Goal: Task Accomplishment & Management: Manage account settings

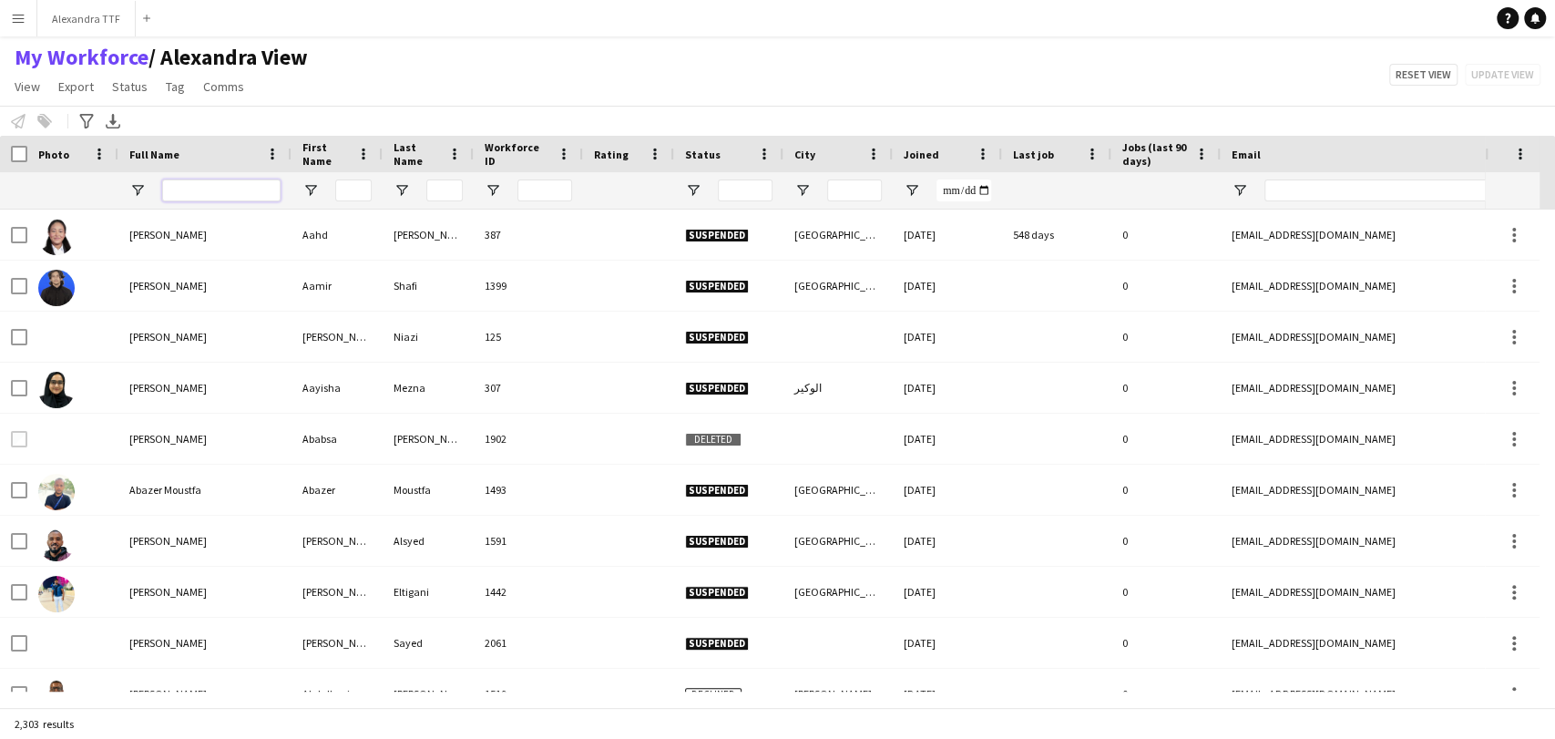
click at [216, 198] on input "Full Name Filter Input" at bounding box center [221, 190] width 118 height 22
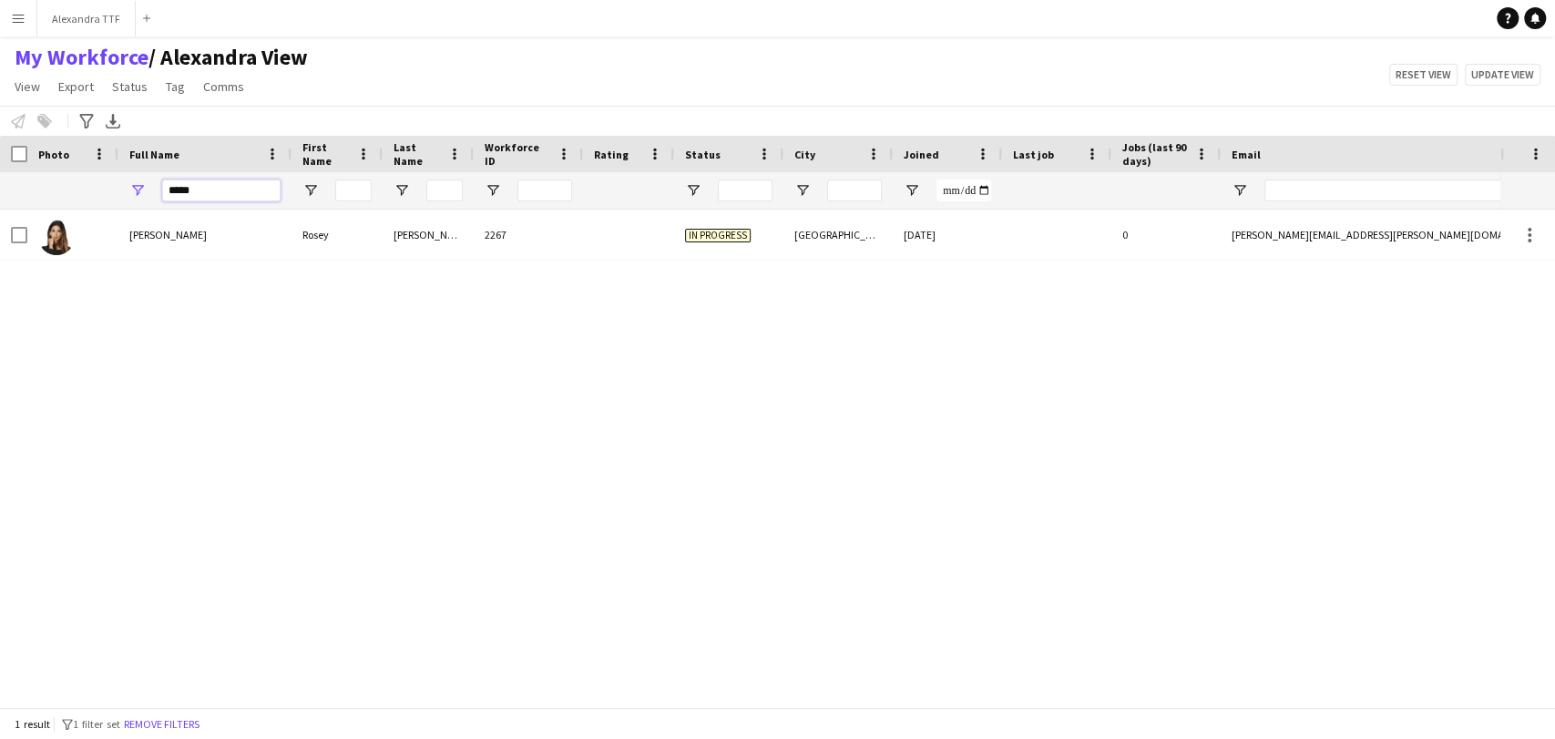
type input "*****"
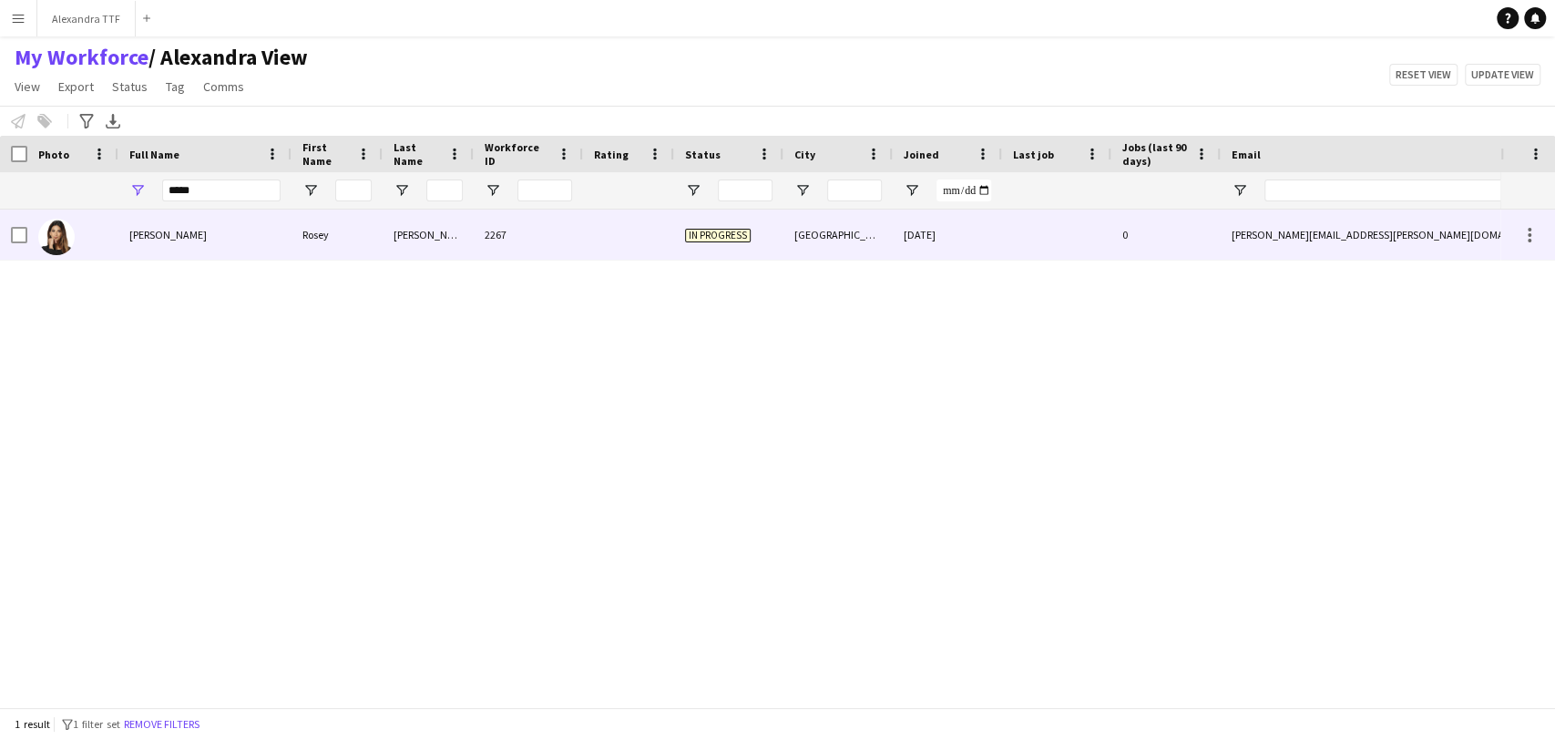
click at [111, 244] on div at bounding box center [72, 234] width 91 height 50
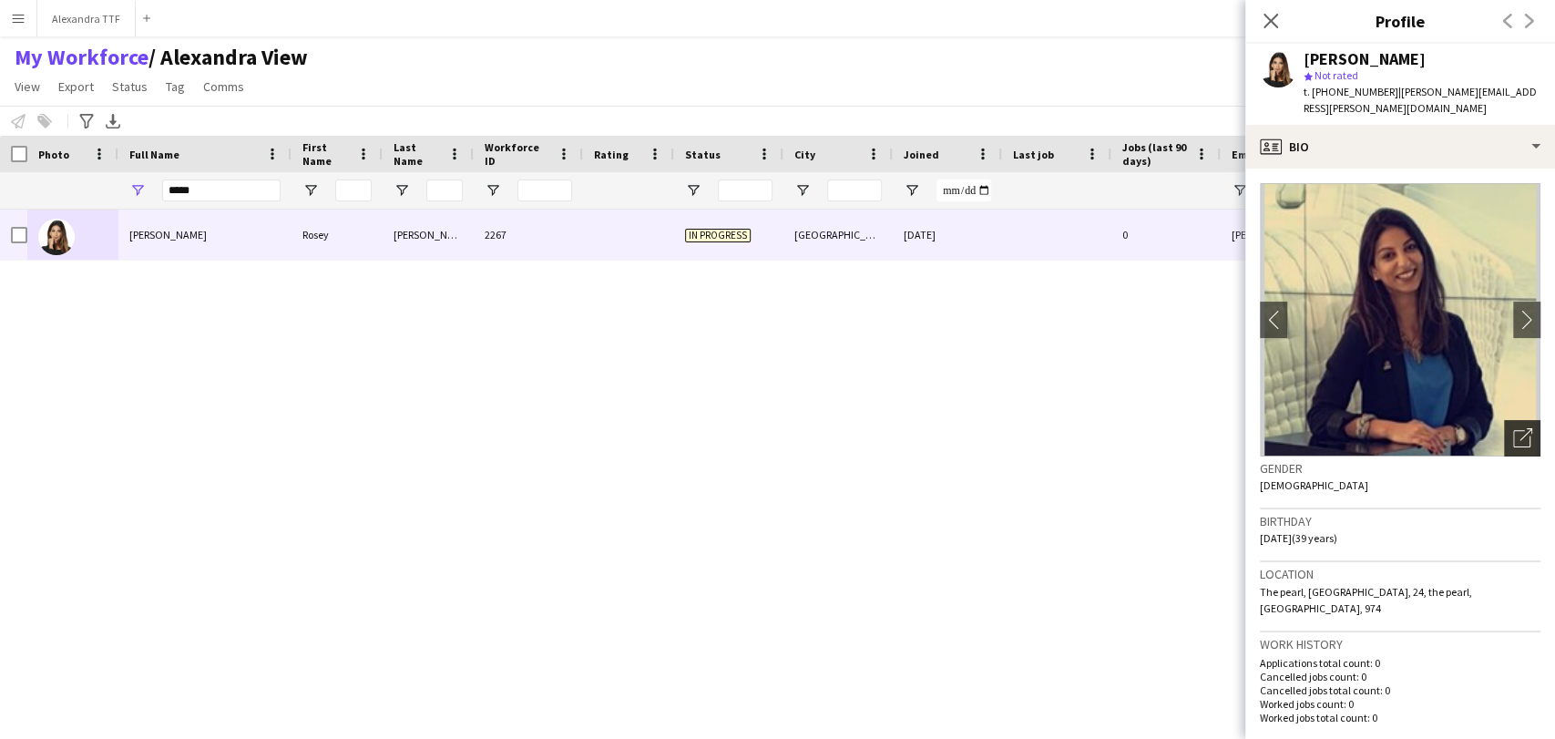
click at [1504, 420] on div "Open photos pop-in" at bounding box center [1522, 438] width 36 height 36
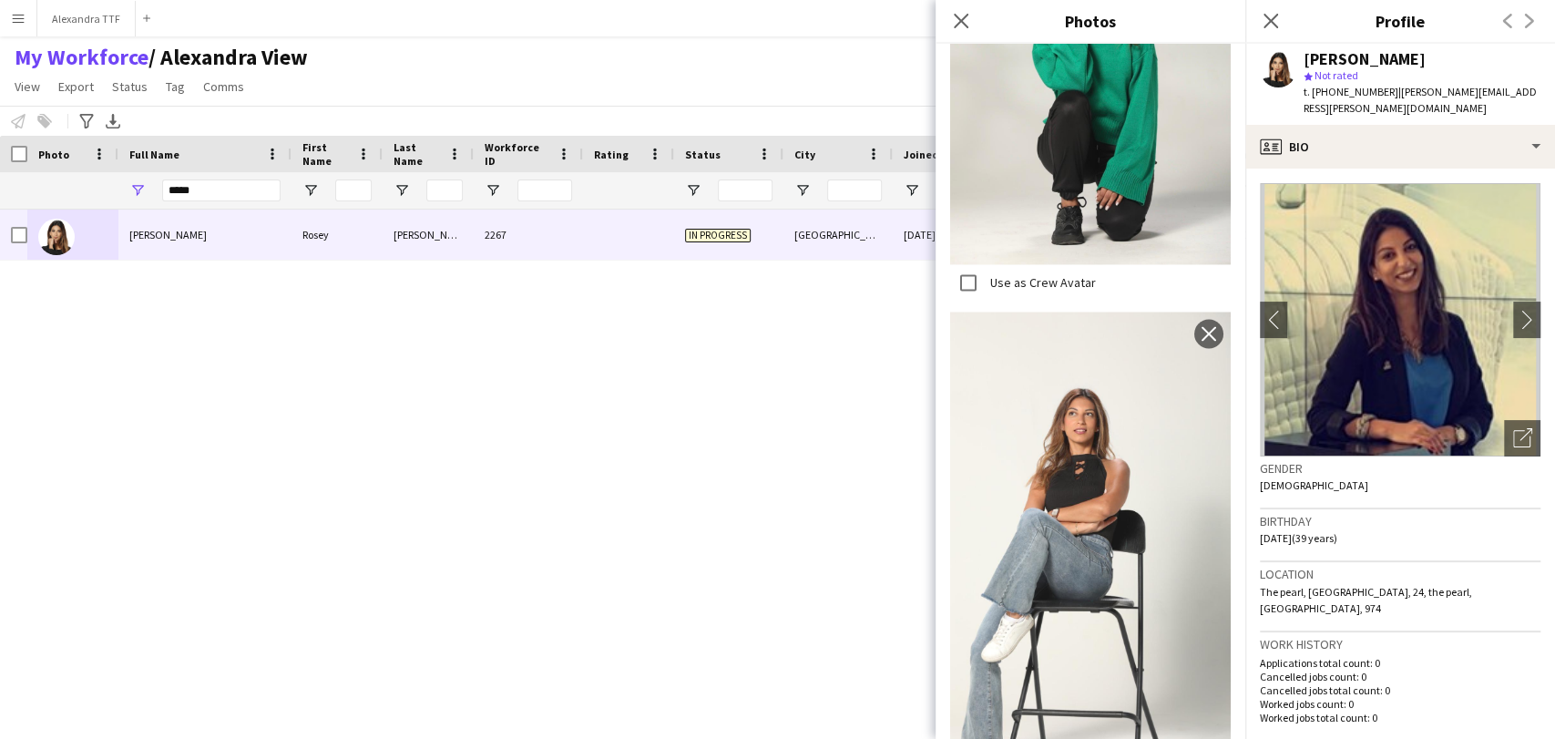
scroll to position [2428, 0]
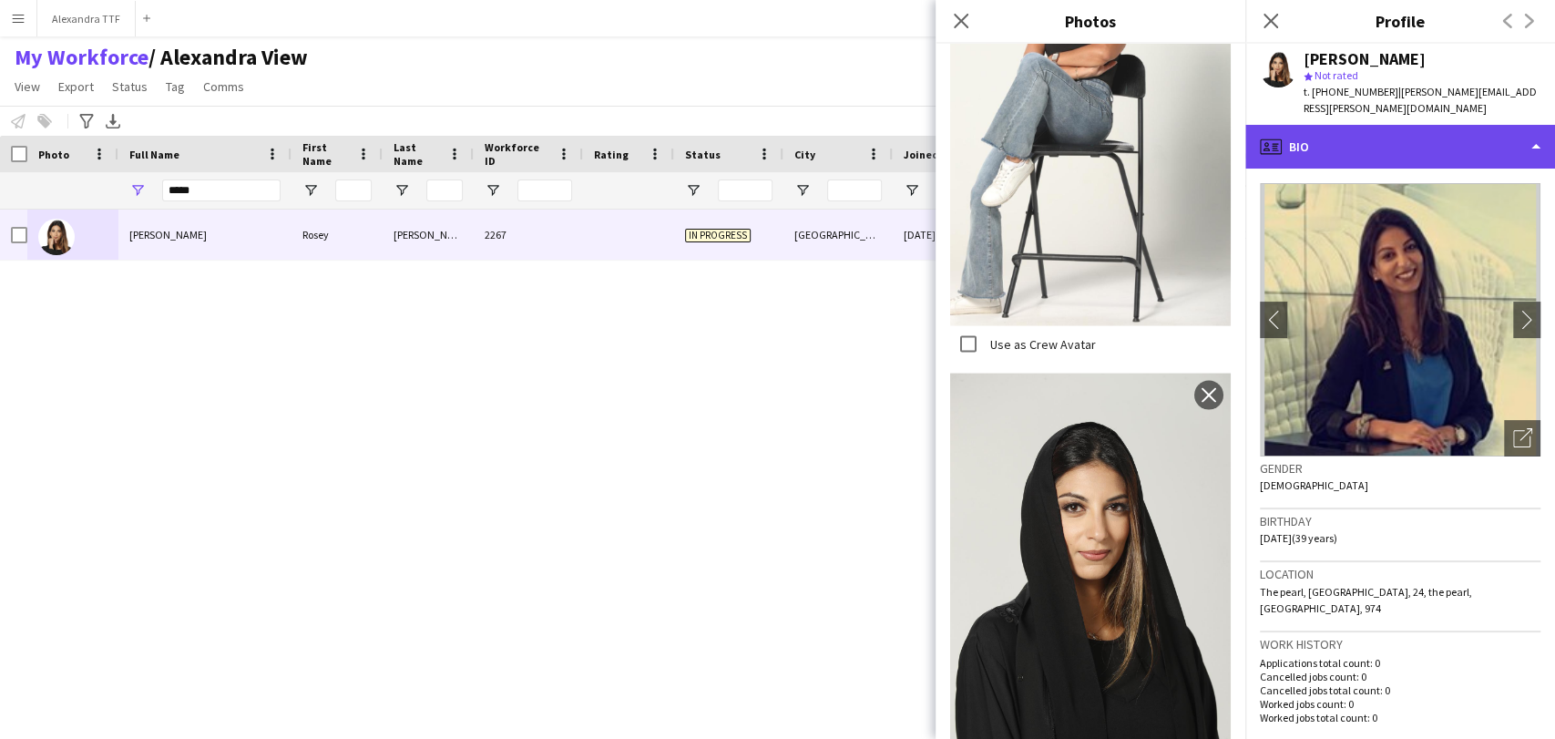
click at [1375, 125] on div "profile Bio" at bounding box center [1400, 147] width 310 height 44
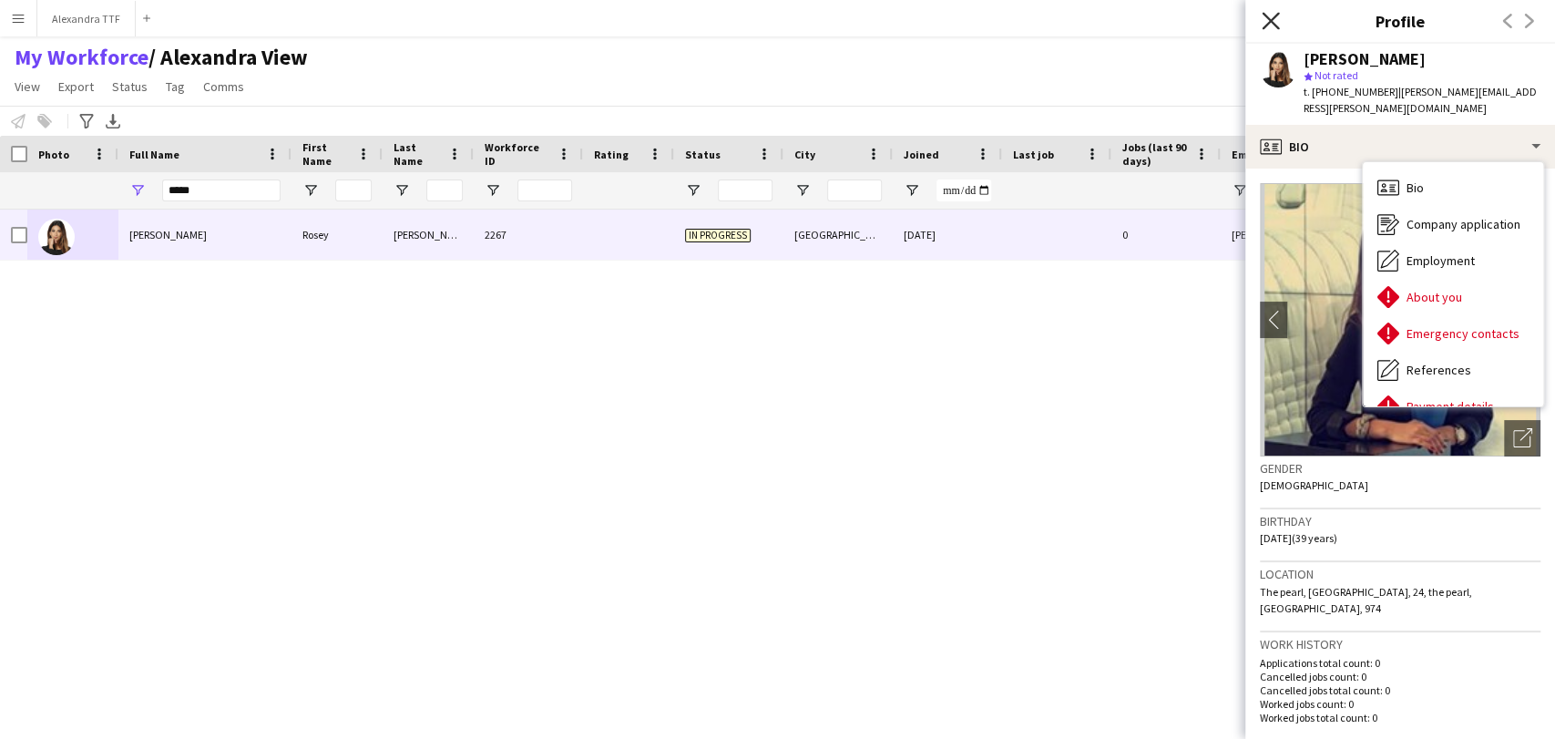
click at [1277, 16] on icon "Close pop-in" at bounding box center [1269, 20] width 17 height 17
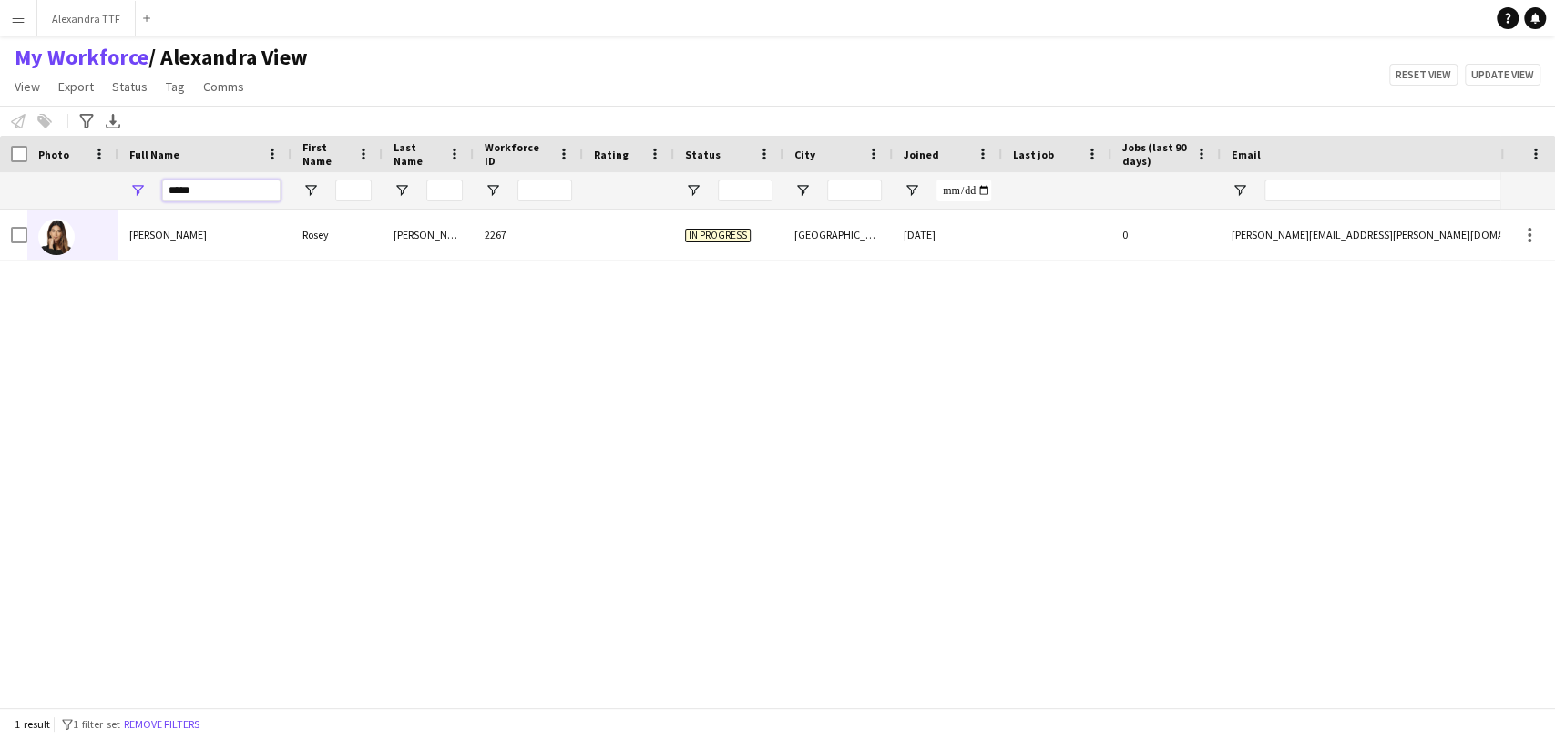
click at [189, 184] on input "*****" at bounding box center [221, 190] width 118 height 22
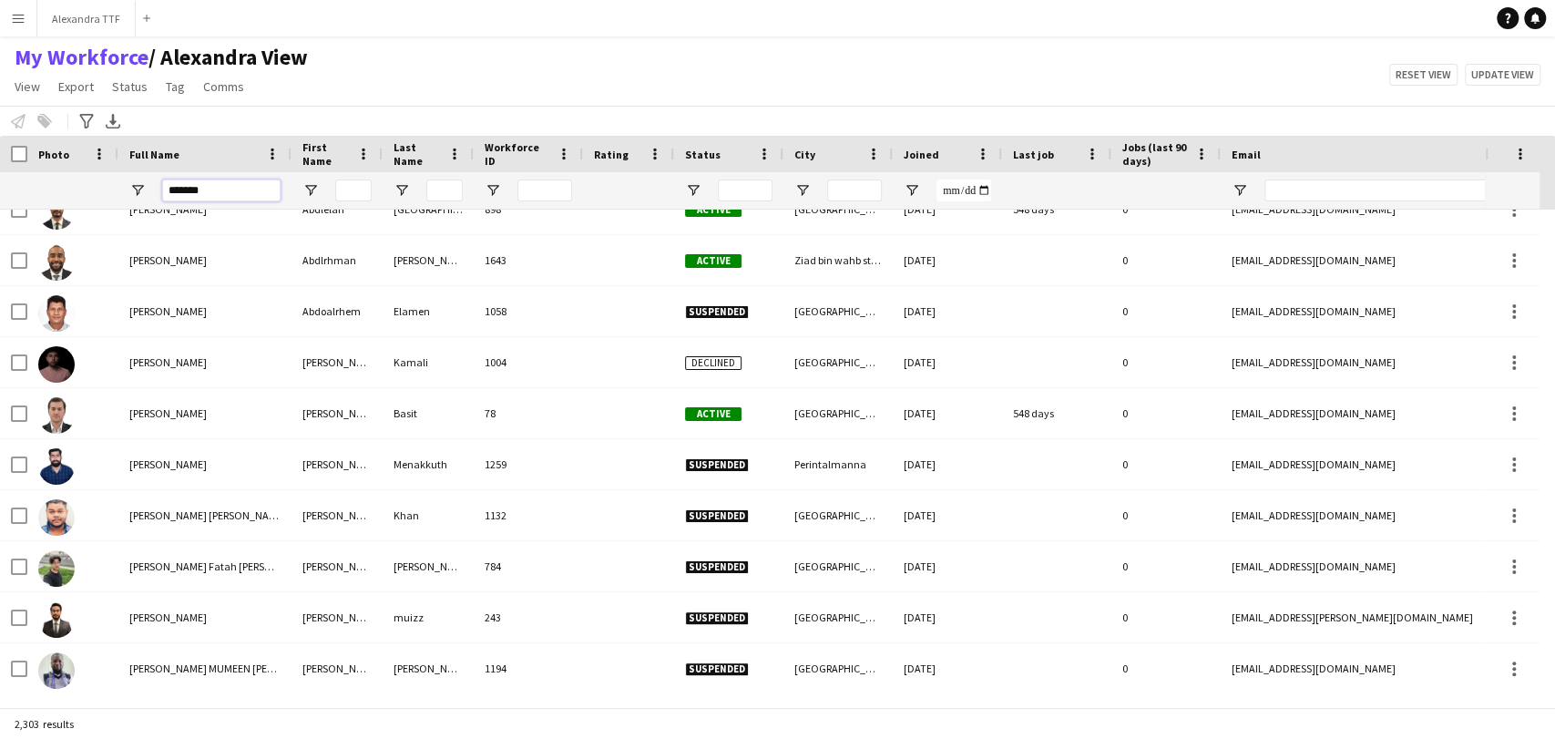
scroll to position [0, 0]
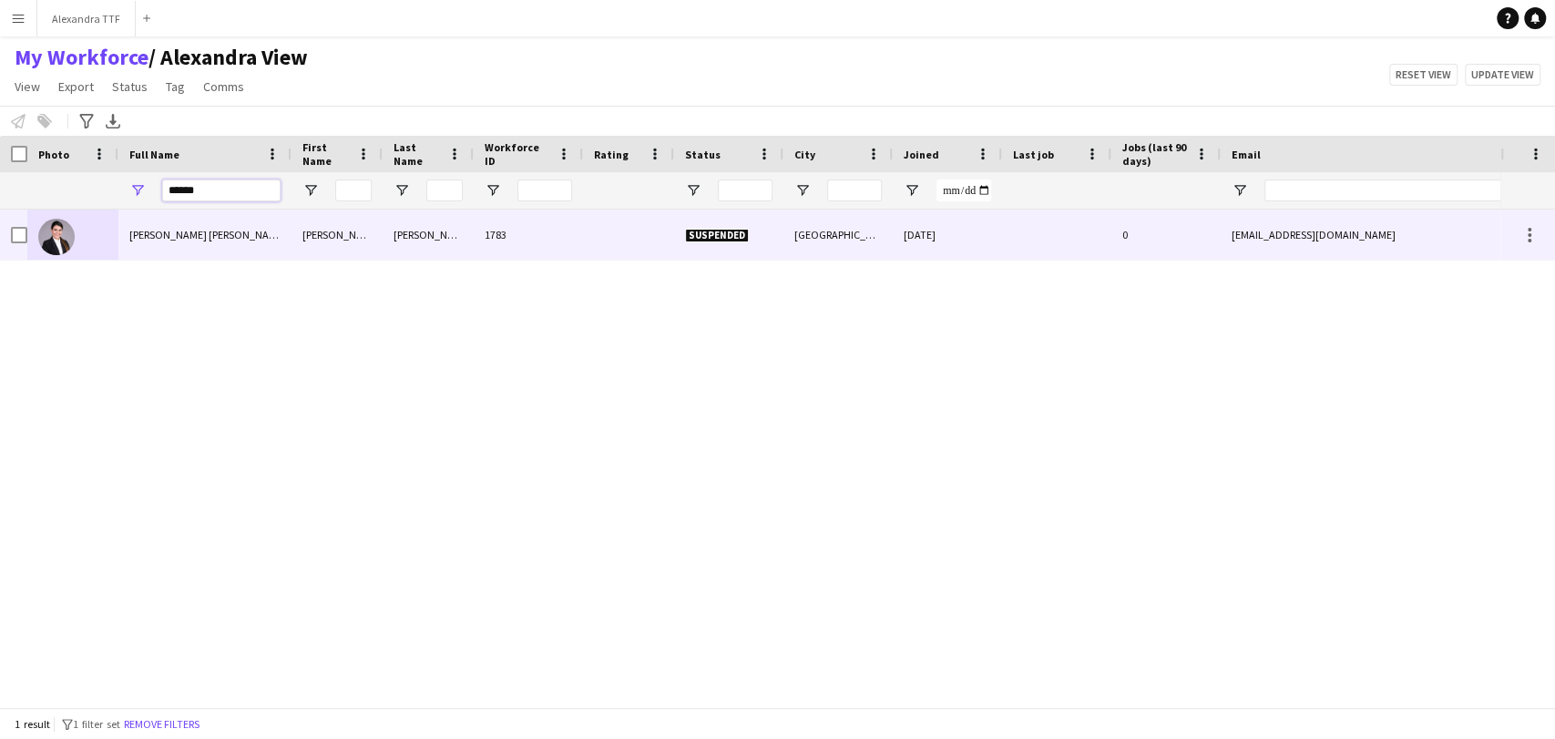
type input "*****"
click at [202, 224] on div "[PERSON_NAME] [PERSON_NAME] [PERSON_NAME]" at bounding box center [204, 234] width 173 height 50
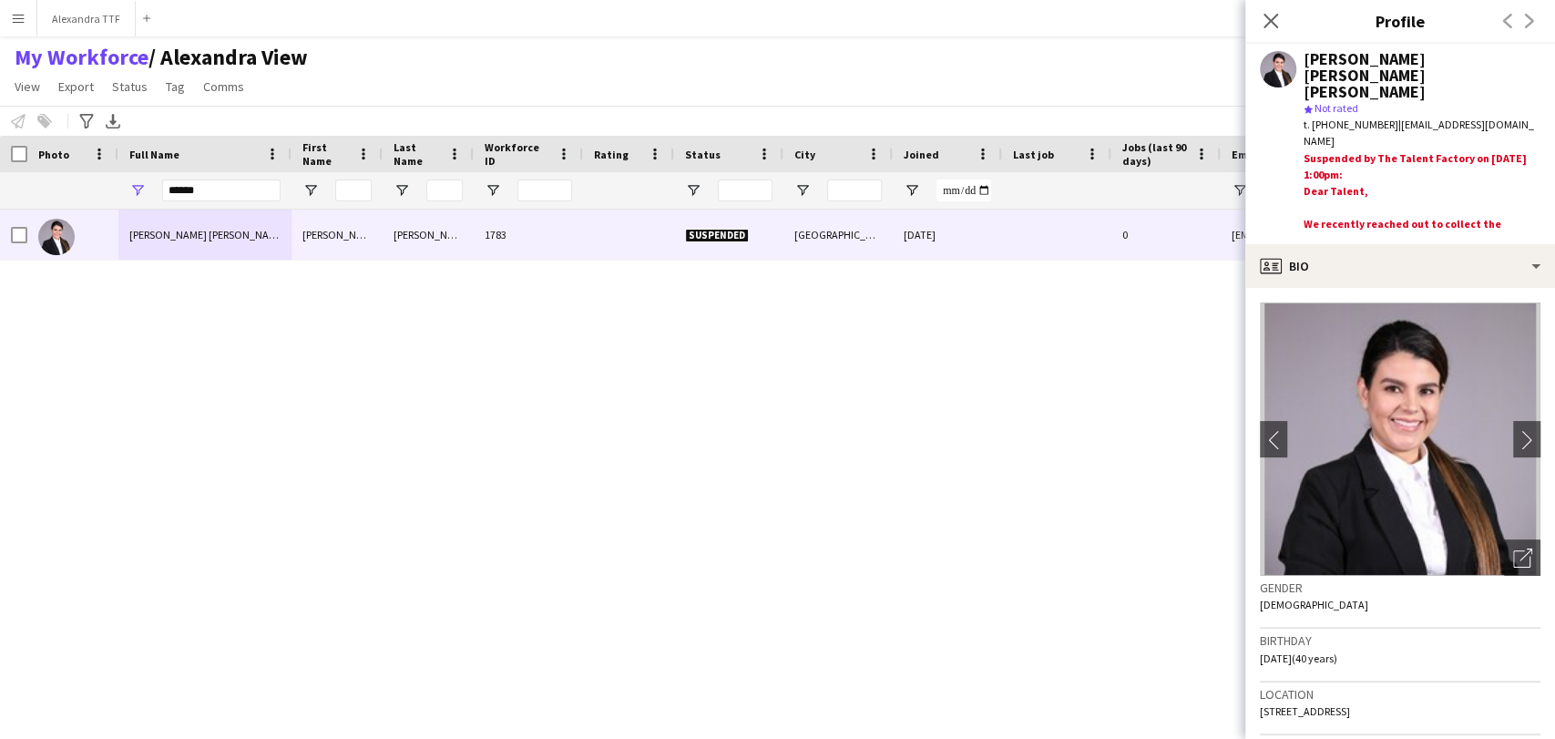
click at [1530, 554] on app-crew-profile-bio "chevron-left chevron-right Open photos pop-in Gender Female Birthday 26-11-1984…" at bounding box center [1400, 513] width 310 height 451
click at [1513, 566] on icon at bounding box center [1521, 558] width 17 height 17
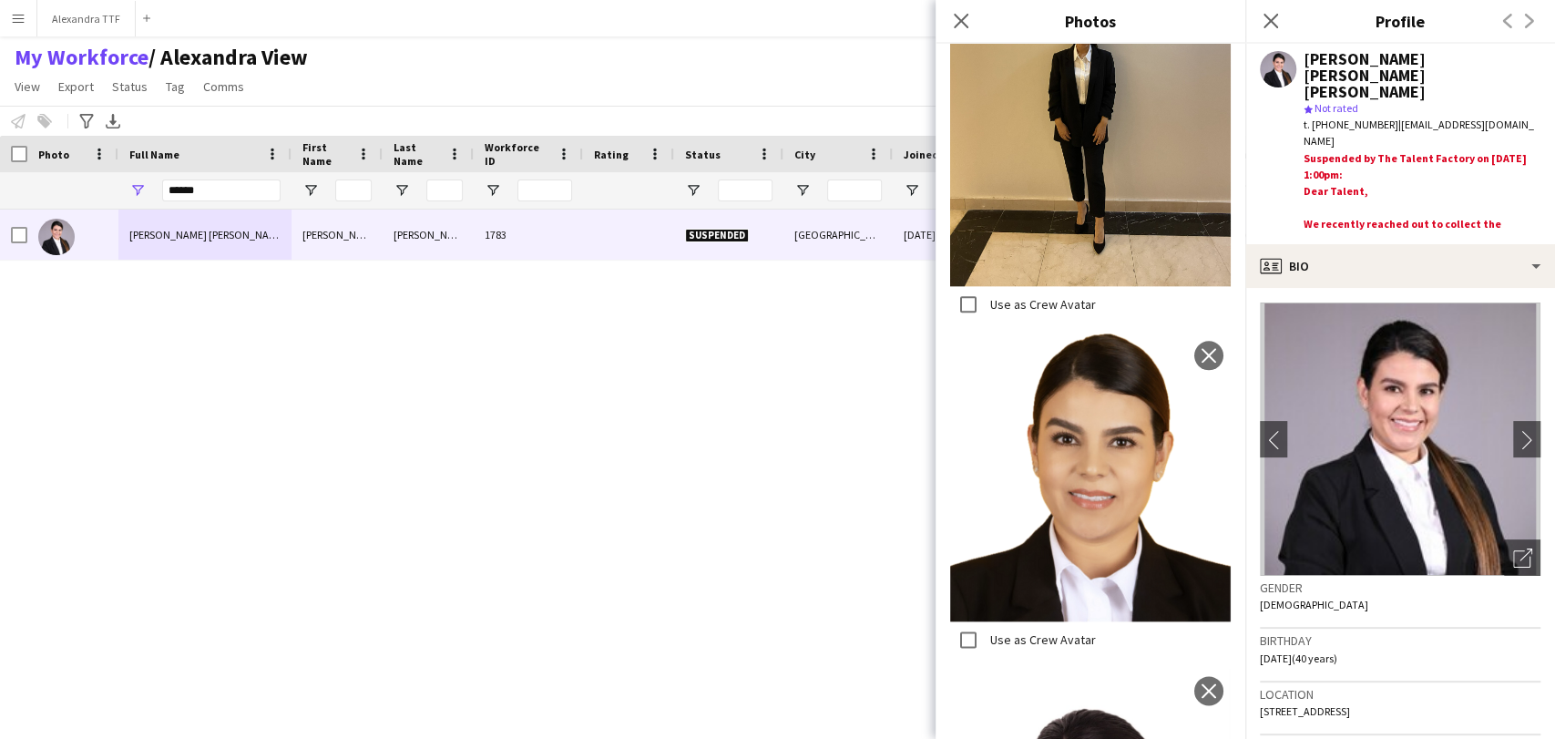
click at [995, 631] on label "Use as Crew Avatar" at bounding box center [1040, 639] width 109 height 16
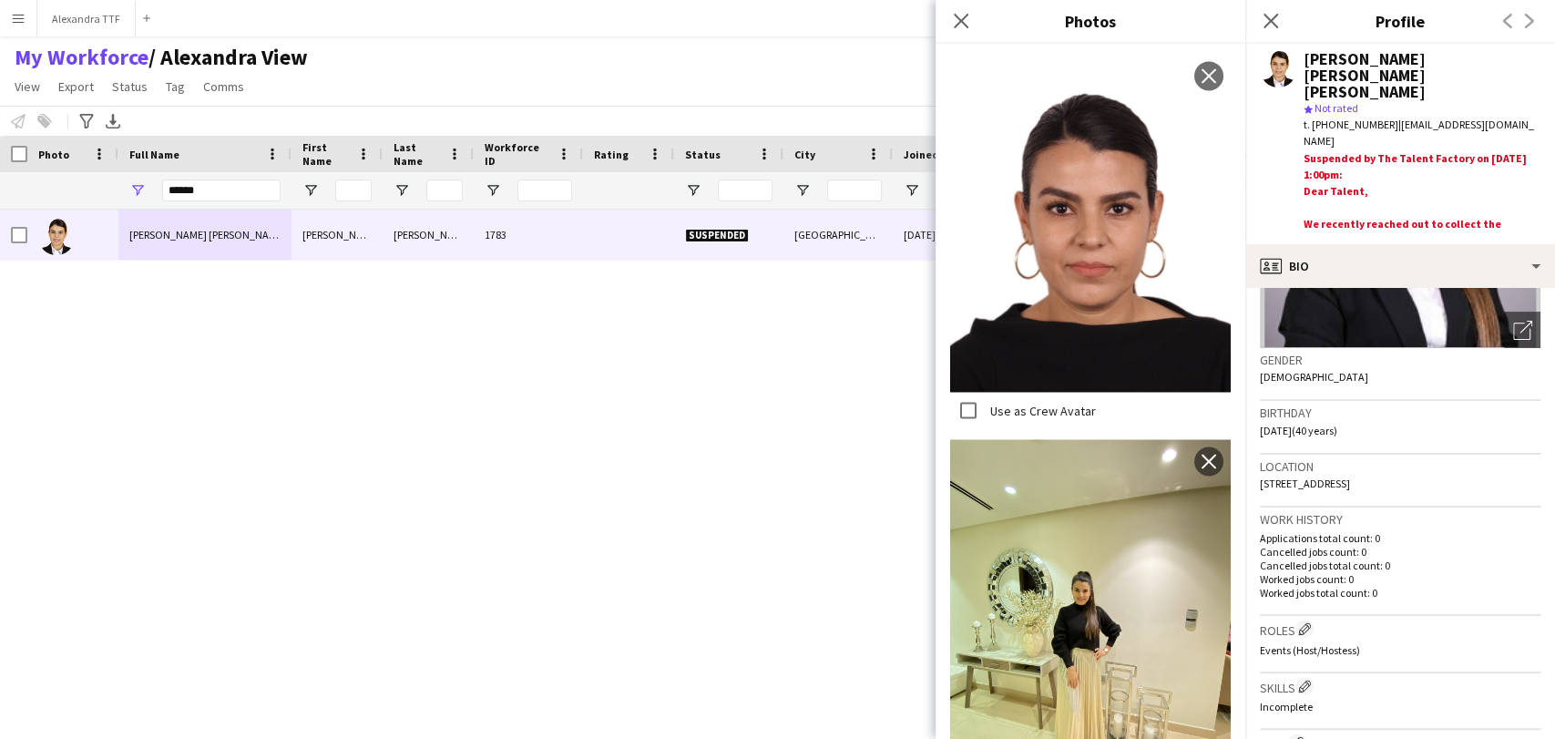
scroll to position [1119, 0]
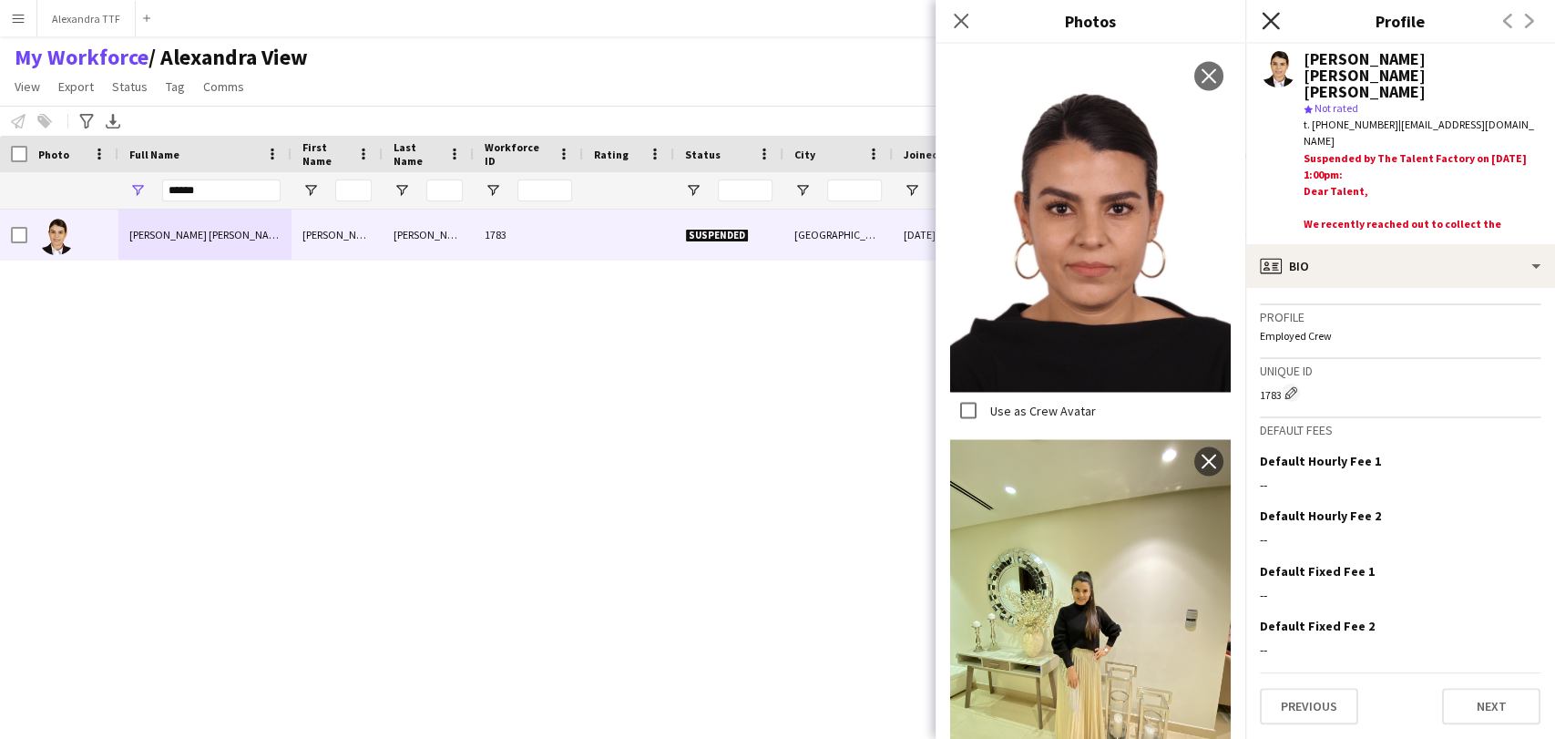
click at [1274, 22] on icon "Close pop-in" at bounding box center [1269, 20] width 17 height 17
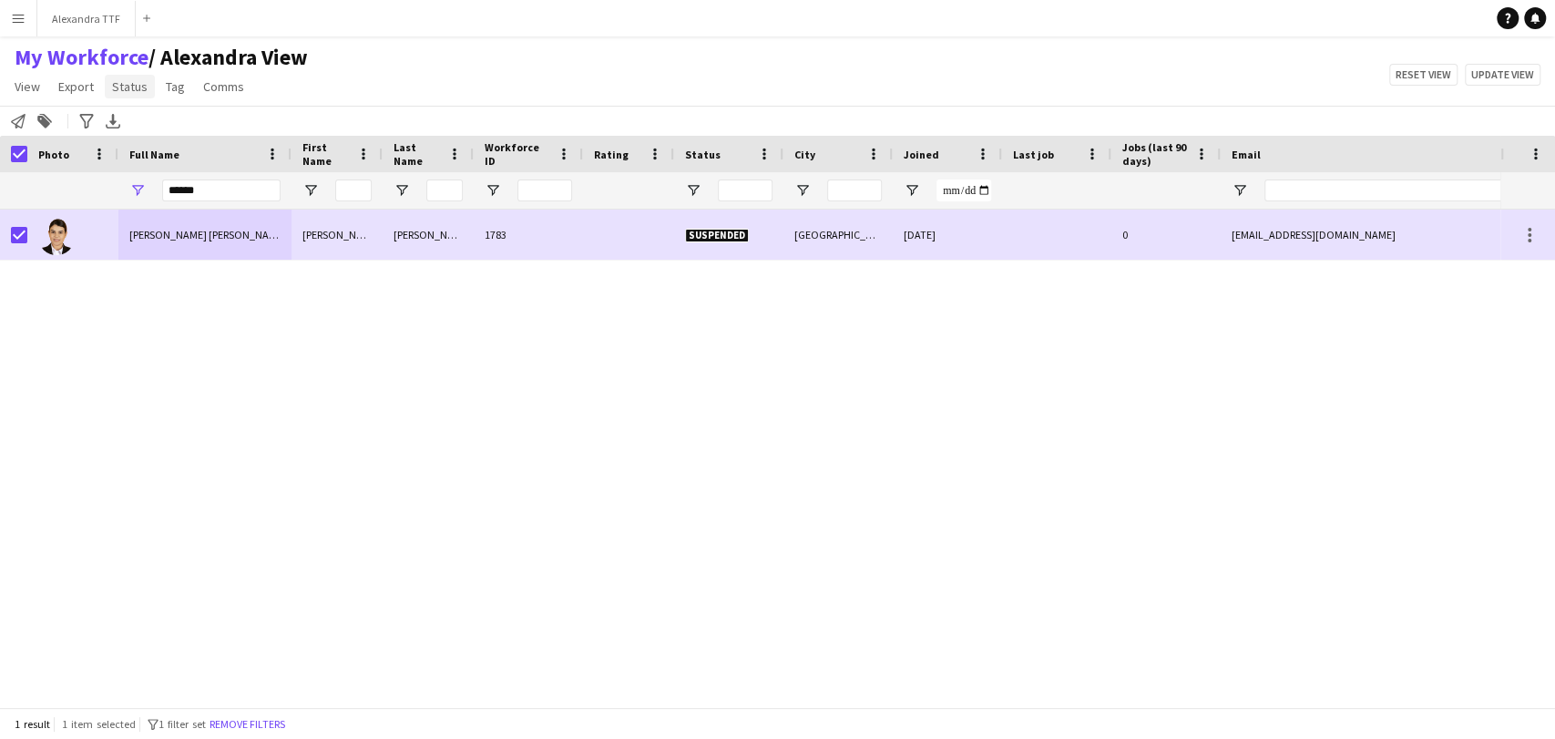
click at [138, 97] on app-page-menu "View Views Default view Alexandra View April Live Force Tracking Sheet Moutamn …" at bounding box center [161, 88] width 322 height 35
click at [130, 89] on span "Status" at bounding box center [130, 86] width 36 height 16
click at [172, 137] on link "Edit" at bounding box center [169, 126] width 128 height 38
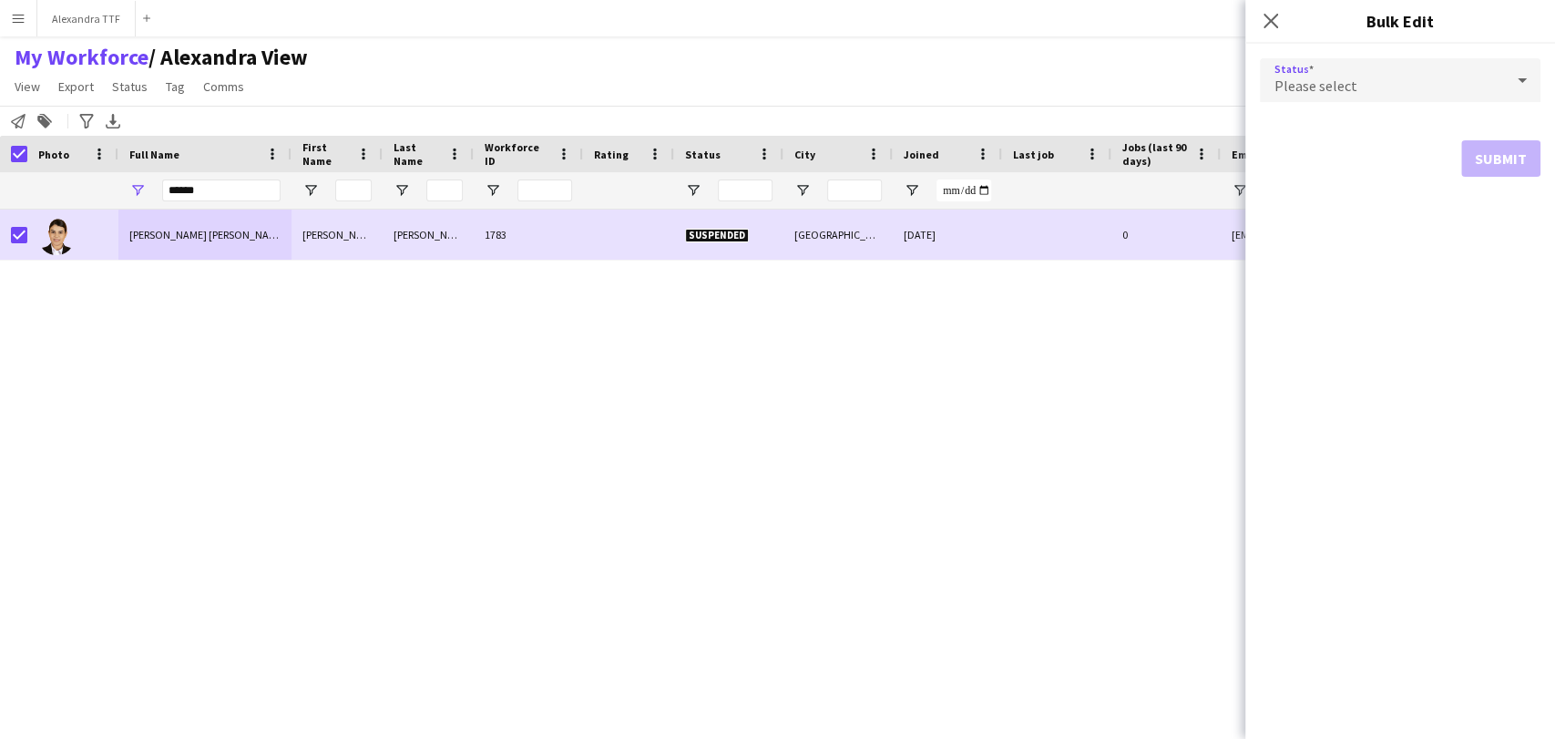
click at [1407, 75] on div "Please select" at bounding box center [1382, 80] width 244 height 44
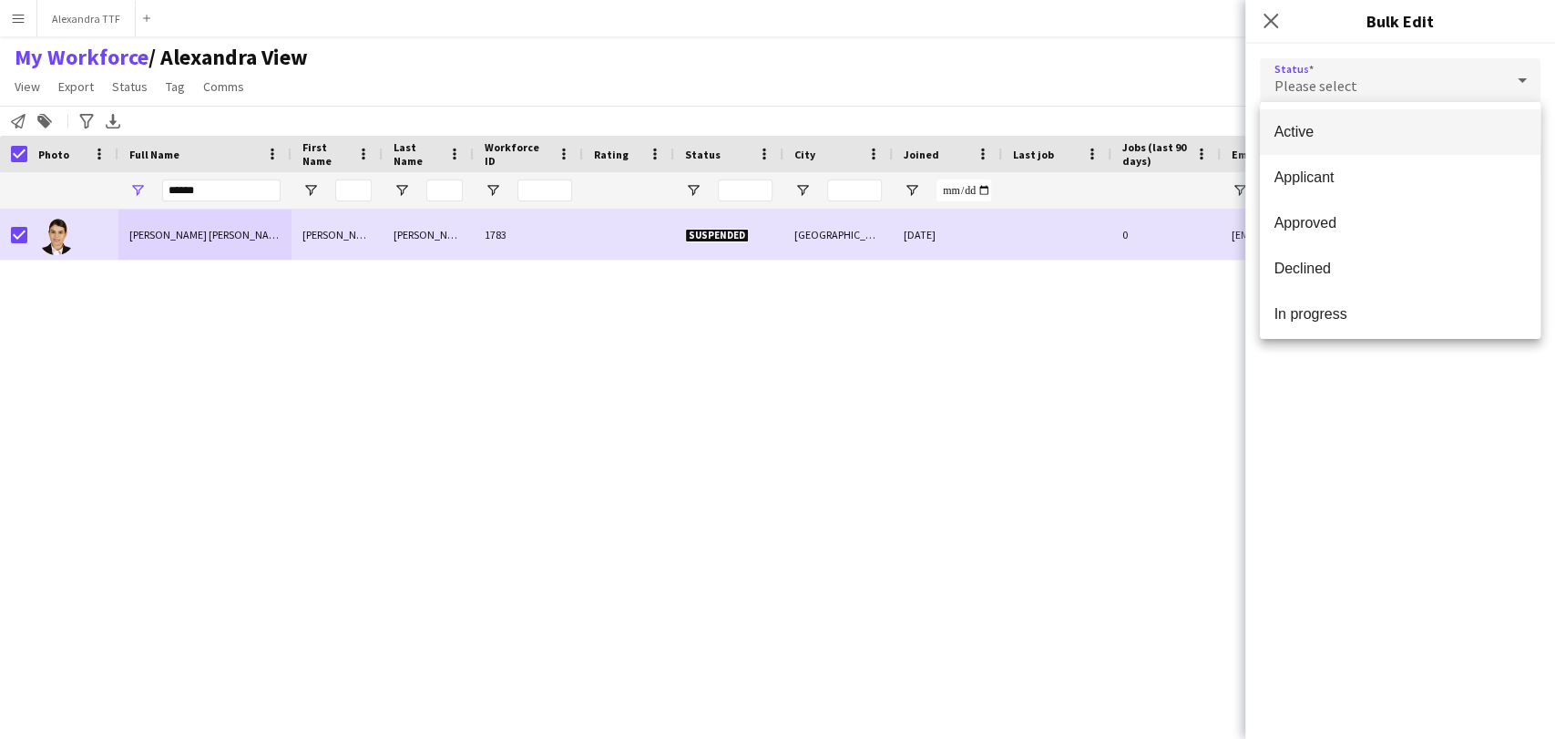
click at [1352, 141] on mat-option "Active" at bounding box center [1400, 132] width 281 height 46
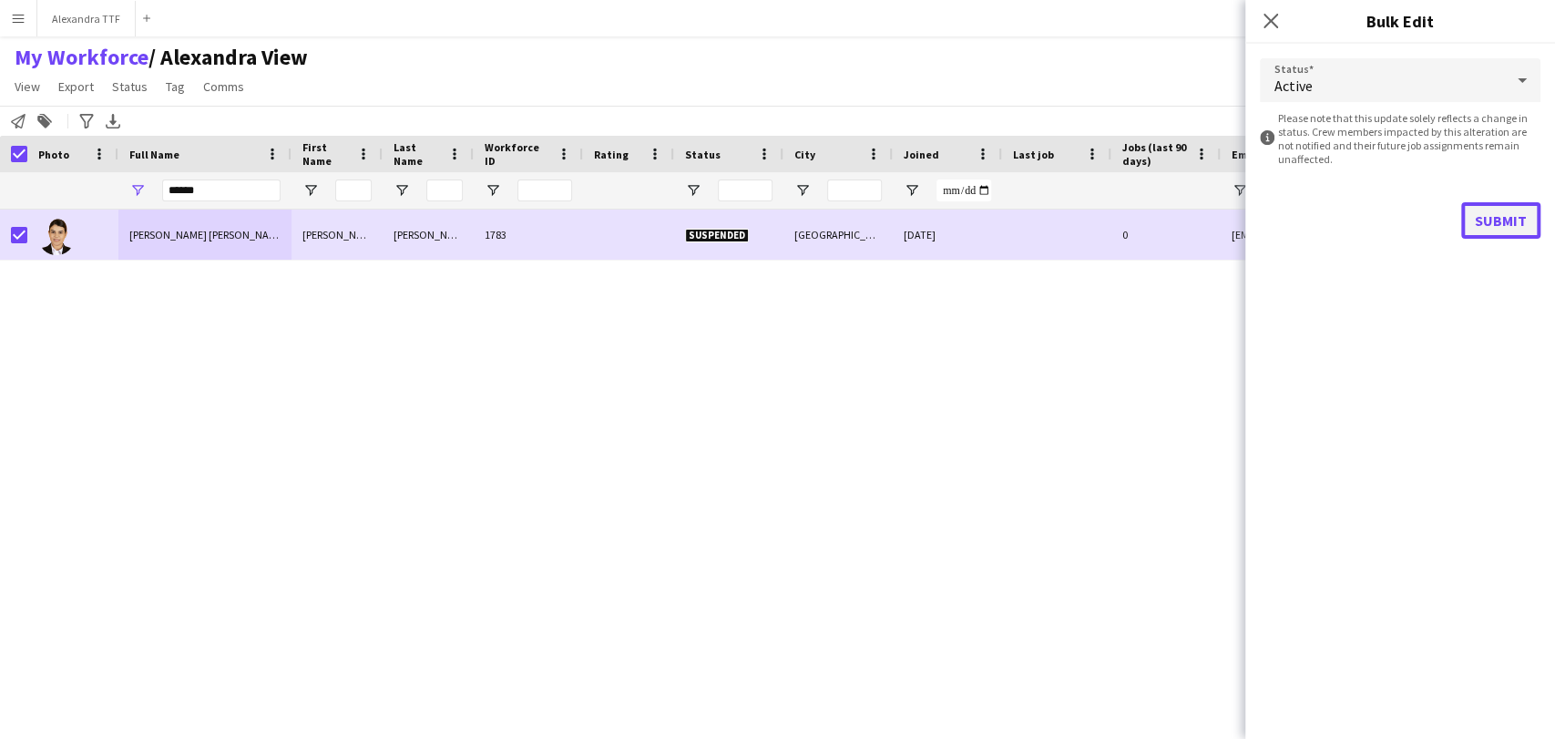
click at [1501, 218] on button "Submit" at bounding box center [1500, 220] width 79 height 36
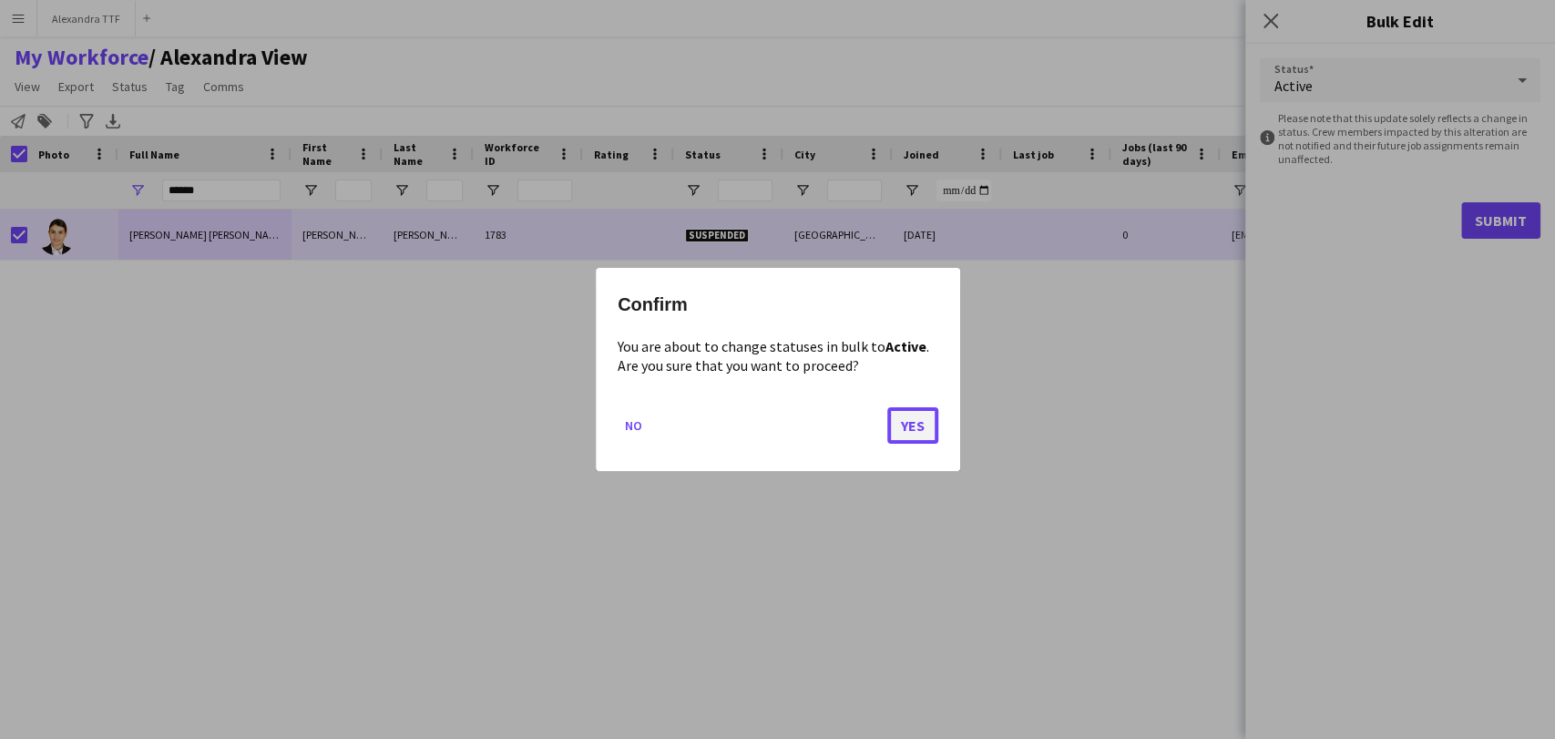
click at [913, 423] on button "Yes" at bounding box center [912, 425] width 51 height 36
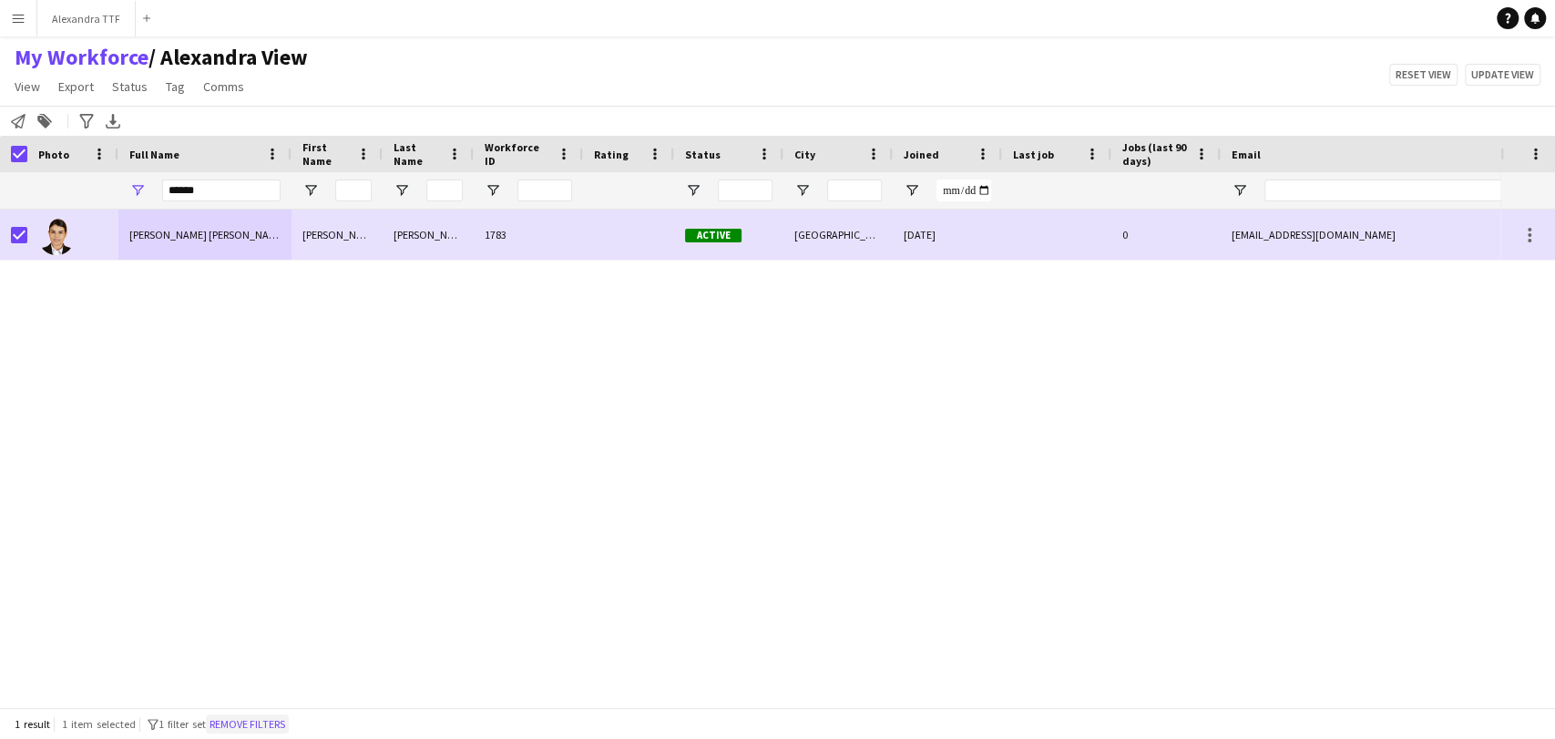
click at [268, 720] on button "Remove filters" at bounding box center [247, 724] width 83 height 20
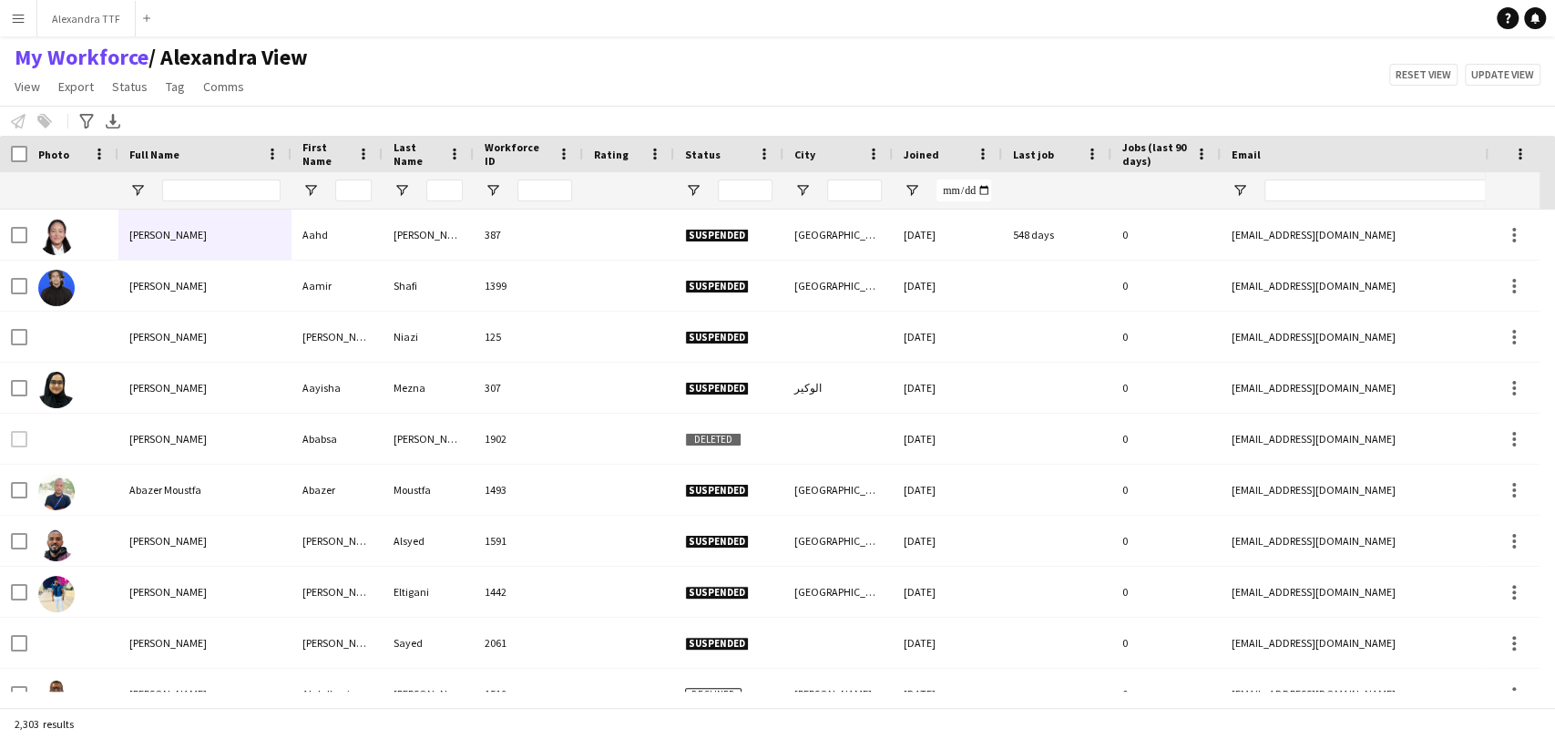
scroll to position [0, 910]
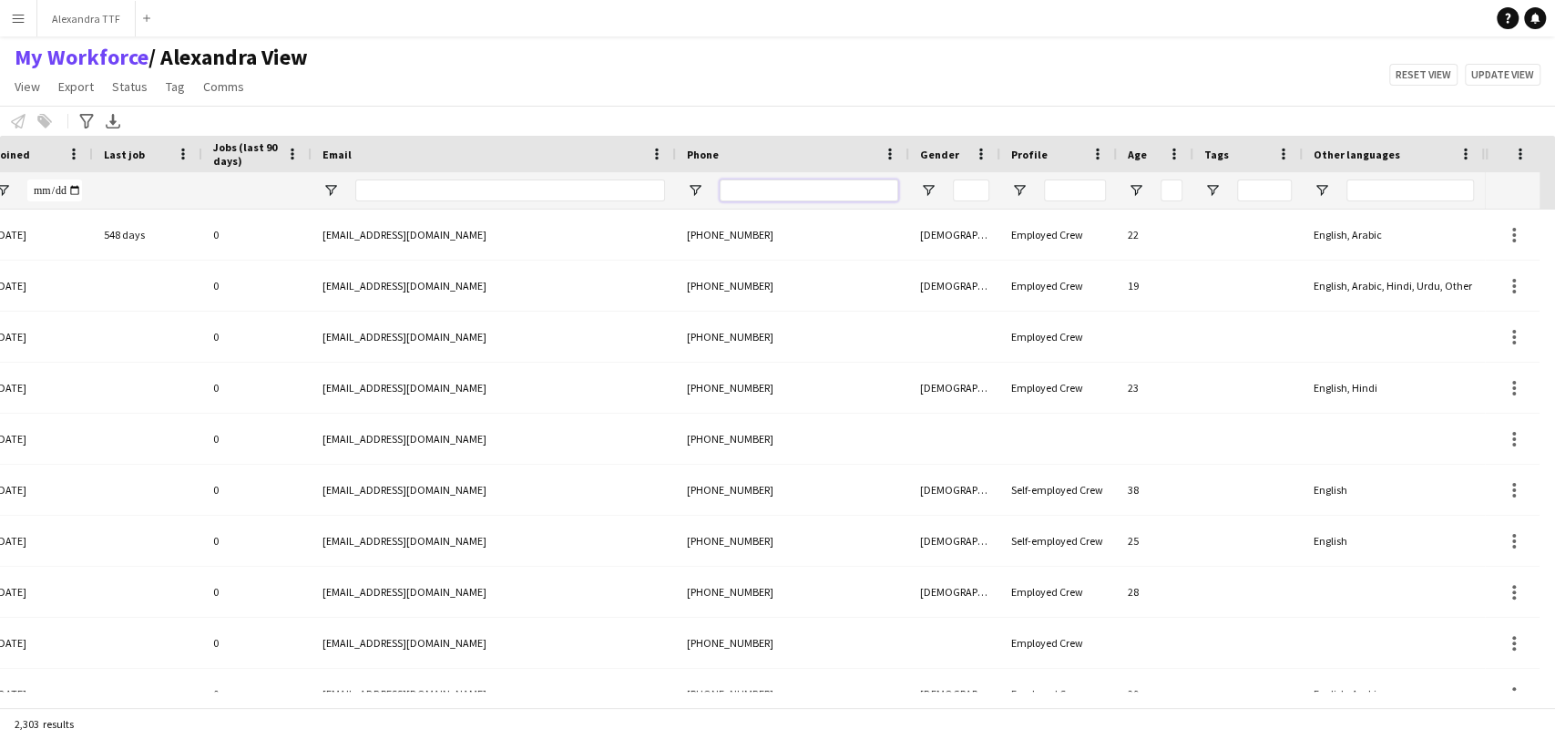
click at [829, 184] on input "Phone Filter Input" at bounding box center [809, 190] width 179 height 22
paste input "**********"
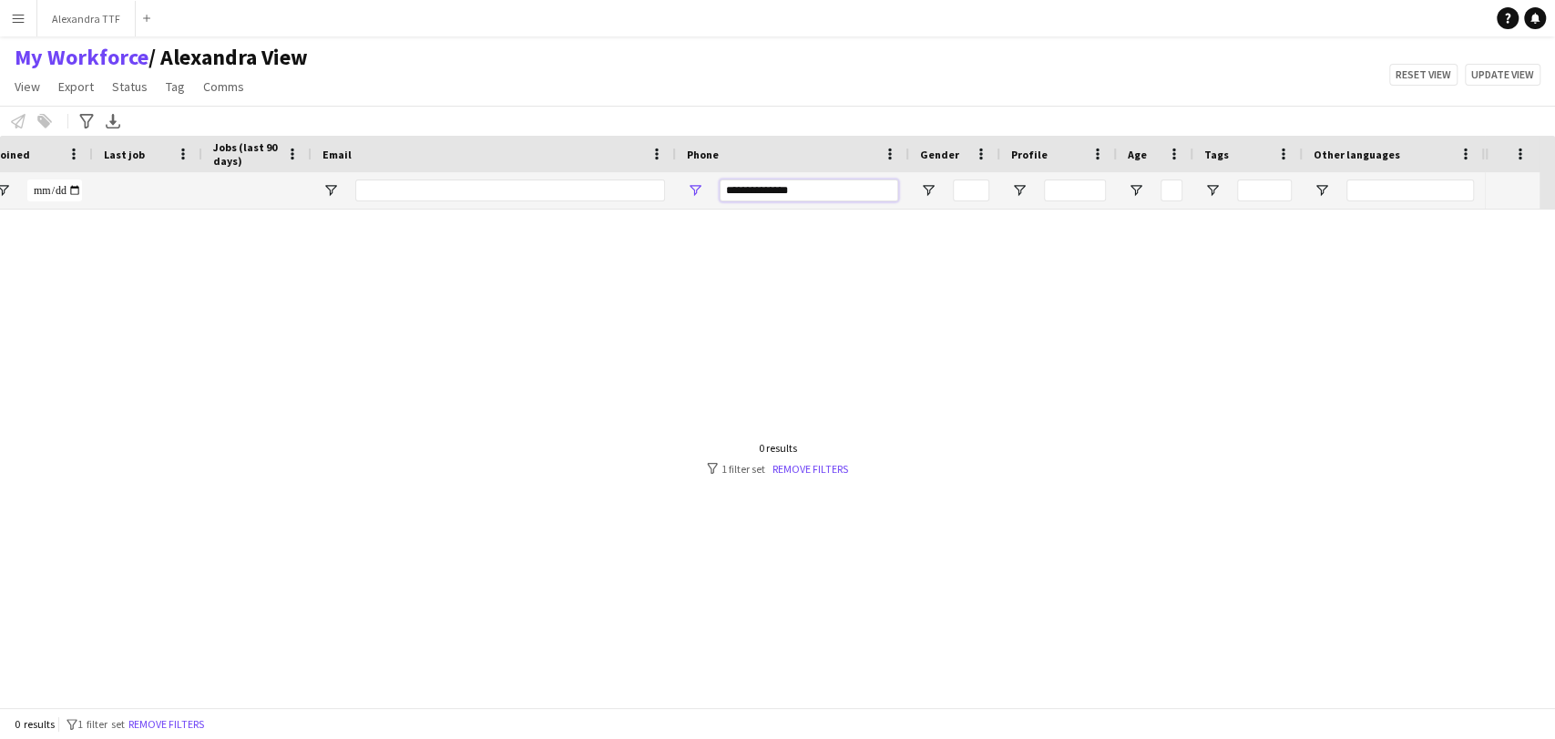
click at [775, 187] on input "**********" at bounding box center [809, 190] width 179 height 22
click at [789, 189] on input "**********" at bounding box center [824, 190] width 179 height 22
click at [766, 189] on input "**********" at bounding box center [824, 190] width 179 height 22
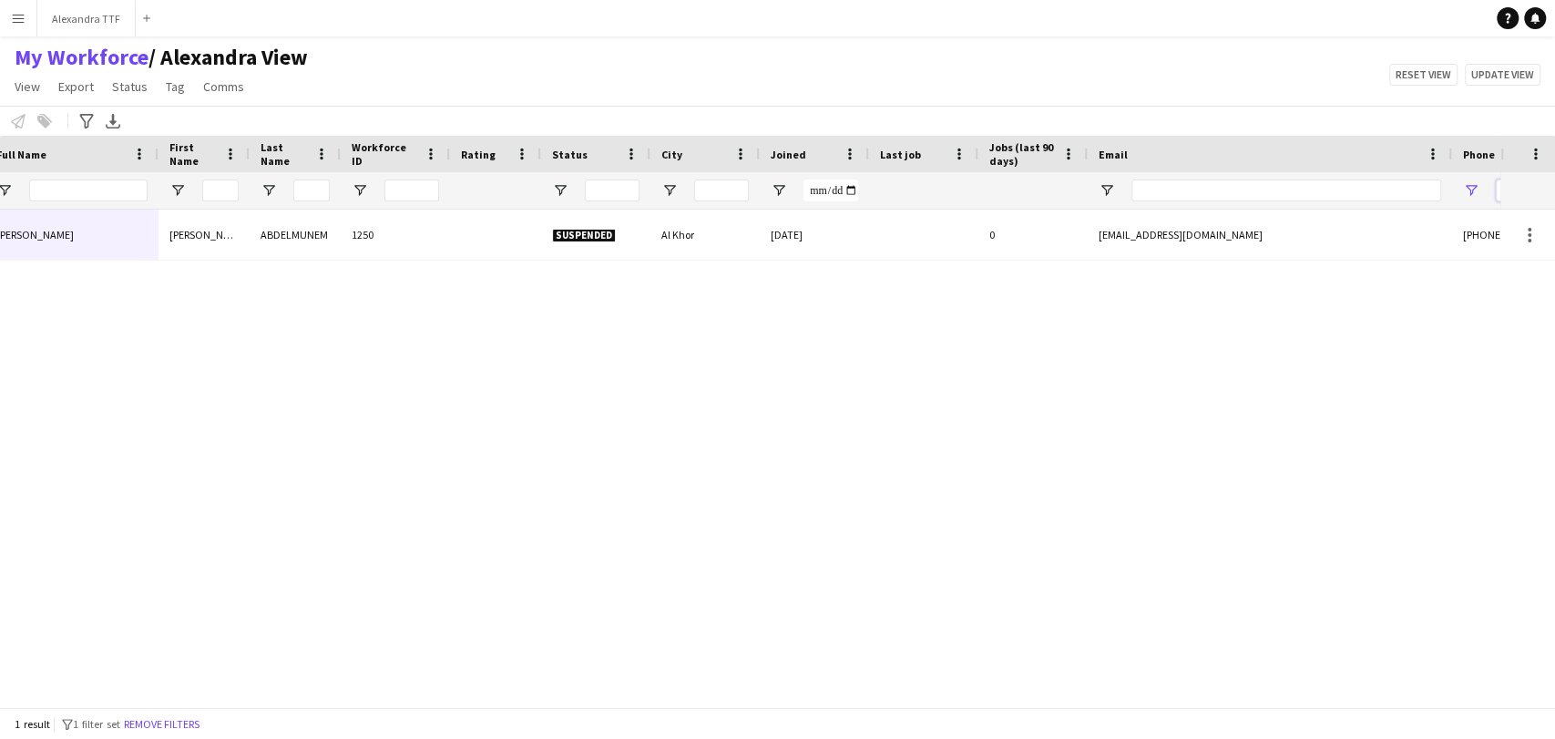
scroll to position [0, 0]
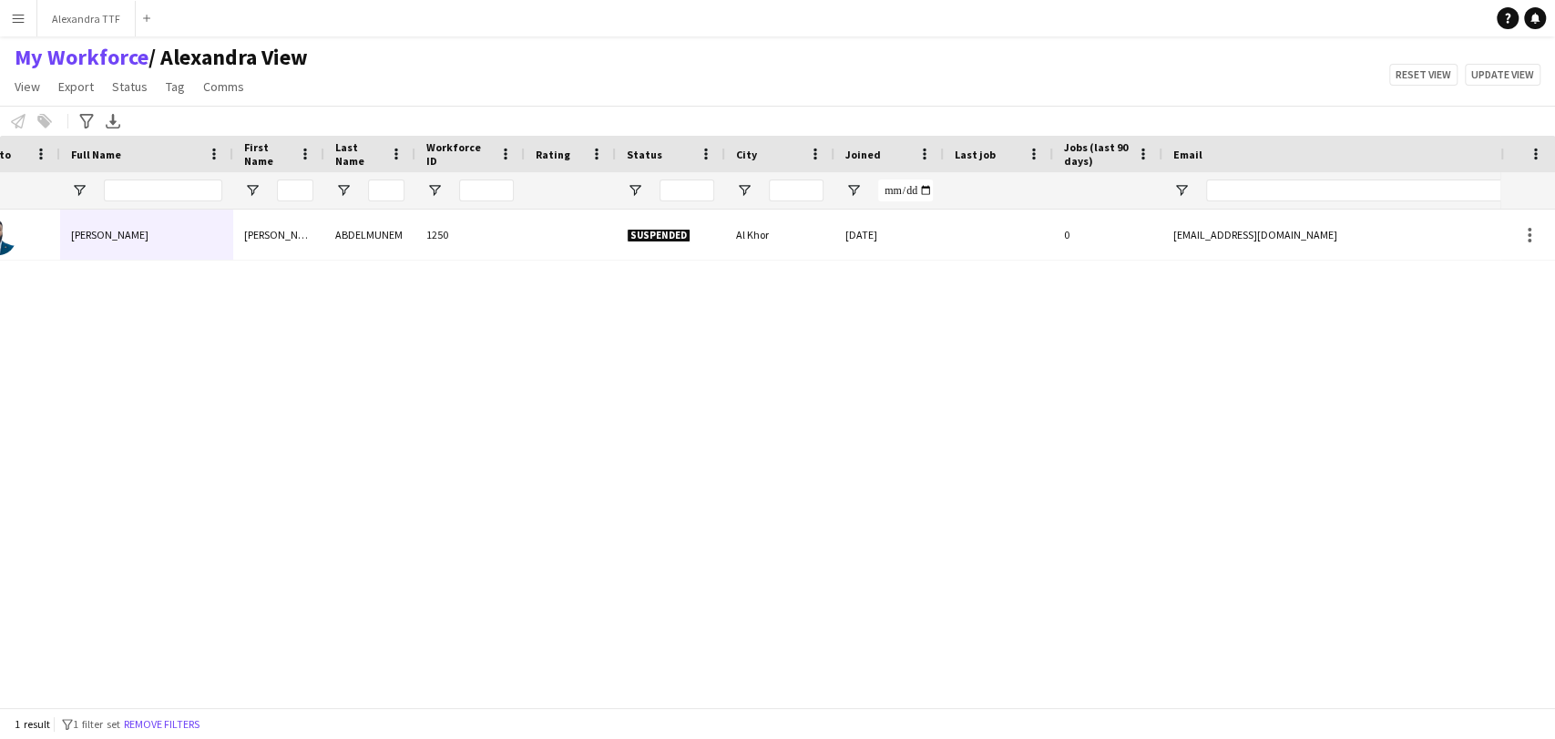
type input "**********"
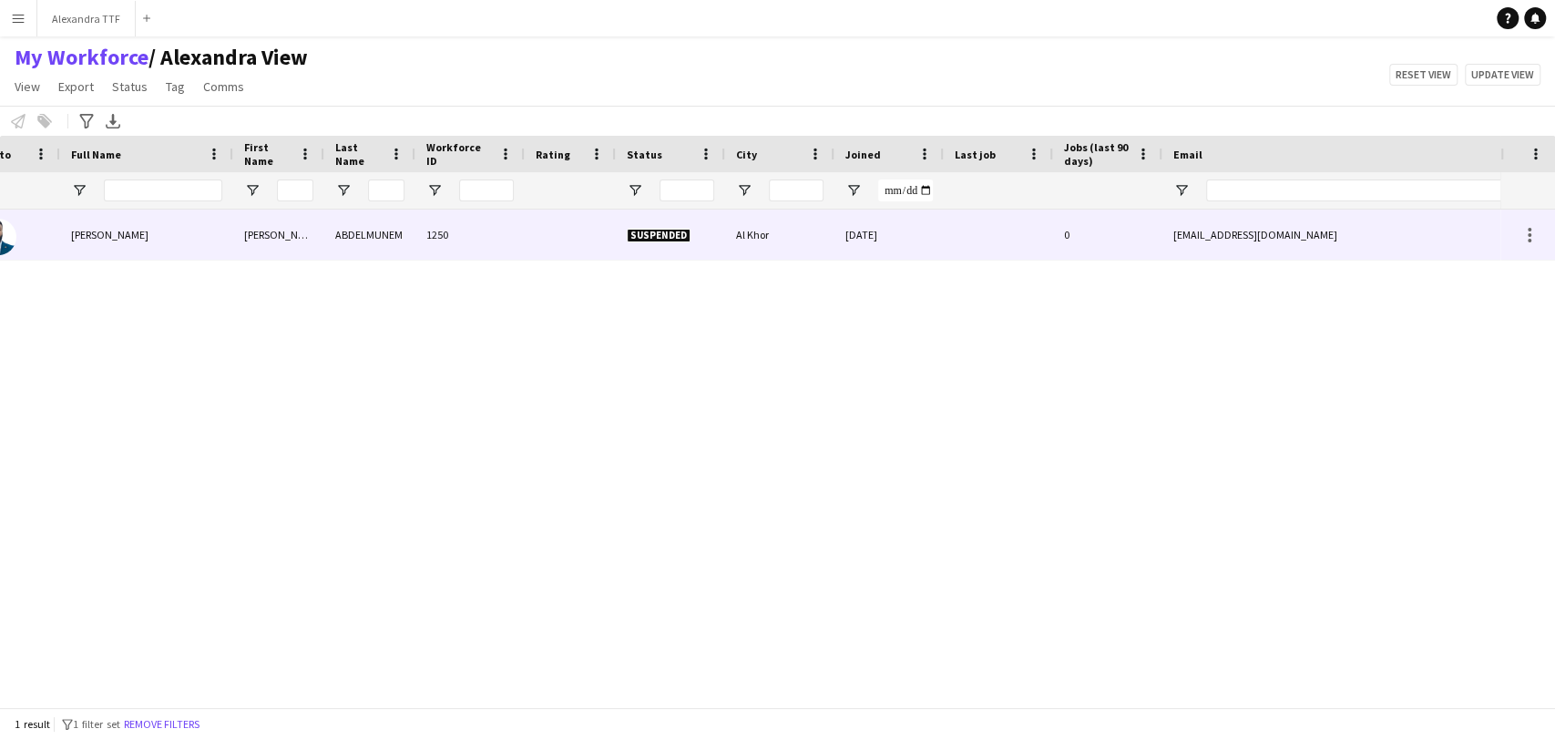
click at [146, 222] on div "AHMED ABDELMUNEM" at bounding box center [146, 234] width 173 height 50
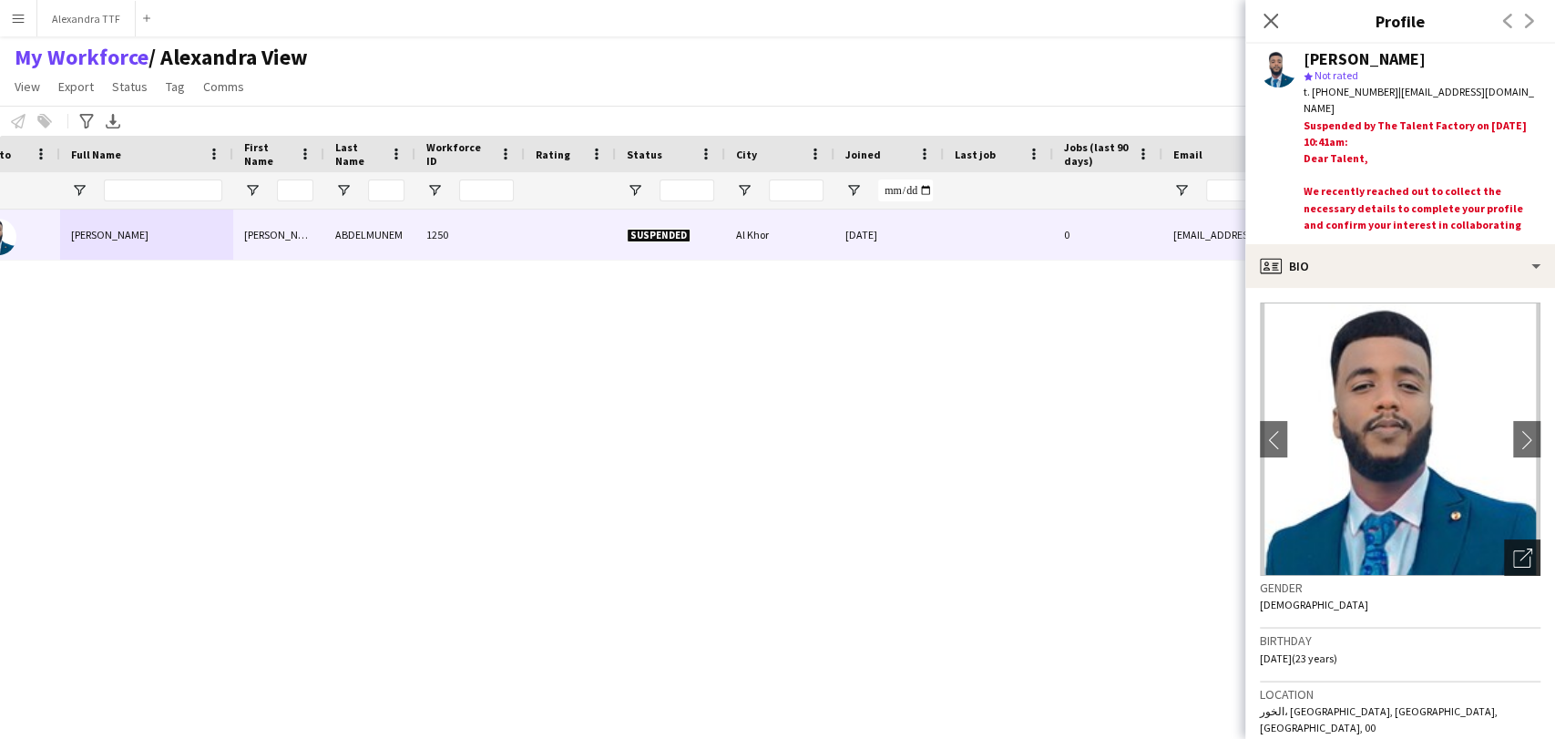
click at [1520, 564] on app-crew-profile-bio "chevron-left chevron-right Open photos pop-in Gender Male Birthday 12-09-2001 (…" at bounding box center [1400, 513] width 310 height 451
click at [1513, 556] on icon "Open photos pop-in" at bounding box center [1522, 557] width 19 height 19
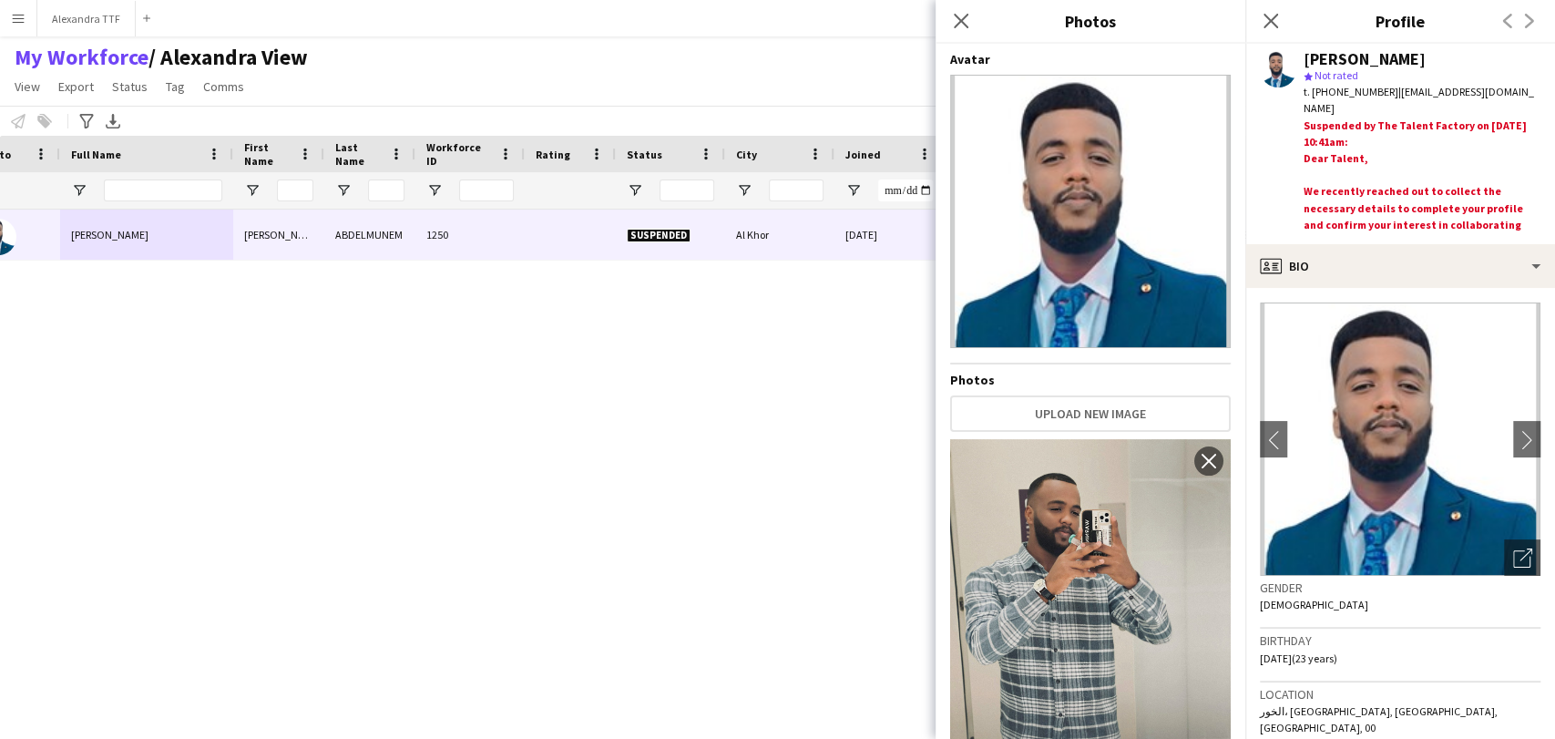
click at [1370, 241] on div "AHMED ABDELMUNEM star Not rated t. +97470095662 | ahmedabdelmunem1@gmail.com Su…" at bounding box center [1400, 144] width 310 height 200
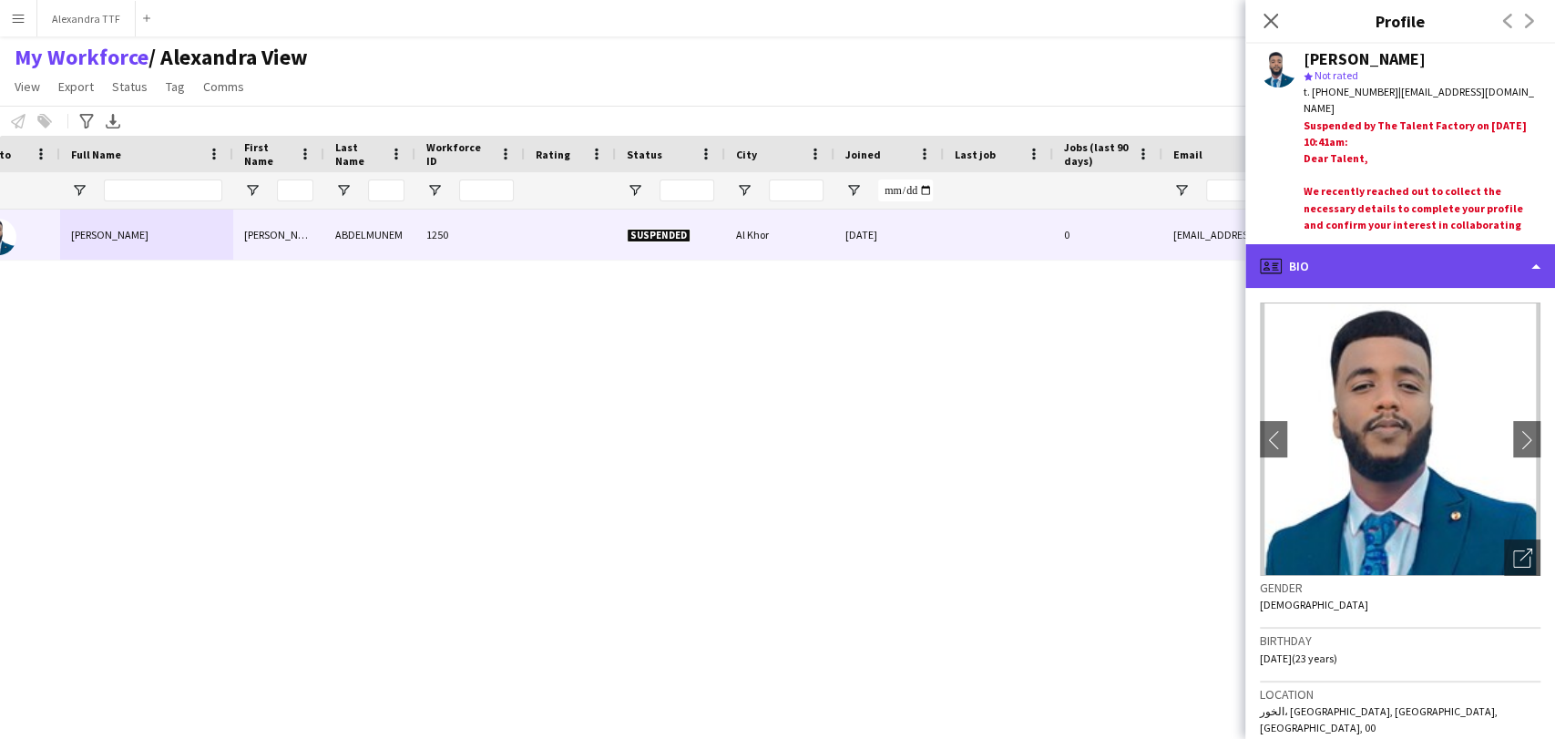
click at [1405, 260] on div "profile Bio" at bounding box center [1400, 266] width 310 height 44
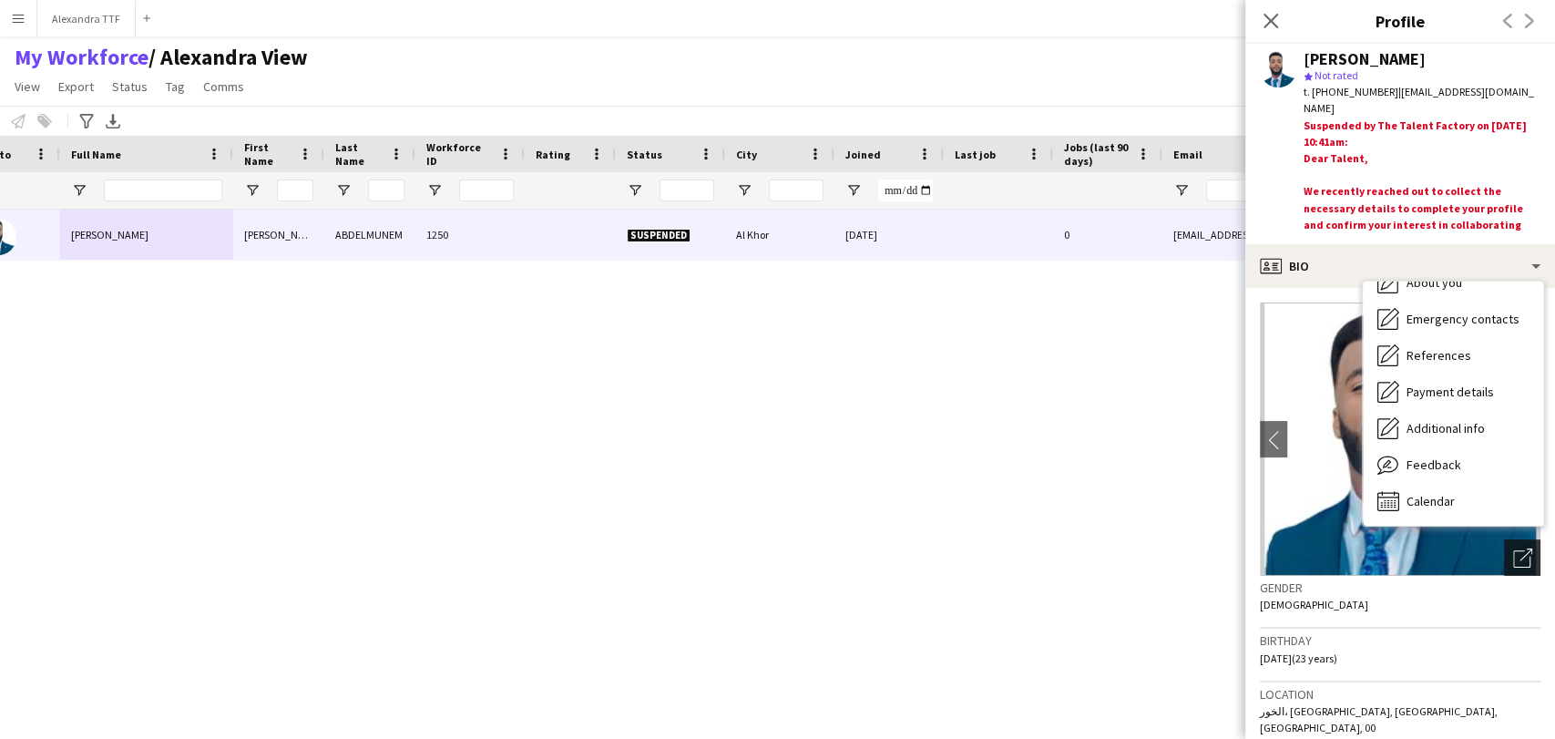
click at [1515, 563] on icon "Open photos pop-in" at bounding box center [1522, 557] width 19 height 19
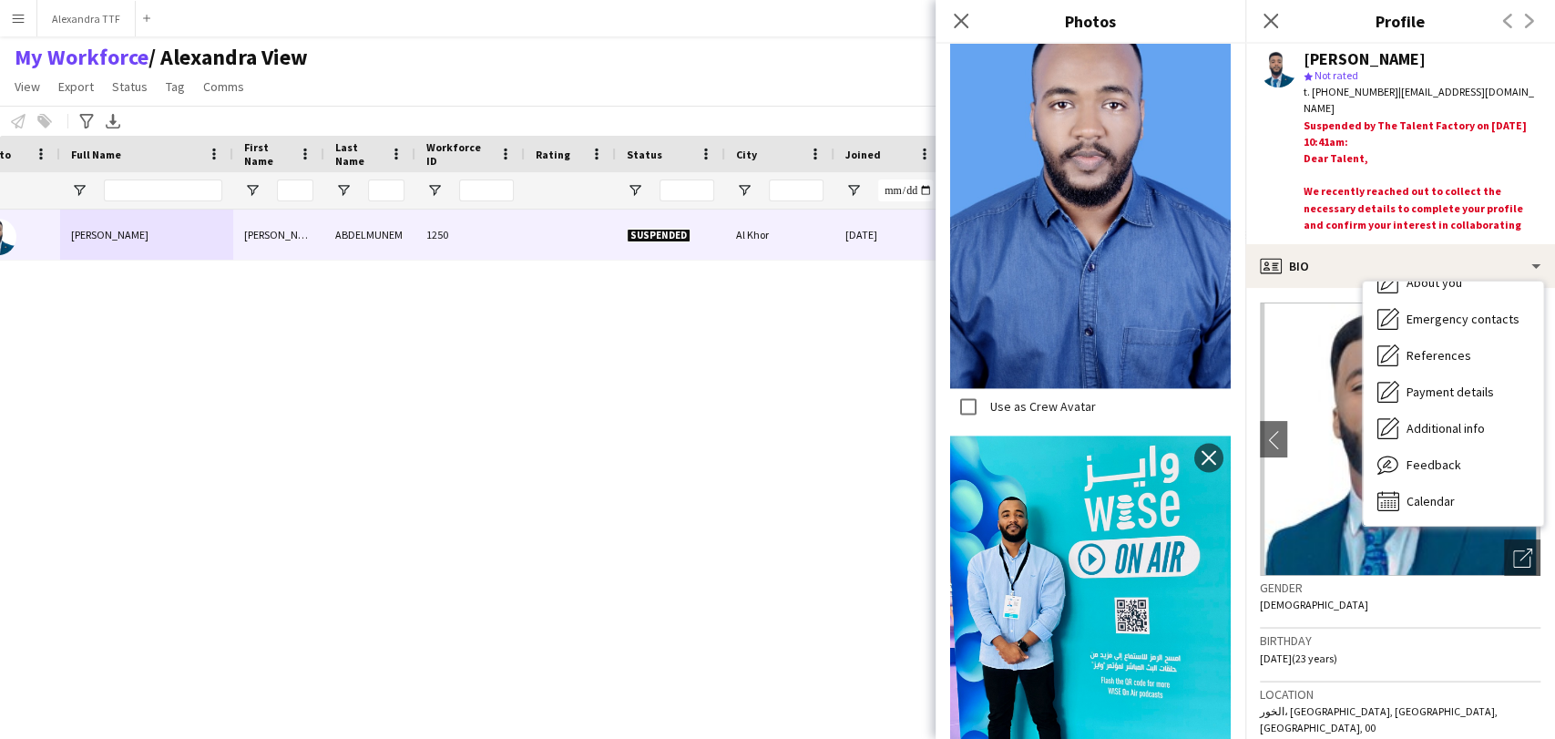
drag, startPoint x: 1383, startPoint y: 89, endPoint x: 1542, endPoint y: 87, distance: 159.4
click at [1542, 87] on div "AHMED ABDELMUNEM star Not rated t. +97470095662 | ahmedabdelmunem1@gmail.com Su…" at bounding box center [1400, 144] width 310 height 200
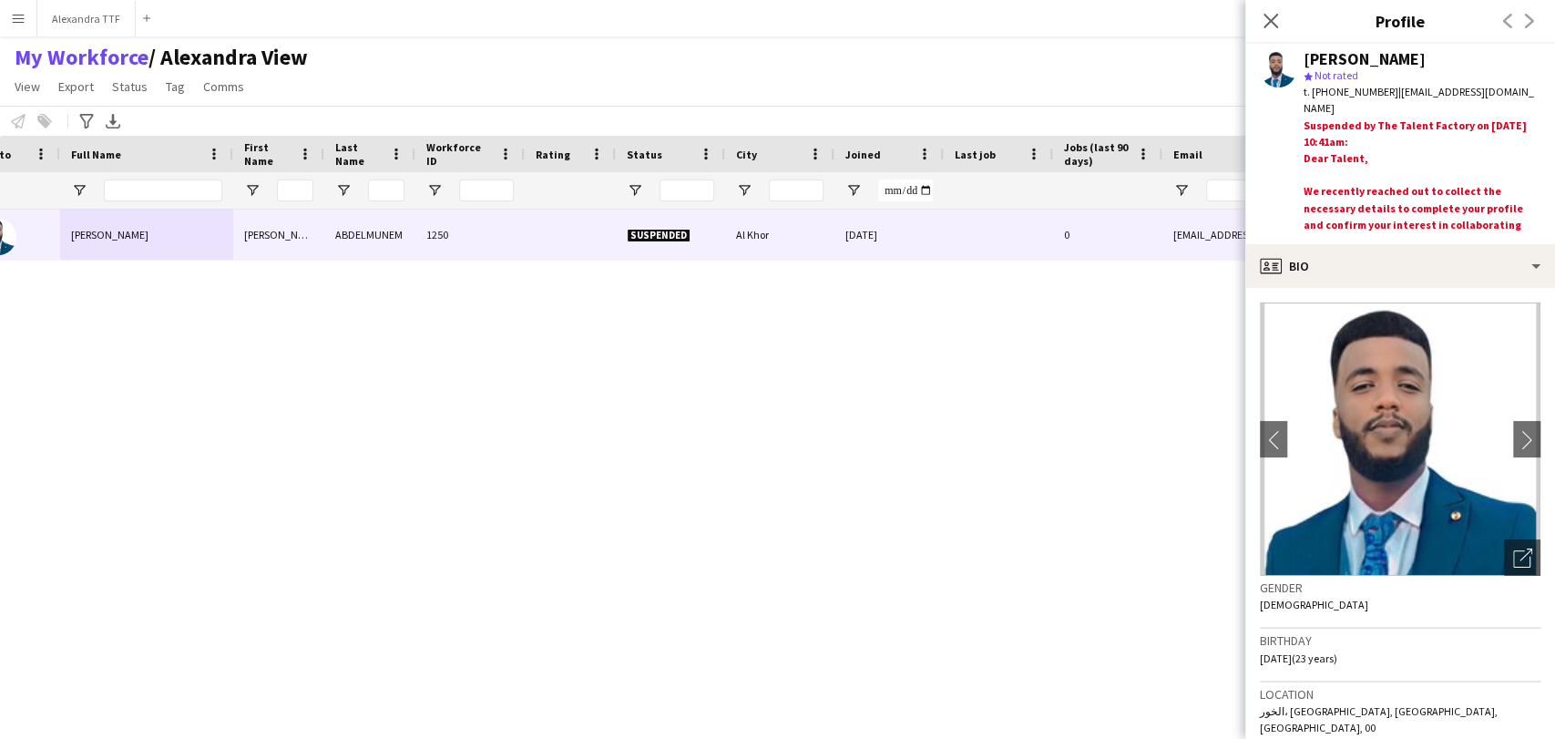
click at [605, 483] on div "Suspended Al Khor 05-03-2024 0 ahmedabdelmunem1@gmail.com +97470095662 1250 AHM…" at bounding box center [750, 450] width 1500 height 482
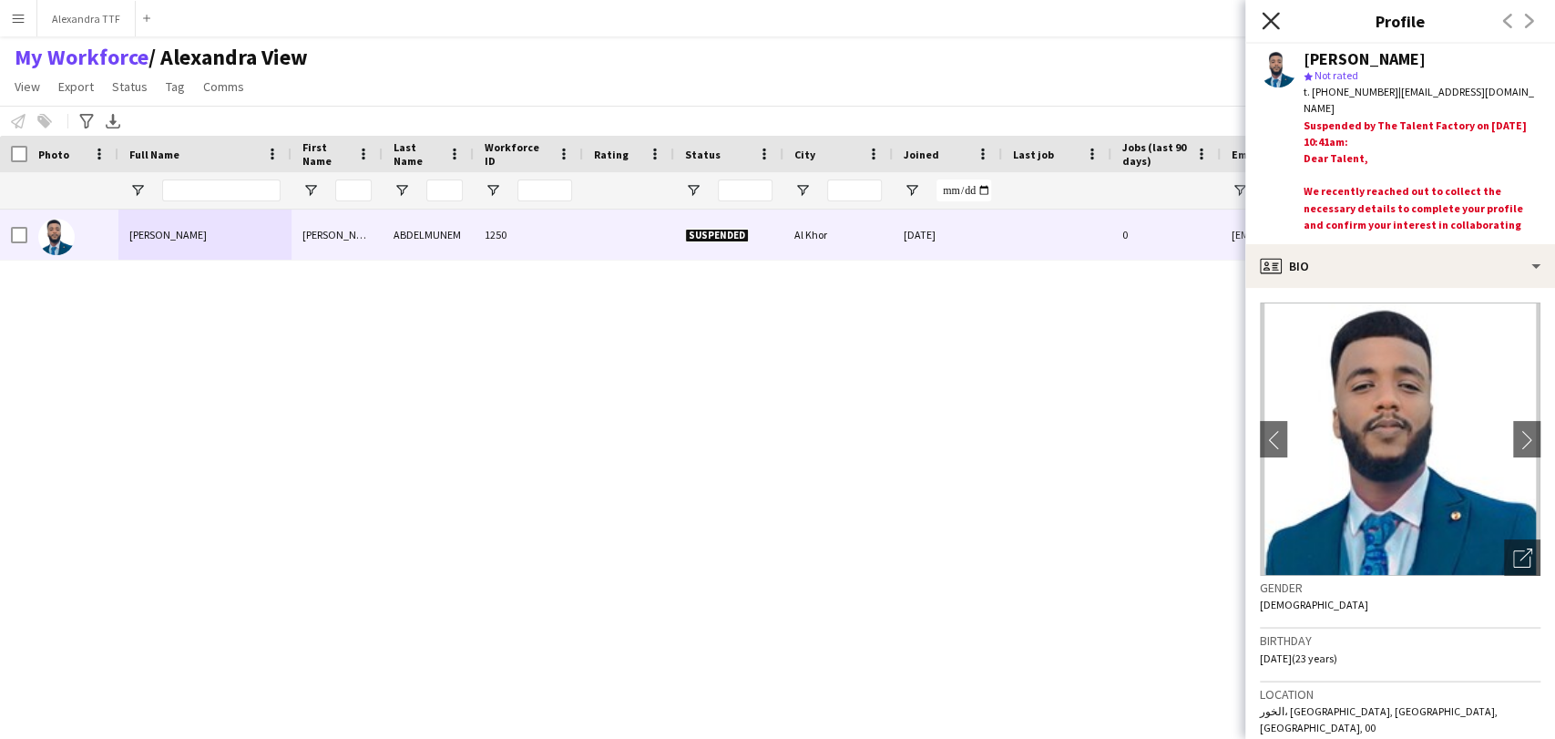
click at [1270, 18] on icon "Close pop-in" at bounding box center [1269, 20] width 17 height 17
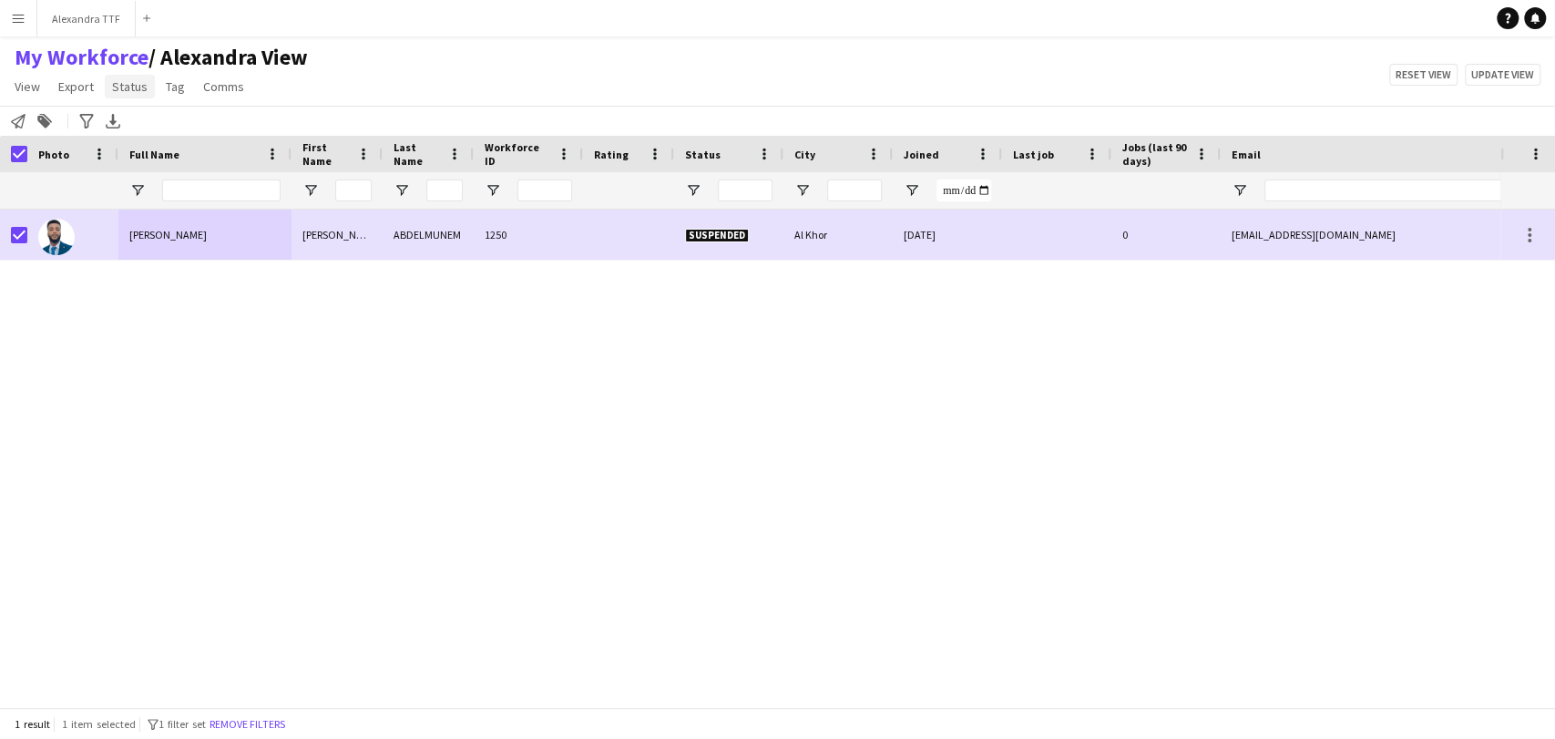
click at [134, 82] on span "Status" at bounding box center [130, 86] width 36 height 16
click at [141, 119] on link "Edit" at bounding box center [169, 126] width 128 height 38
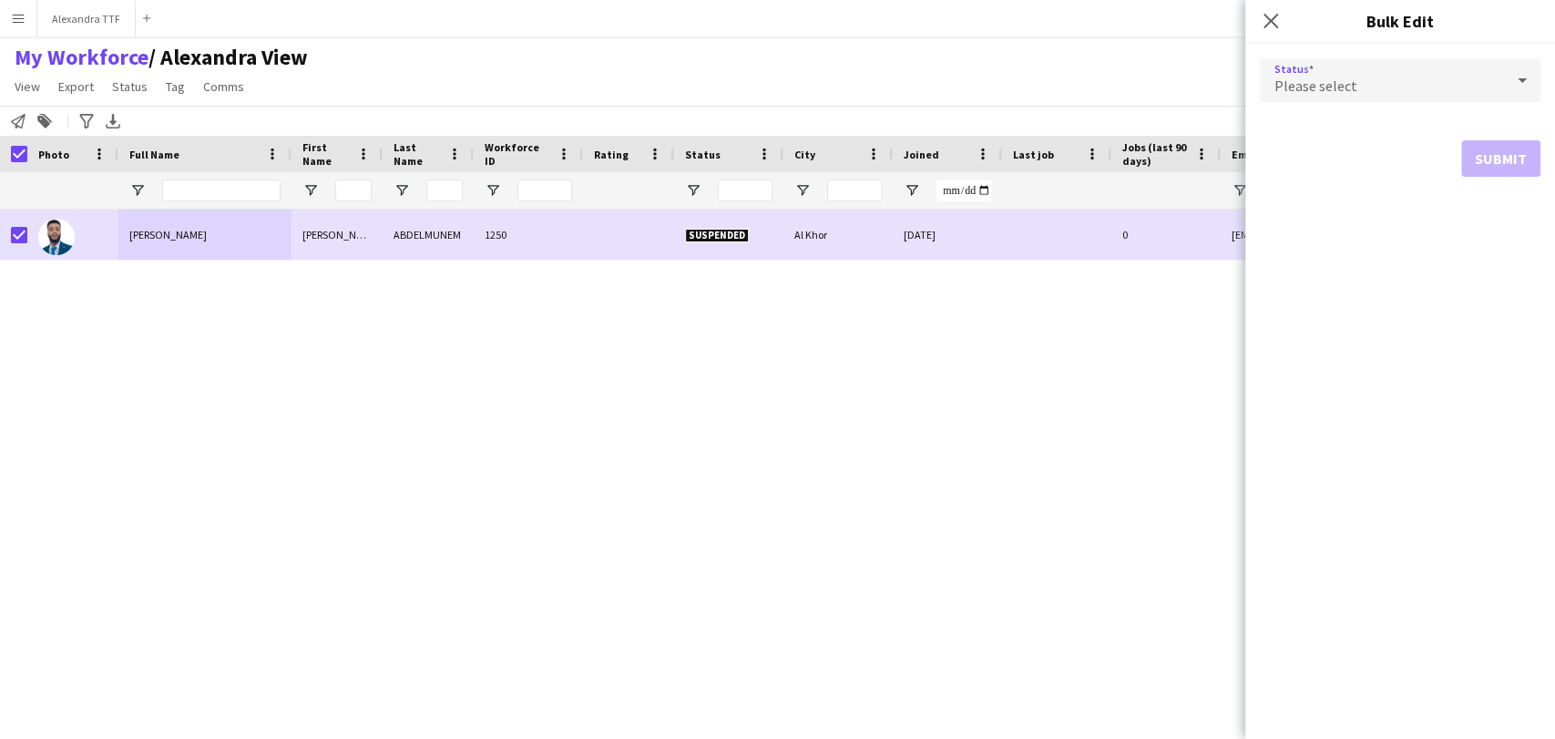
click at [1314, 87] on span "Please select" at bounding box center [1315, 86] width 83 height 18
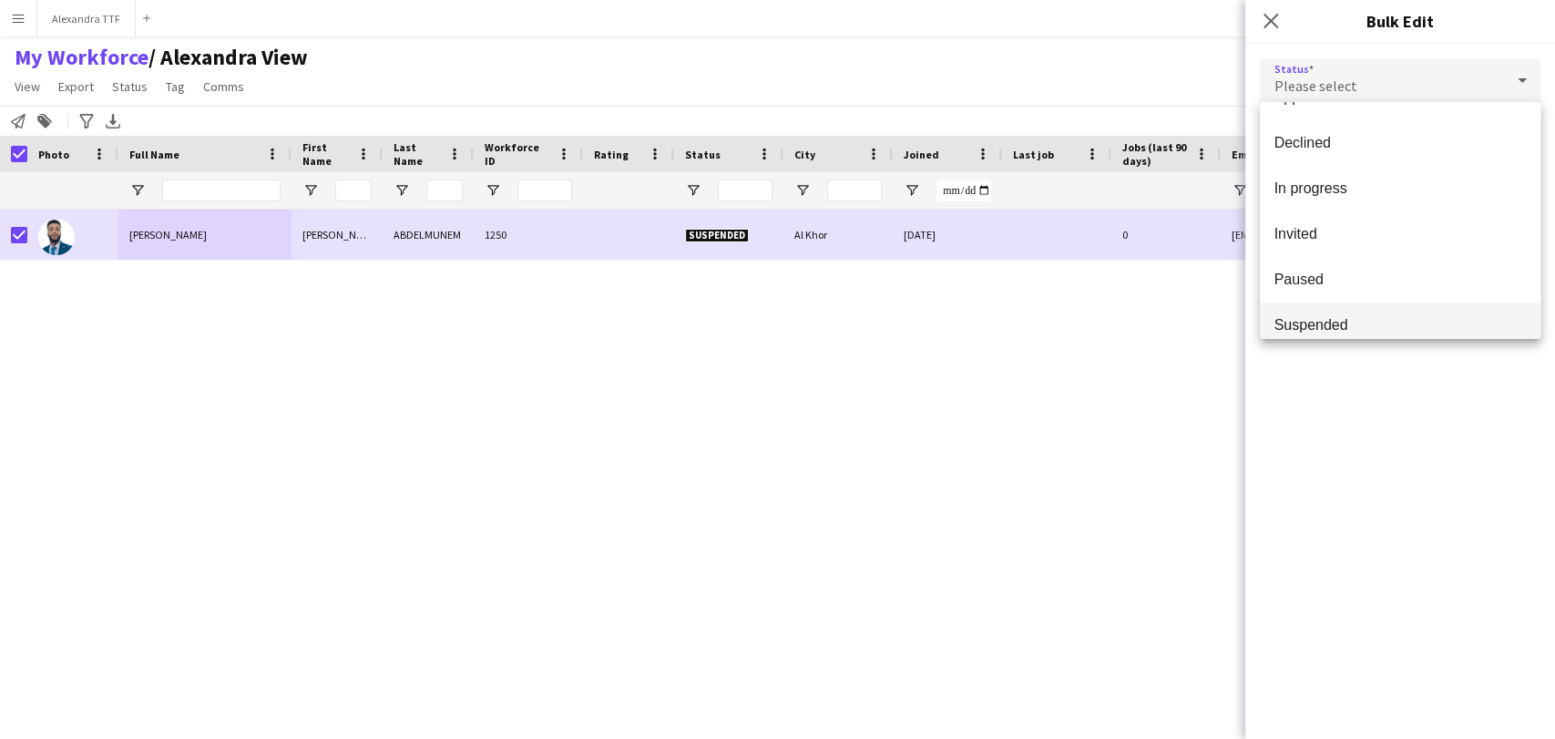
scroll to position [187, 0]
click at [1317, 302] on span "Waiting list" at bounding box center [1399, 309] width 251 height 17
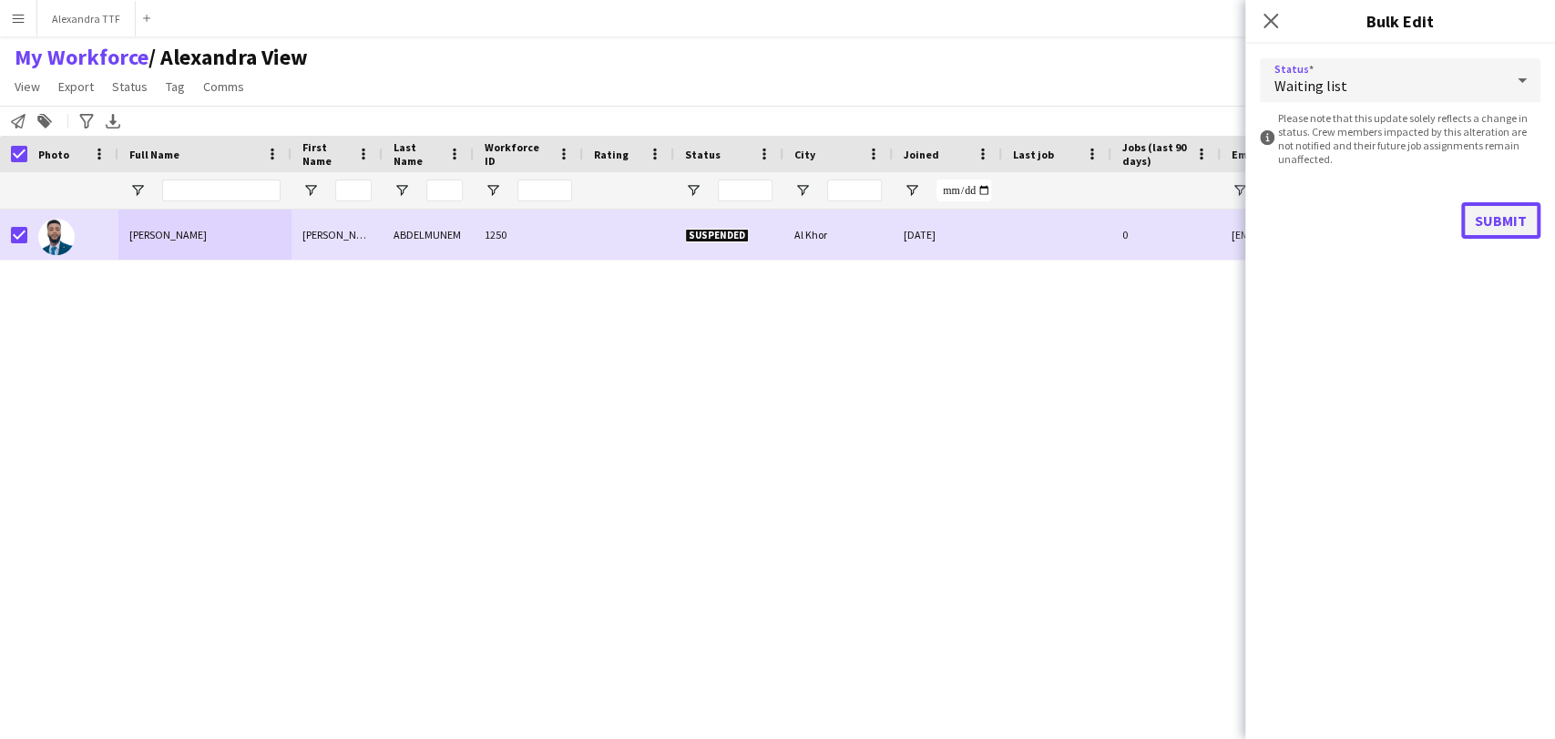
click at [1487, 220] on button "Submit" at bounding box center [1500, 220] width 79 height 36
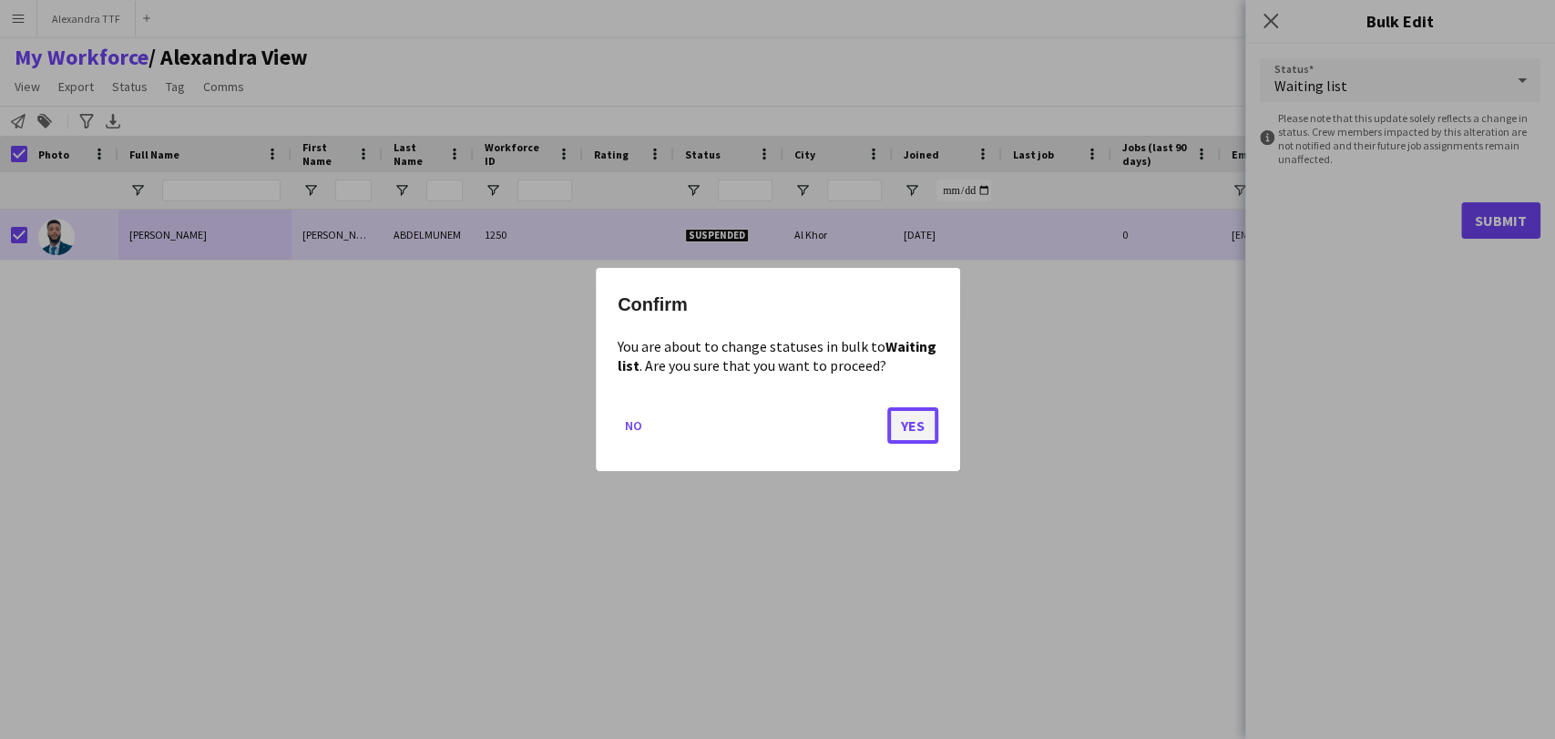
click at [911, 423] on button "Yes" at bounding box center [912, 425] width 51 height 36
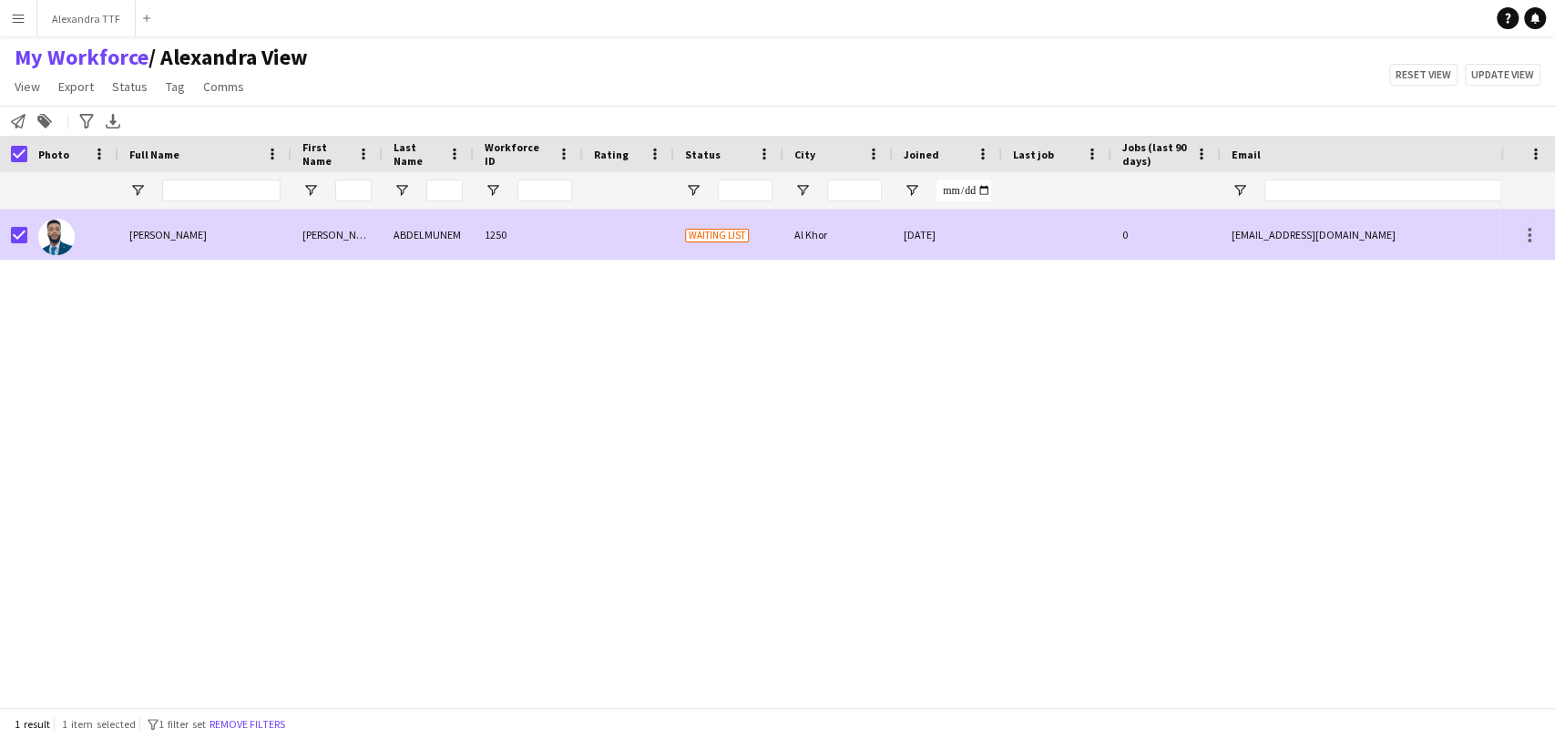
click at [1281, 232] on div "ahmedabdelmunem1@gmail.com" at bounding box center [1402, 234] width 364 height 50
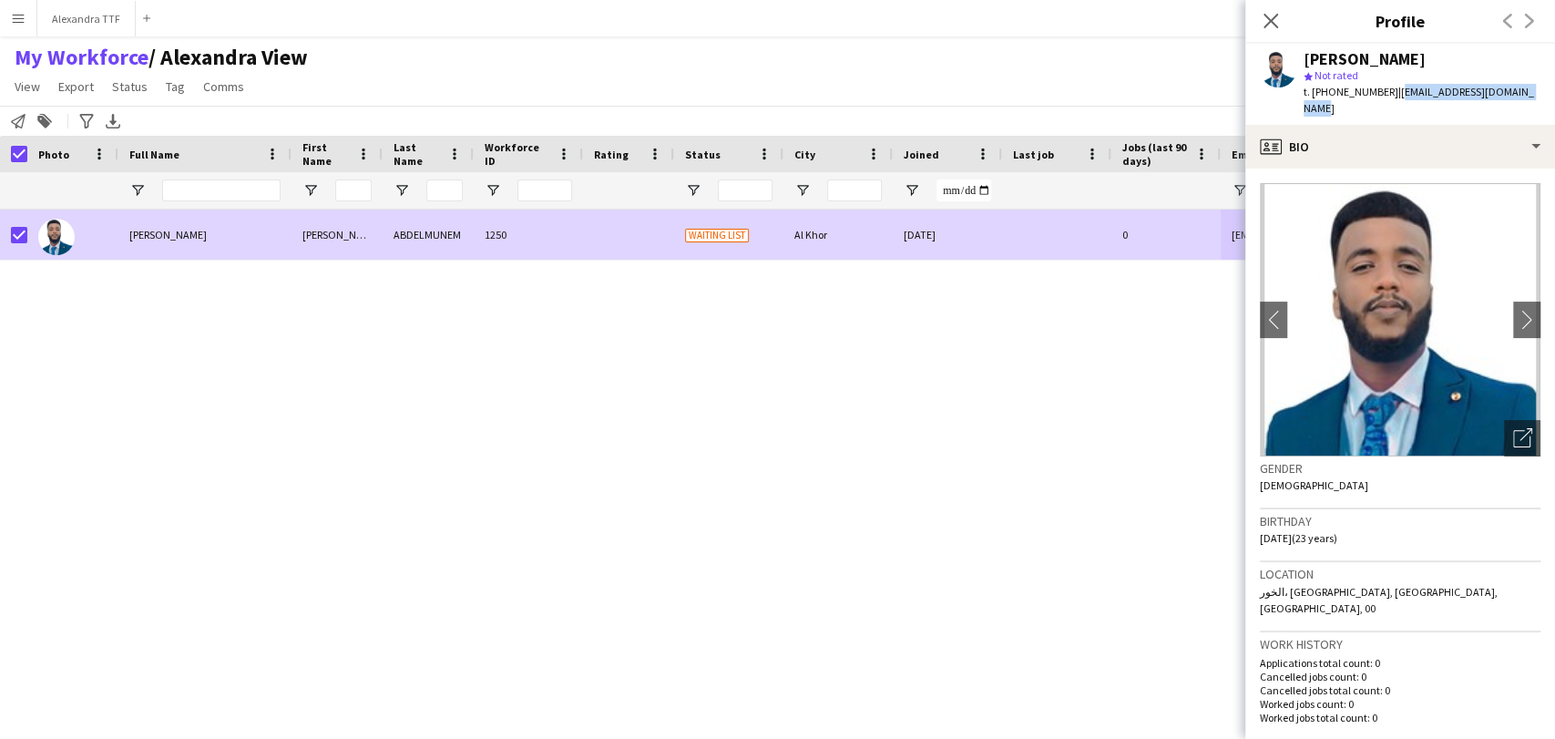
drag, startPoint x: 1552, startPoint y: 89, endPoint x: 1385, endPoint y: 87, distance: 166.7
click at [1385, 87] on div "AHMED ABDELMUNEM star Not rated t. +97470095662 | ahmedabdelmunem1@gmail.com" at bounding box center [1400, 84] width 310 height 81
copy span "ahmedabdelmunem1@gmail.com"
drag, startPoint x: 1465, startPoint y: 60, endPoint x: 1303, endPoint y: 53, distance: 161.4
click at [1303, 53] on div "AHMED ABDELMUNEM" at bounding box center [1421, 59] width 237 height 16
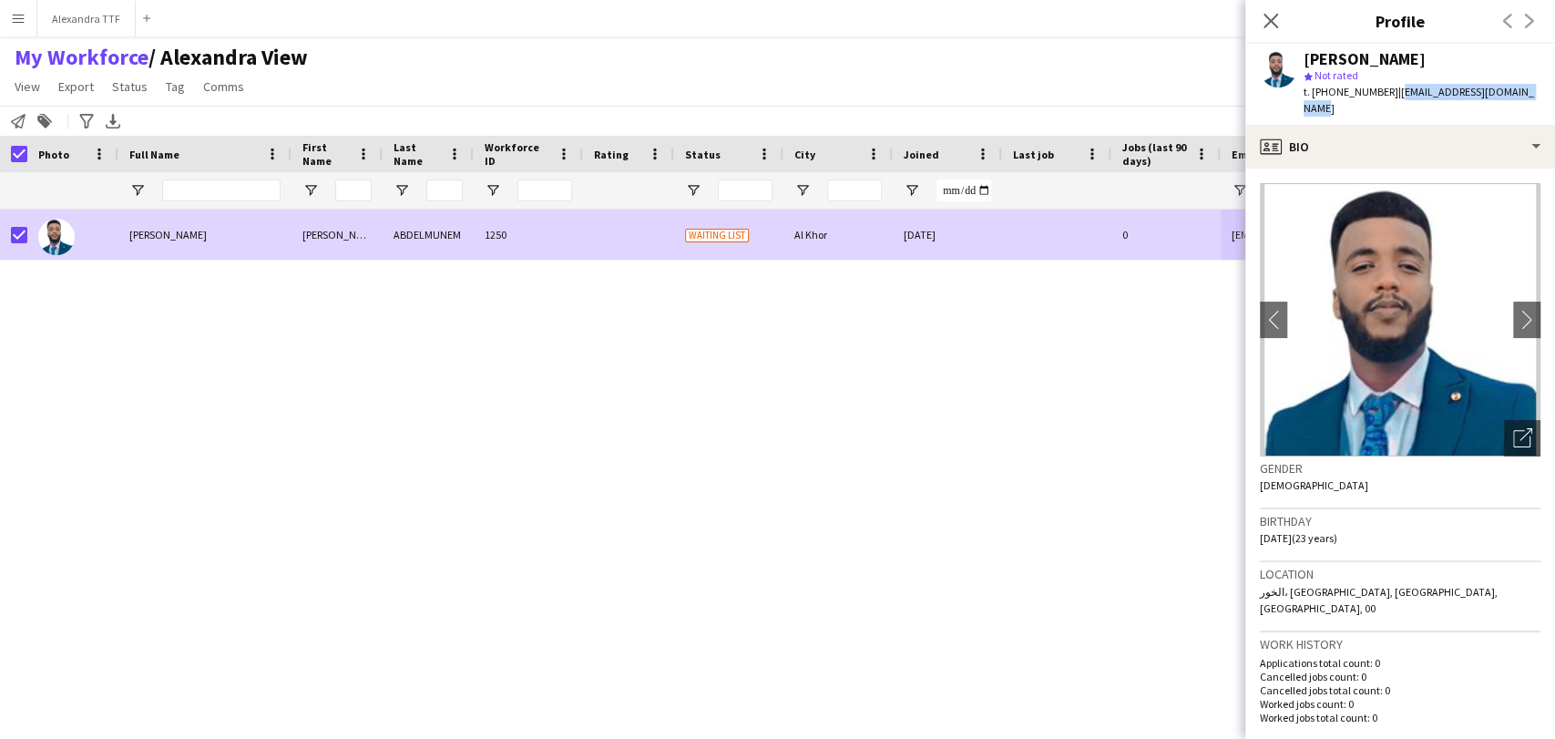
copy div "AHMED ABDELMUNEM"
click at [1482, 429] on img at bounding box center [1400, 319] width 281 height 273
click at [1513, 430] on icon at bounding box center [1521, 438] width 17 height 17
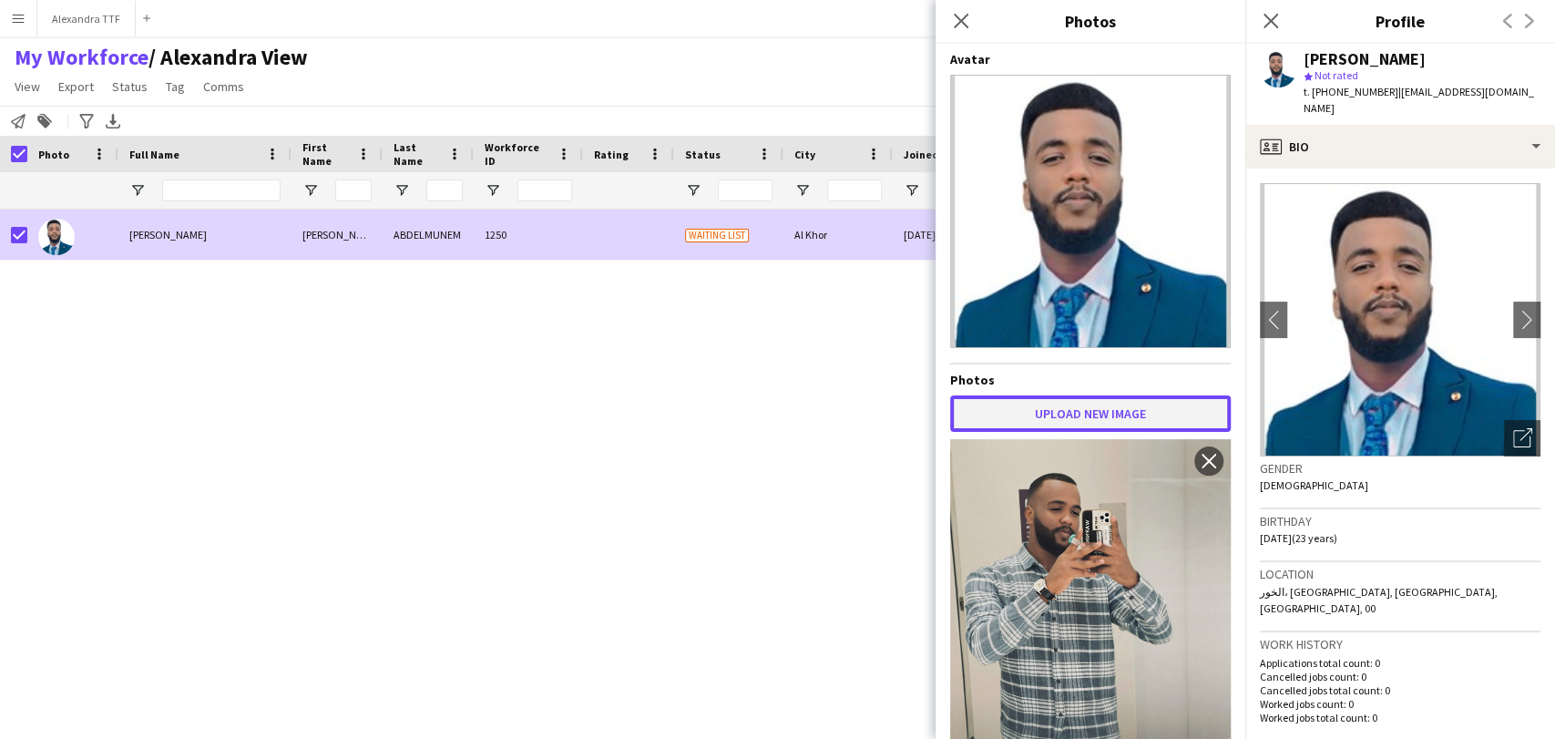
click at [1087, 395] on button "Upload new image" at bounding box center [1090, 413] width 281 height 36
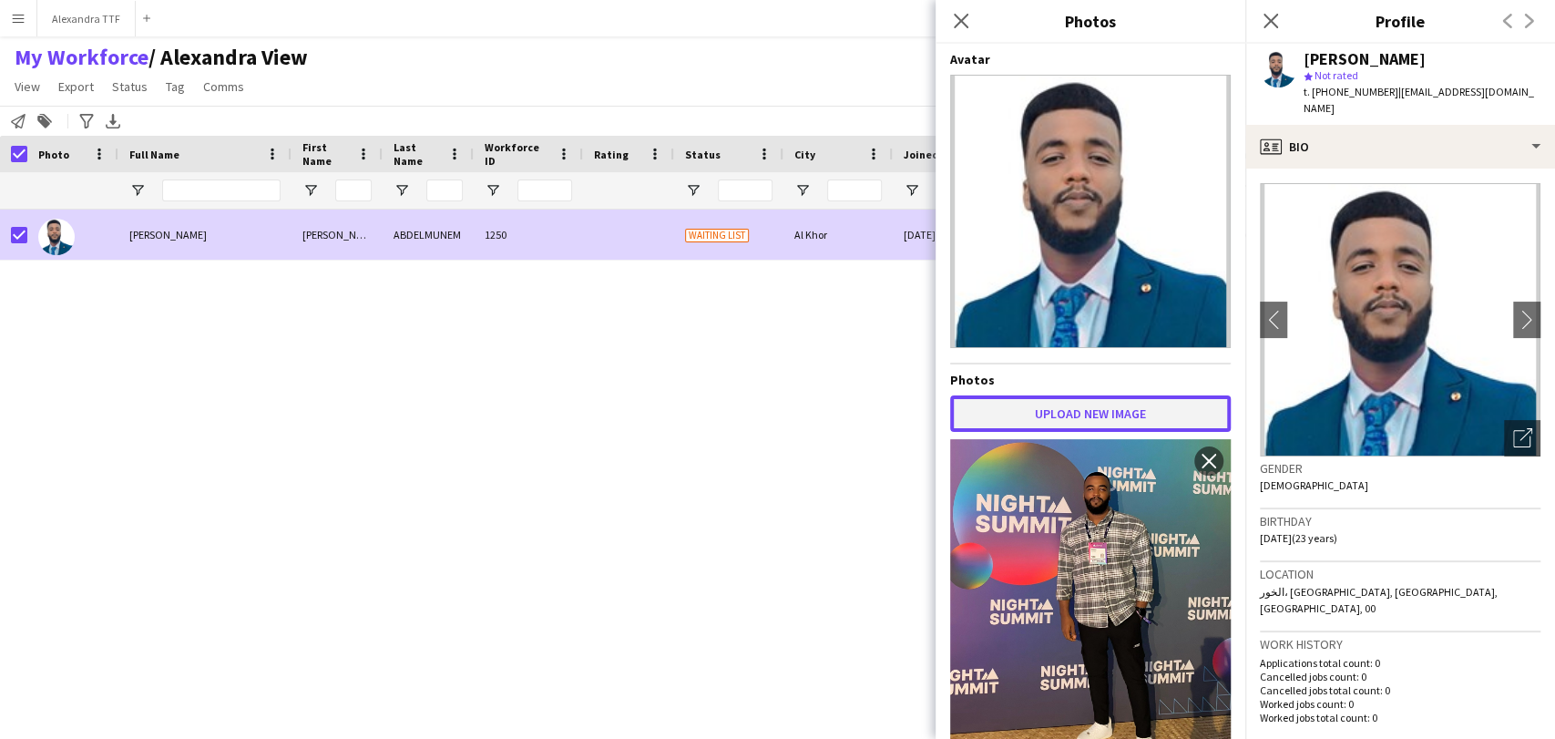
click at [1093, 415] on button "Upload new image" at bounding box center [1090, 413] width 281 height 36
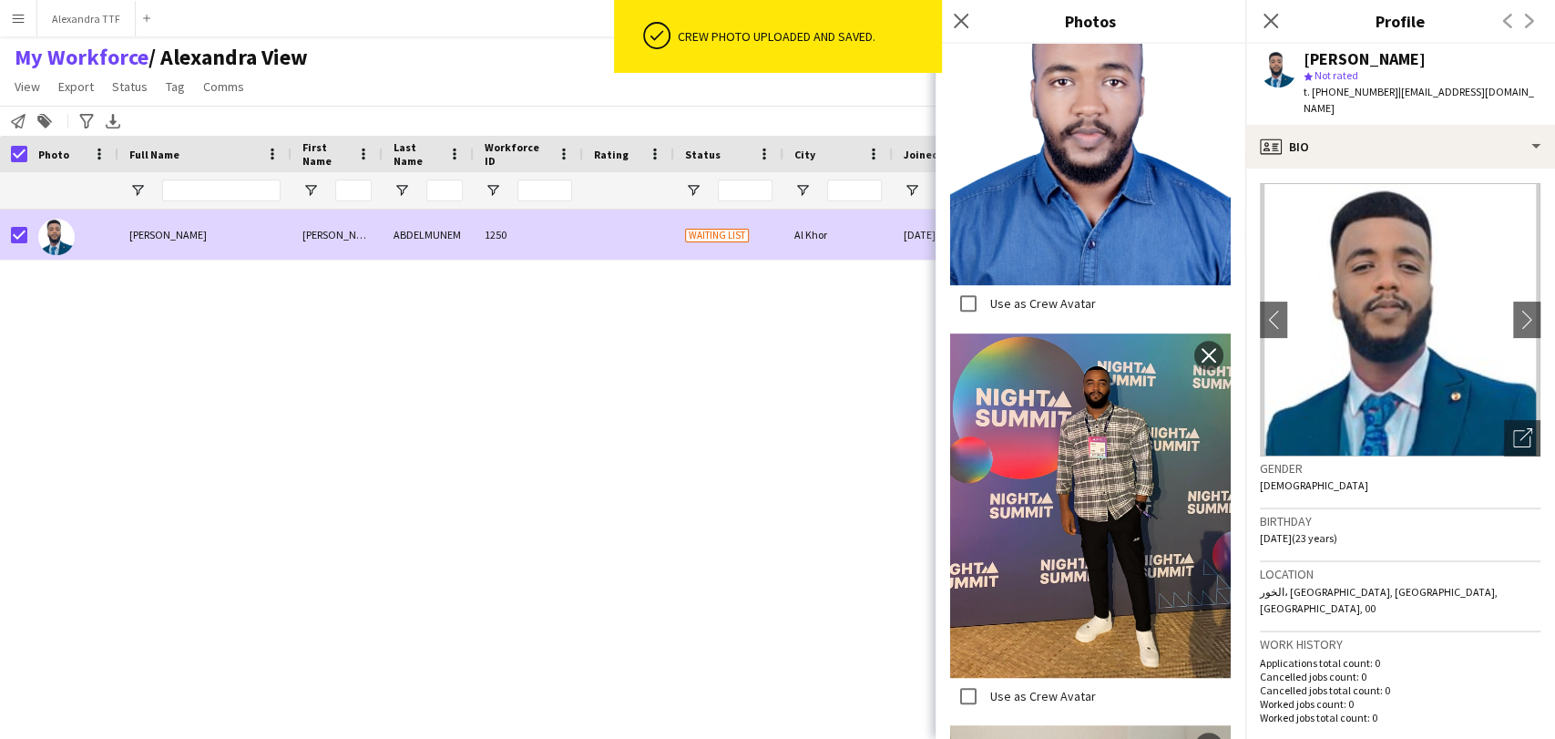
scroll to position [198, 0]
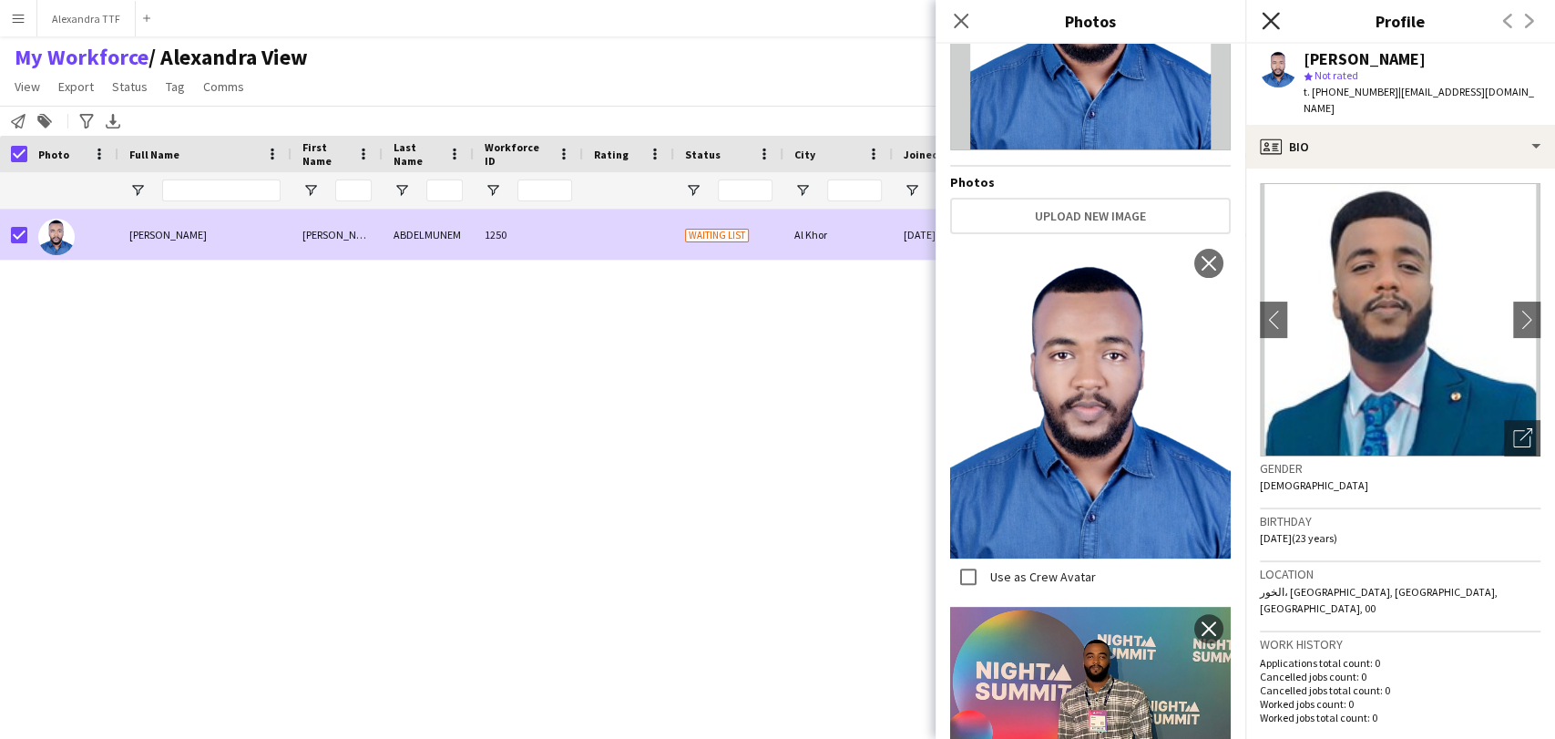
click at [1270, 14] on icon "Close pop-in" at bounding box center [1269, 20] width 17 height 17
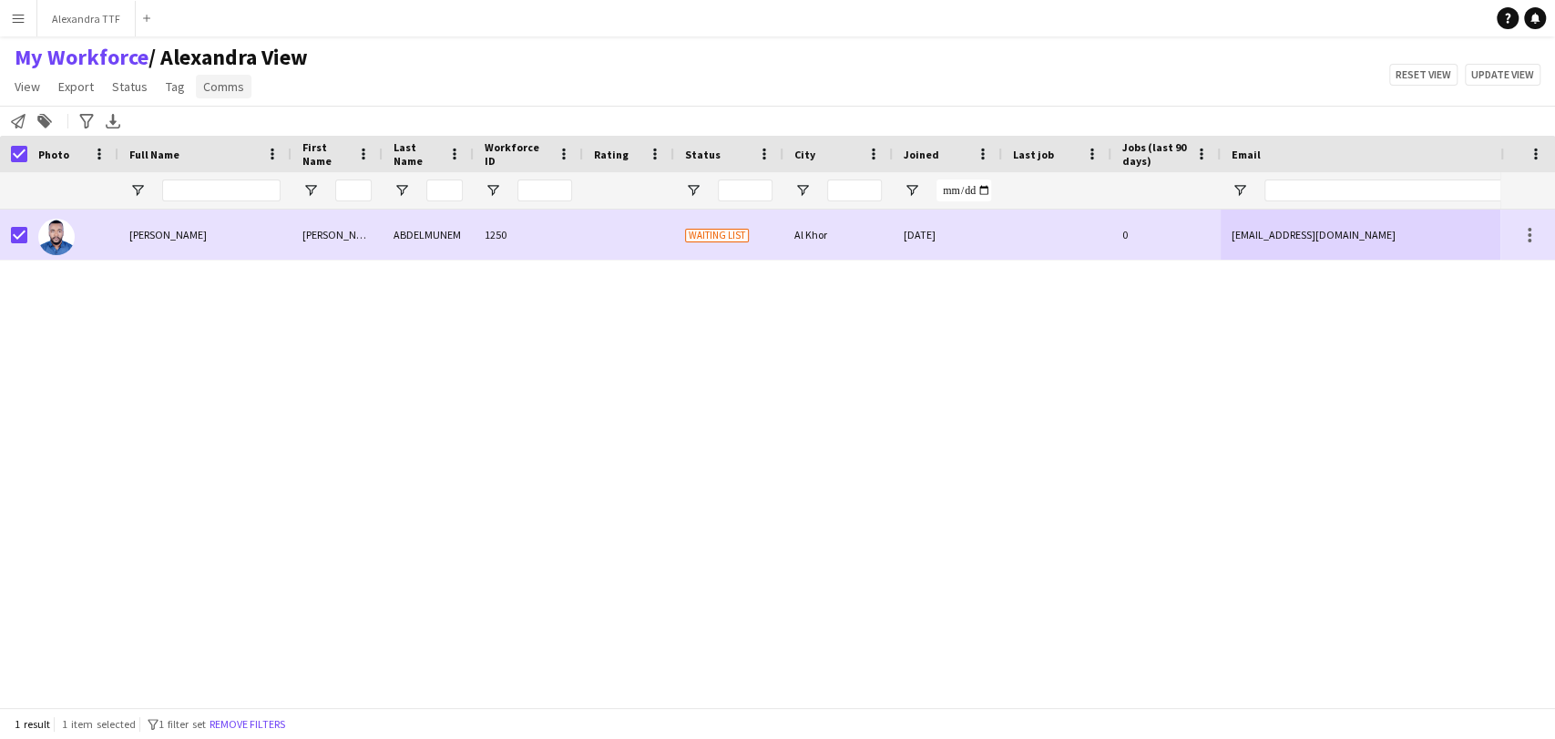
drag, startPoint x: 234, startPoint y: 720, endPoint x: 219, endPoint y: 81, distance: 639.5
click at [235, 720] on button "Remove filters" at bounding box center [247, 724] width 83 height 20
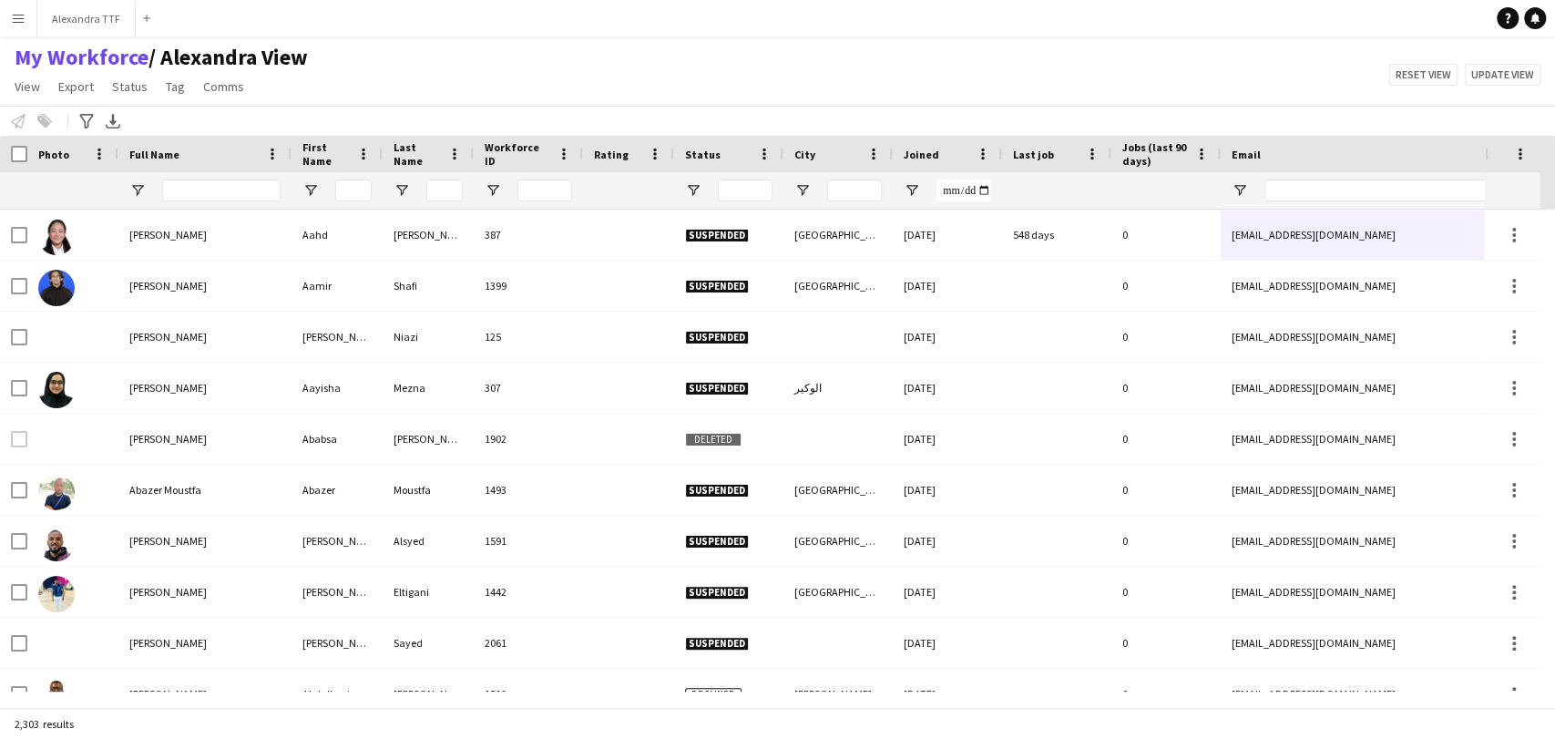
click at [178, 176] on div at bounding box center [221, 190] width 118 height 36
click at [177, 188] on input "Full Name Filter Input" at bounding box center [221, 190] width 118 height 22
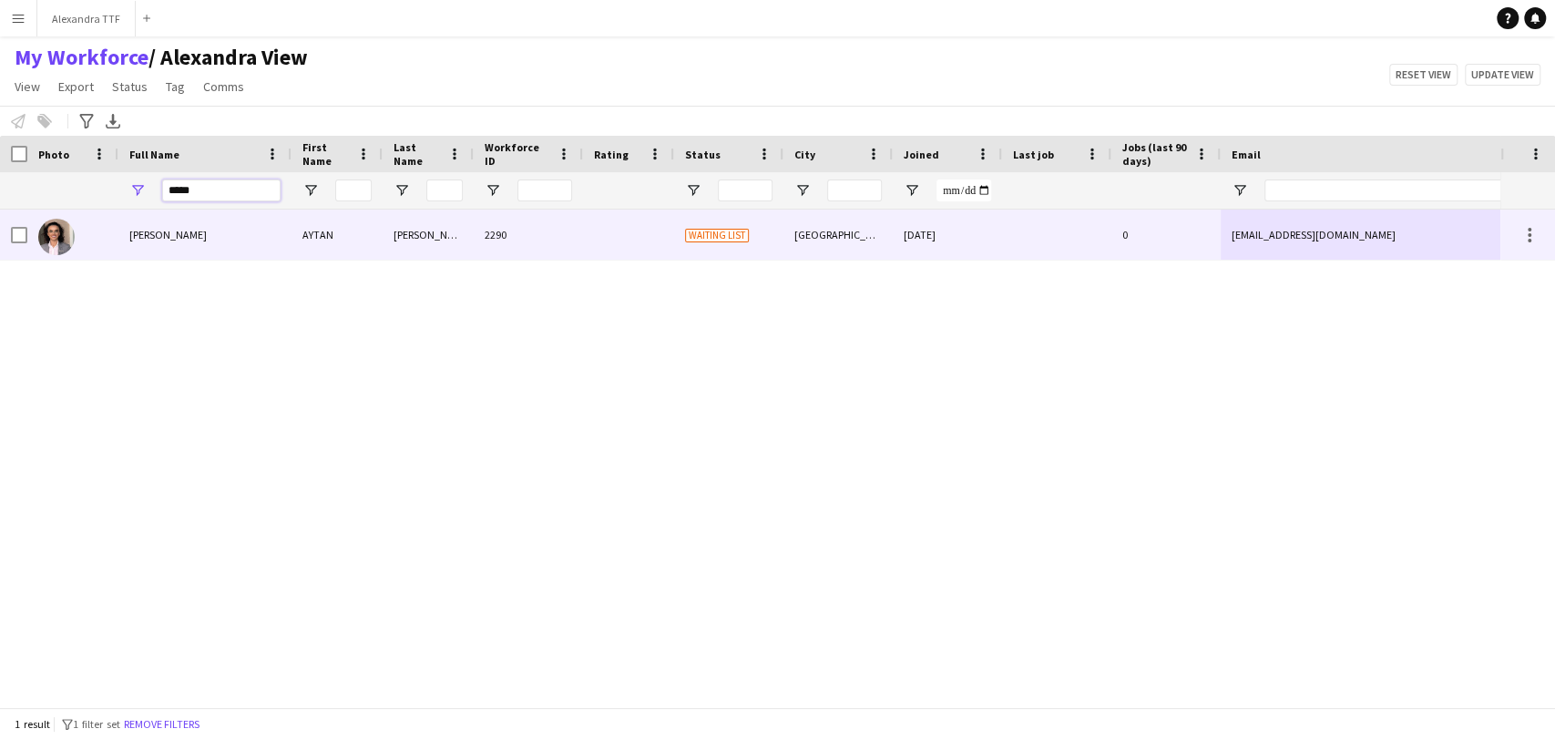
type input "*****"
click at [186, 249] on div "AYTAN HAJIYEVA" at bounding box center [204, 234] width 173 height 50
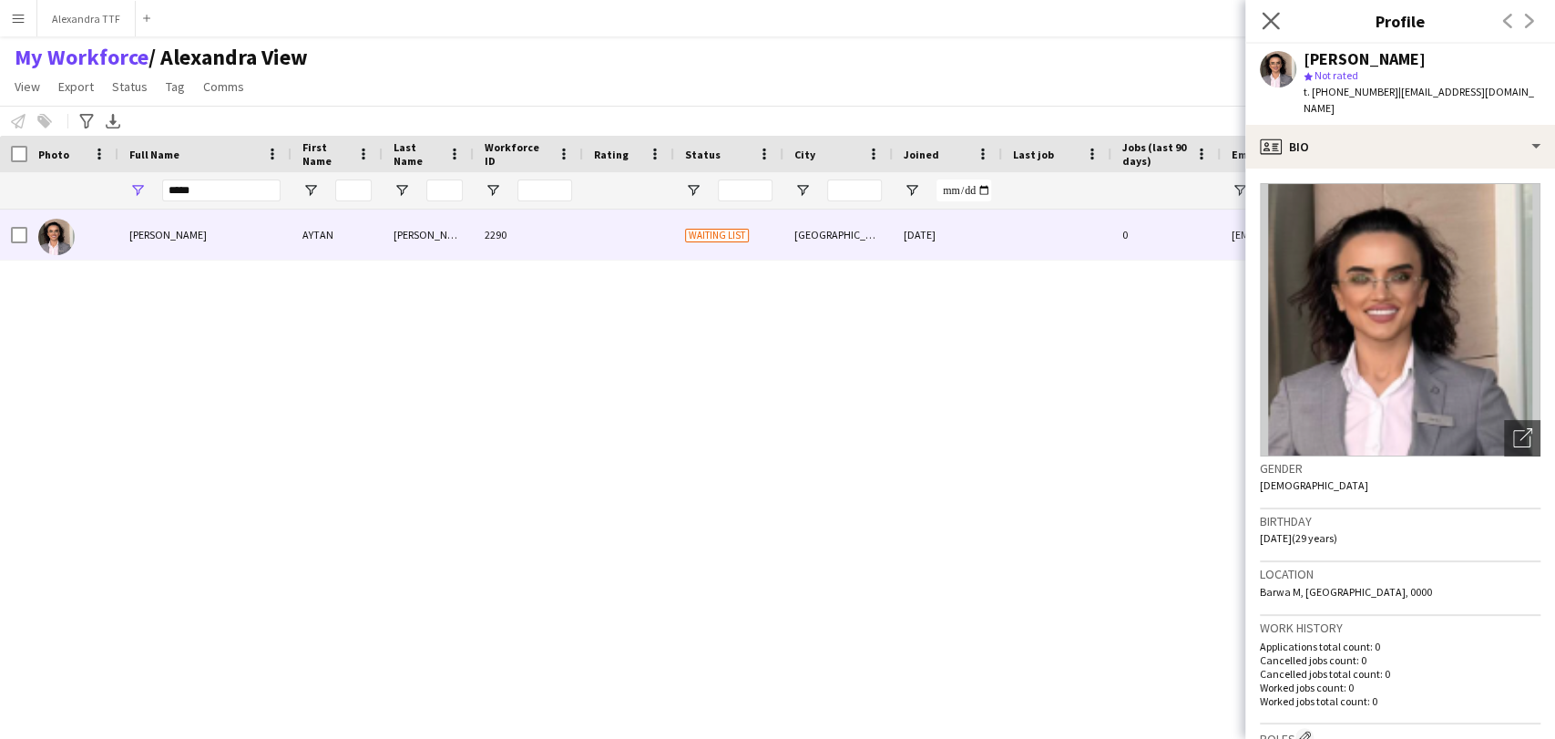
click at [1261, 20] on icon "Close pop-in" at bounding box center [1269, 20] width 17 height 17
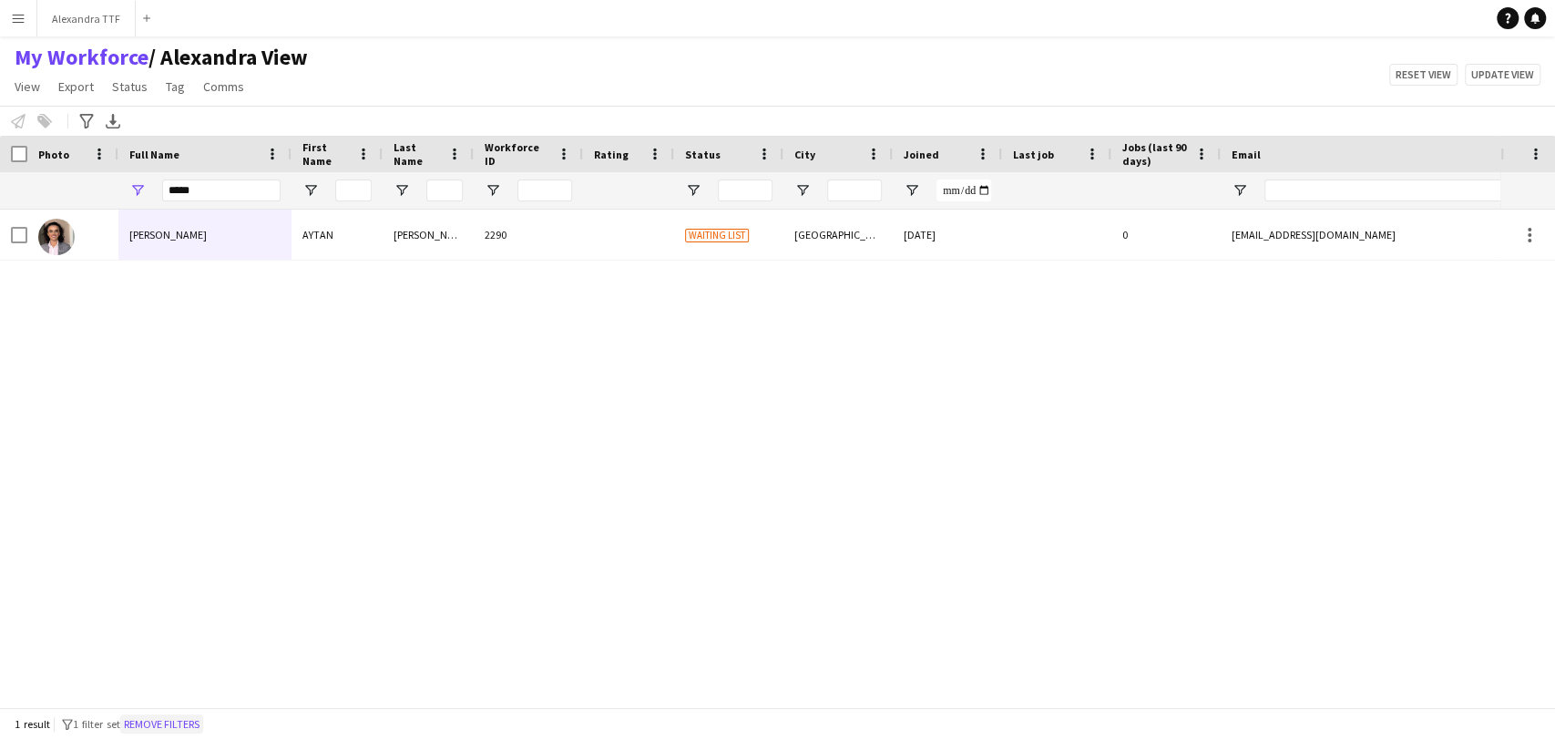
click at [203, 716] on button "Remove filters" at bounding box center [161, 724] width 83 height 20
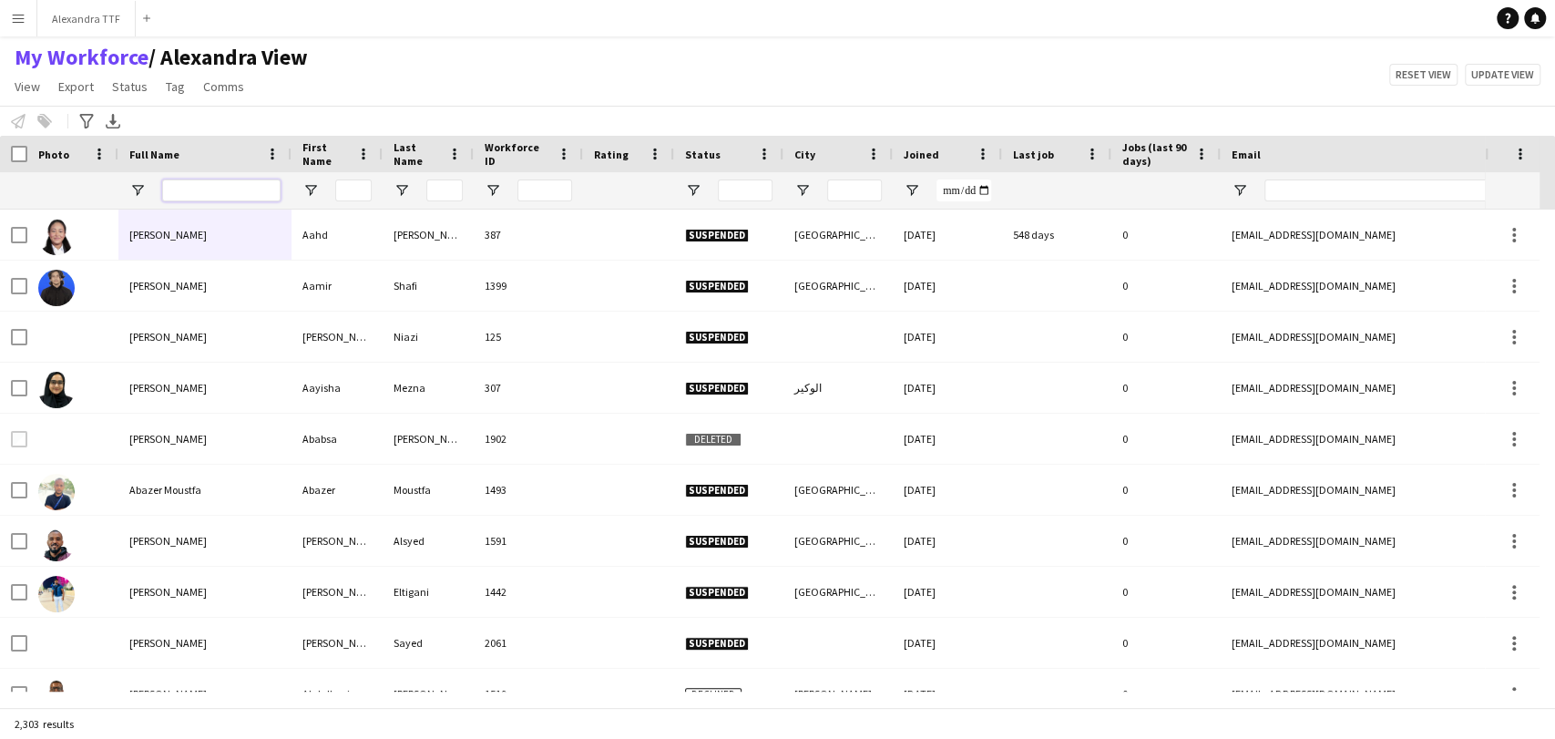
click at [199, 189] on input "Full Name Filter Input" at bounding box center [221, 190] width 118 height 22
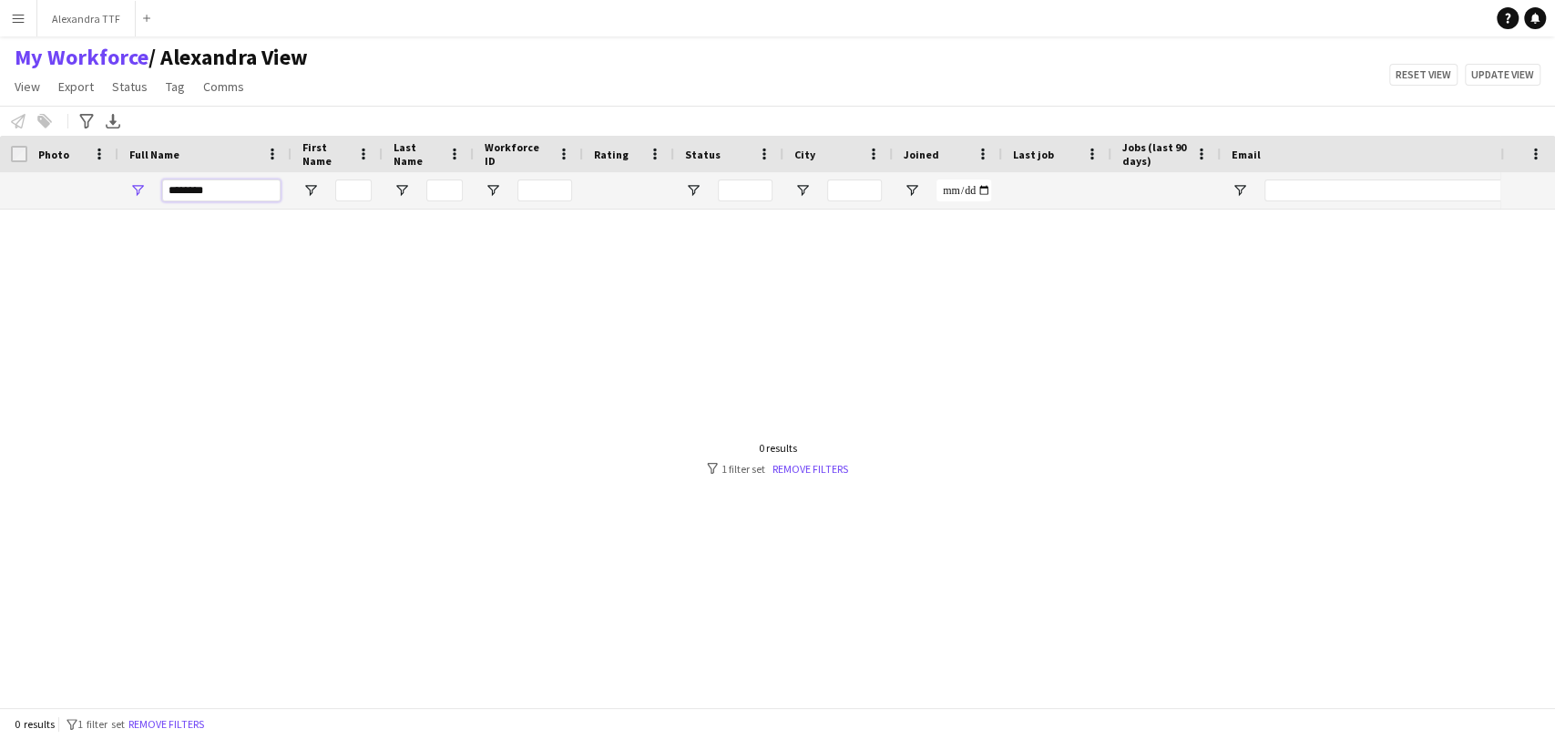
type input "********"
click at [189, 716] on button "Remove filters" at bounding box center [166, 724] width 83 height 20
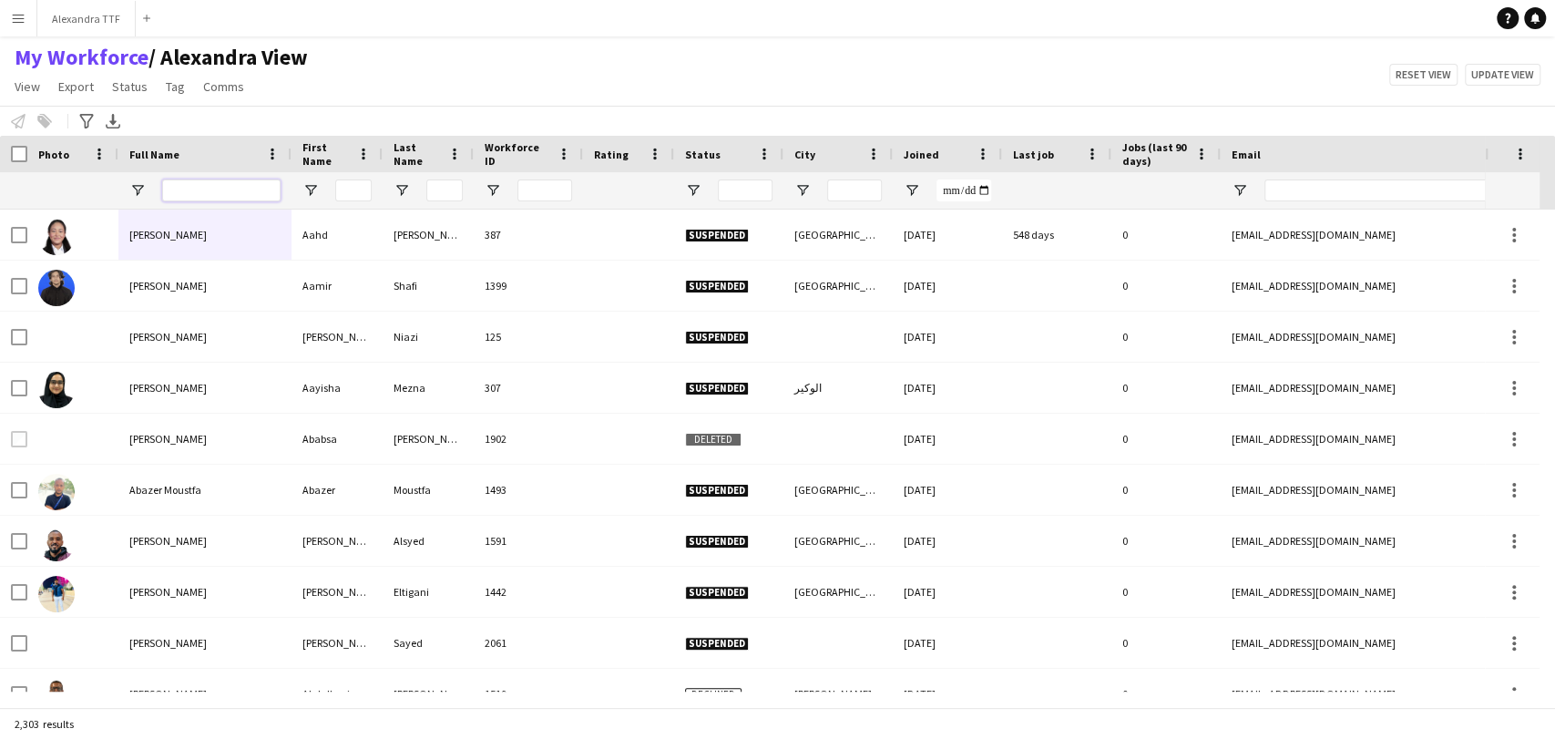
click at [190, 186] on input "Full Name Filter Input" at bounding box center [221, 190] width 118 height 22
paste input "**********"
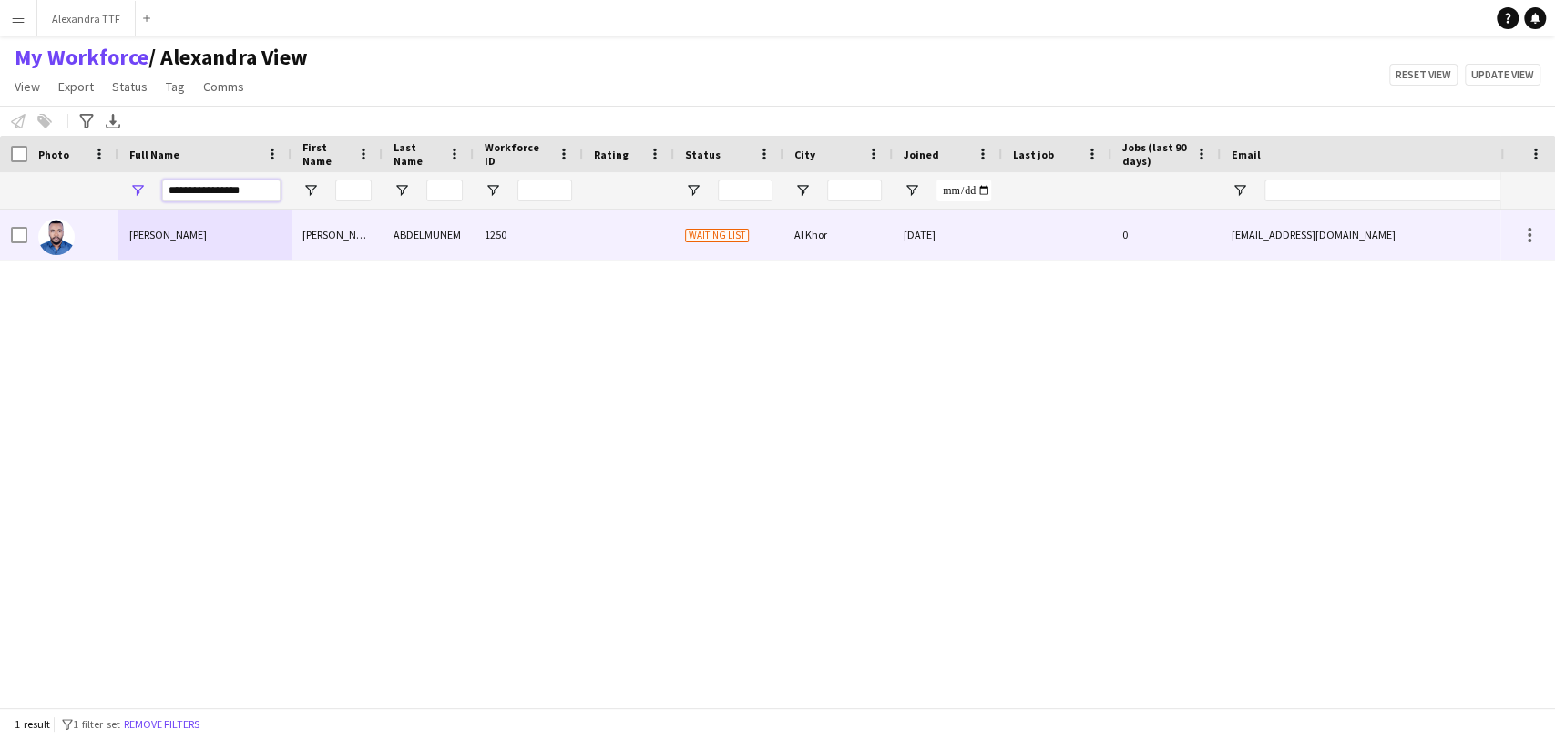
type input "**********"
click at [181, 240] on span "AHMED ABDELMUNEM" at bounding box center [167, 235] width 77 height 14
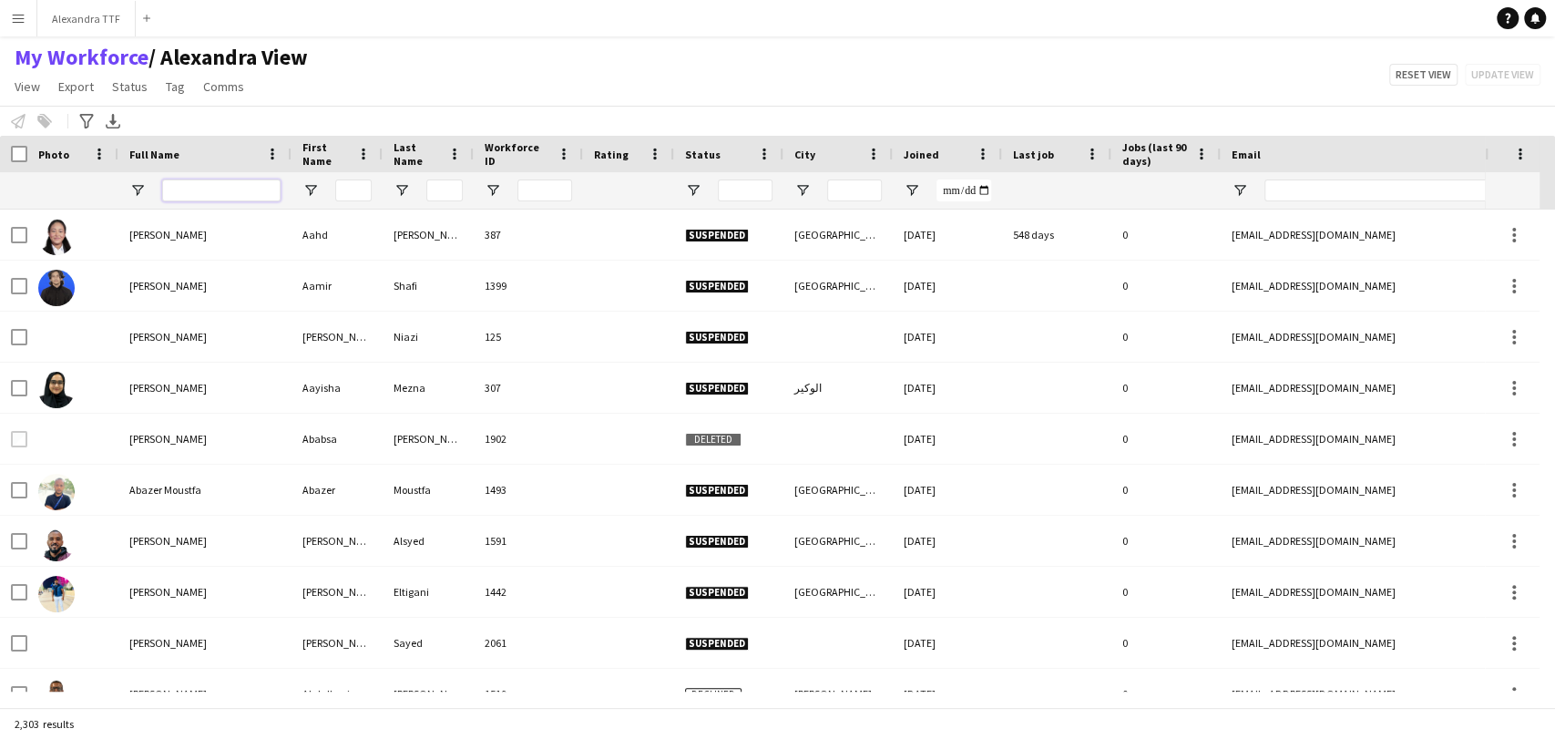
click at [204, 190] on input "Full Name Filter Input" at bounding box center [221, 190] width 118 height 22
paste input "**********"
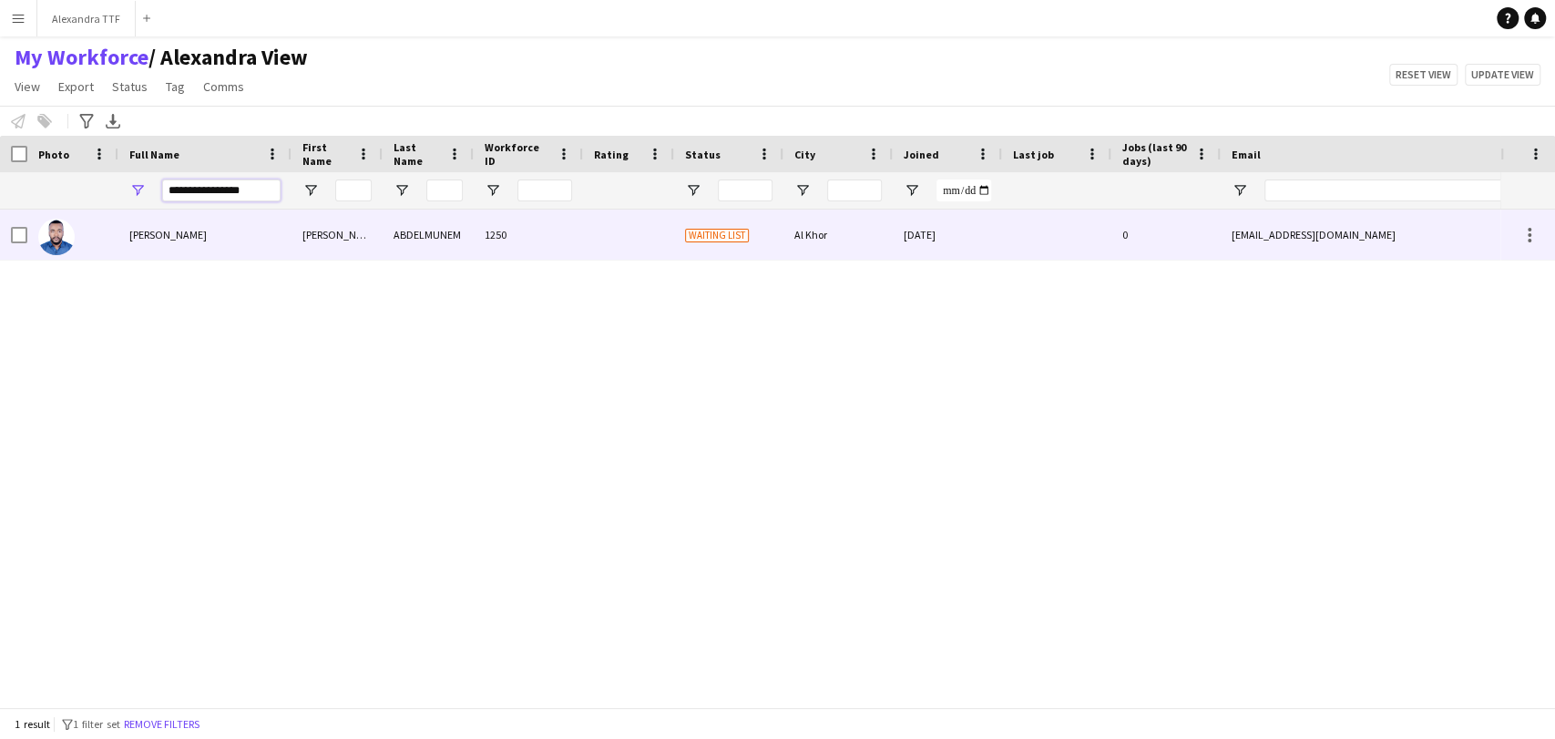
type input "**********"
click at [168, 240] on span "AHMED ABDELMUNEM" at bounding box center [167, 235] width 77 height 14
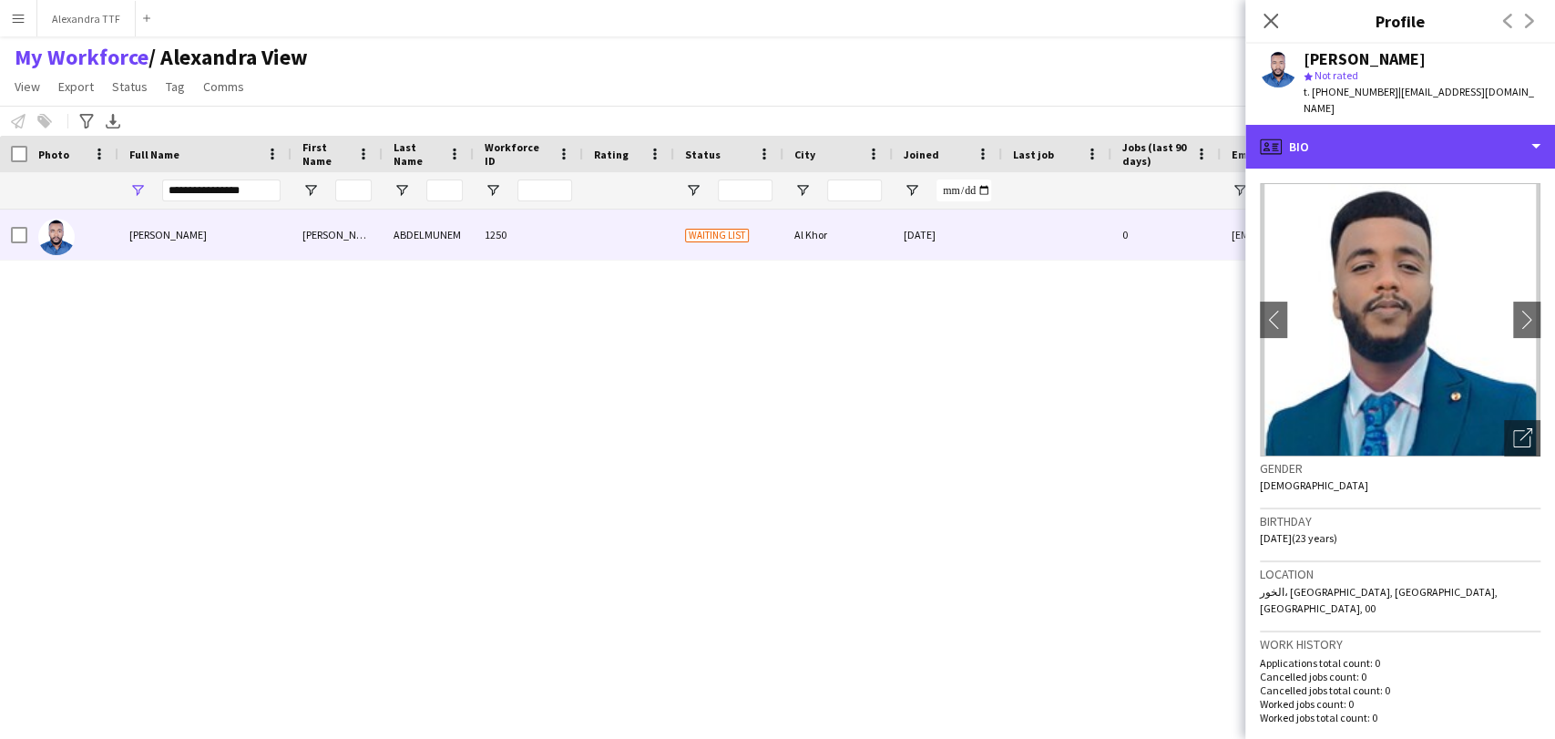
drag, startPoint x: 1348, startPoint y: 123, endPoint x: 1553, endPoint y: 324, distance: 287.2
click at [1349, 125] on div "profile Bio" at bounding box center [1400, 147] width 310 height 44
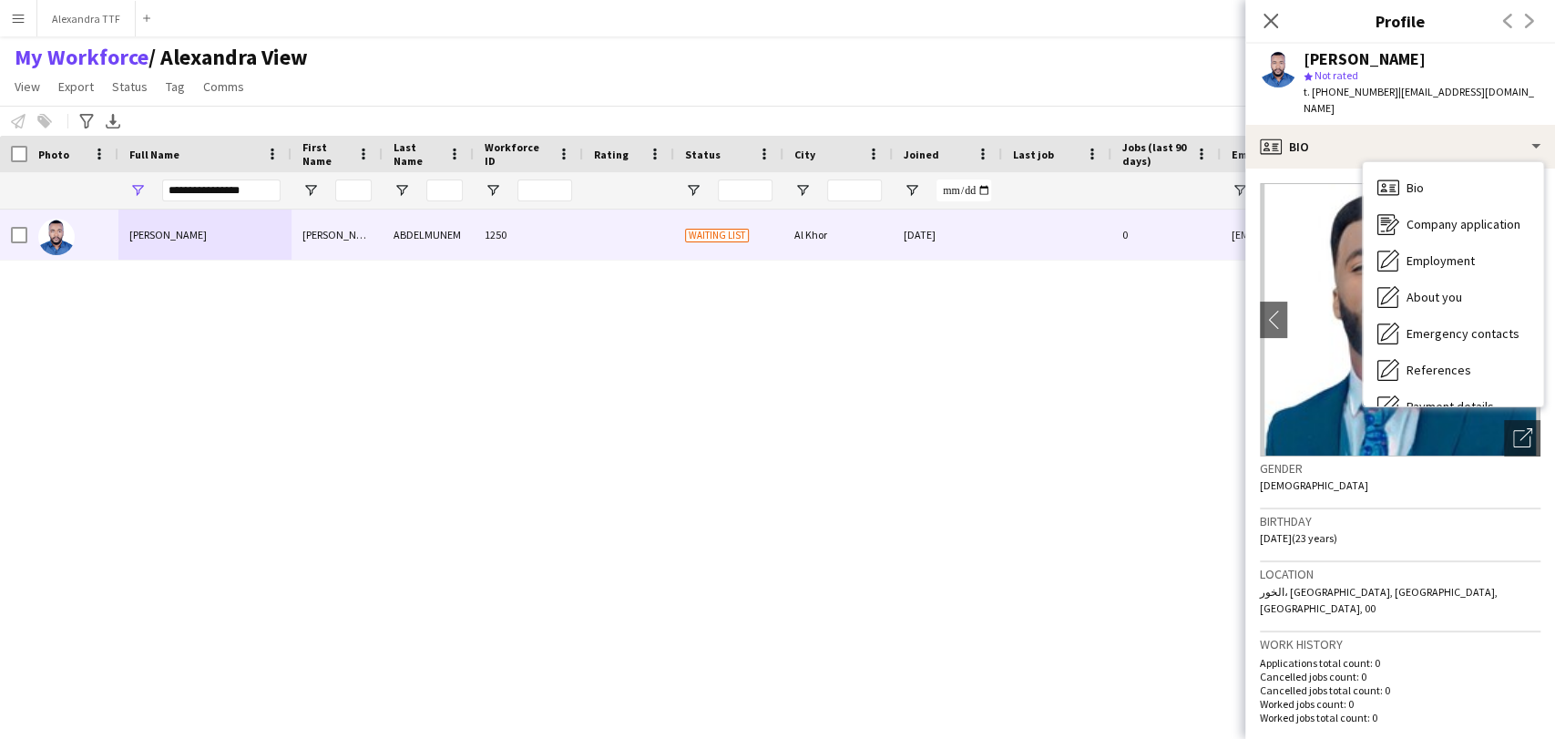
click at [959, 344] on div "AHMED ABDELMUNEM AHMED ABDELMUNEM 1250 Waiting list Al Khor 05-03-2024 0 ahmeda…" at bounding box center [750, 450] width 1500 height 482
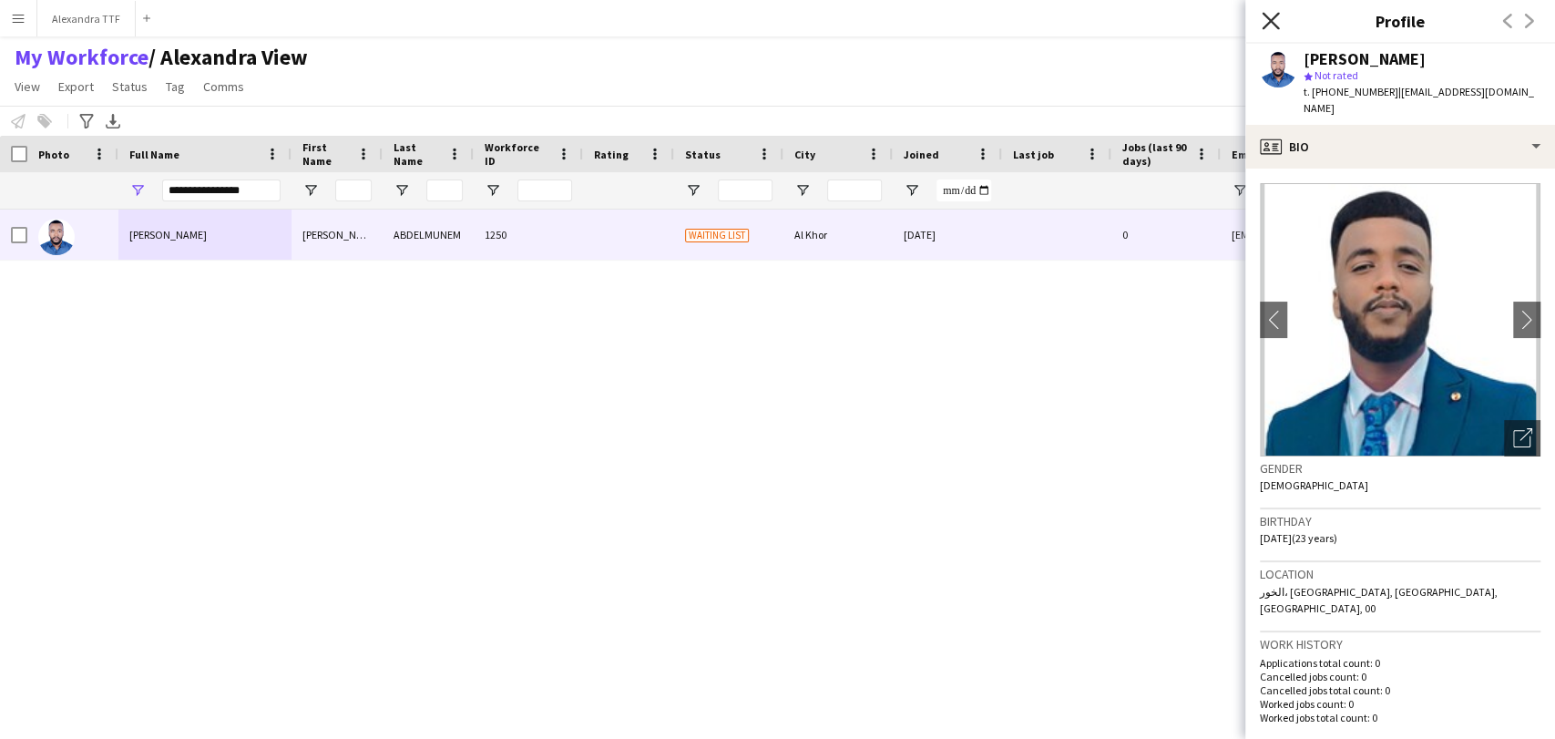
click at [1265, 18] on icon "Close pop-in" at bounding box center [1269, 20] width 17 height 17
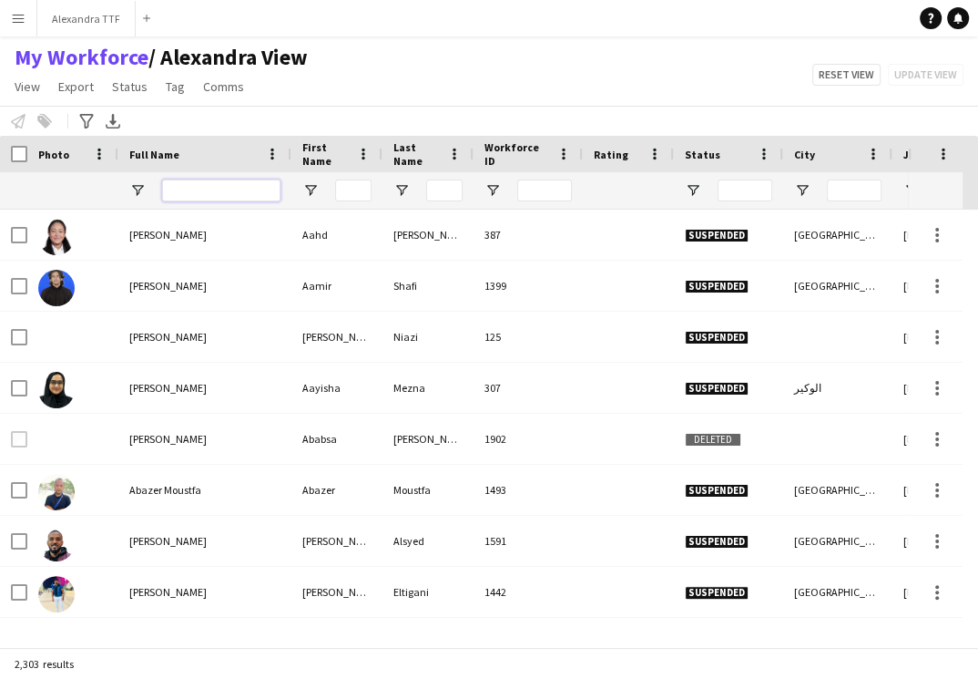
click at [216, 189] on input "Full Name Filter Input" at bounding box center [221, 190] width 118 height 22
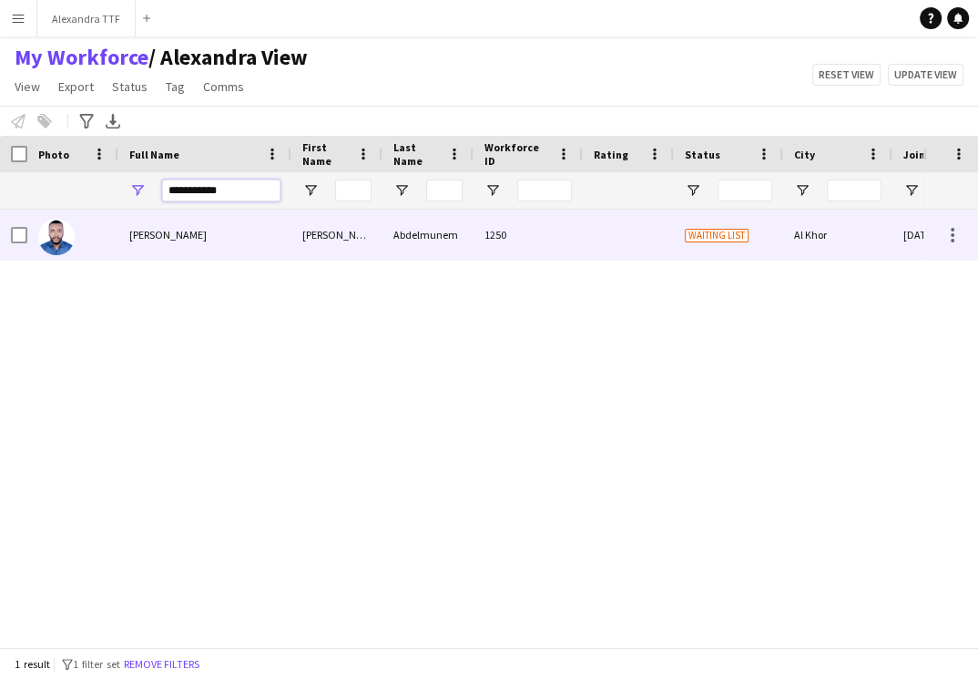
type input "**********"
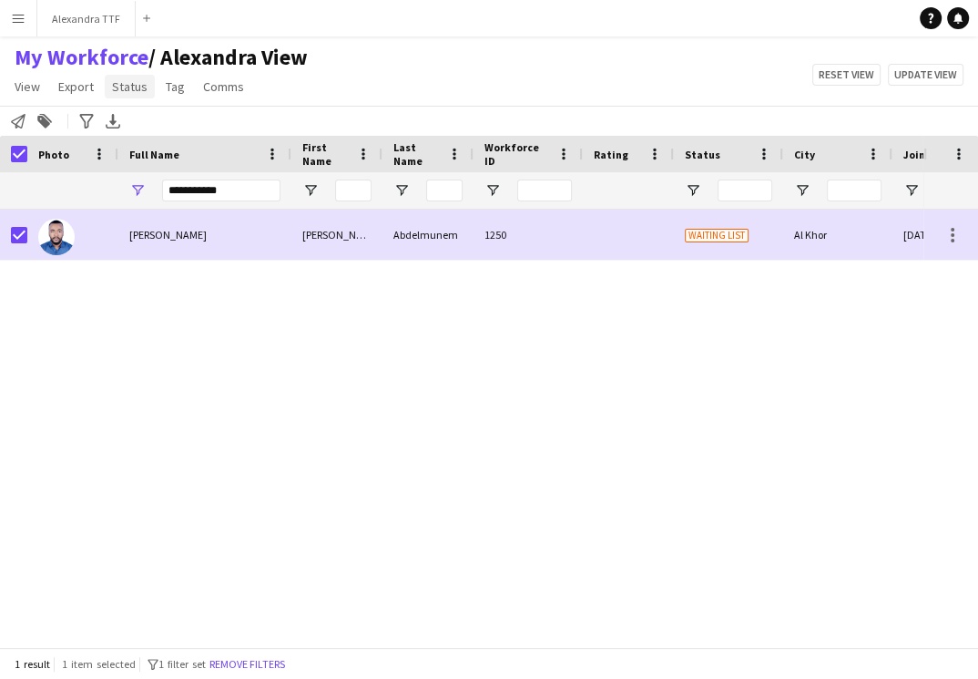
click at [134, 97] on link "Status" at bounding box center [130, 87] width 50 height 24
click at [157, 128] on link "Edit" at bounding box center [169, 126] width 128 height 38
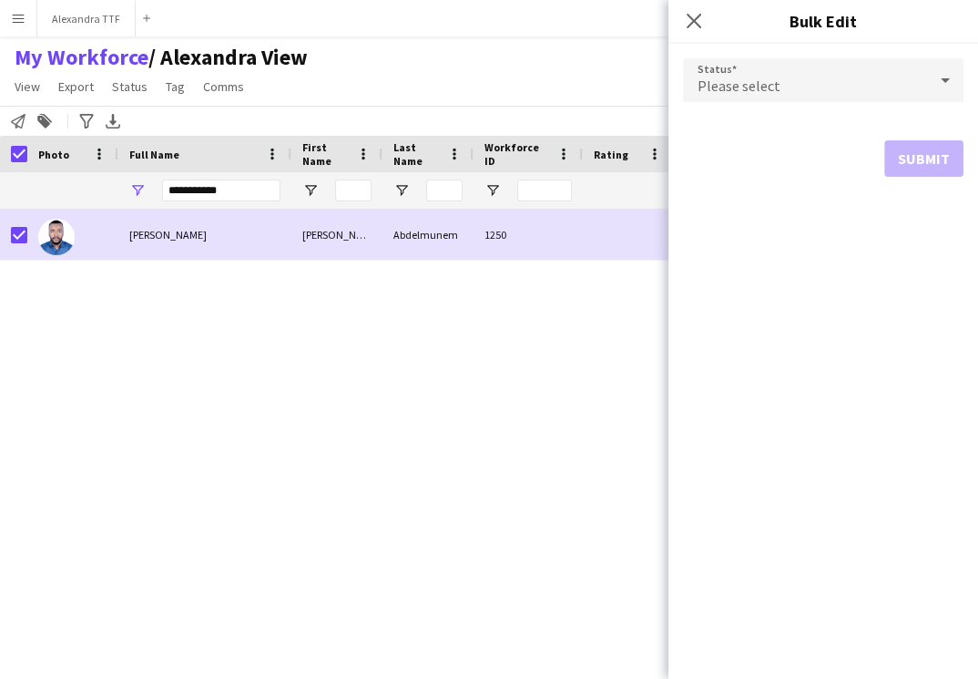
click at [814, 87] on div "Please select" at bounding box center [805, 80] width 244 height 44
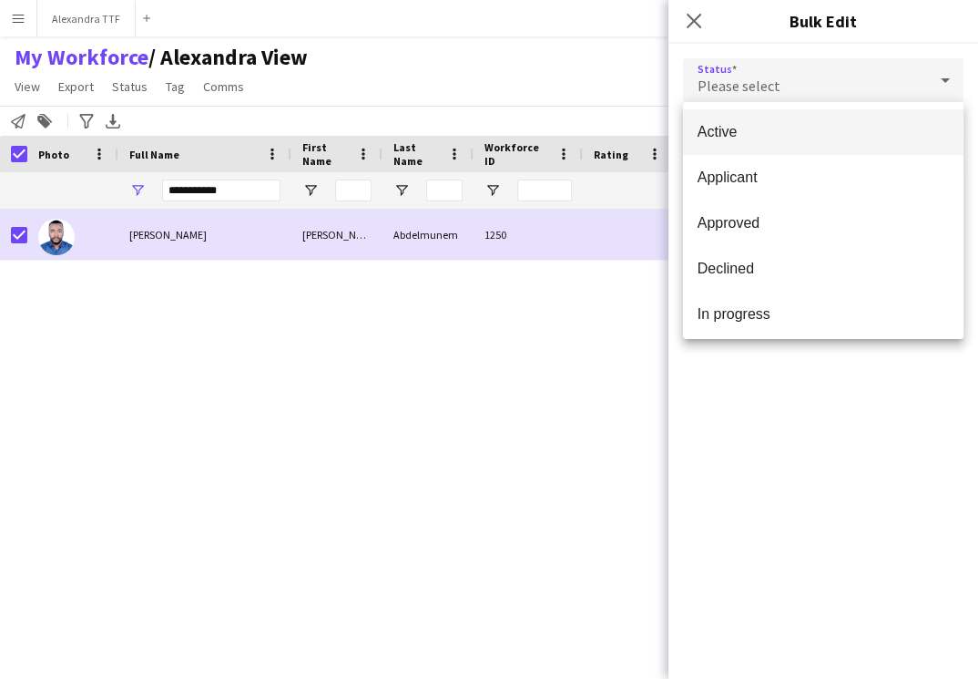
drag, startPoint x: 736, startPoint y: 148, endPoint x: 763, endPoint y: 148, distance: 27.3
click at [736, 147] on mat-option "Active" at bounding box center [823, 132] width 281 height 46
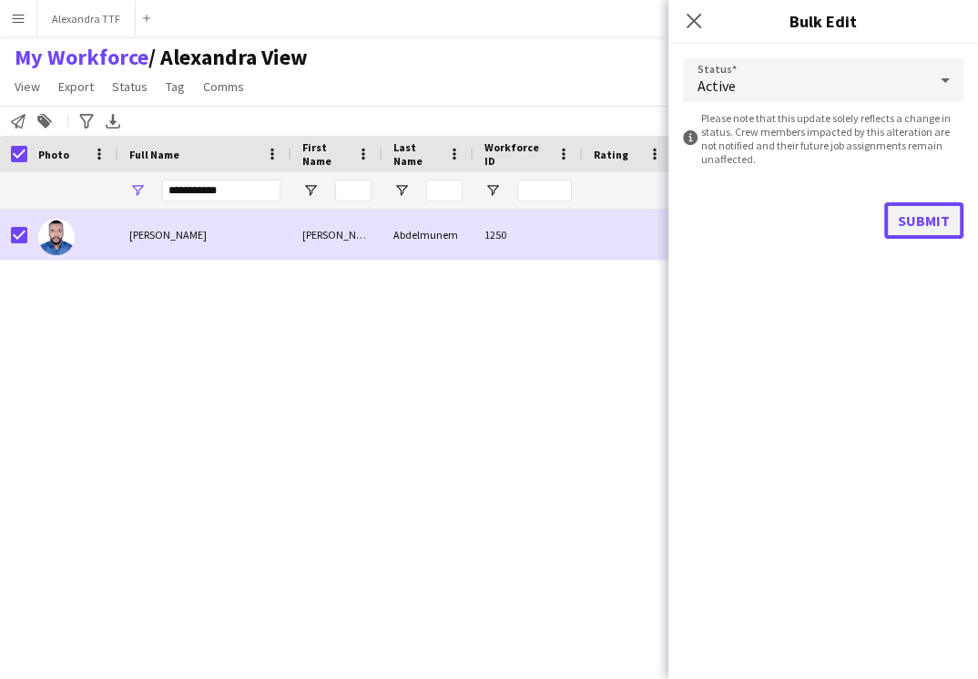
click at [921, 216] on button "Submit" at bounding box center [923, 220] width 79 height 36
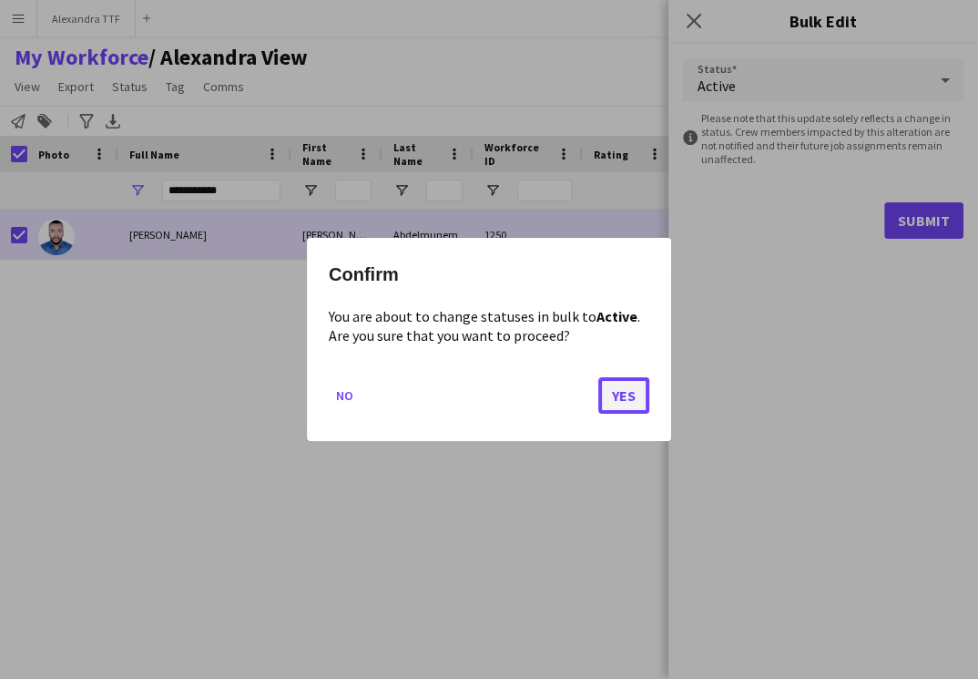
click at [623, 394] on button "Yes" at bounding box center [623, 395] width 51 height 36
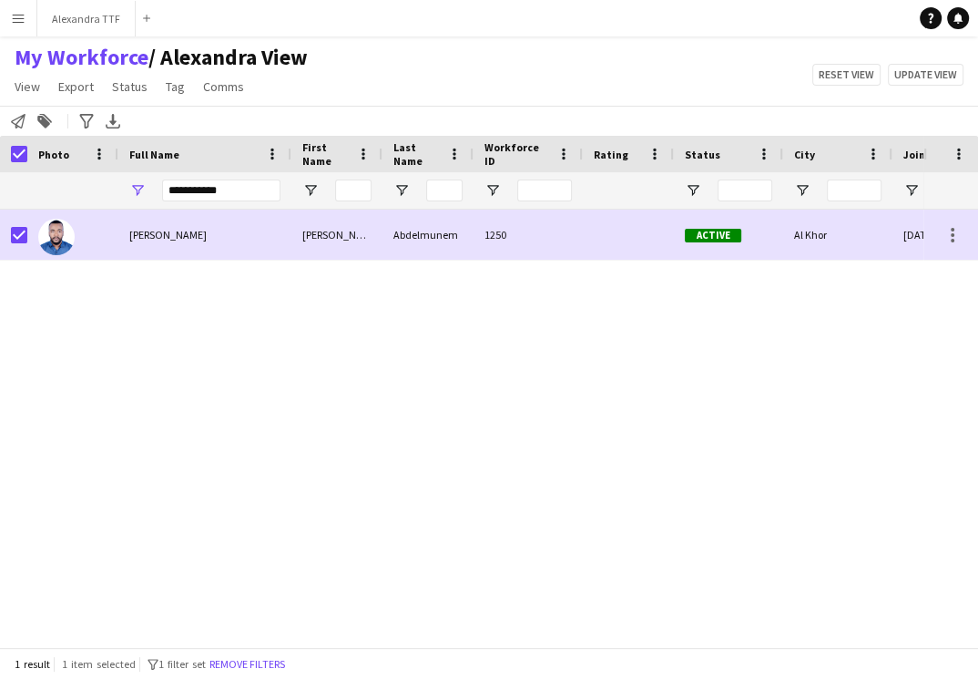
click at [269, 648] on div "1 result 1 item selected filter-1 1 filter set Remove filters" at bounding box center [489, 663] width 978 height 31
click at [264, 657] on button "Remove filters" at bounding box center [247, 664] width 83 height 20
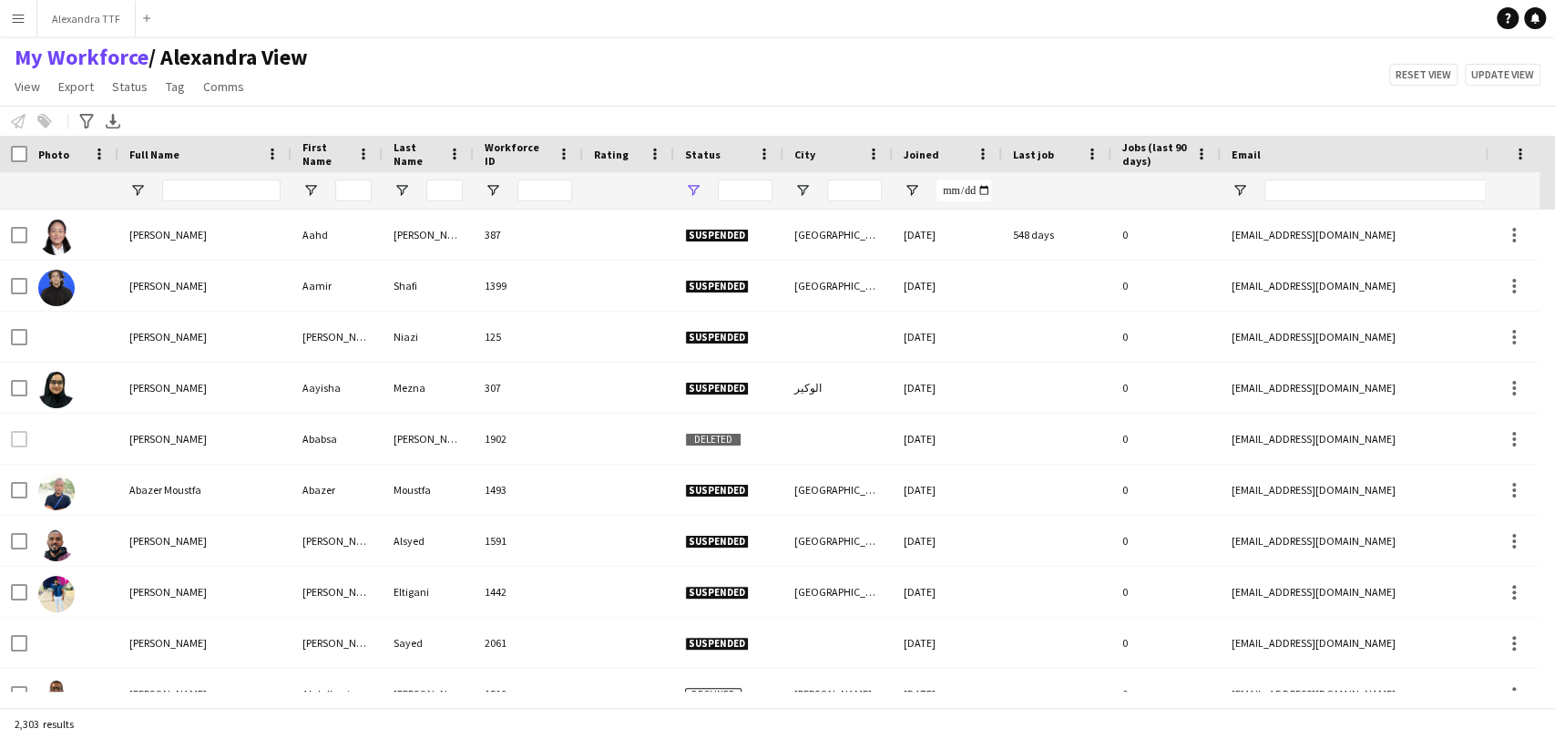
click at [699, 190] on div at bounding box center [728, 190] width 109 height 36
click at [692, 189] on span "Open Filter Menu" at bounding box center [693, 190] width 16 height 16
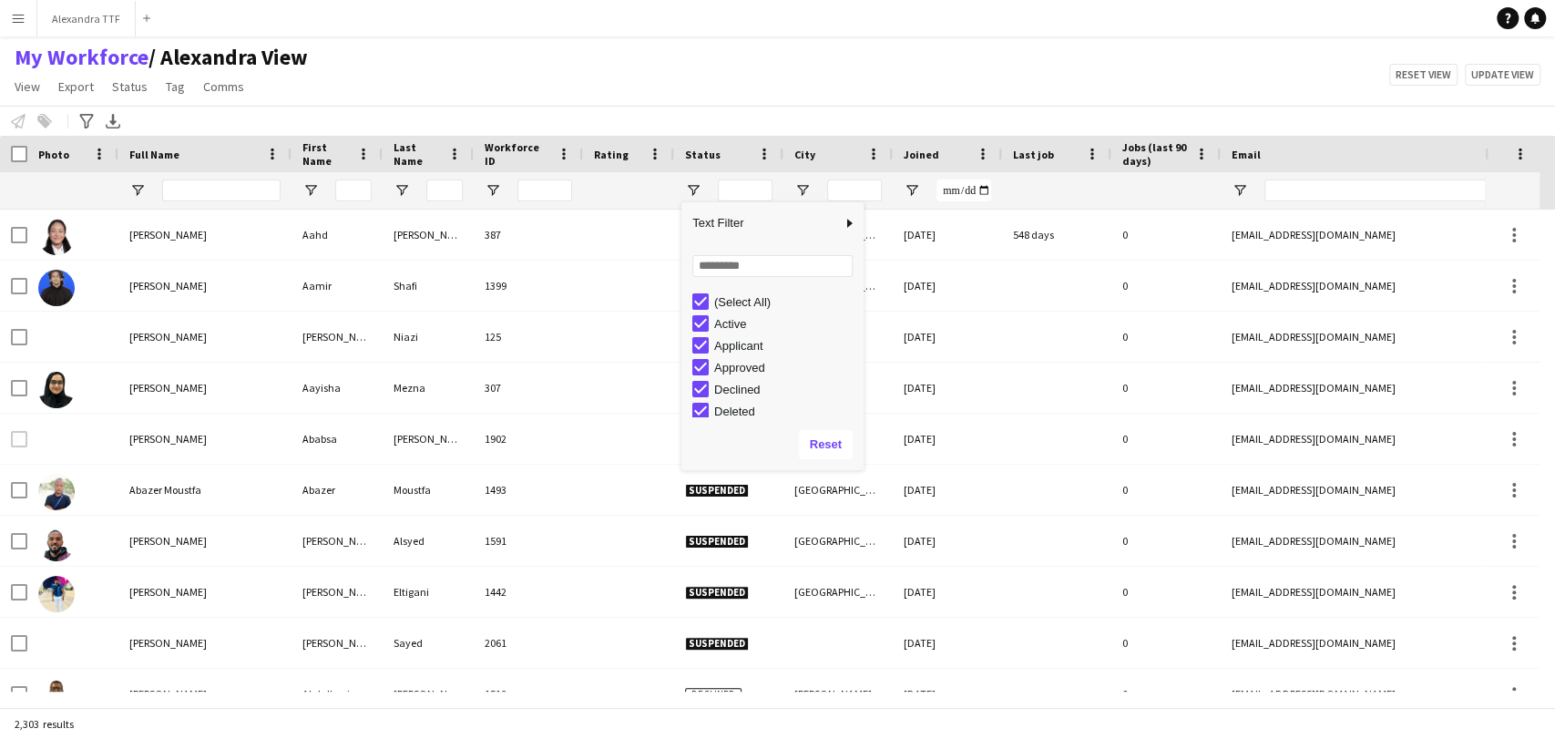
click at [719, 308] on div "(Select All)" at bounding box center [786, 302] width 144 height 14
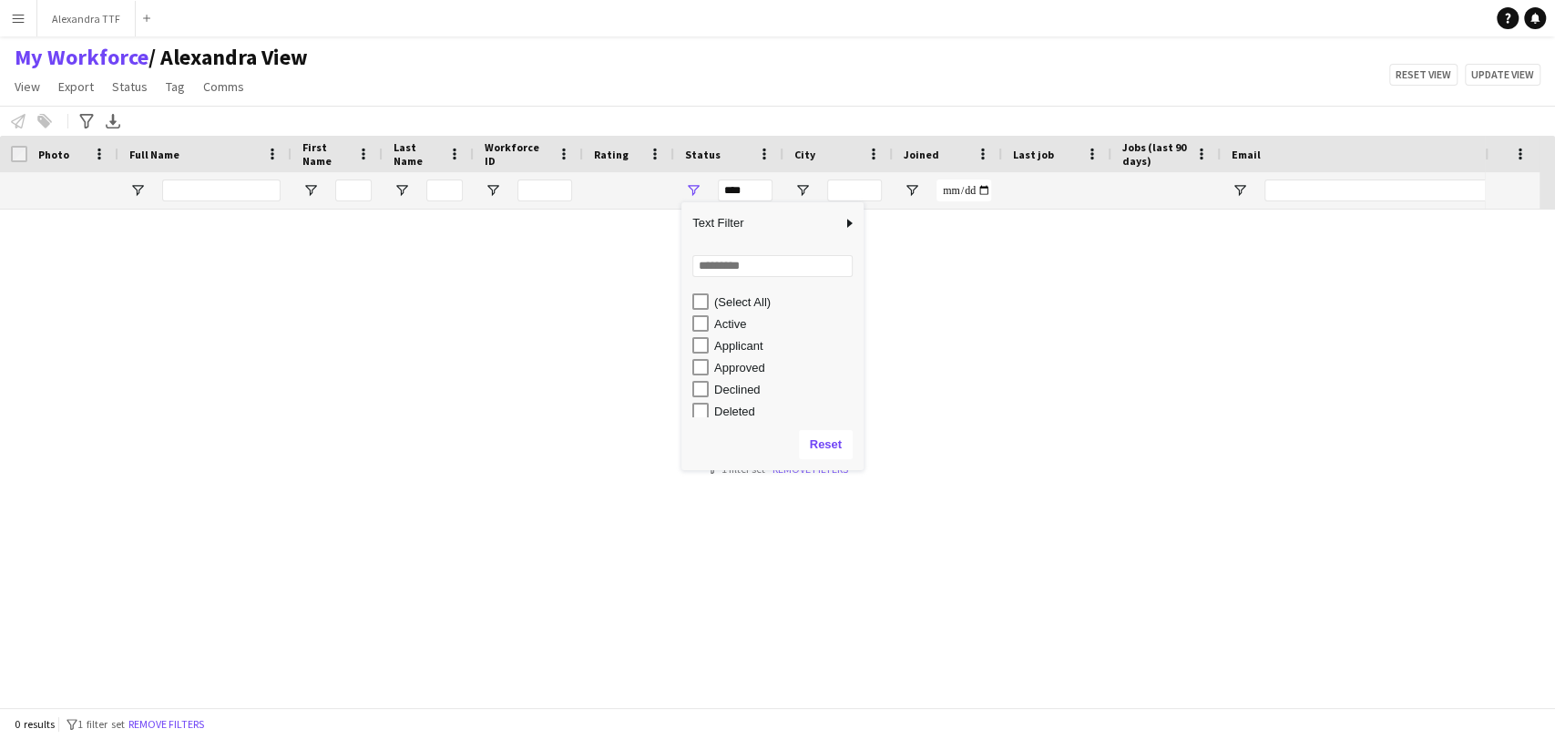
click at [721, 321] on div "Active" at bounding box center [786, 324] width 144 height 14
type input "**********"
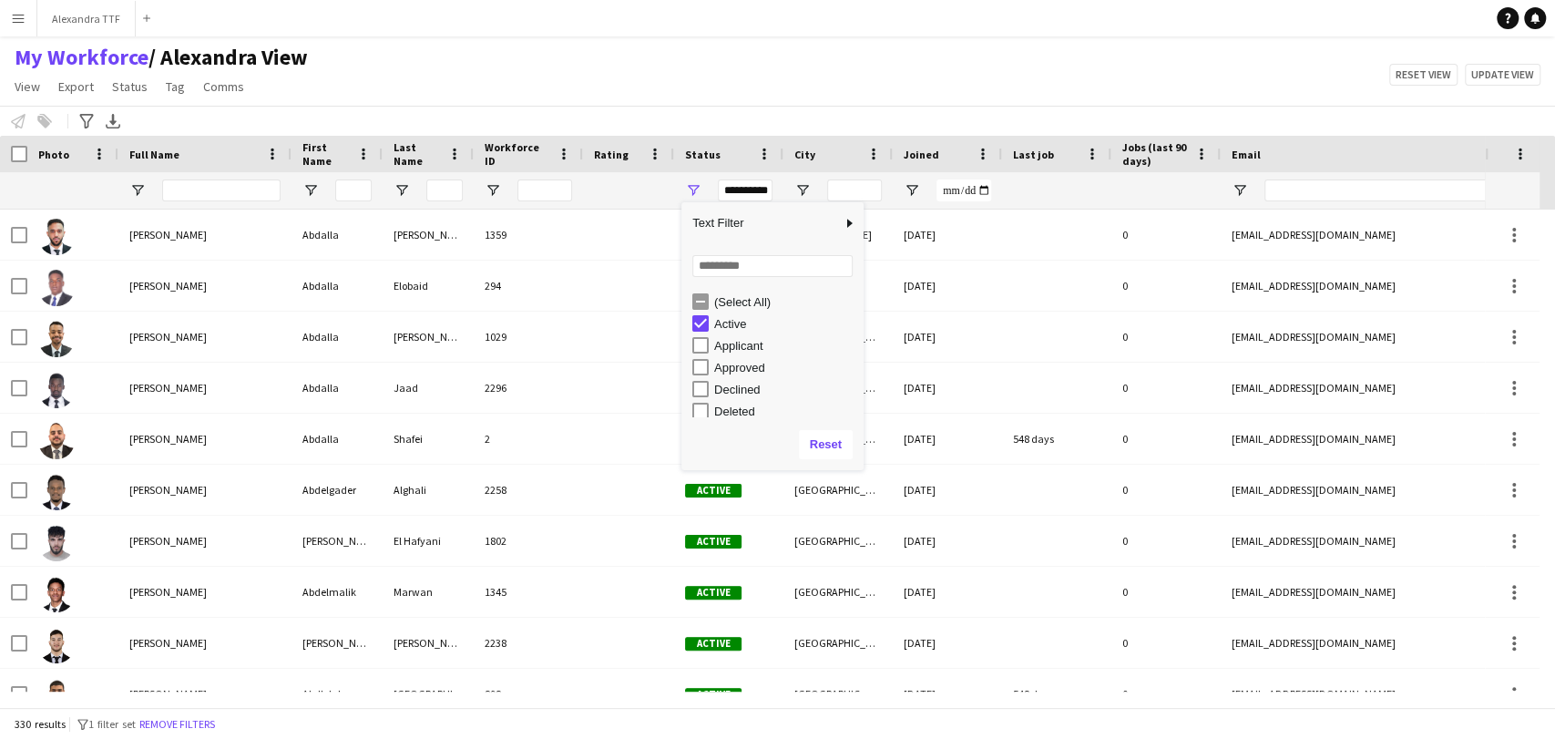
click at [462, 69] on div "My Workforce / [PERSON_NAME] View View Views Default view [PERSON_NAME] View Ap…" at bounding box center [777, 75] width 1555 height 62
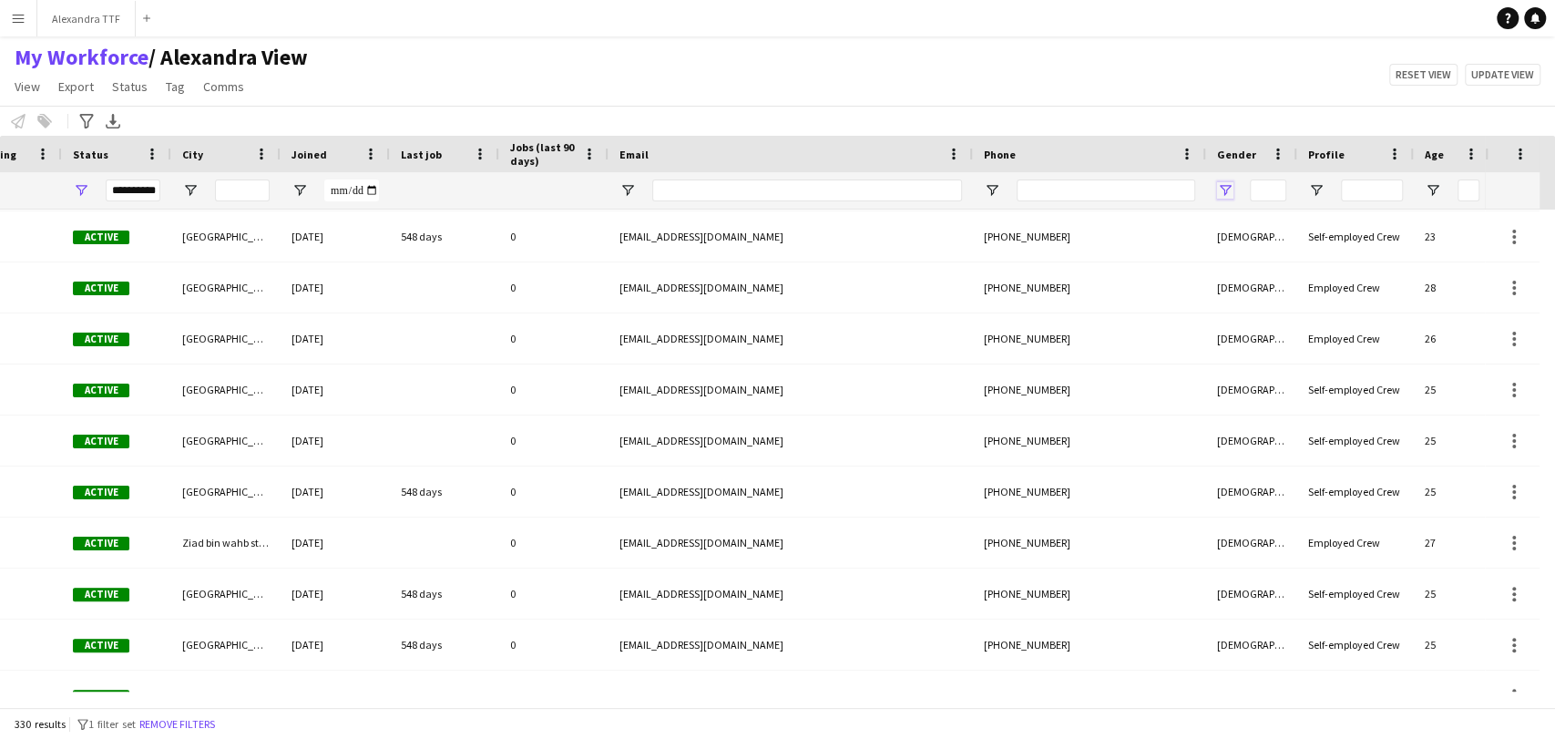
click at [977, 184] on span "Open Filter Menu" at bounding box center [1225, 190] width 16 height 16
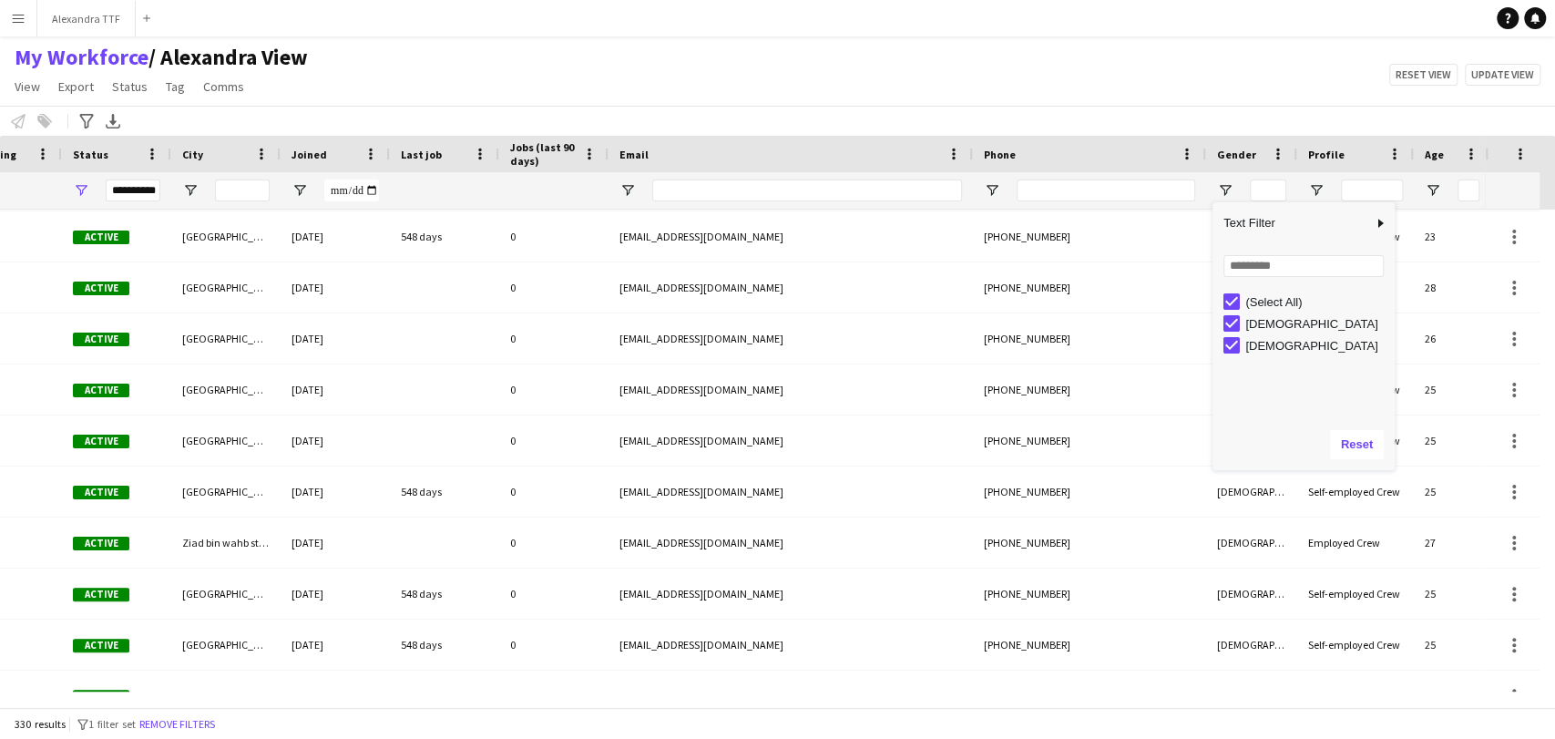
click at [977, 295] on div "(Select All)" at bounding box center [1317, 302] width 144 height 14
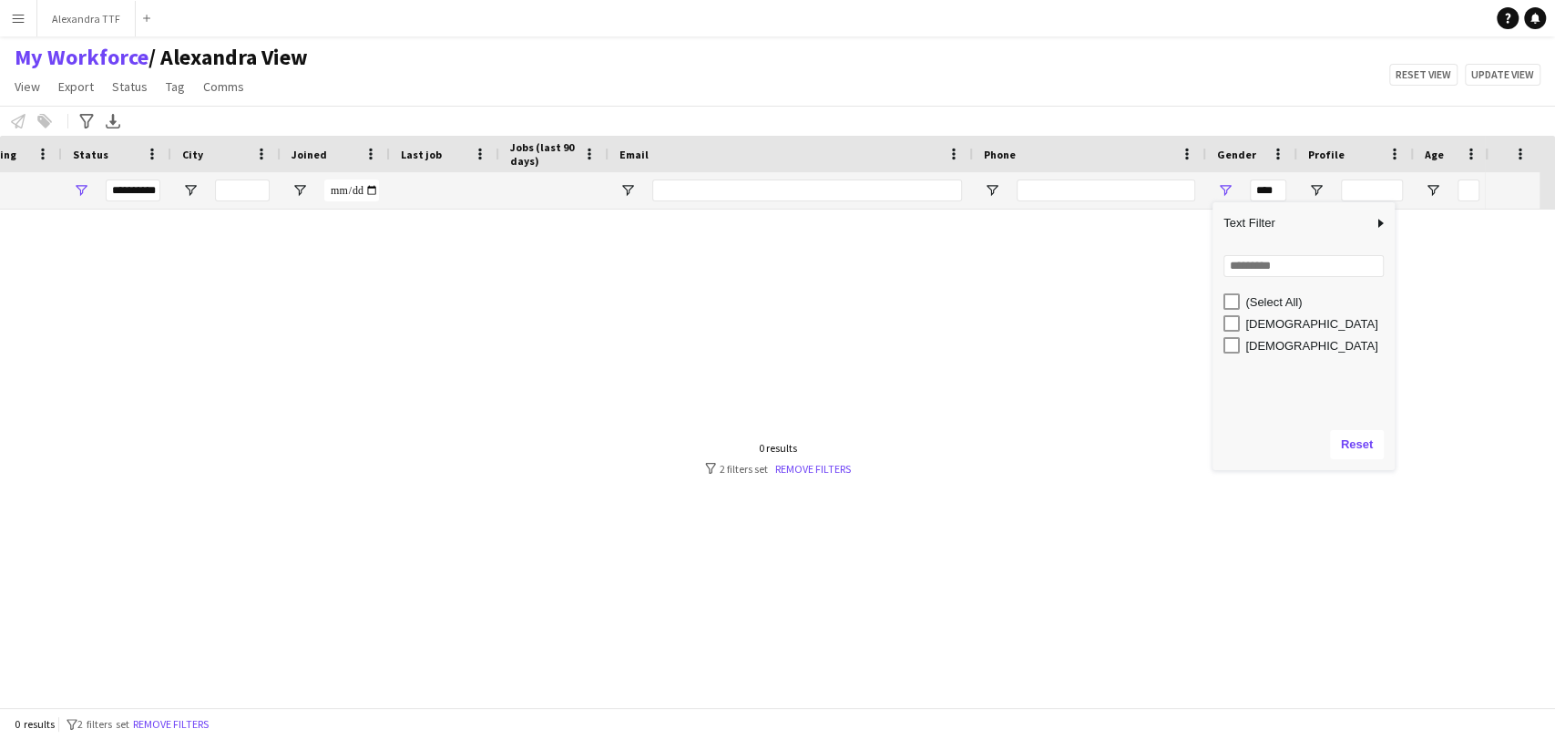
click at [977, 326] on div "[DEMOGRAPHIC_DATA]" at bounding box center [1317, 324] width 144 height 14
type input "**********"
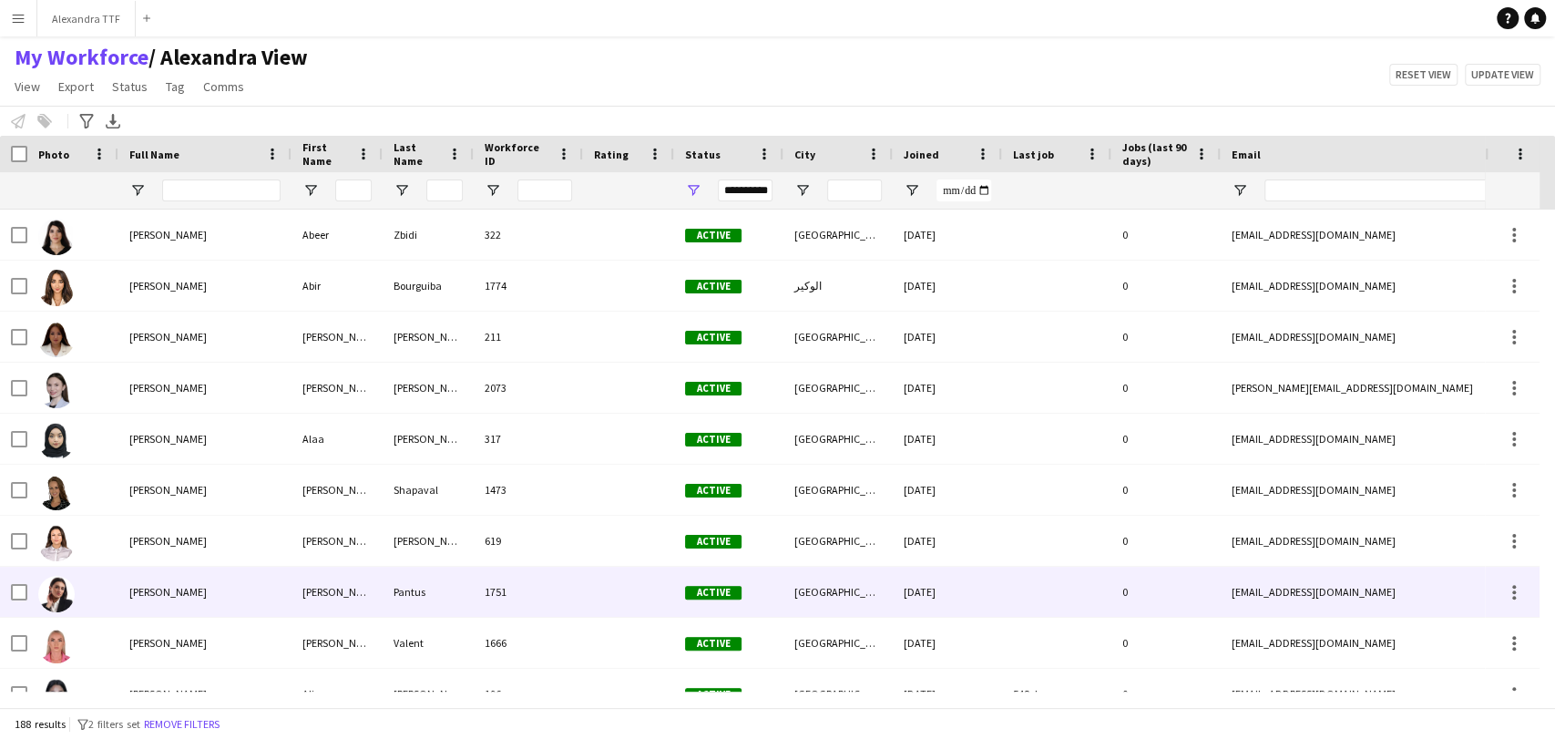
scroll to position [202, 0]
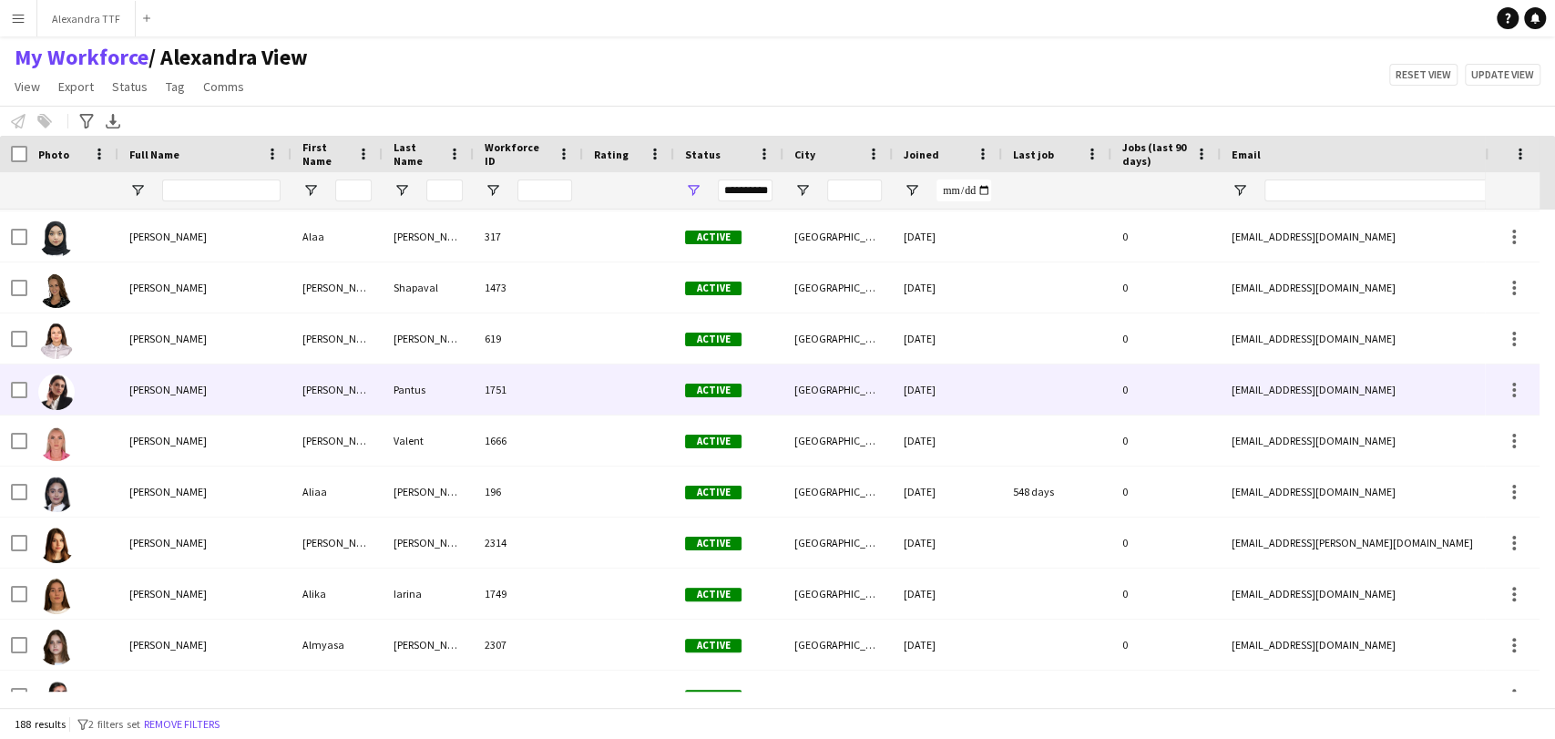
click at [127, 394] on div "[PERSON_NAME]" at bounding box center [204, 389] width 173 height 50
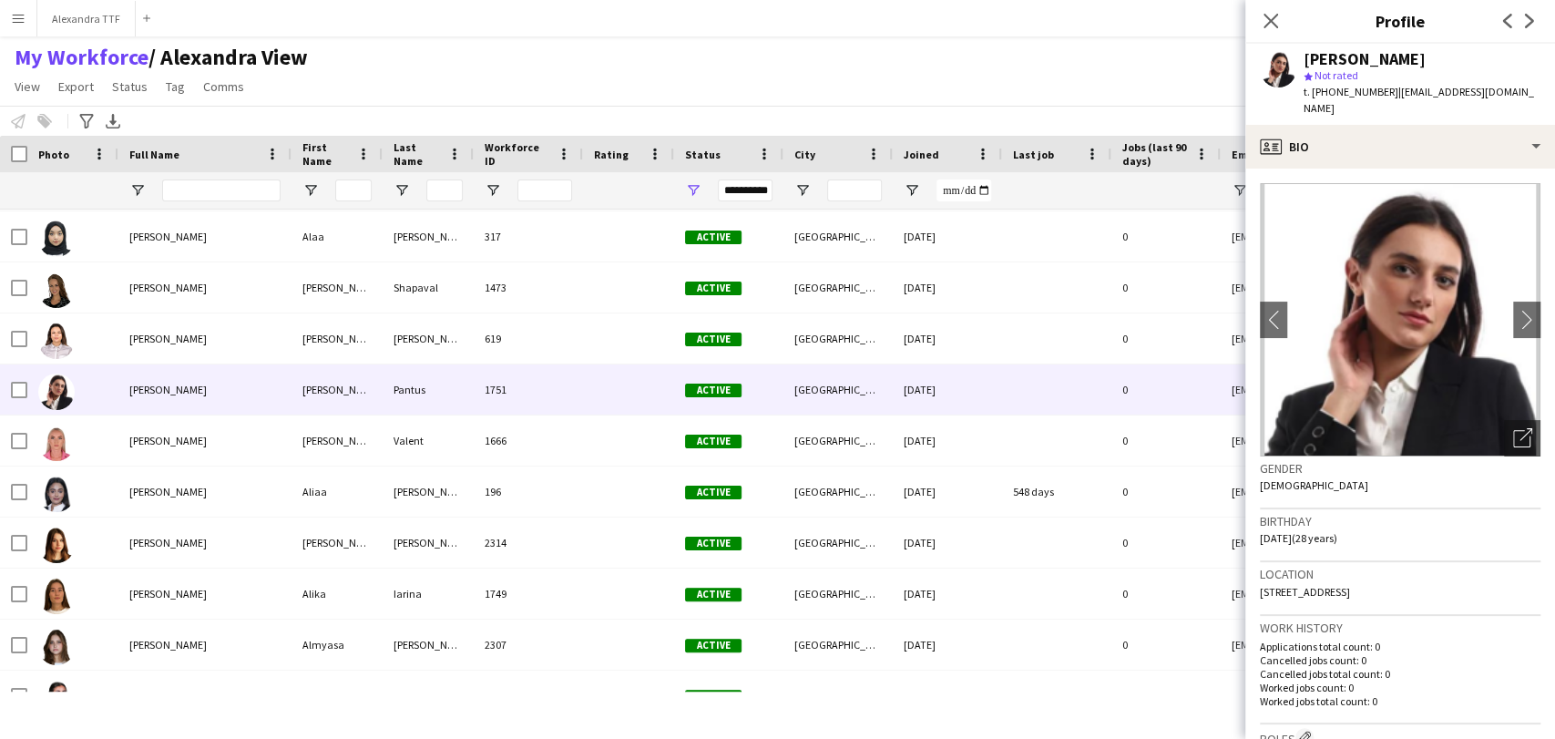
click at [977, 417] on img at bounding box center [1400, 319] width 281 height 273
click at [977, 428] on icon "Open photos pop-in" at bounding box center [1522, 437] width 19 height 19
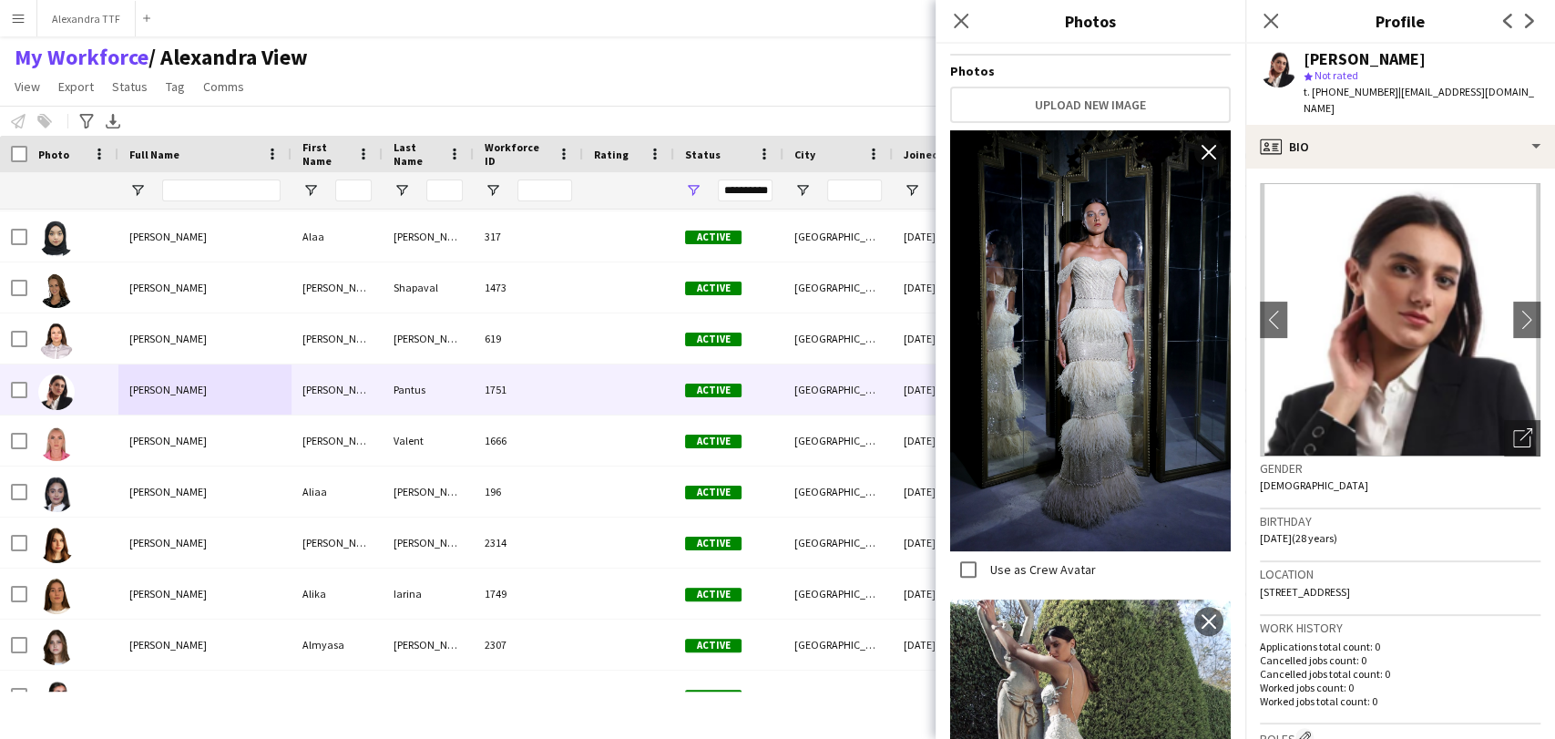
scroll to position [607, 0]
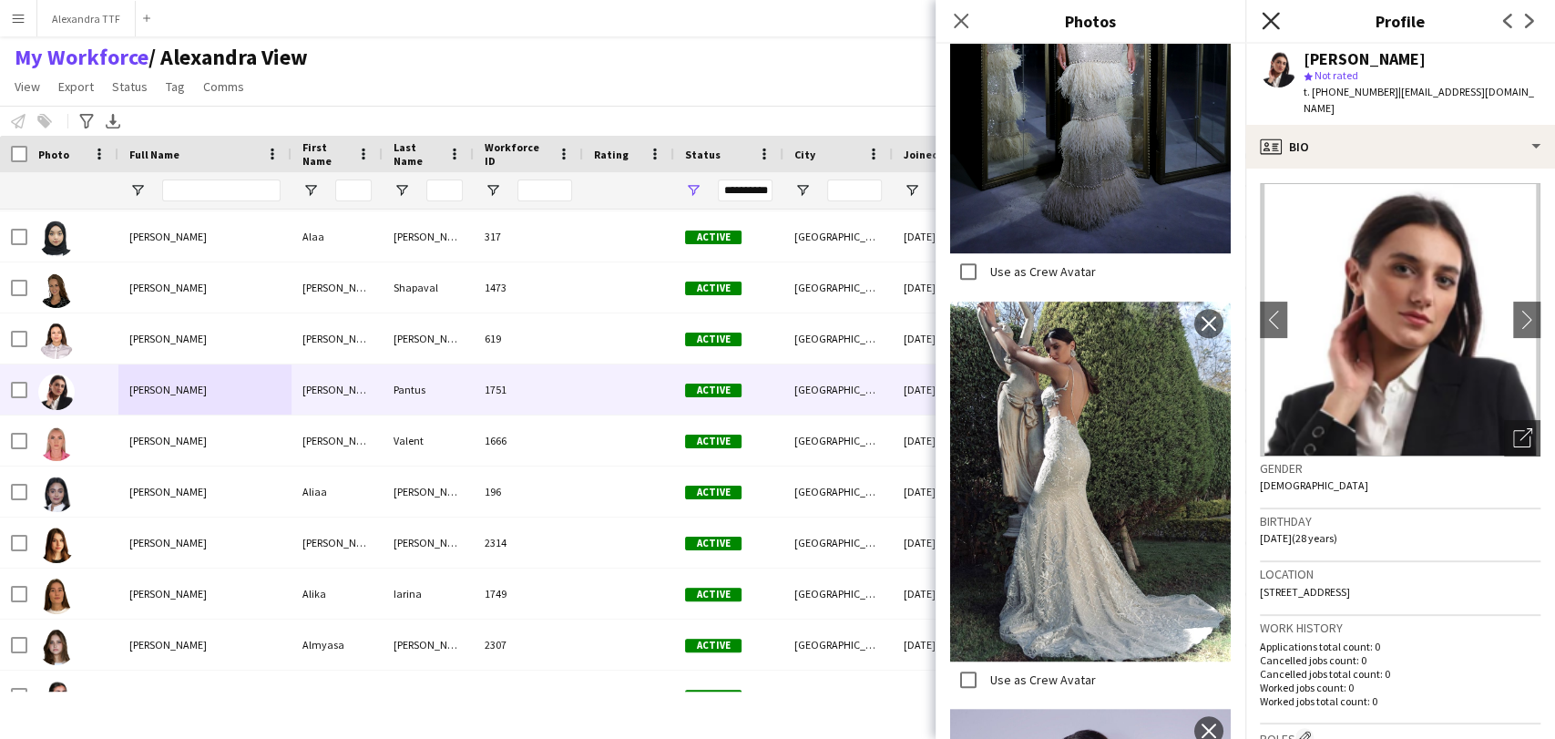
click at [977, 21] on icon at bounding box center [1269, 20] width 17 height 17
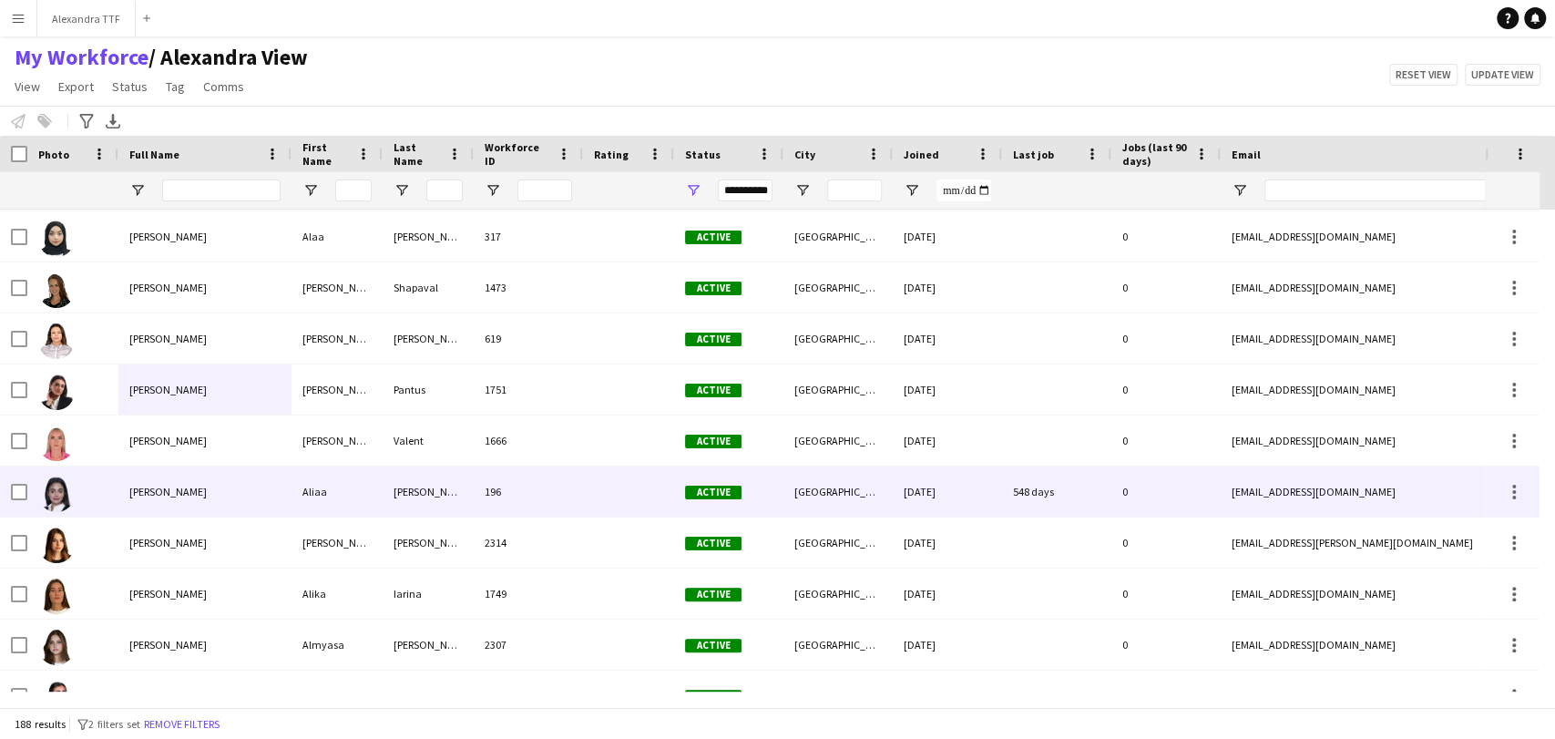
scroll to position [266, 0]
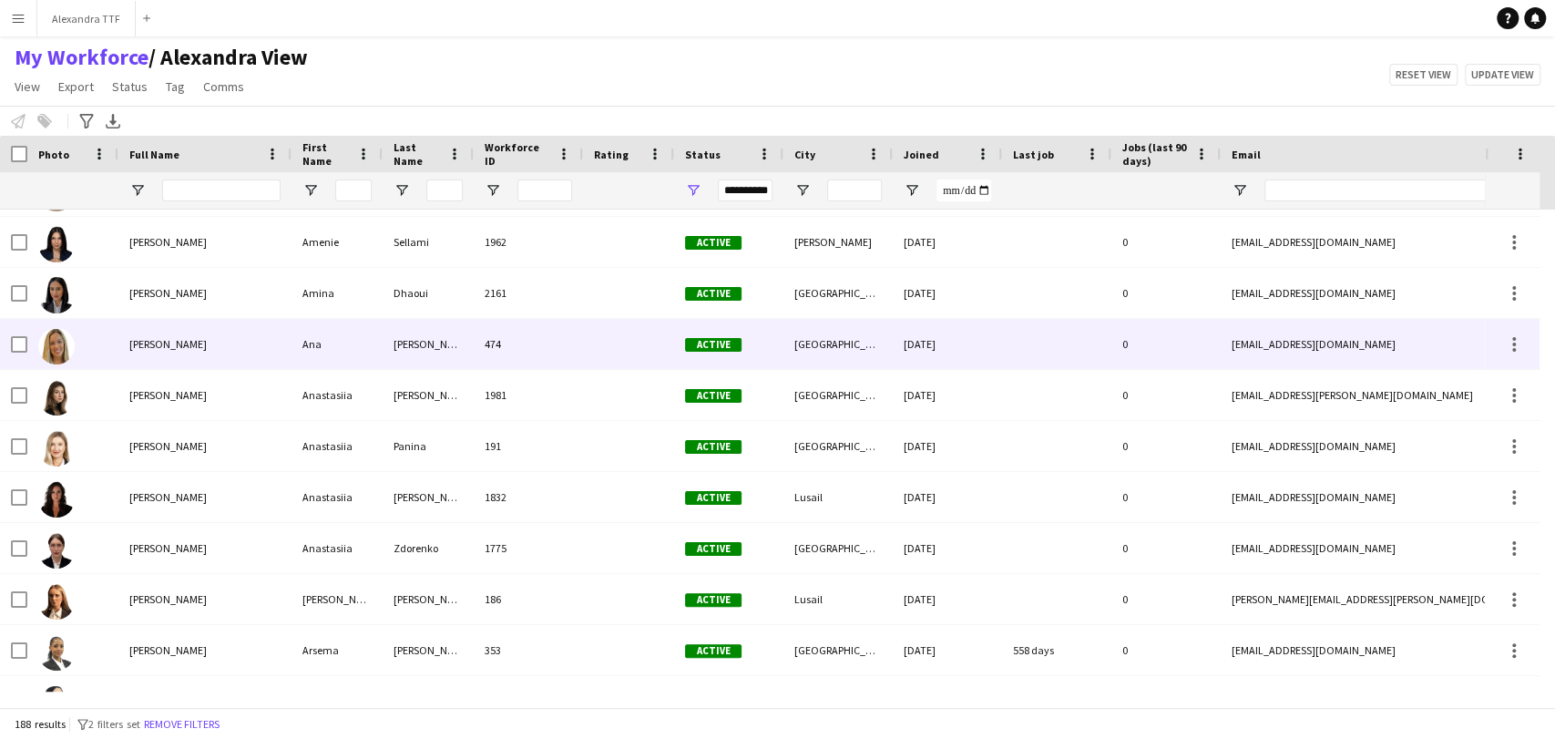
click at [167, 350] on span "[PERSON_NAME]" at bounding box center [167, 344] width 77 height 14
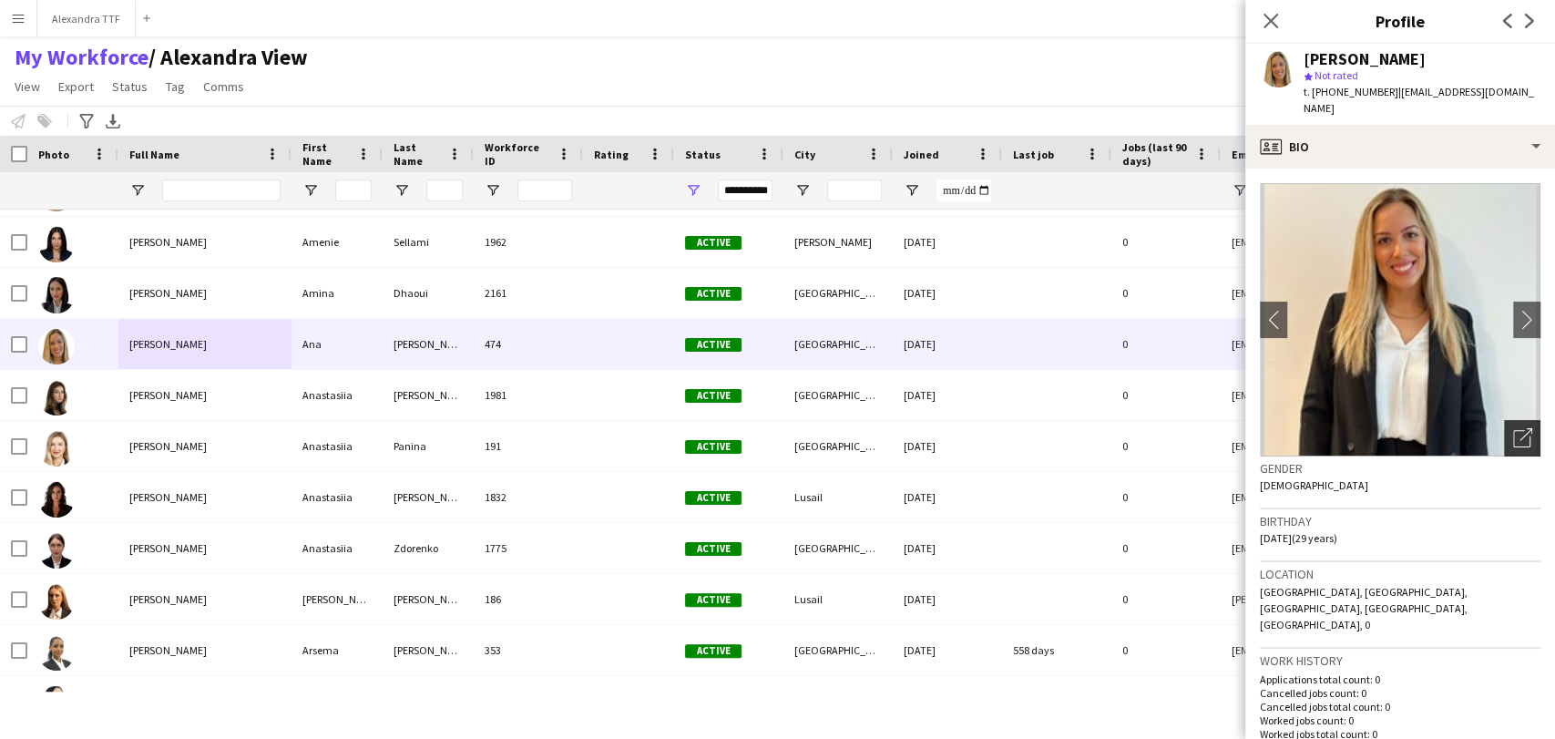
click at [977, 428] on icon "Open photos pop-in" at bounding box center [1522, 437] width 19 height 19
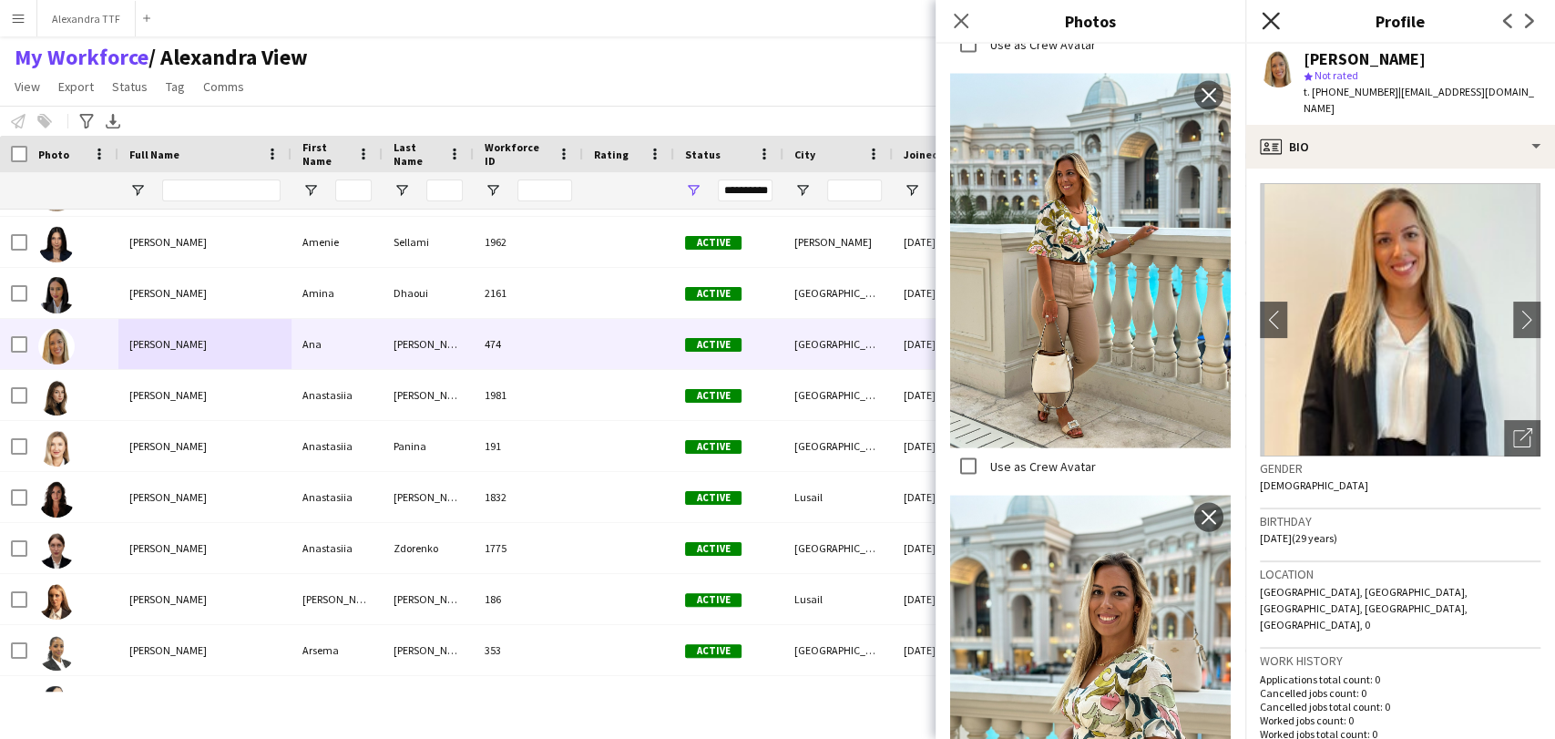
click at [977, 28] on icon "Close pop-in" at bounding box center [1269, 20] width 17 height 17
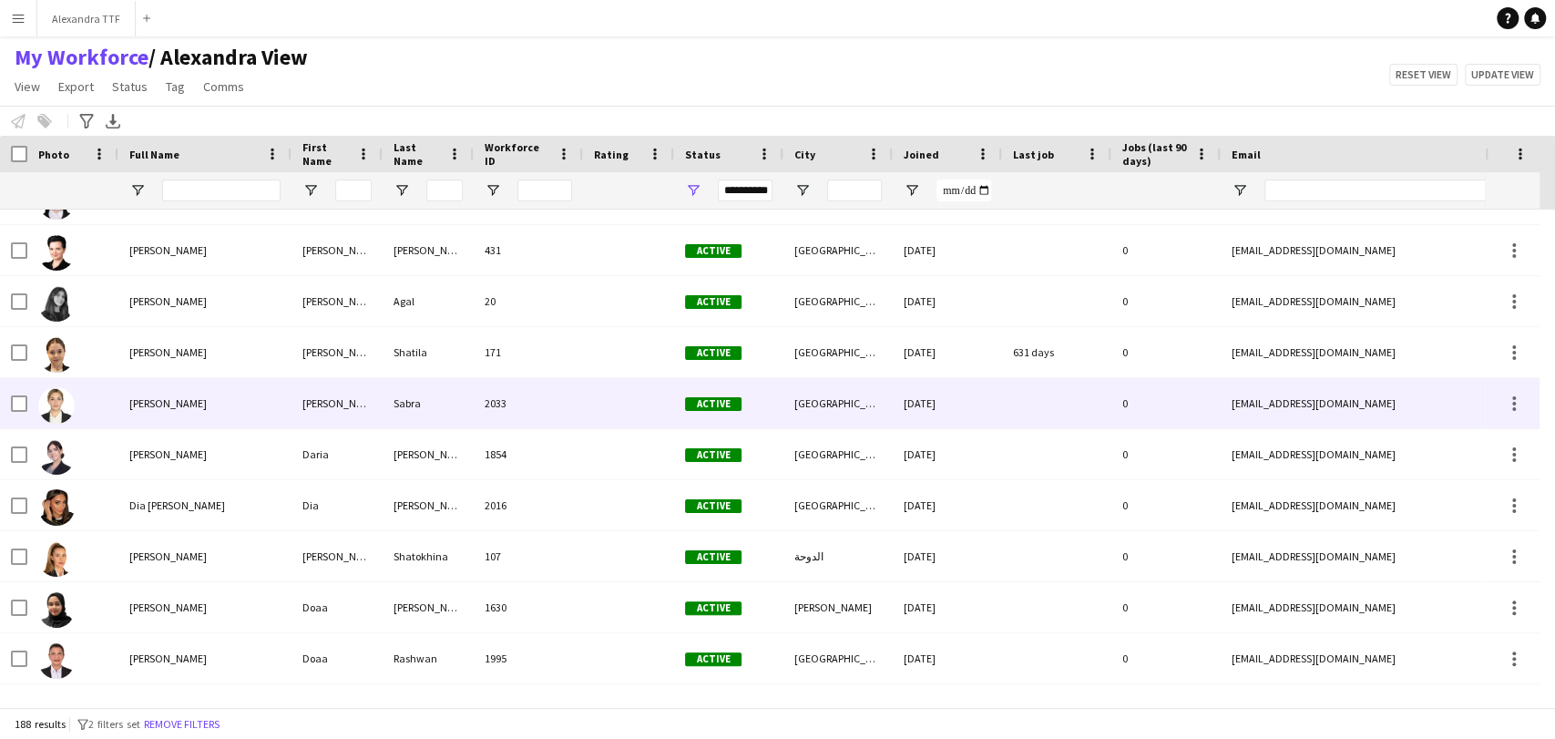
click at [154, 408] on span "[PERSON_NAME]" at bounding box center [167, 403] width 77 height 14
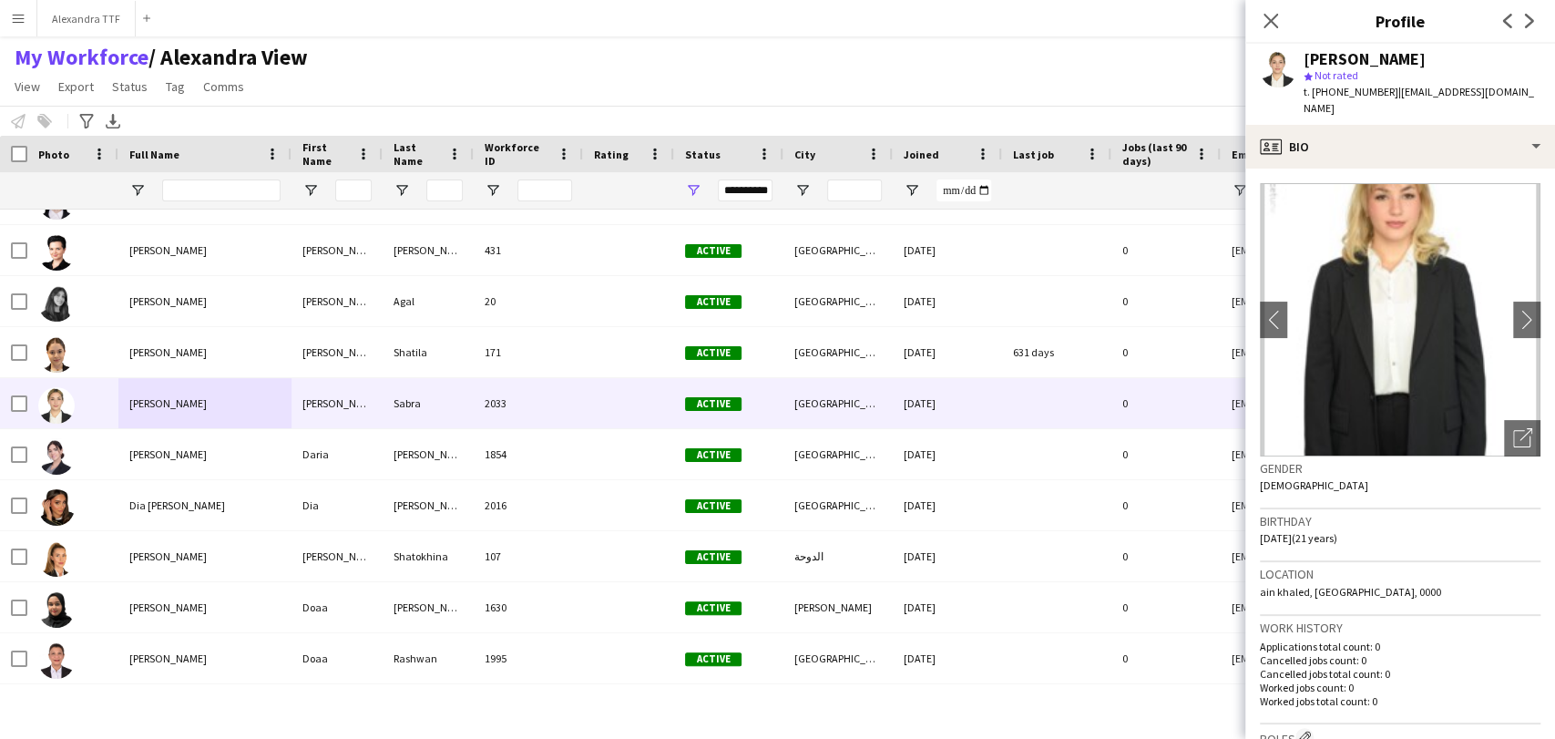
drag, startPoint x: 1515, startPoint y: 420, endPoint x: 1107, endPoint y: 461, distance: 409.2
click at [977, 428] on icon "Open photos pop-in" at bounding box center [1522, 437] width 19 height 19
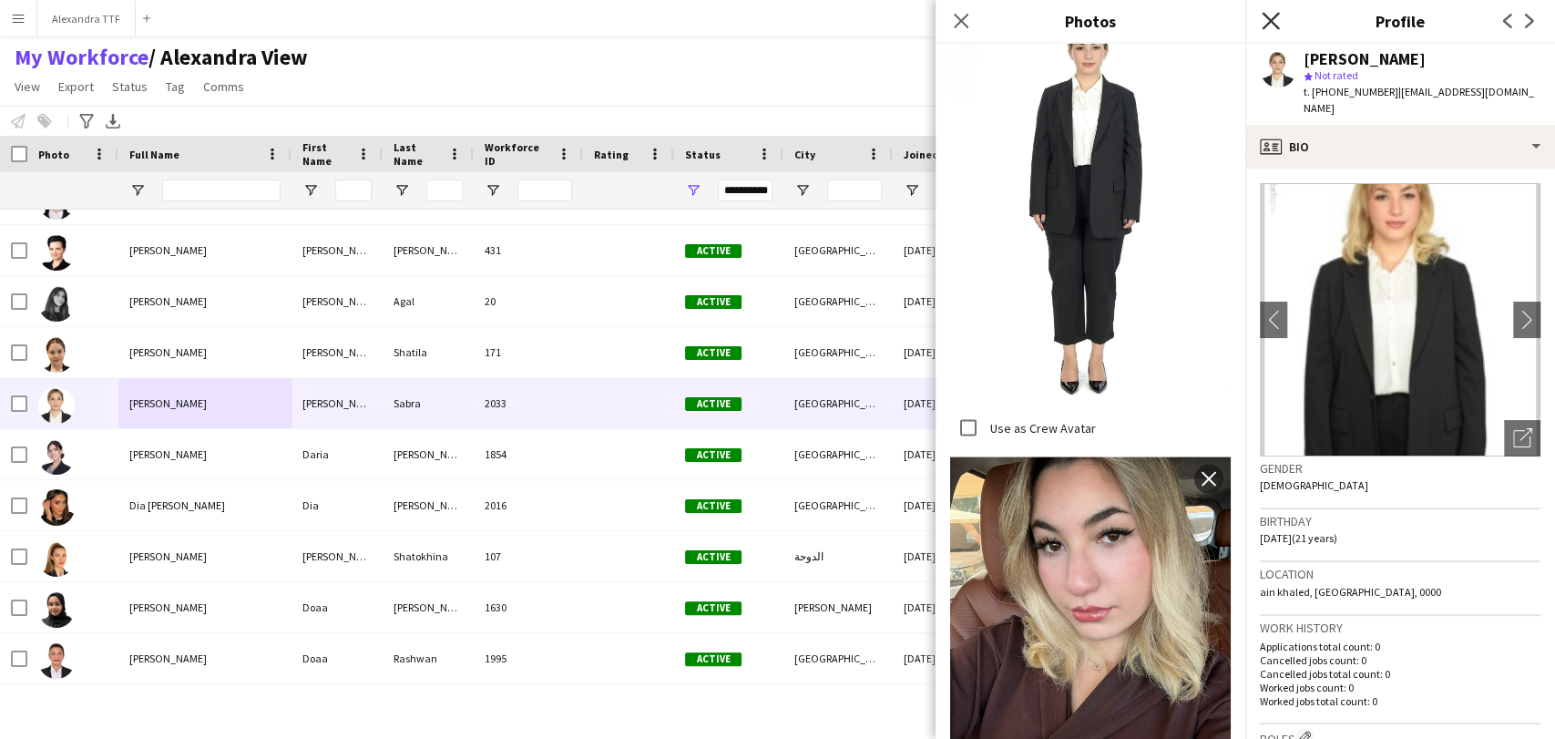
click at [977, 14] on icon at bounding box center [1269, 20] width 17 height 17
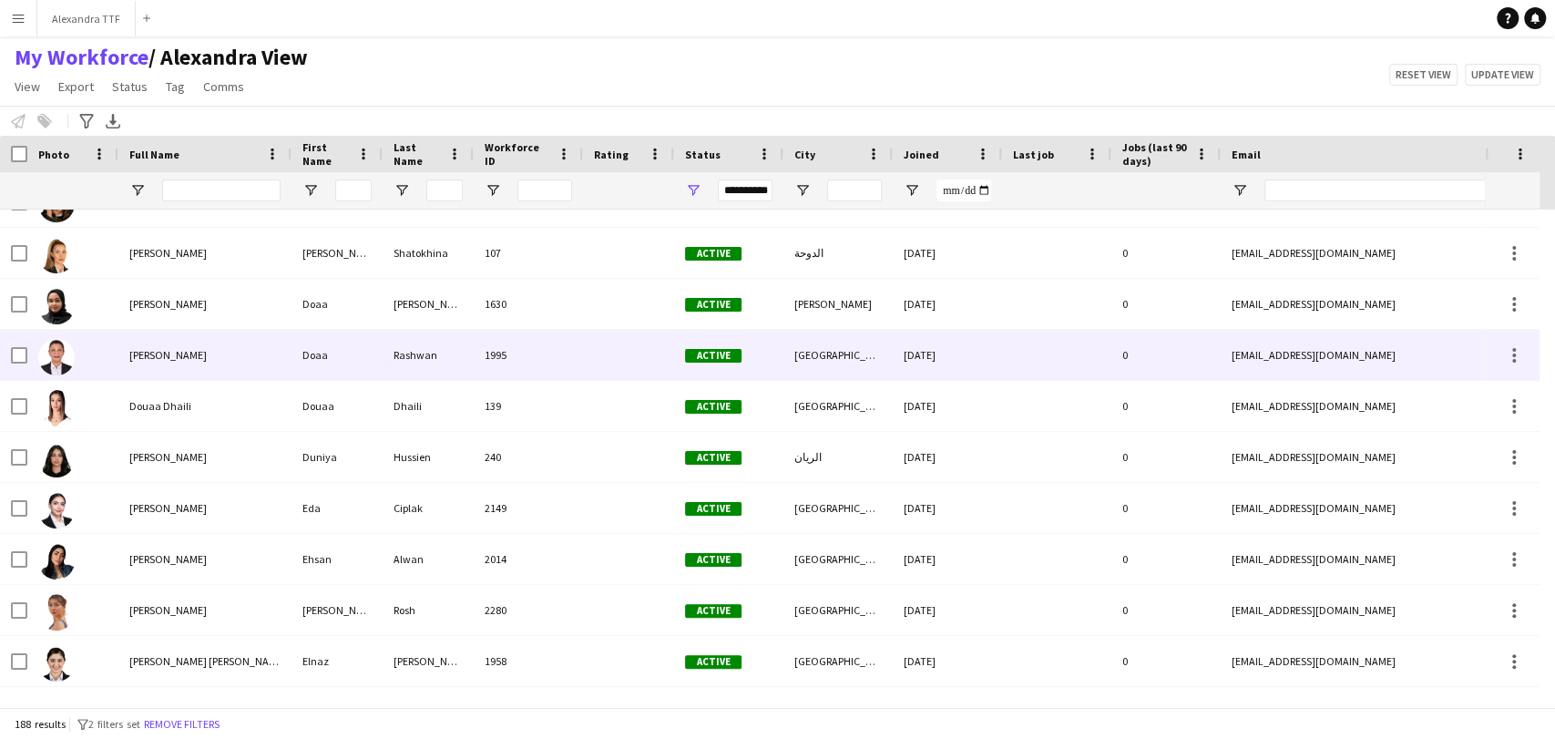
click at [146, 392] on div "Douaa Dhaili" at bounding box center [204, 406] width 173 height 50
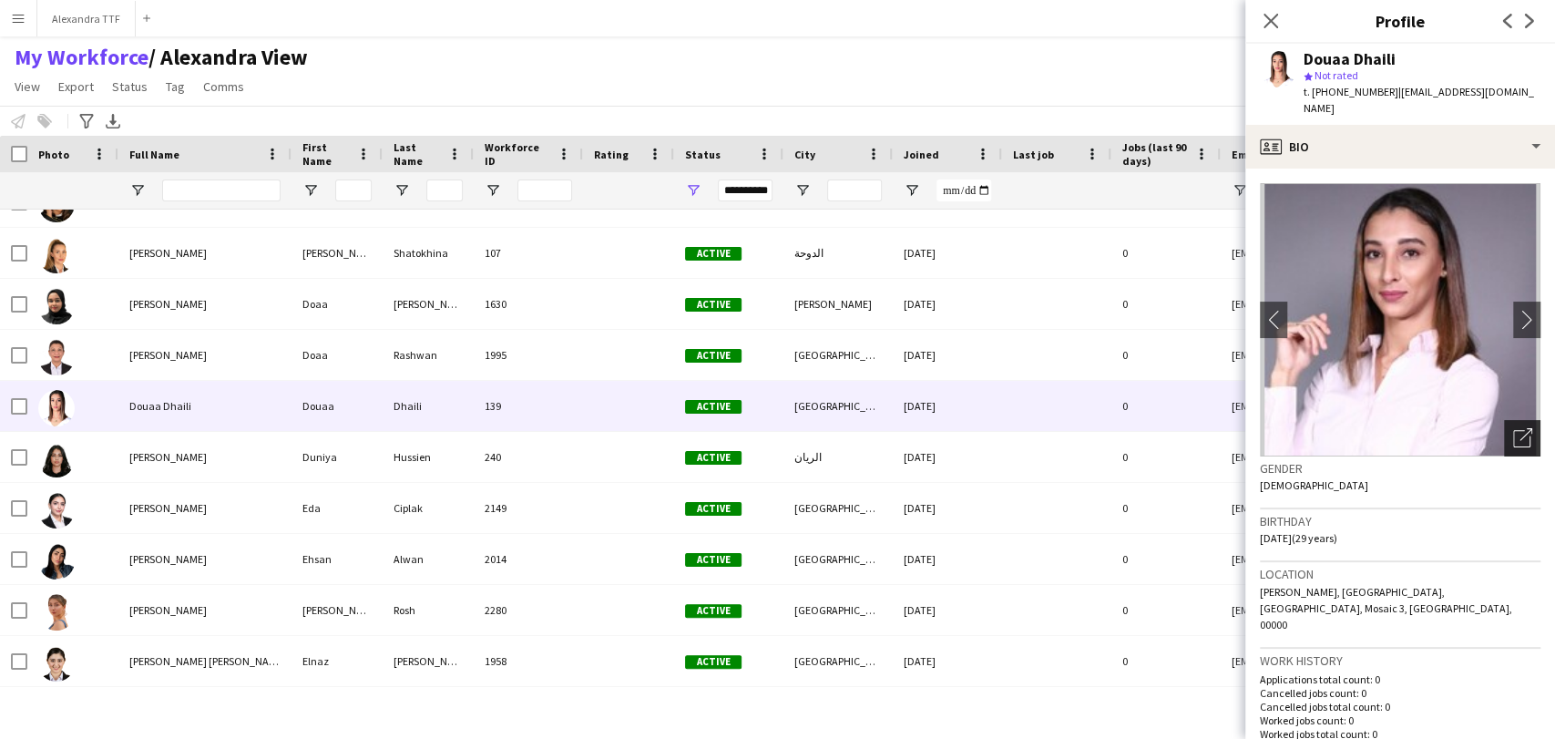
click at [977, 420] on div "Open photos pop-in" at bounding box center [1522, 438] width 36 height 36
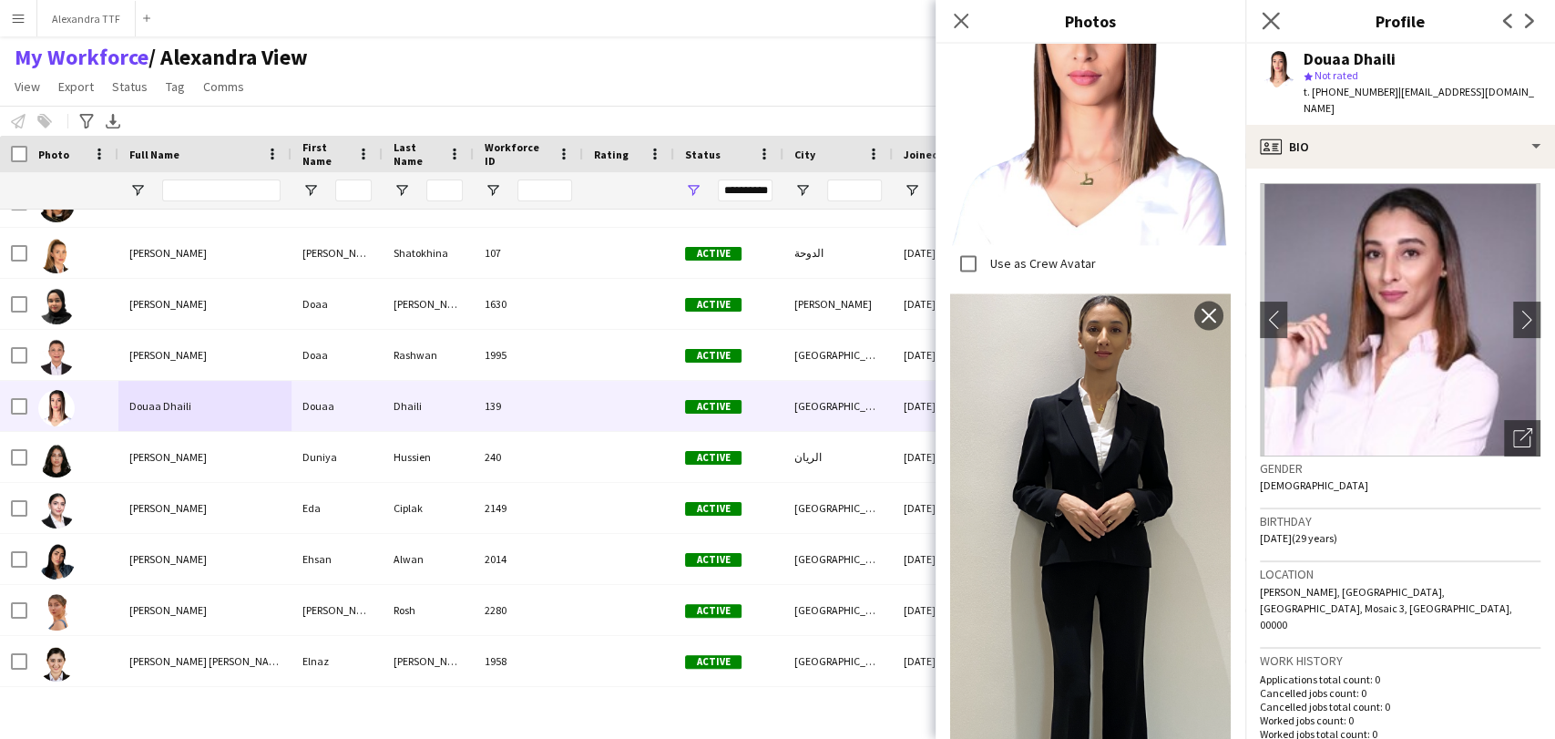
click at [977, 10] on app-icon "Close pop-in" at bounding box center [1271, 21] width 26 height 26
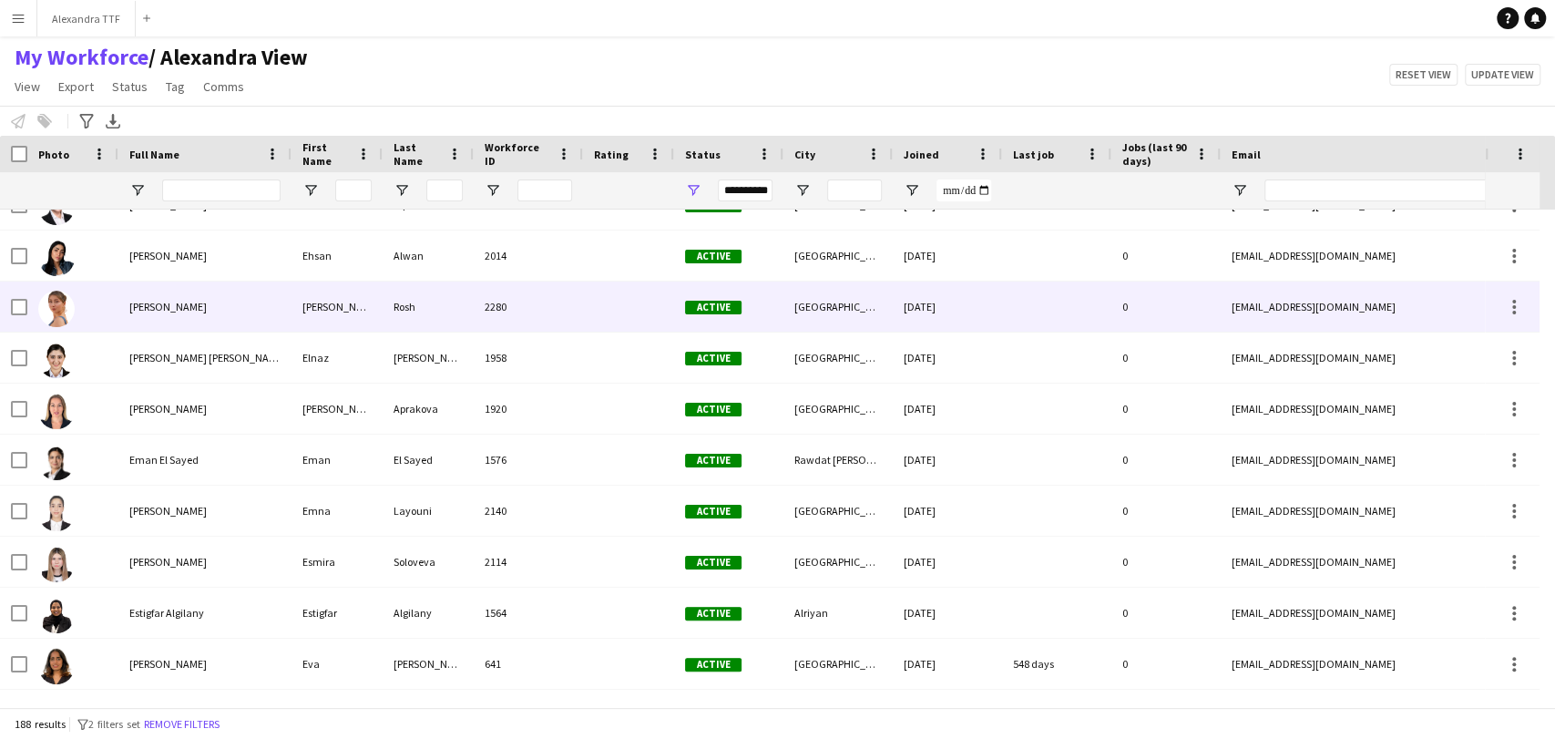
click at [175, 308] on span "[PERSON_NAME]" at bounding box center [167, 307] width 77 height 14
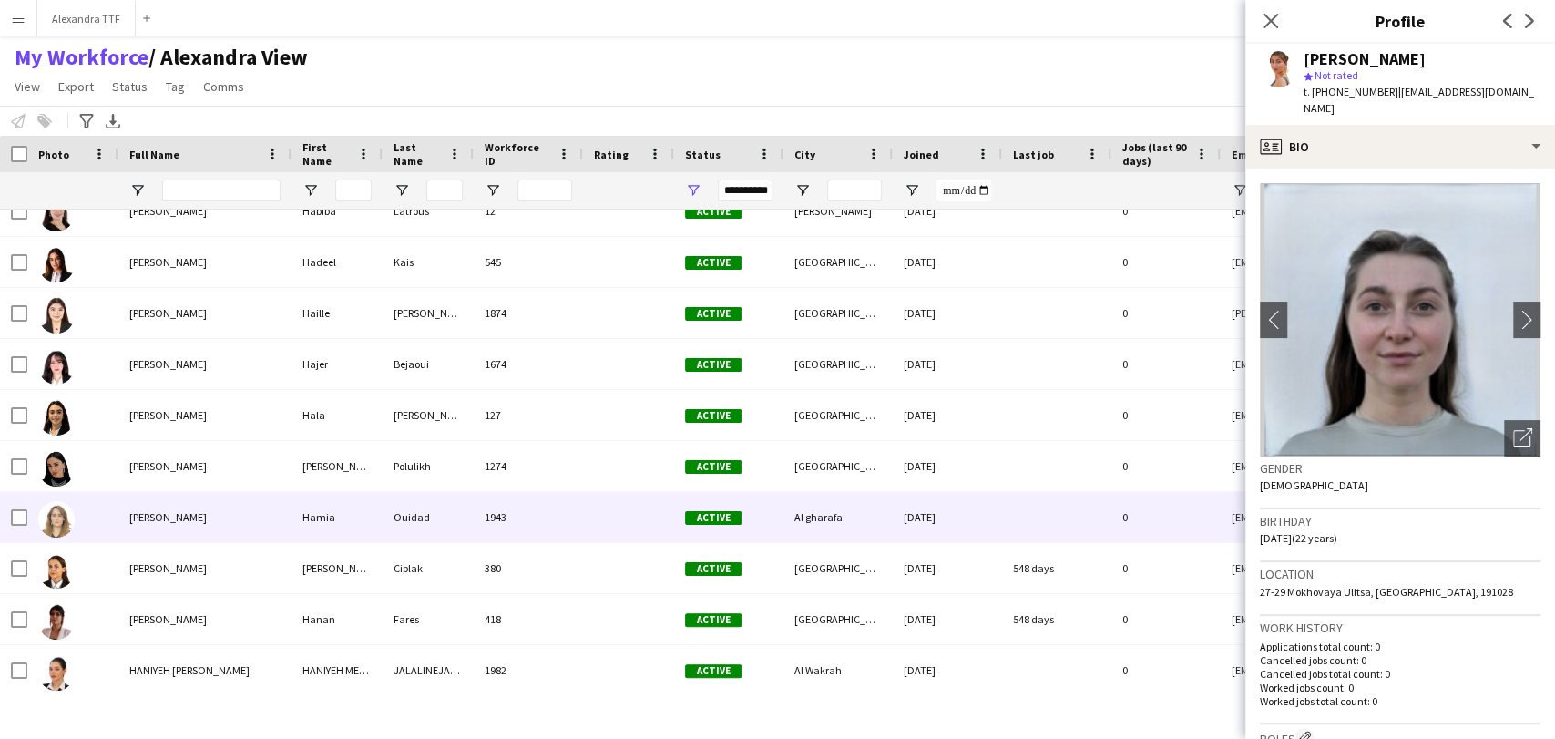
click at [126, 503] on div "[PERSON_NAME]" at bounding box center [204, 517] width 173 height 50
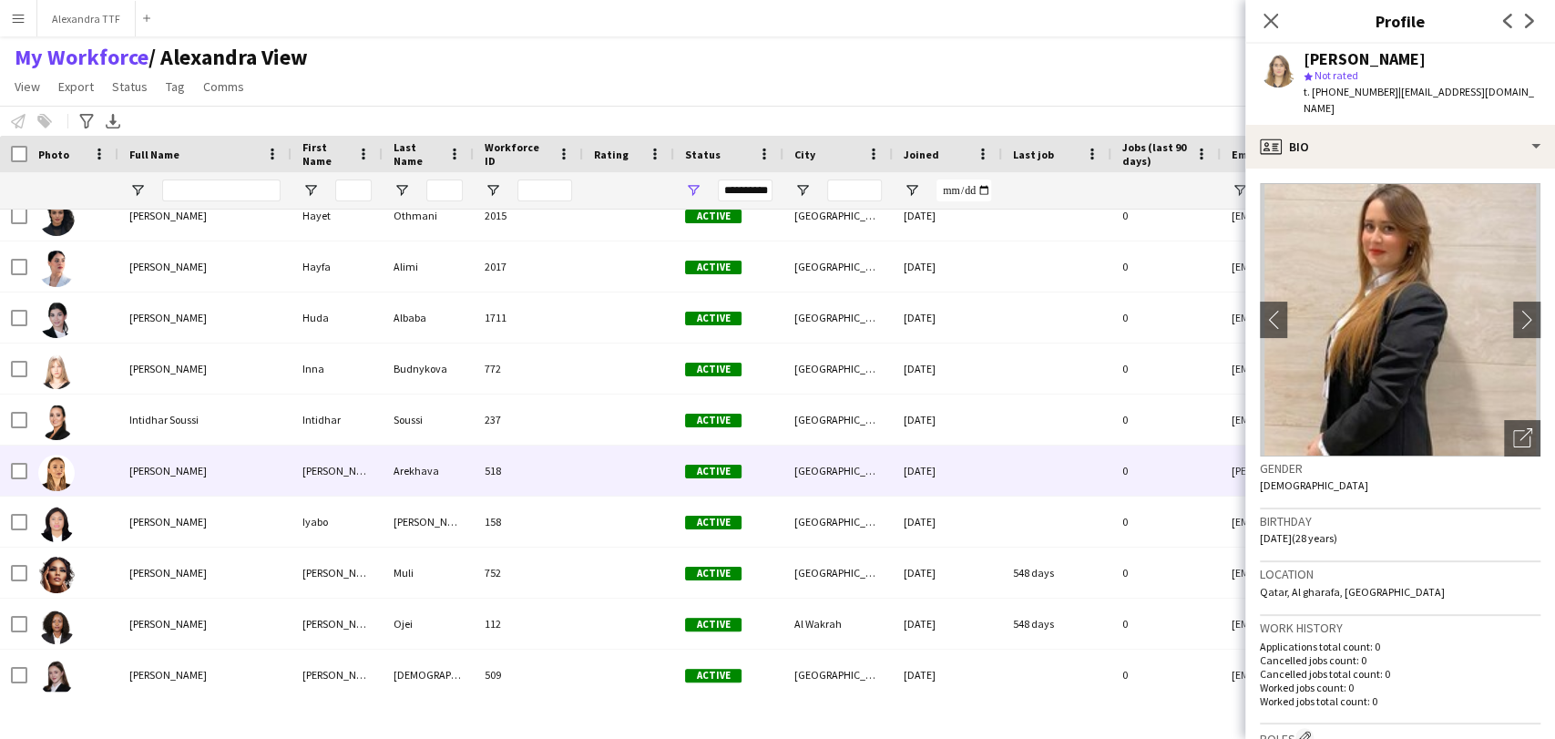
click at [128, 478] on div "[PERSON_NAME]" at bounding box center [204, 470] width 173 height 50
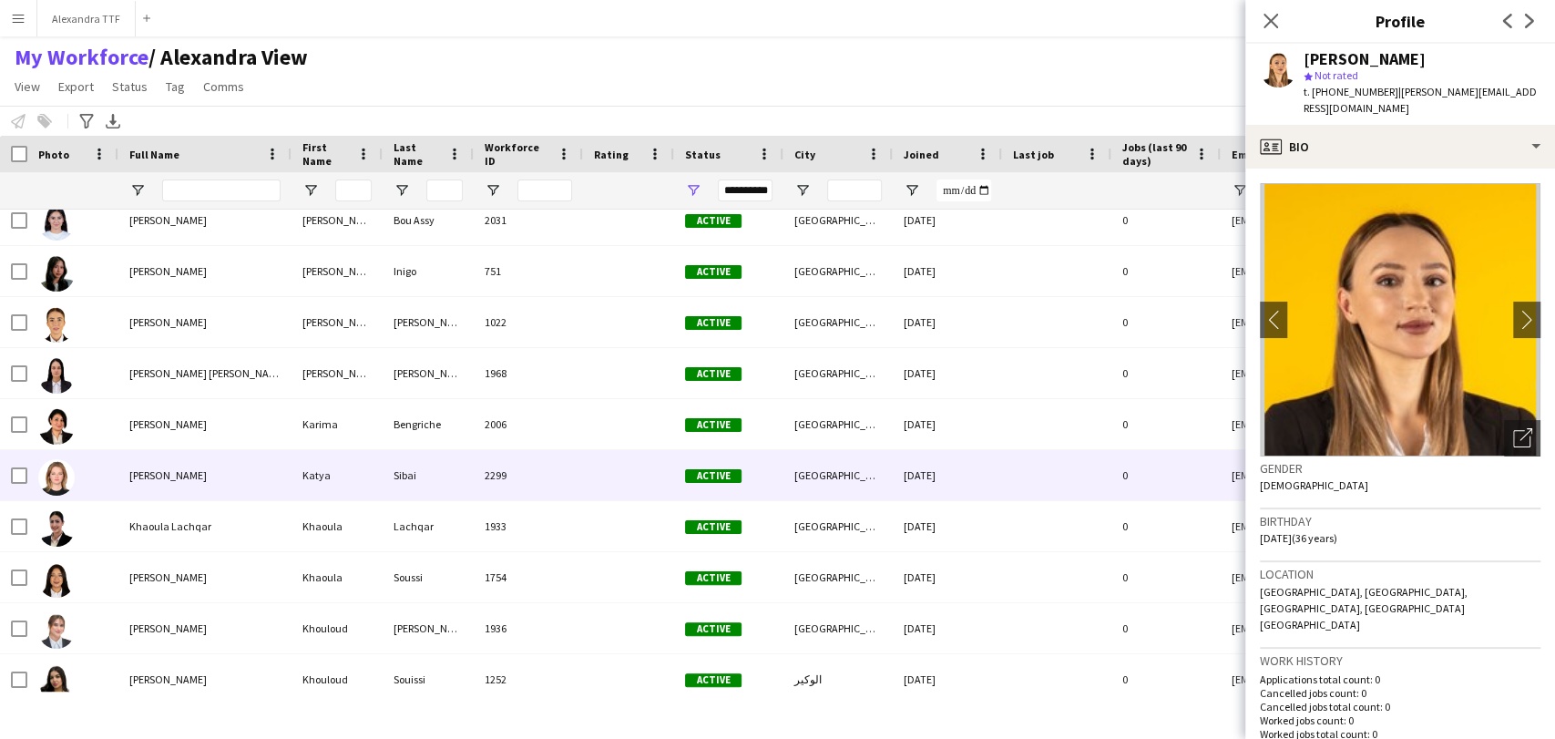
click at [142, 450] on div "[PERSON_NAME]" at bounding box center [204, 475] width 173 height 50
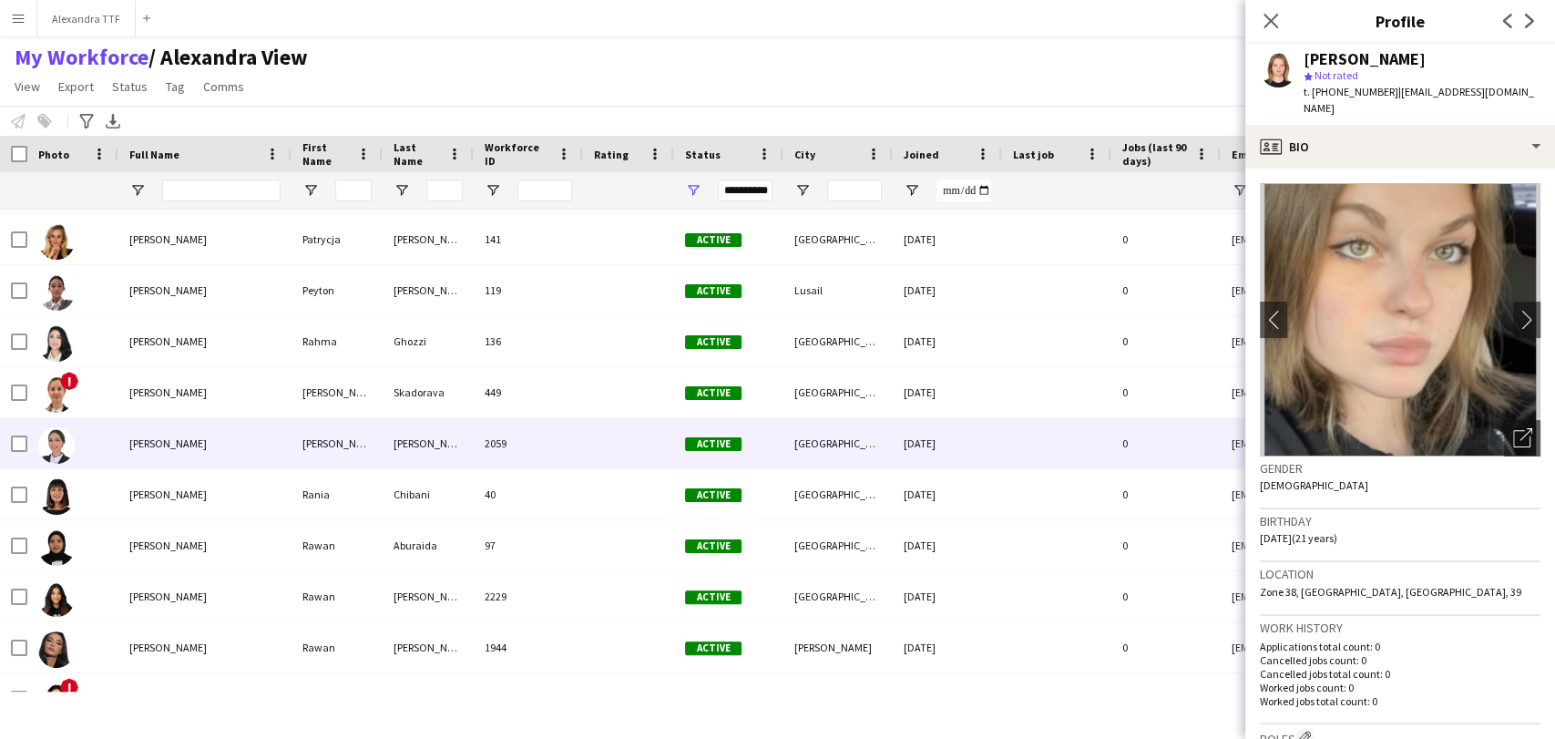
click at [139, 452] on div "[PERSON_NAME]" at bounding box center [204, 443] width 173 height 50
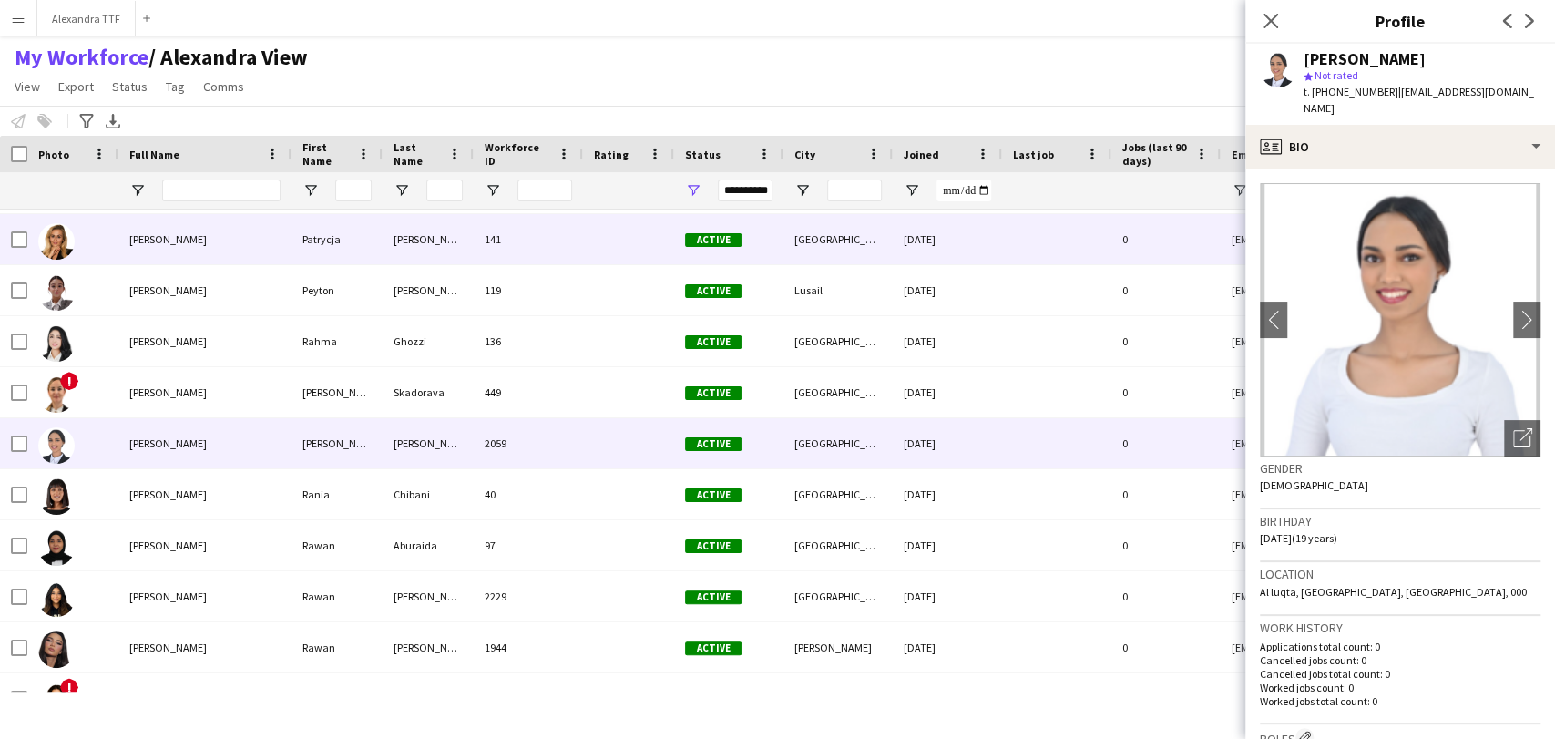
click at [153, 239] on span "[PERSON_NAME]" at bounding box center [167, 239] width 77 height 14
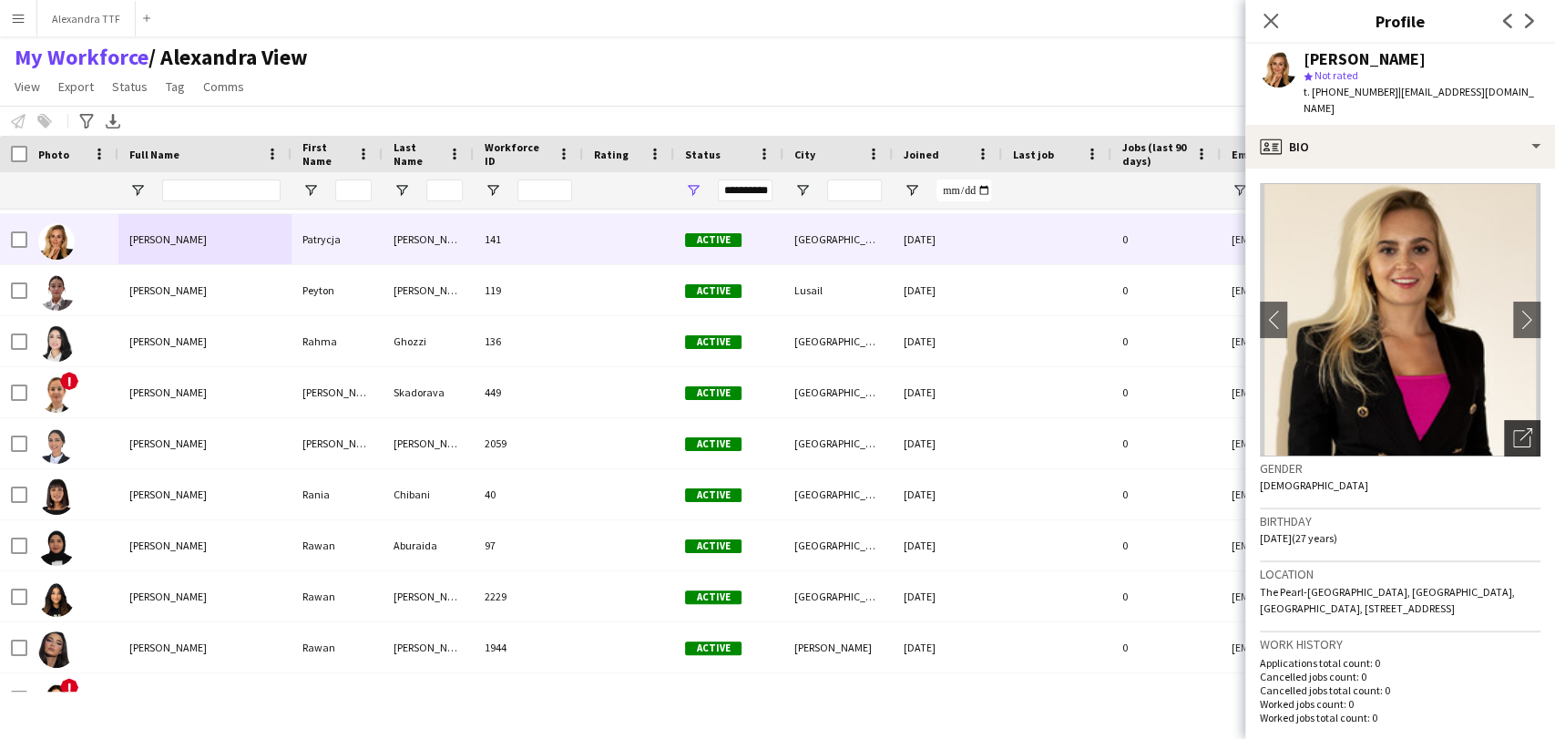
click at [977, 432] on icon "Open photos pop-in" at bounding box center [1522, 437] width 19 height 19
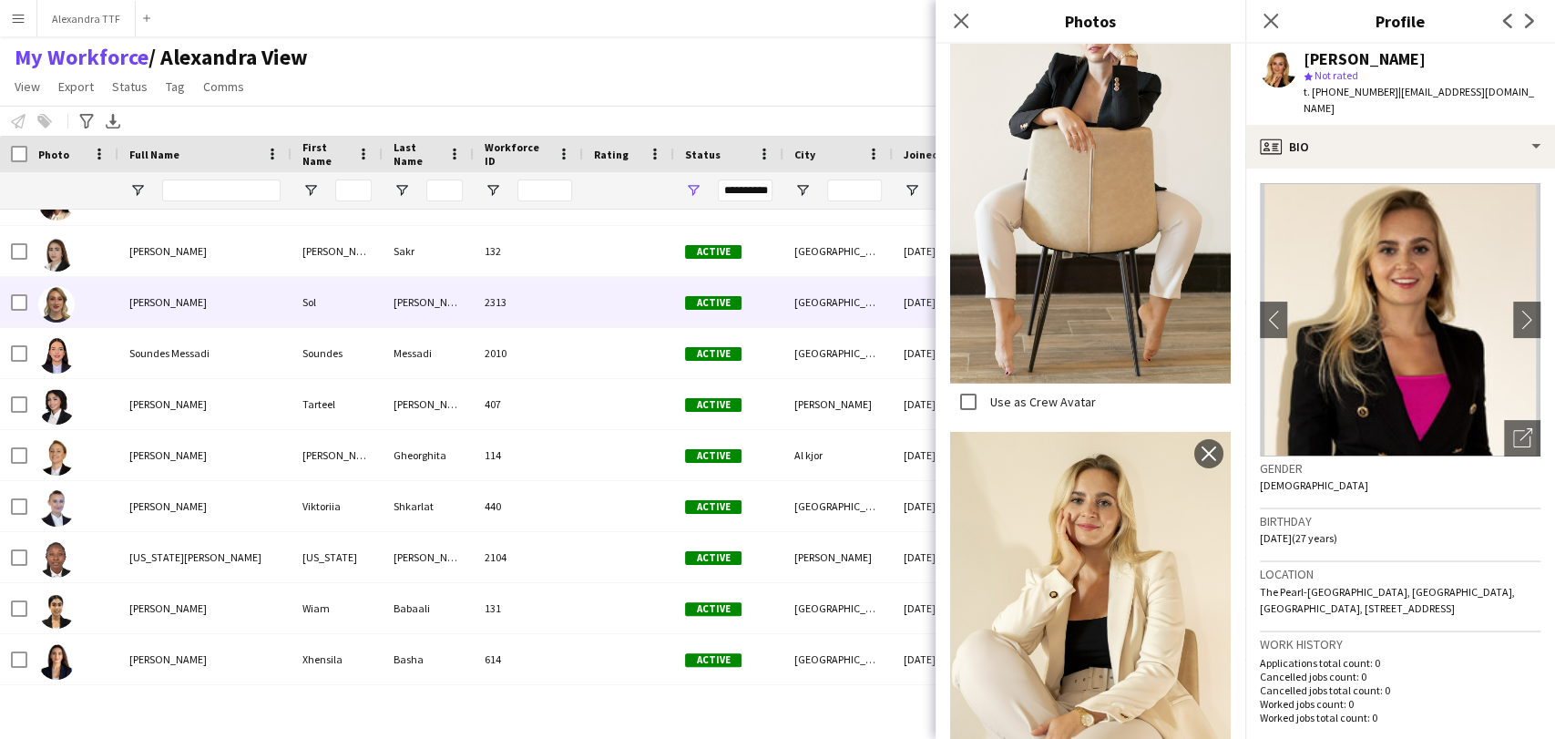
drag, startPoint x: 152, startPoint y: 297, endPoint x: 182, endPoint y: 310, distance: 32.6
click at [152, 296] on span "[PERSON_NAME]" at bounding box center [167, 302] width 77 height 14
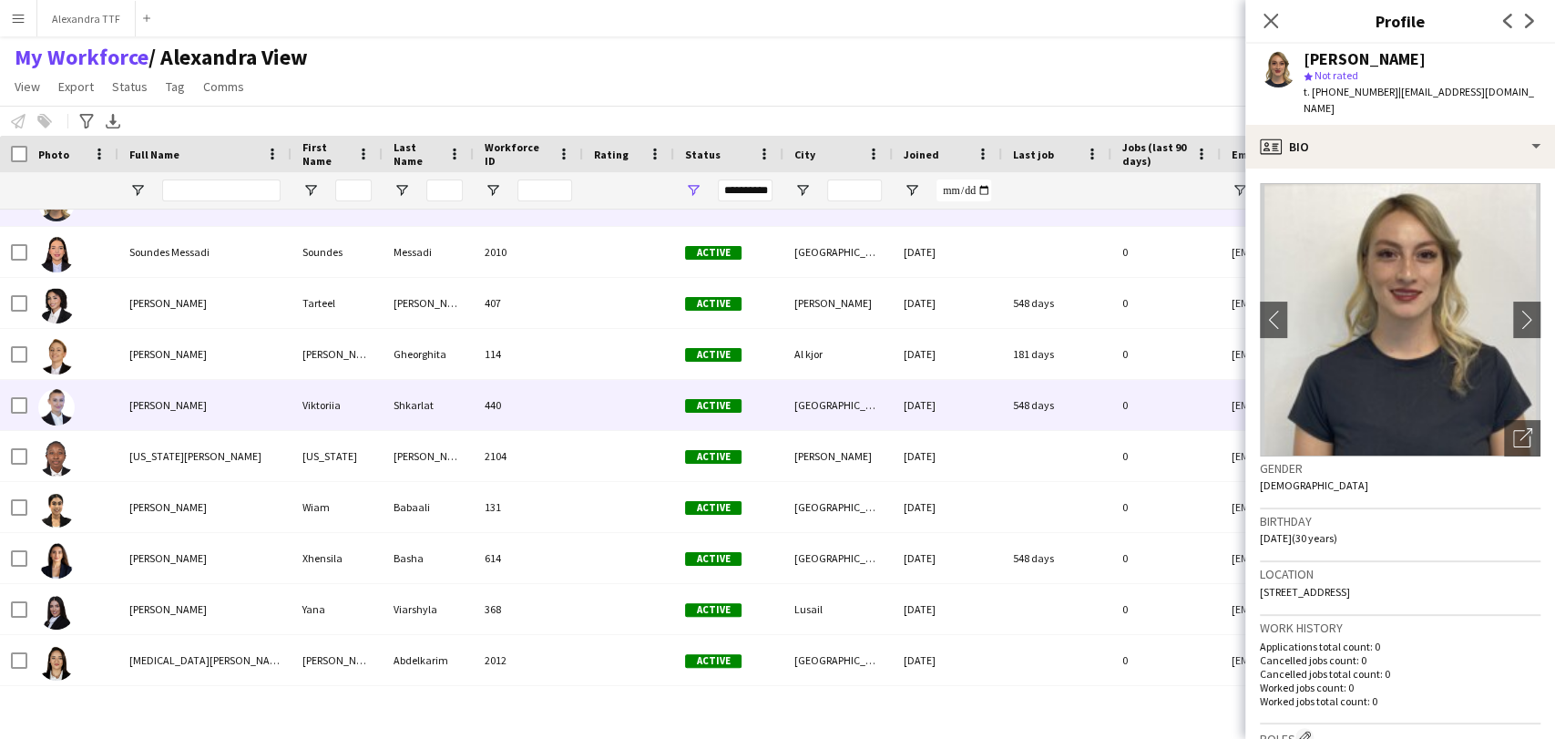
click at [115, 403] on div at bounding box center [72, 405] width 91 height 50
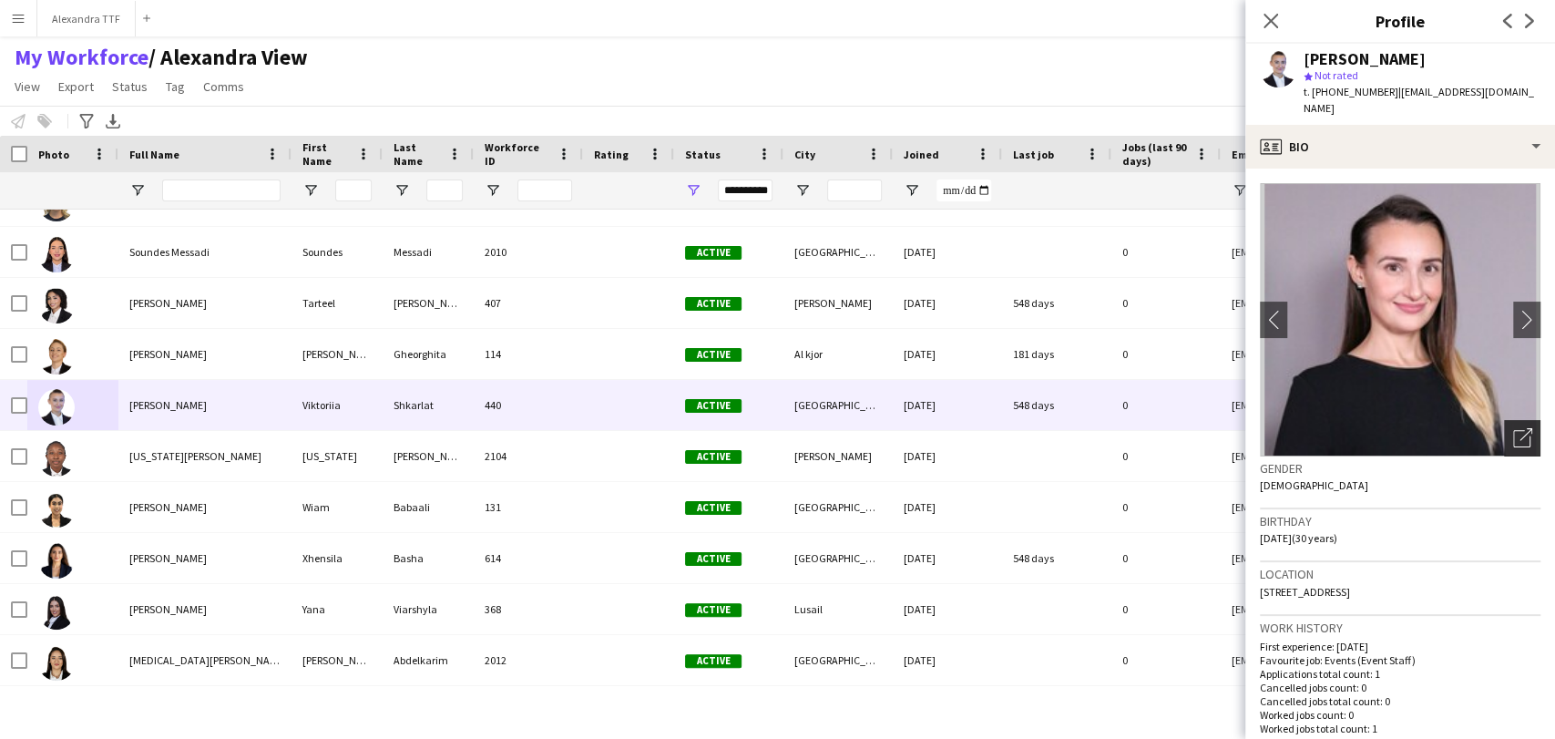
click at [977, 420] on div "Open photos pop-in" at bounding box center [1522, 438] width 36 height 36
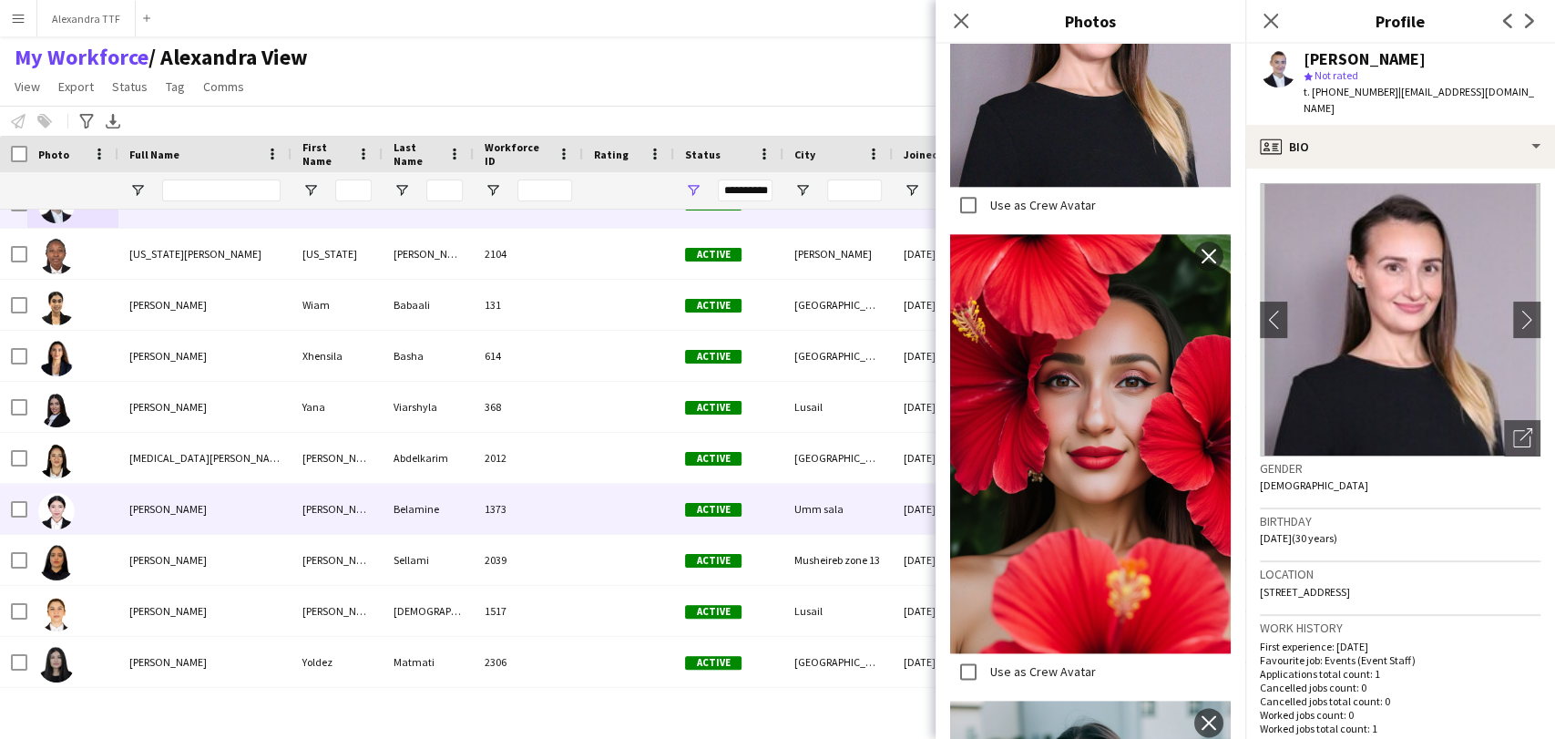
click at [114, 502] on div at bounding box center [72, 509] width 91 height 50
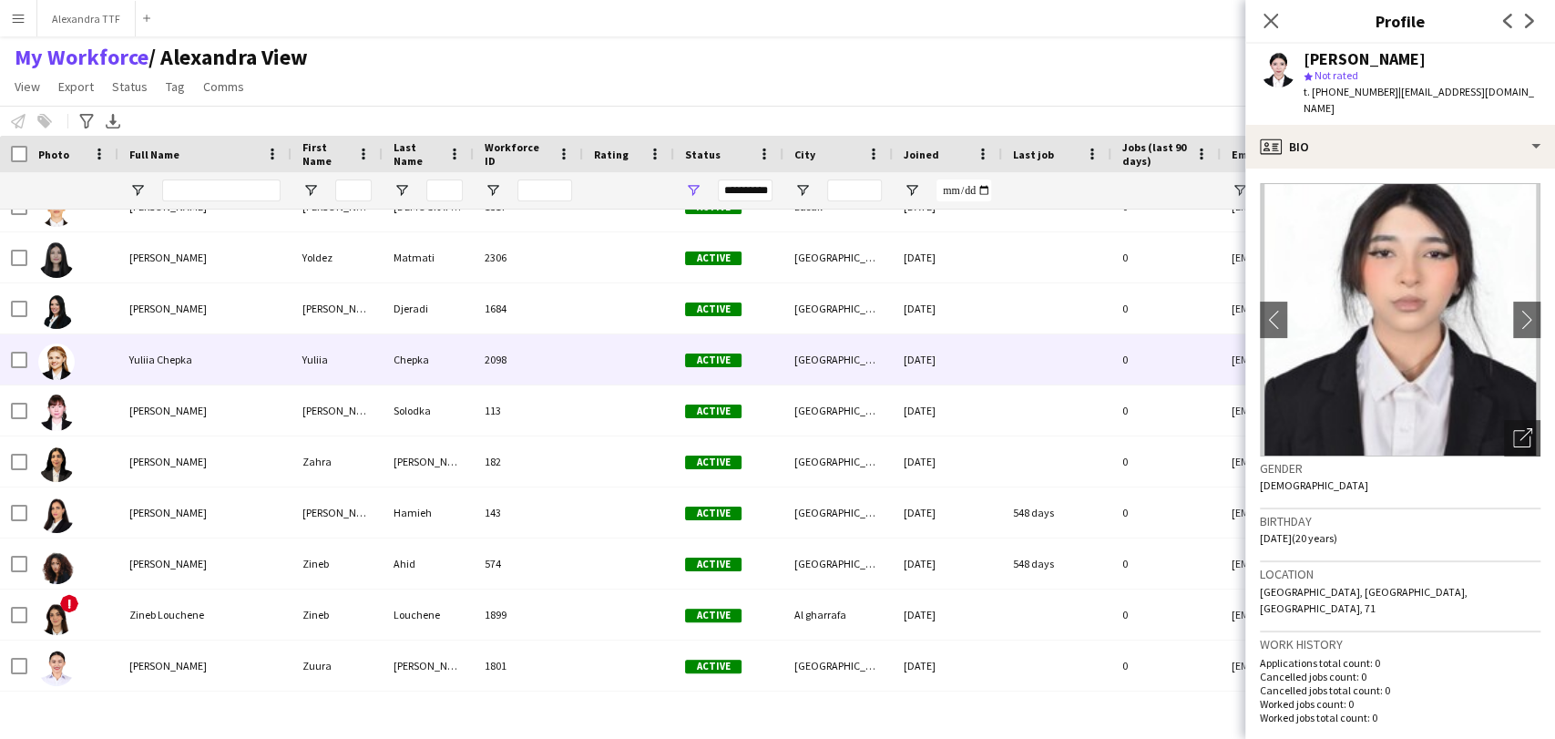
click at [146, 373] on div "Yuliia Chepka" at bounding box center [204, 359] width 173 height 50
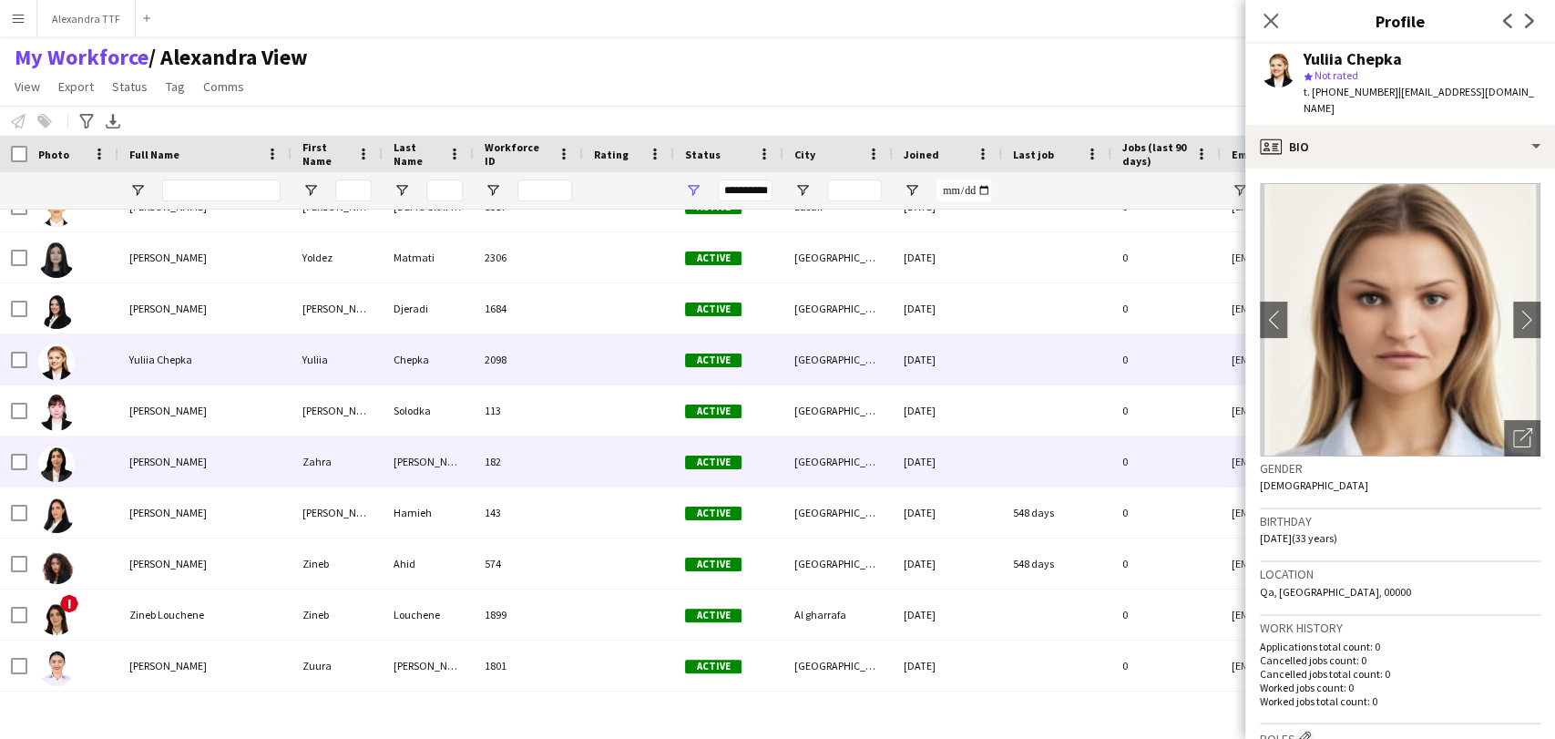
click at [211, 468] on div "[PERSON_NAME]" at bounding box center [204, 461] width 173 height 50
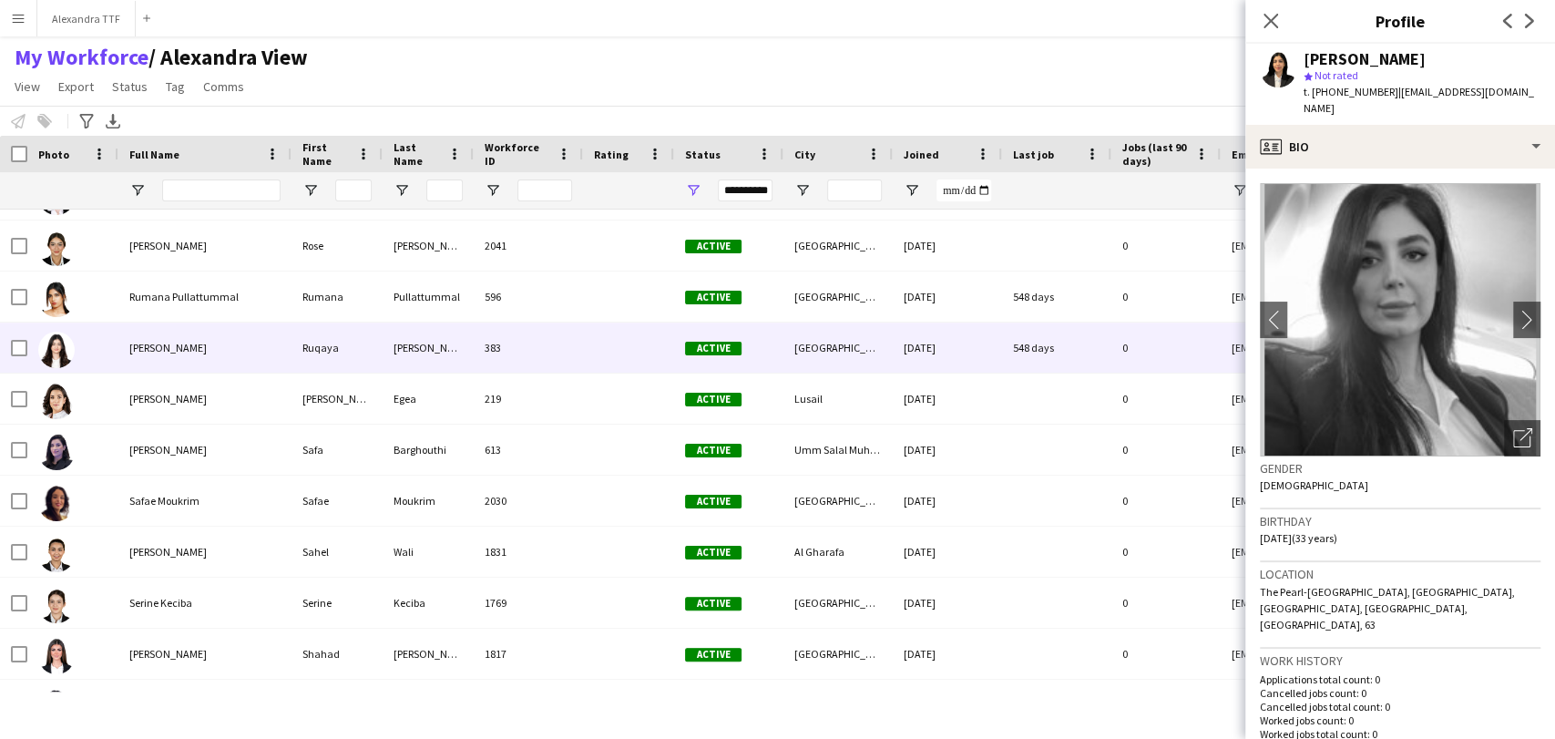
click at [144, 347] on span "[PERSON_NAME]" at bounding box center [167, 348] width 77 height 14
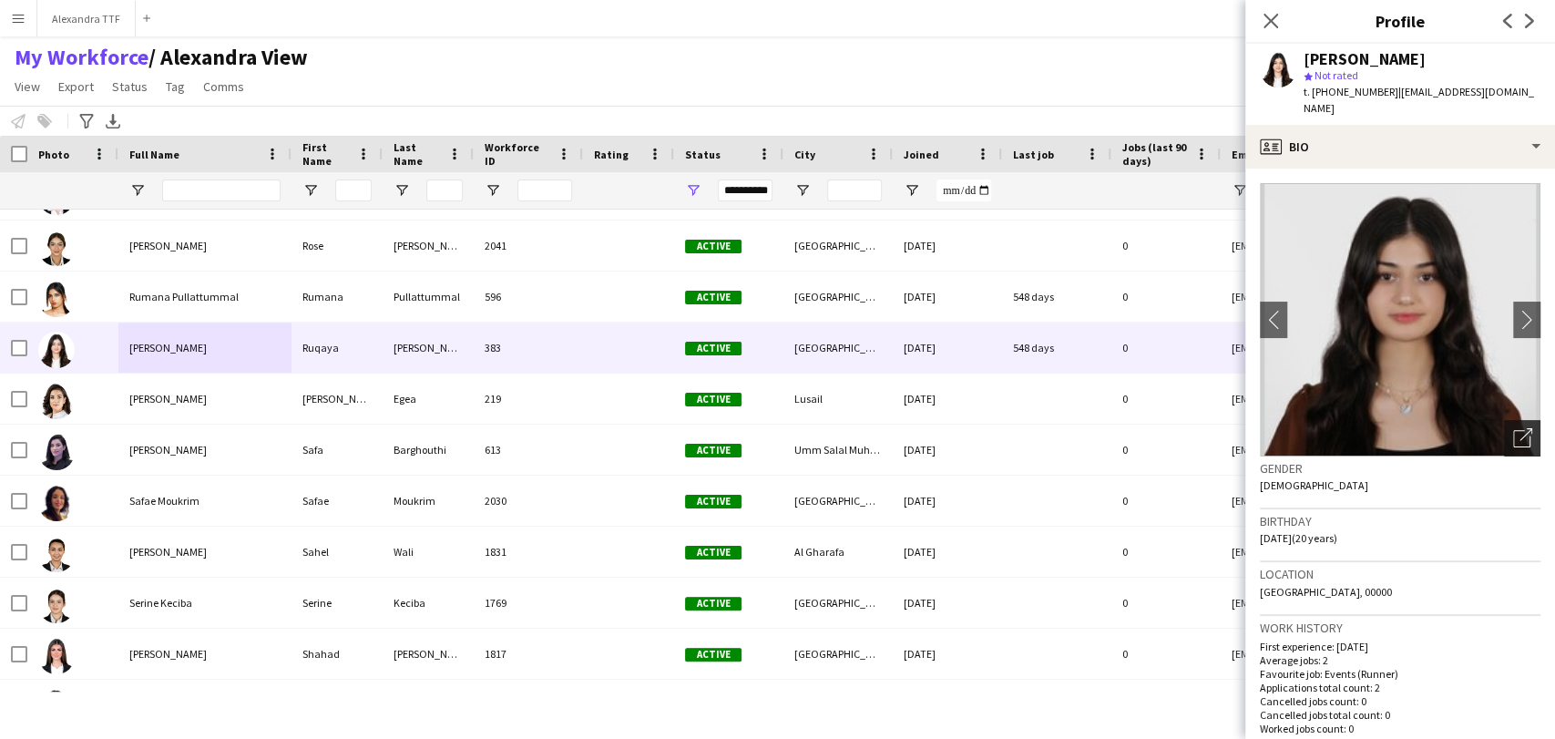
click at [977, 427] on div "Open photos pop-in" at bounding box center [1522, 438] width 36 height 36
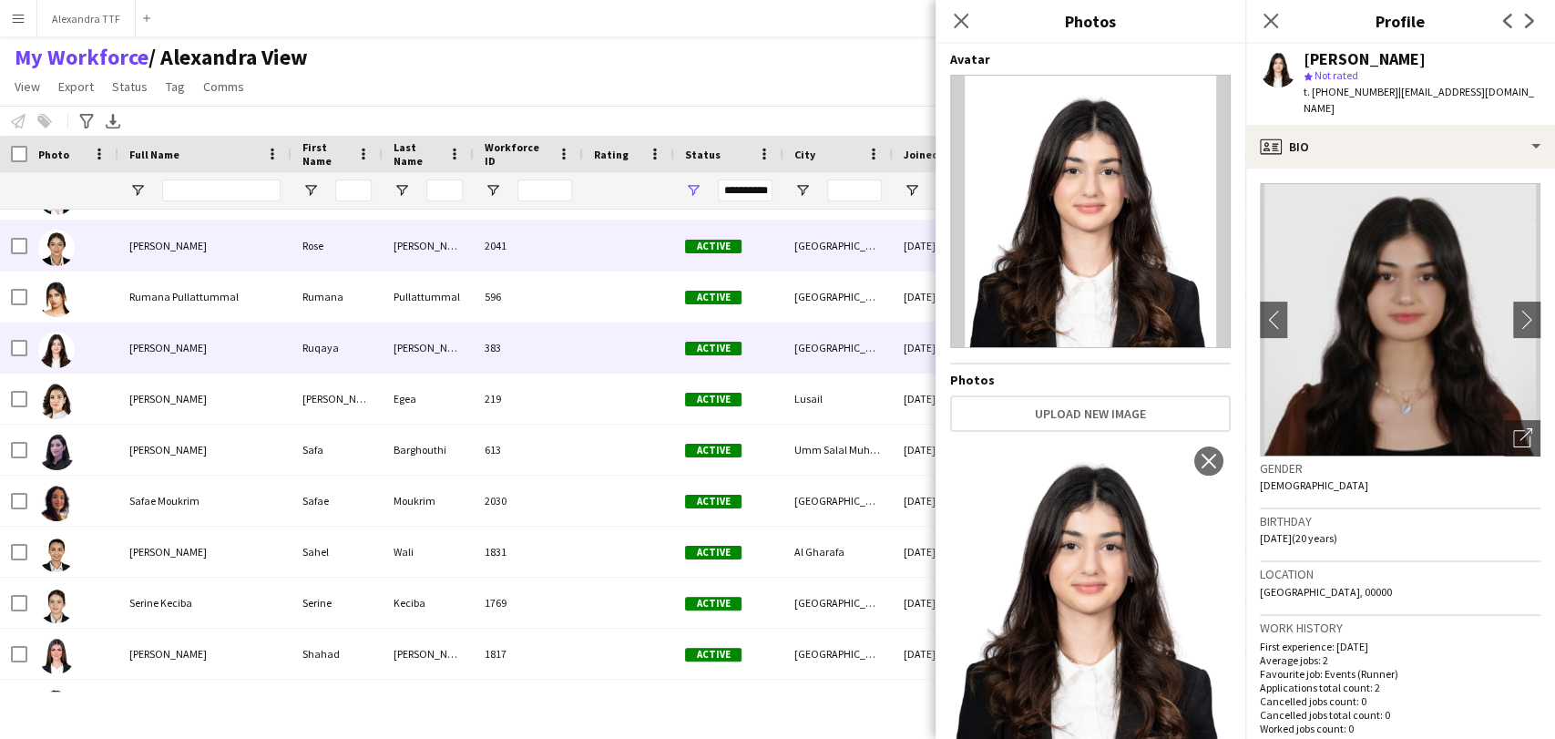
click at [102, 249] on div at bounding box center [72, 245] width 91 height 50
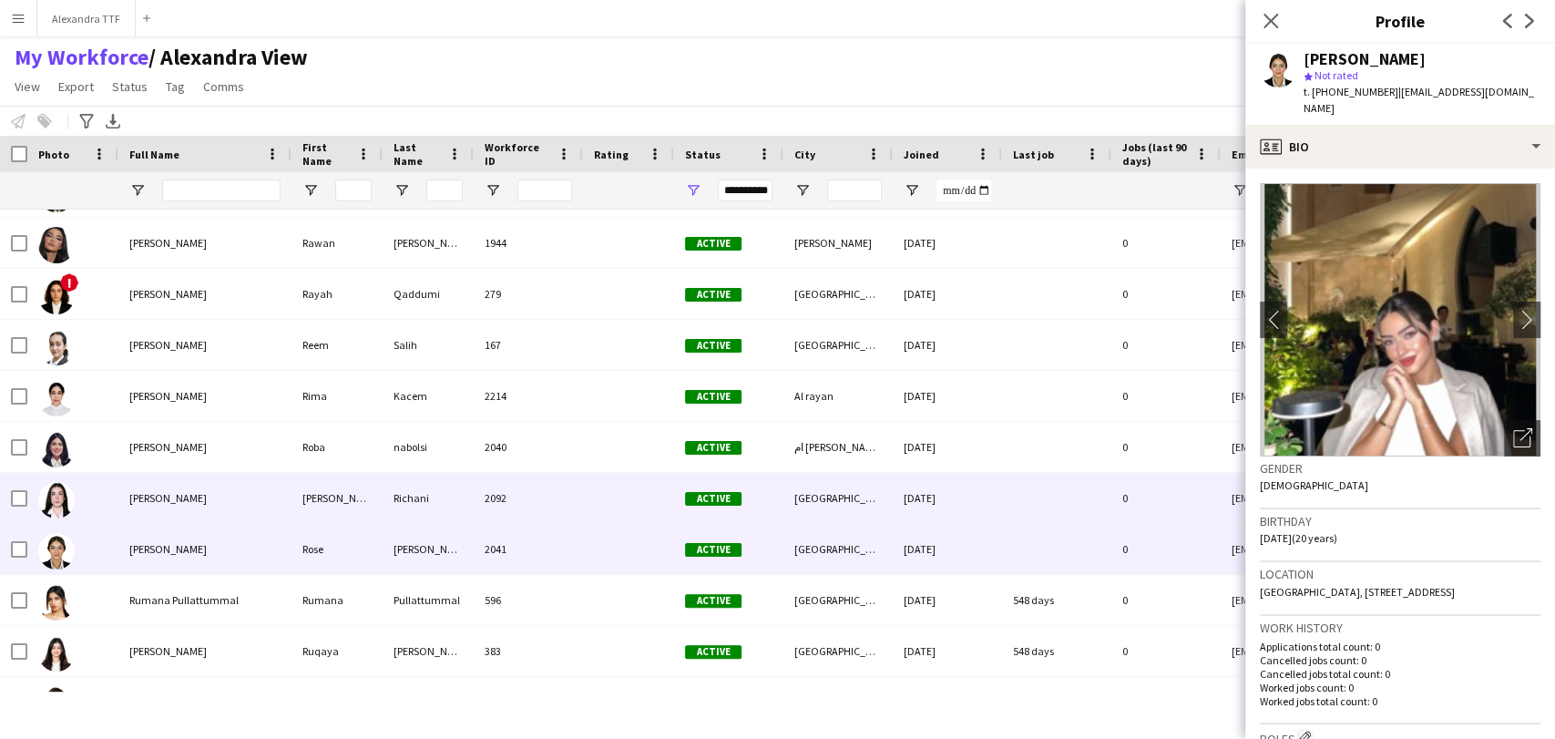
click at [204, 481] on div "[PERSON_NAME]" at bounding box center [204, 498] width 173 height 50
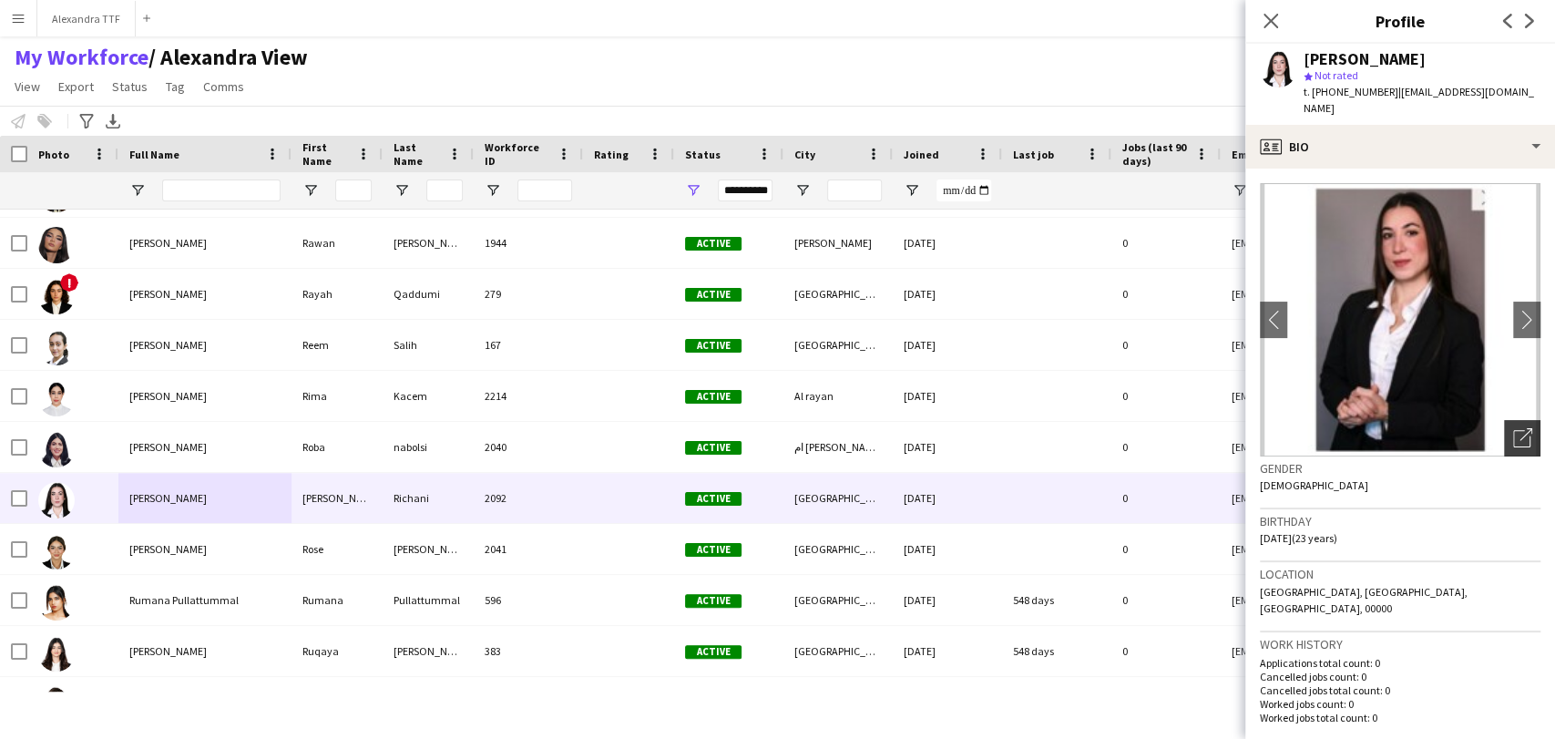
click at [977, 420] on div "Open photos pop-in" at bounding box center [1522, 438] width 36 height 36
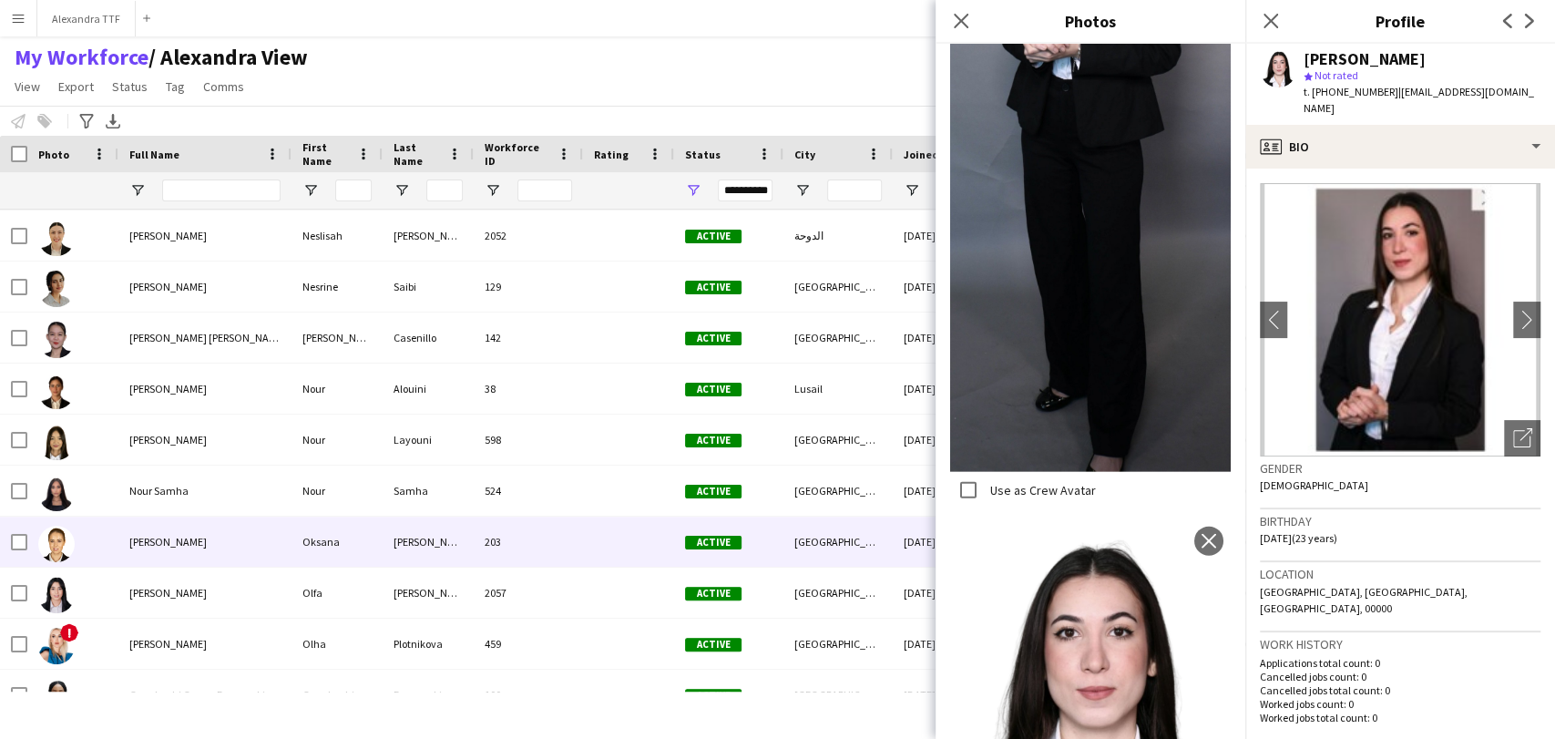
click at [197, 546] on span "[PERSON_NAME]" at bounding box center [167, 542] width 77 height 14
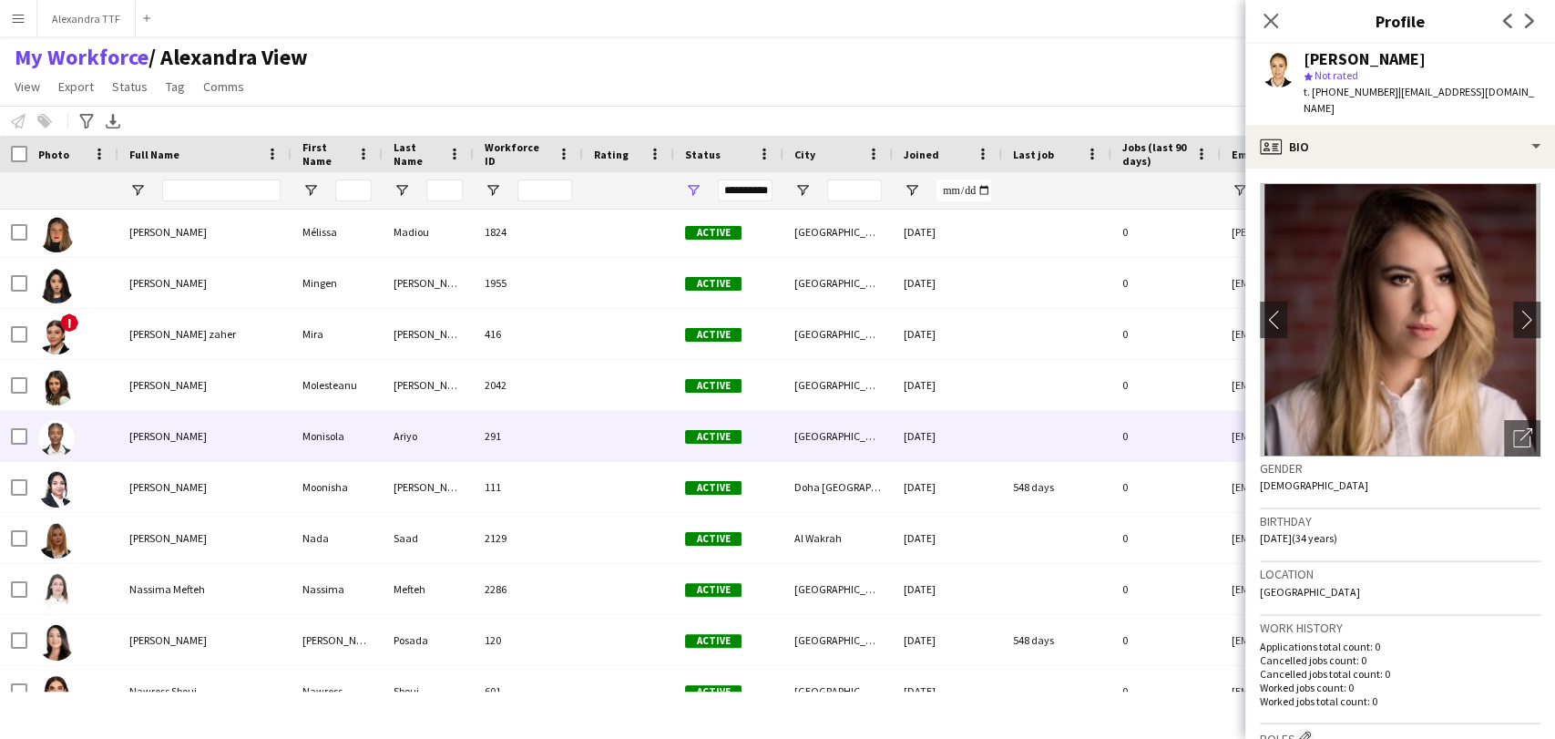
scroll to position [5767, 0]
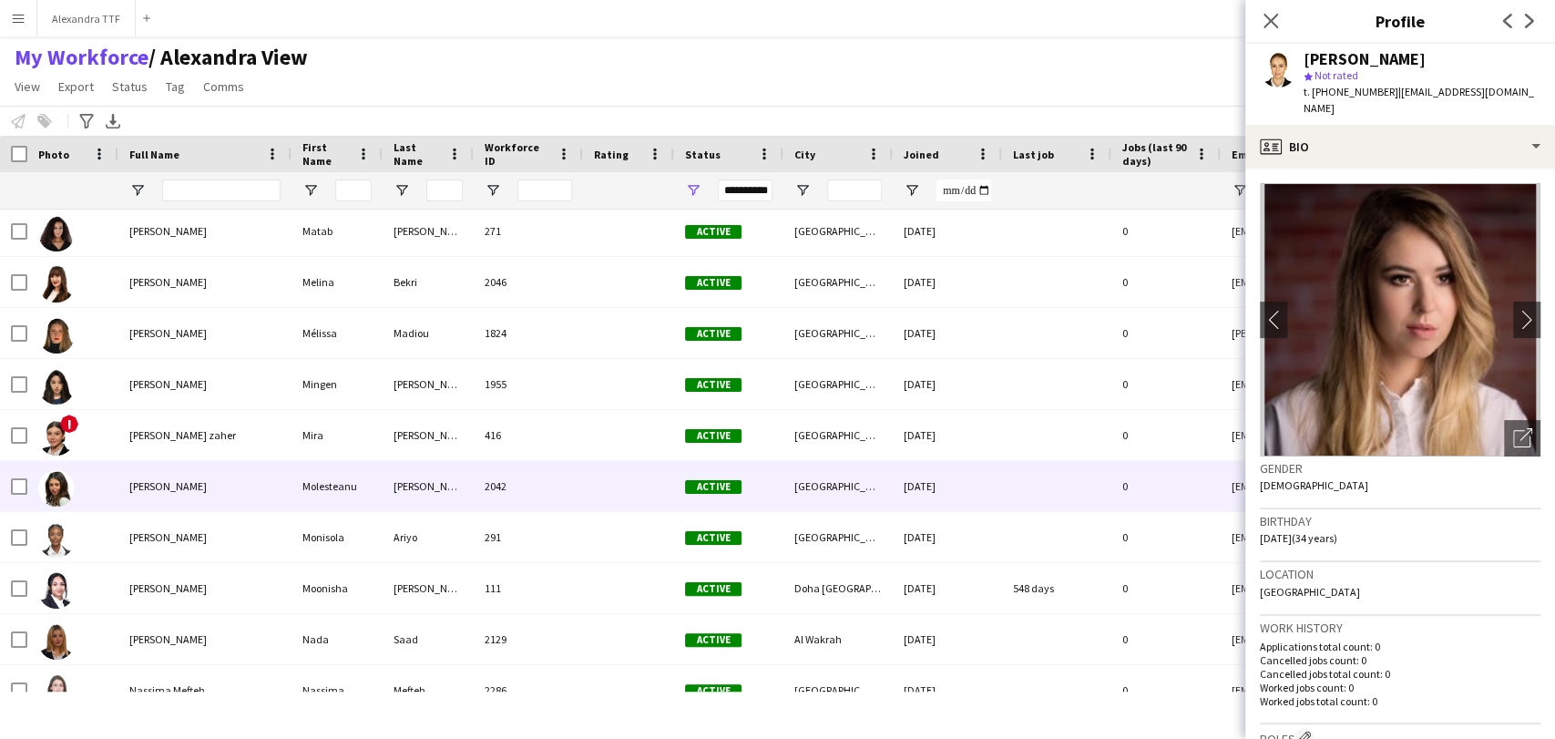
click at [140, 496] on div "[PERSON_NAME]" at bounding box center [204, 486] width 173 height 50
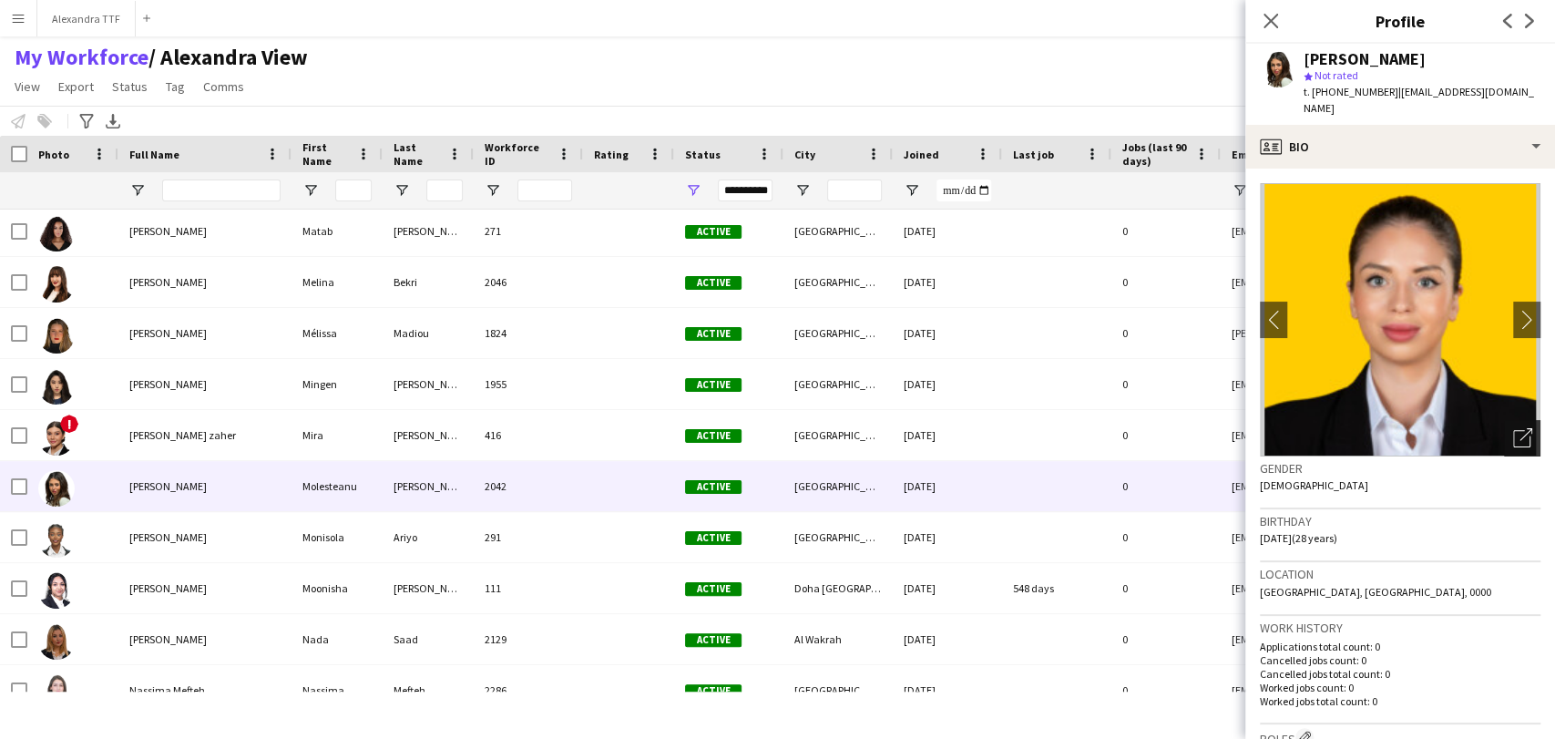
click at [977, 420] on div "Open photos pop-in" at bounding box center [1522, 438] width 36 height 36
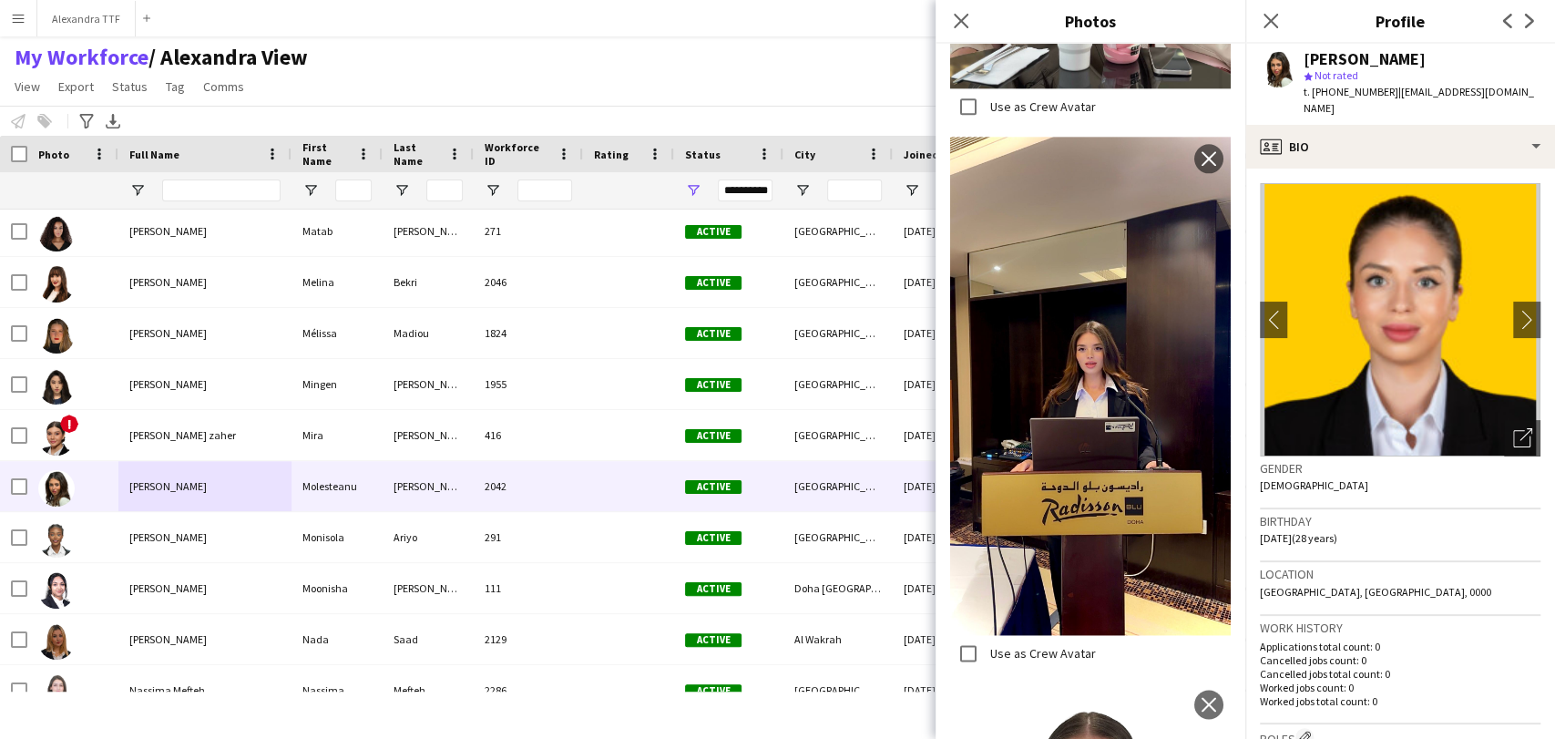
scroll to position [1517, 0]
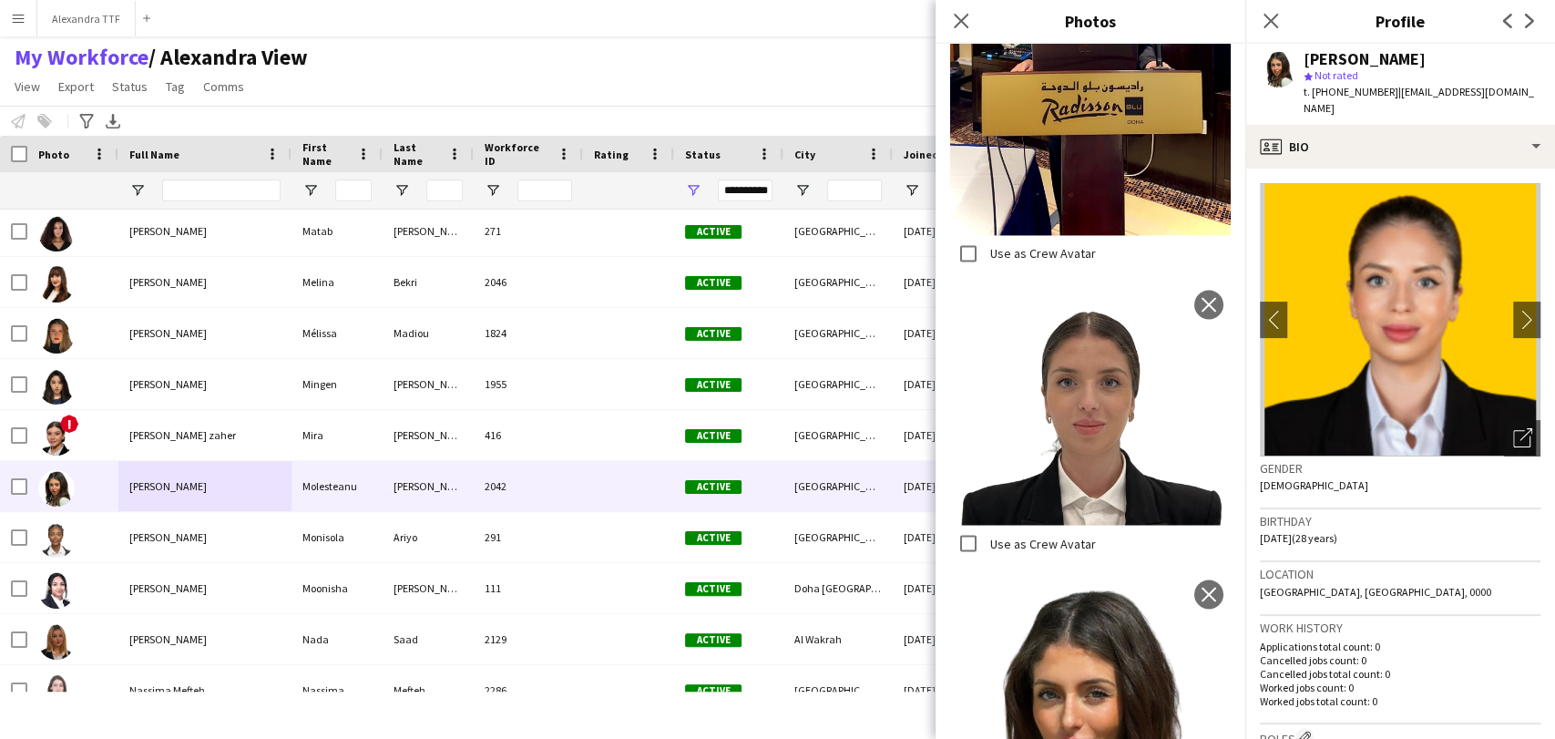
click at [977, 535] on label "Use as Crew Avatar" at bounding box center [1040, 543] width 109 height 16
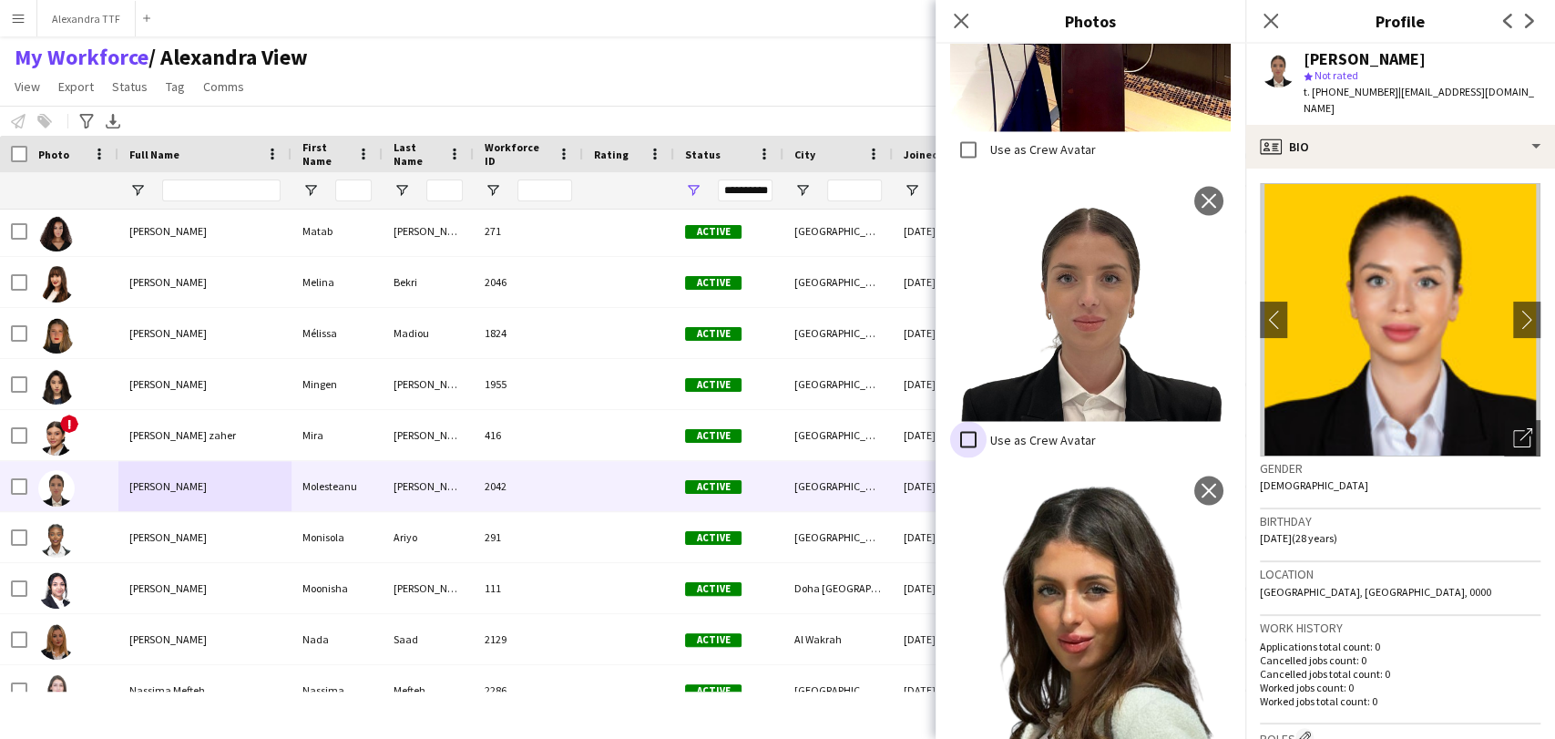
scroll to position [2181, 0]
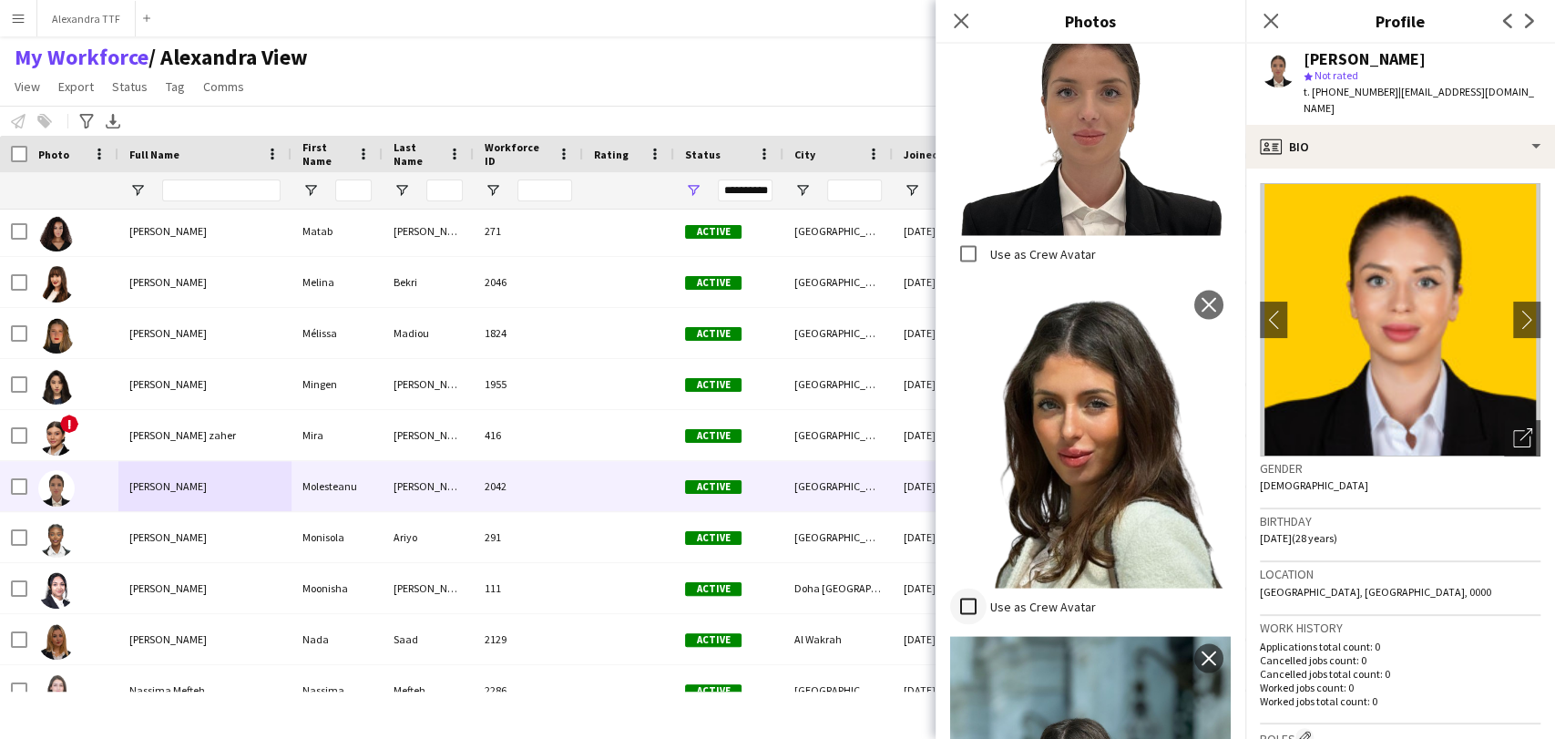
click at [977, 587] on div at bounding box center [968, 605] width 36 height 36
click at [977, 17] on app-icon "Close pop-in" at bounding box center [1271, 21] width 26 height 26
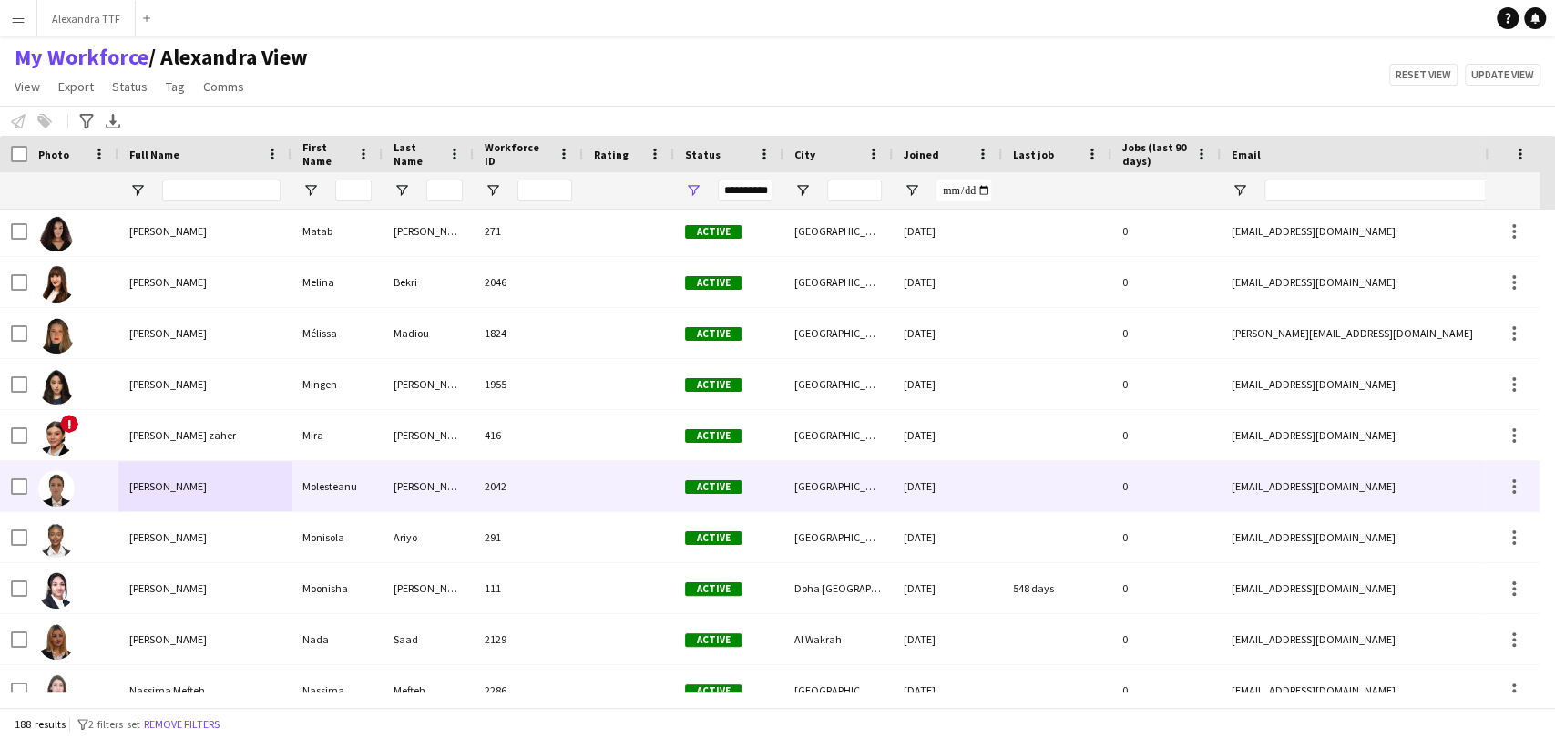
click at [128, 494] on div "[PERSON_NAME]" at bounding box center [204, 486] width 173 height 50
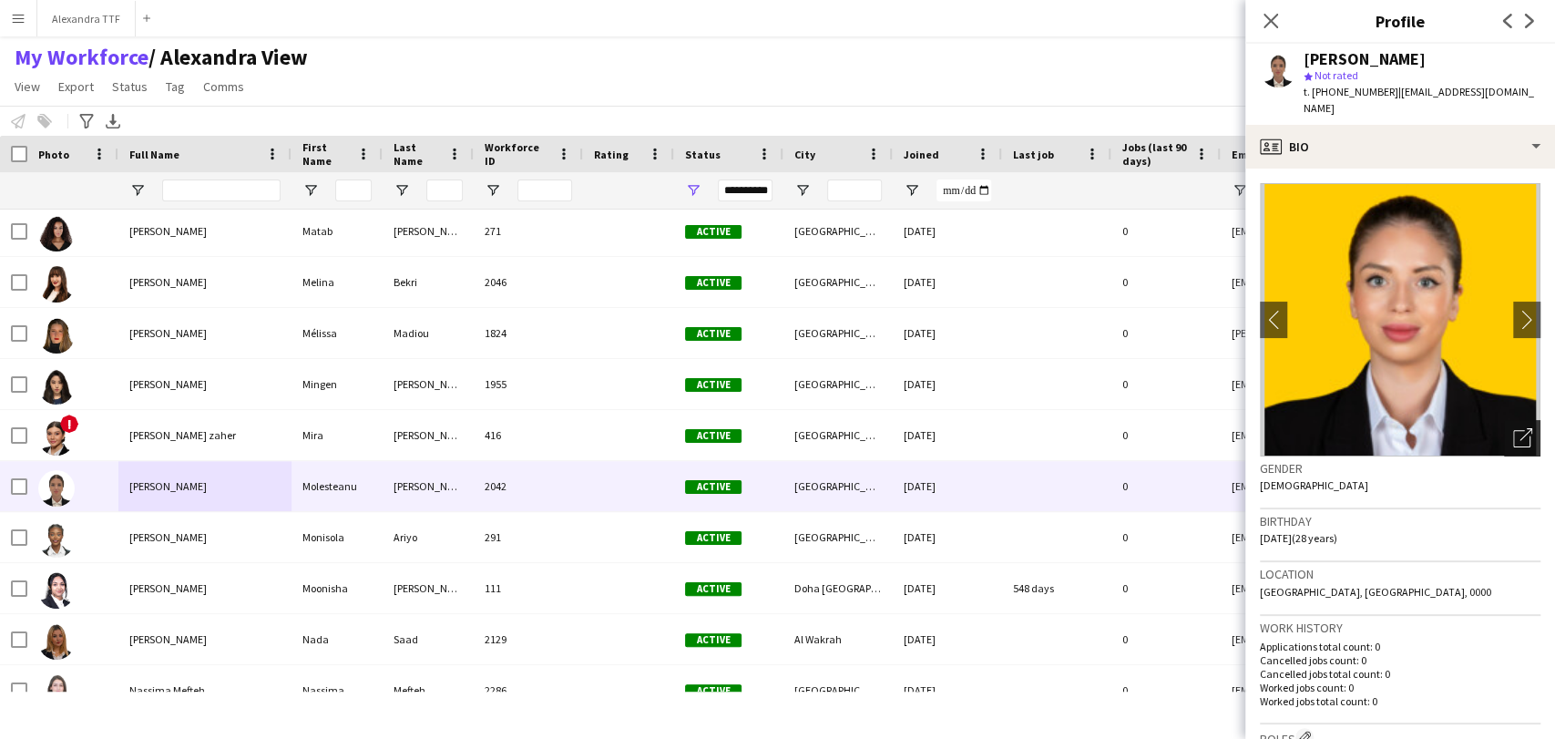
click at [977, 420] on div "Open photos pop-in" at bounding box center [1522, 438] width 36 height 36
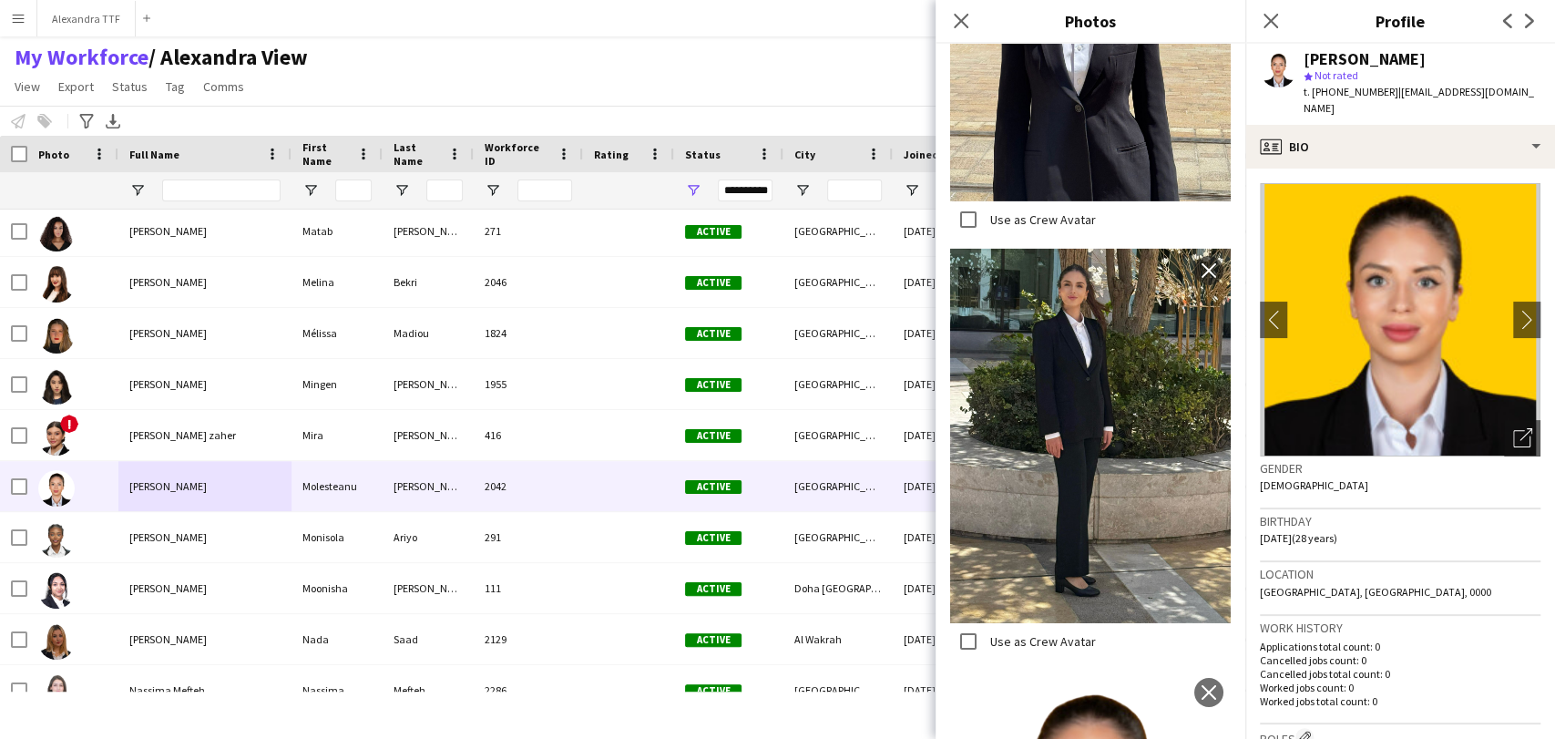
scroll to position [4031, 0]
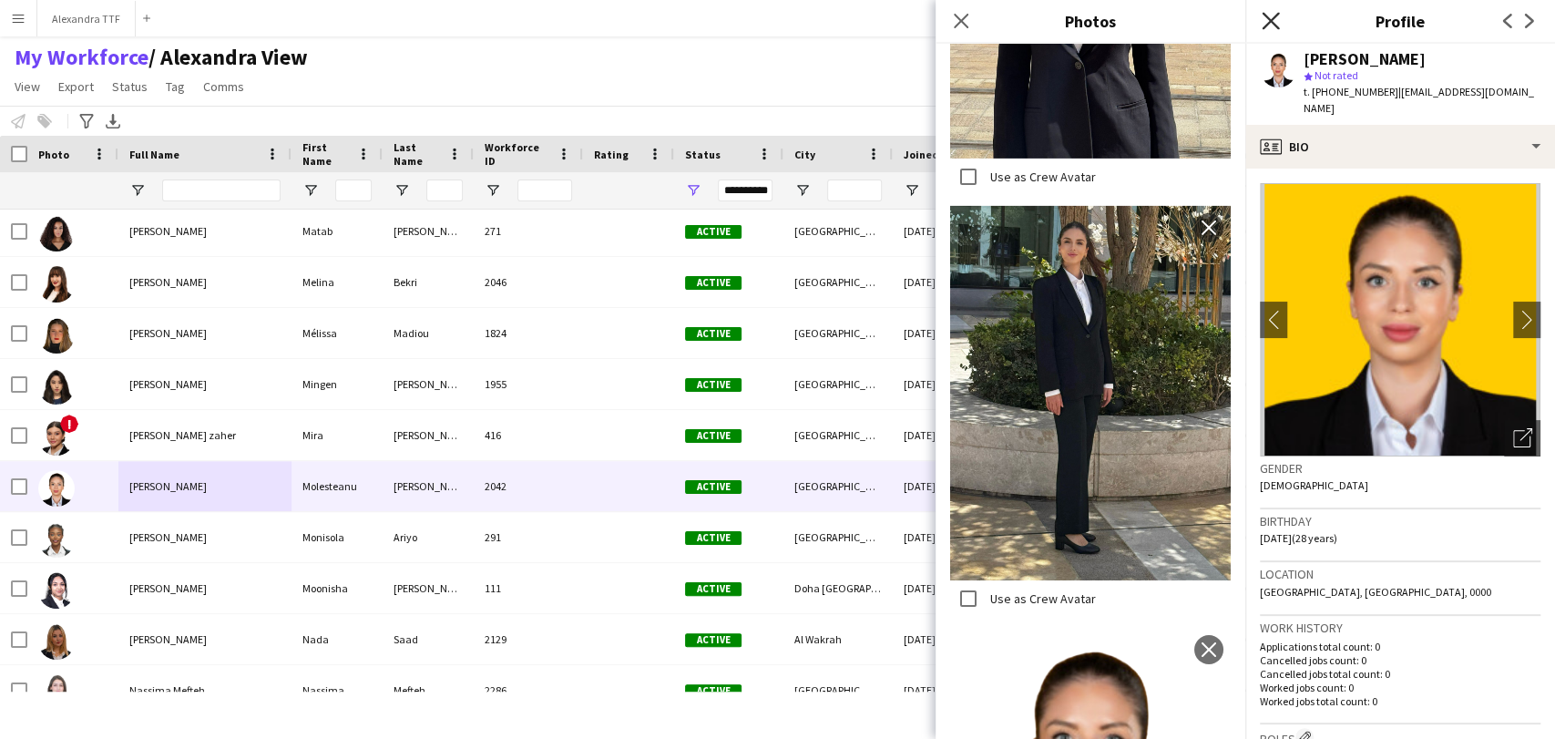
click at [977, 15] on icon "Close pop-in" at bounding box center [1269, 20] width 17 height 17
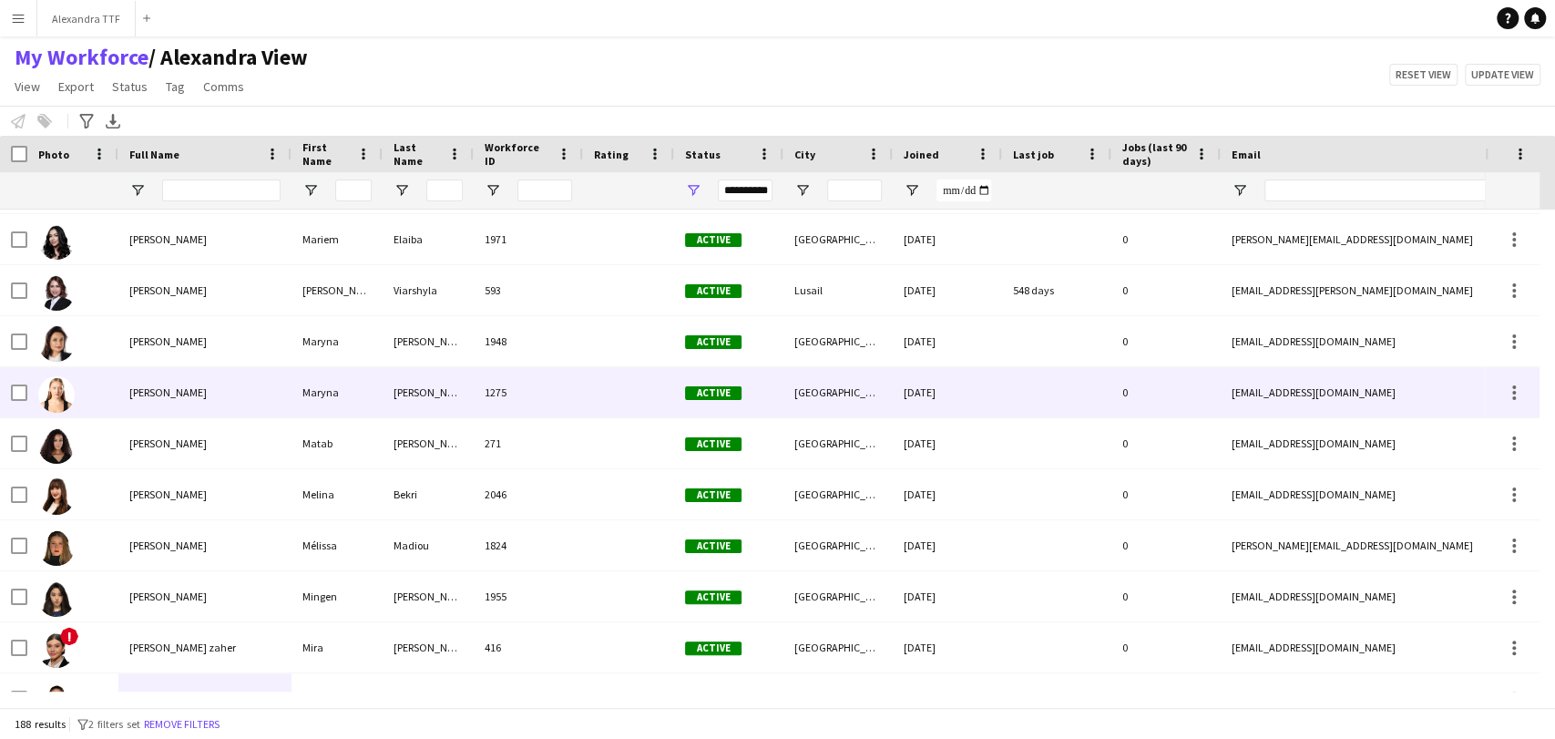
scroll to position [5464, 0]
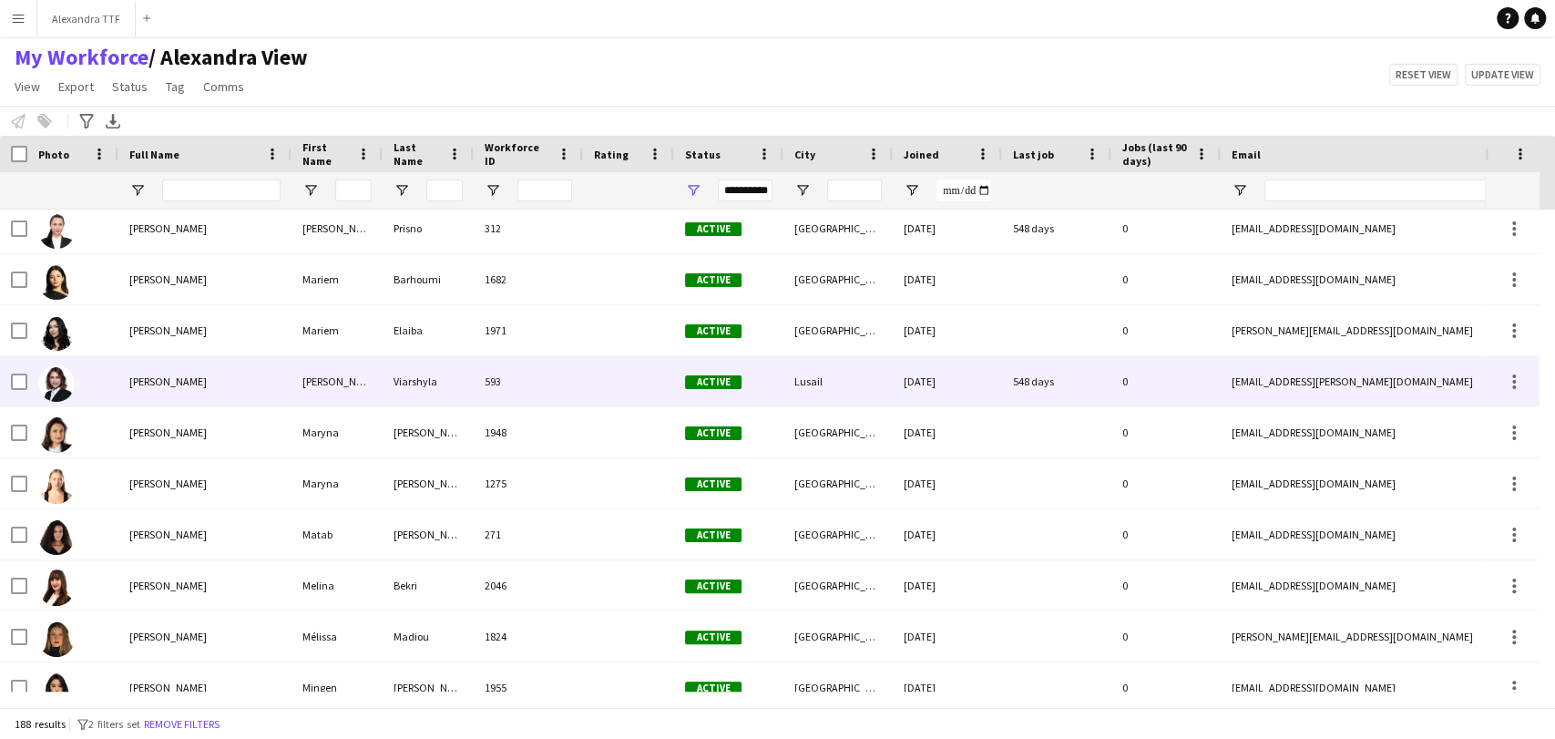
click at [189, 362] on div "[PERSON_NAME]" at bounding box center [204, 381] width 173 height 50
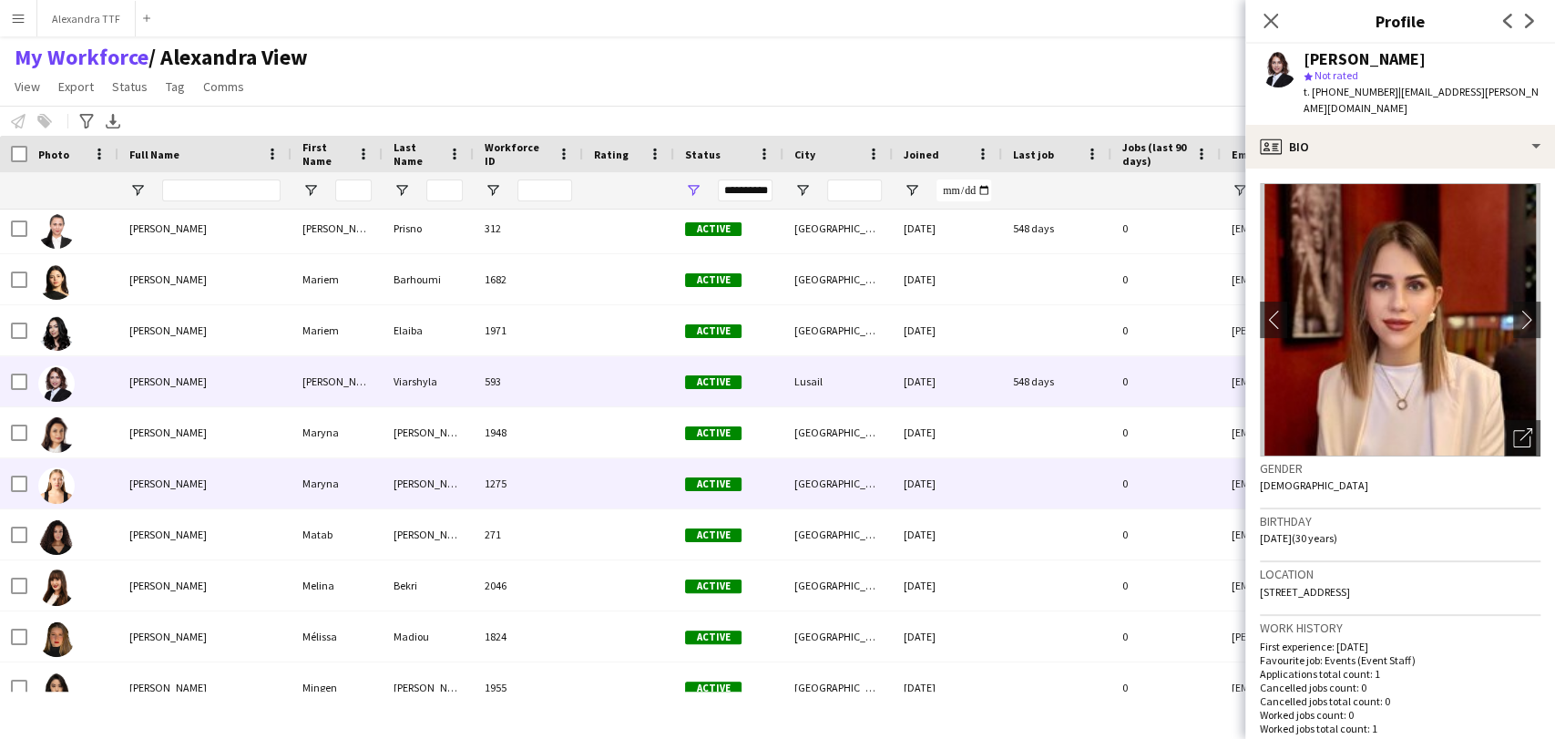
click at [128, 485] on div "[PERSON_NAME]" at bounding box center [204, 483] width 173 height 50
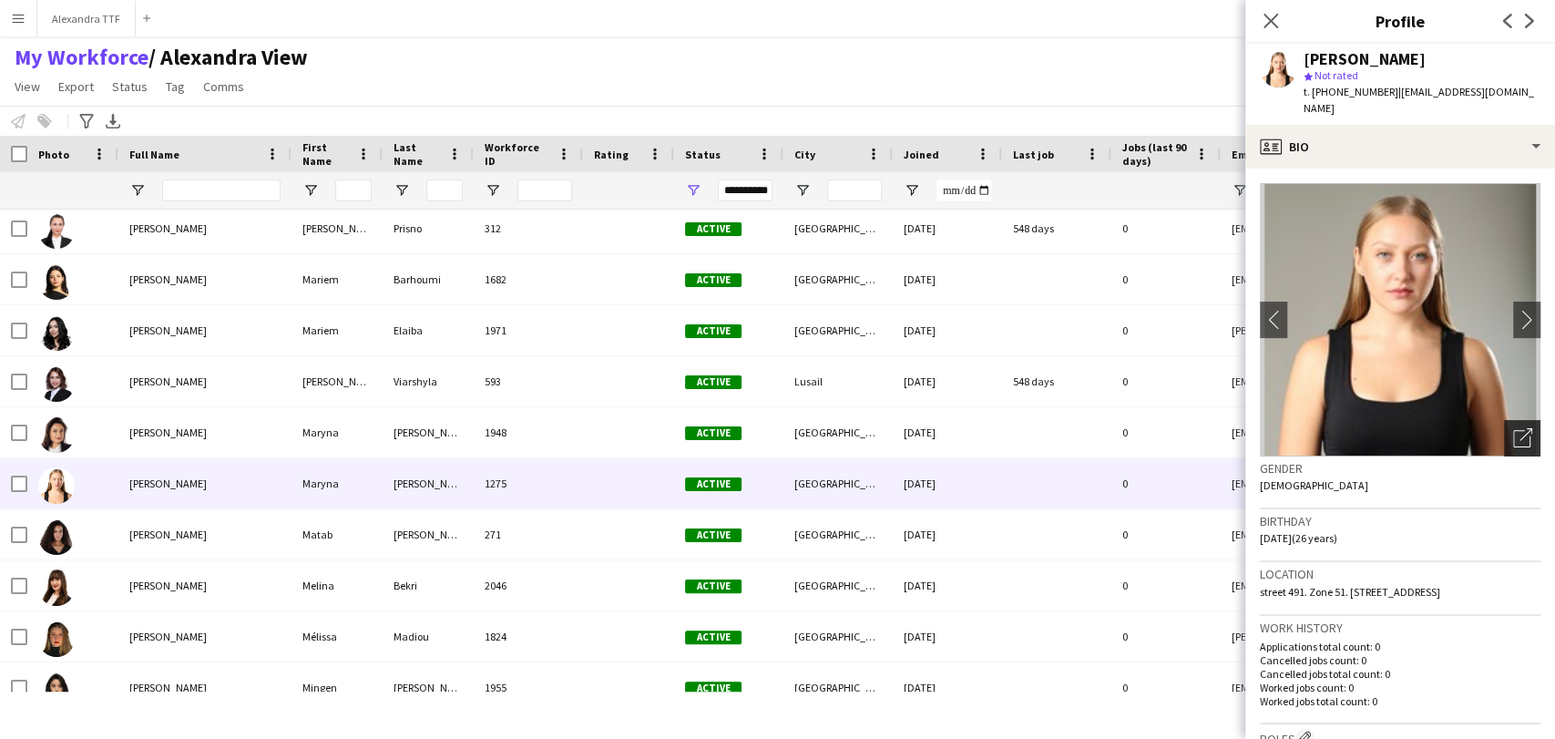
click at [977, 428] on icon at bounding box center [1525, 434] width 13 height 13
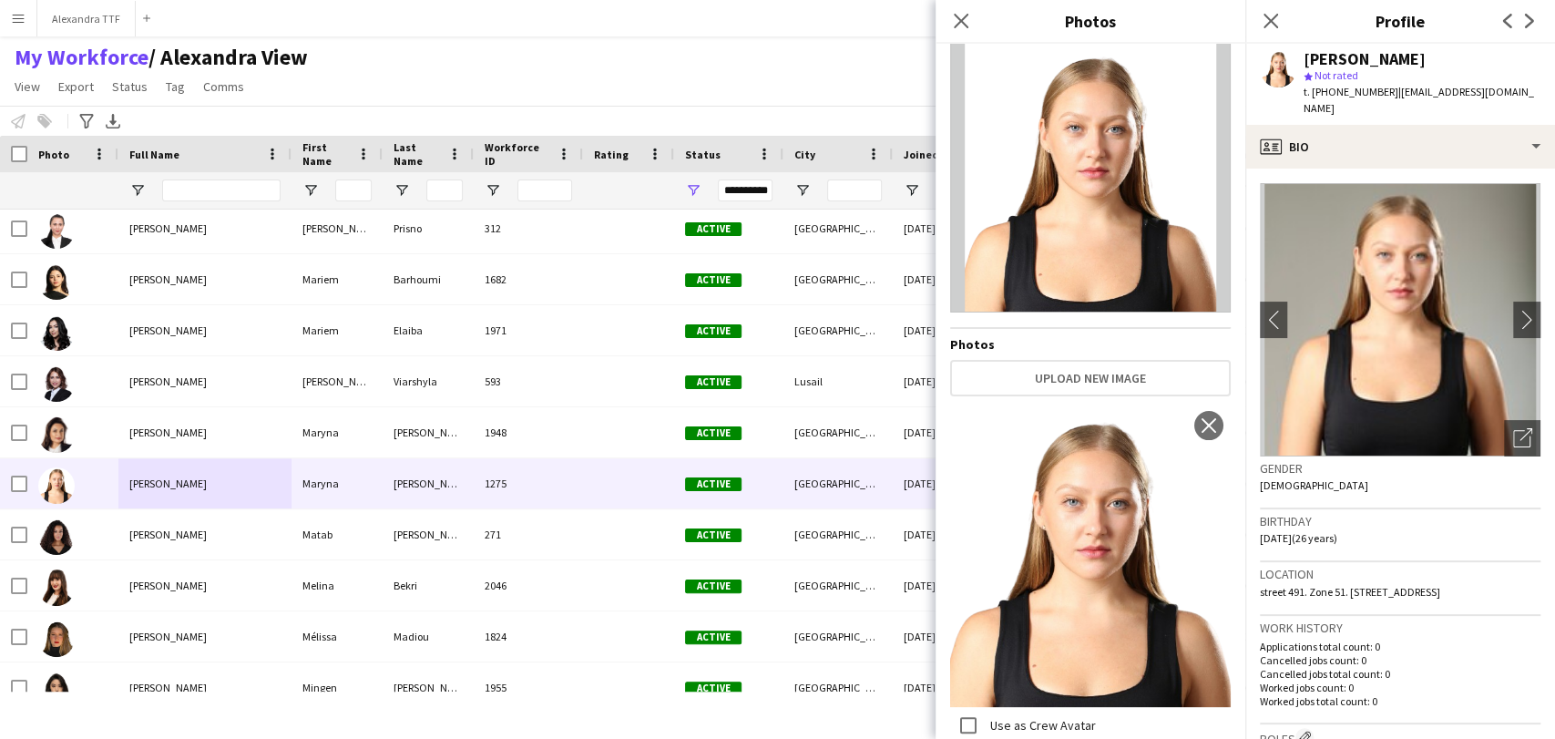
scroll to position [0, 0]
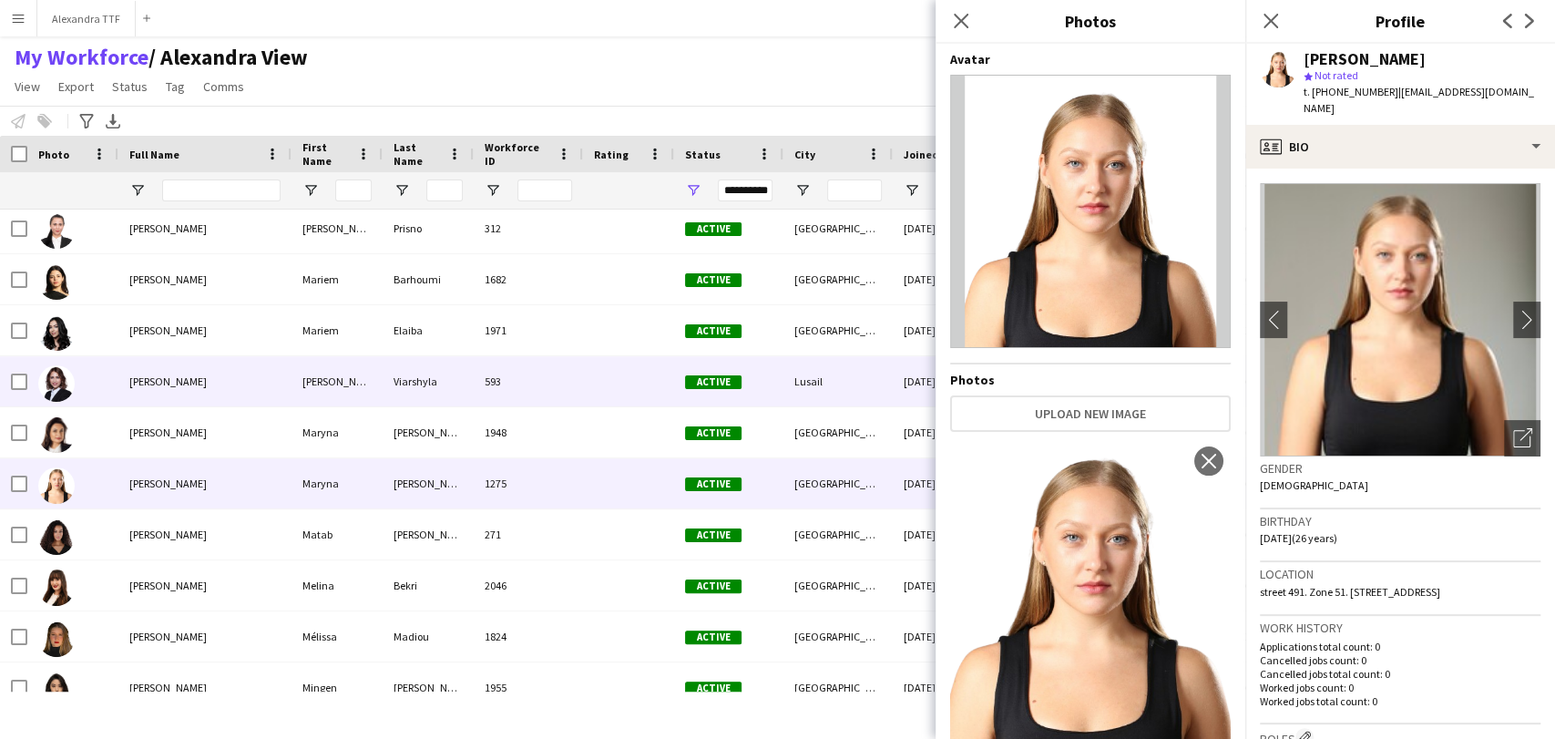
click at [144, 395] on div "[PERSON_NAME]" at bounding box center [204, 381] width 173 height 50
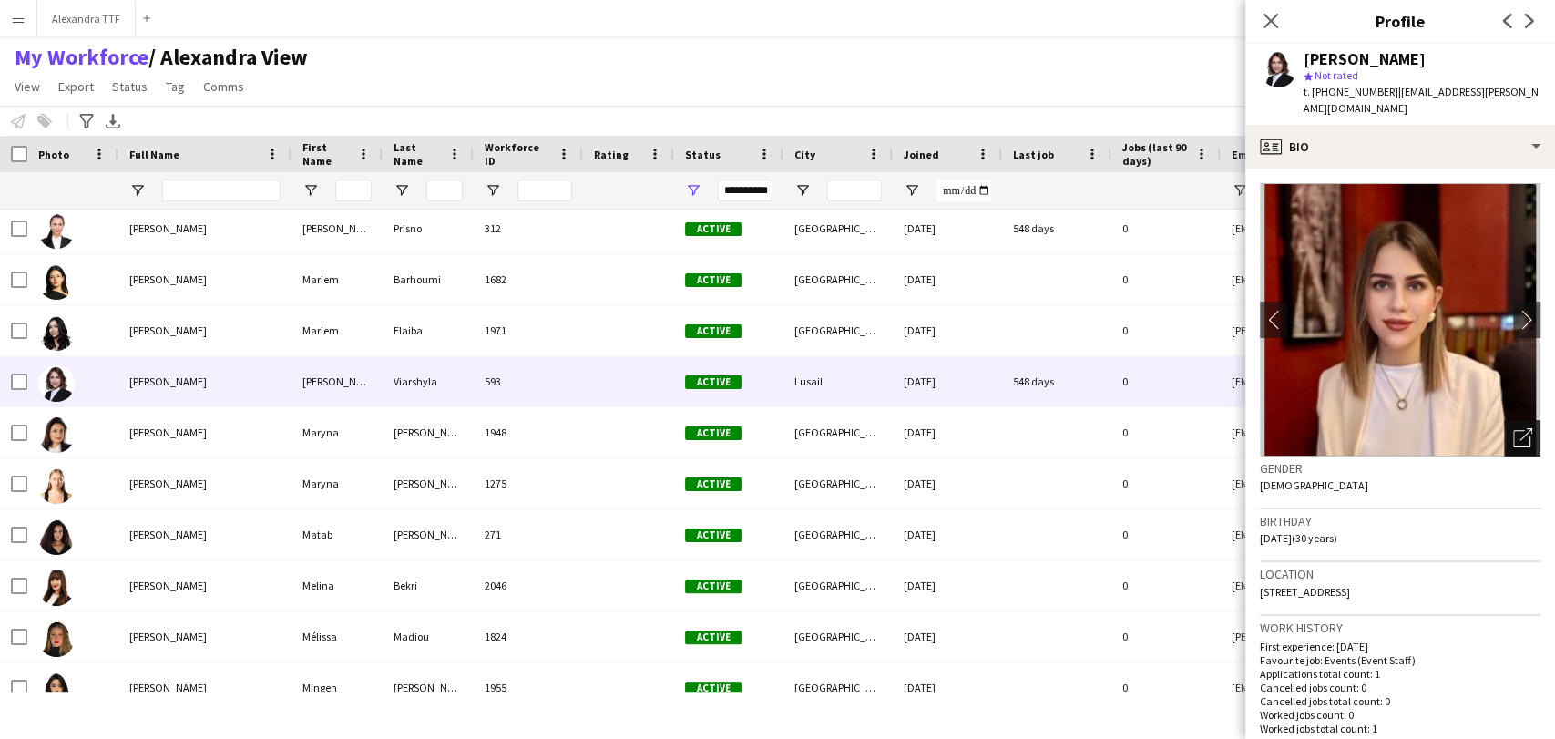
click at [977, 428] on icon "Open photos pop-in" at bounding box center [1522, 437] width 19 height 19
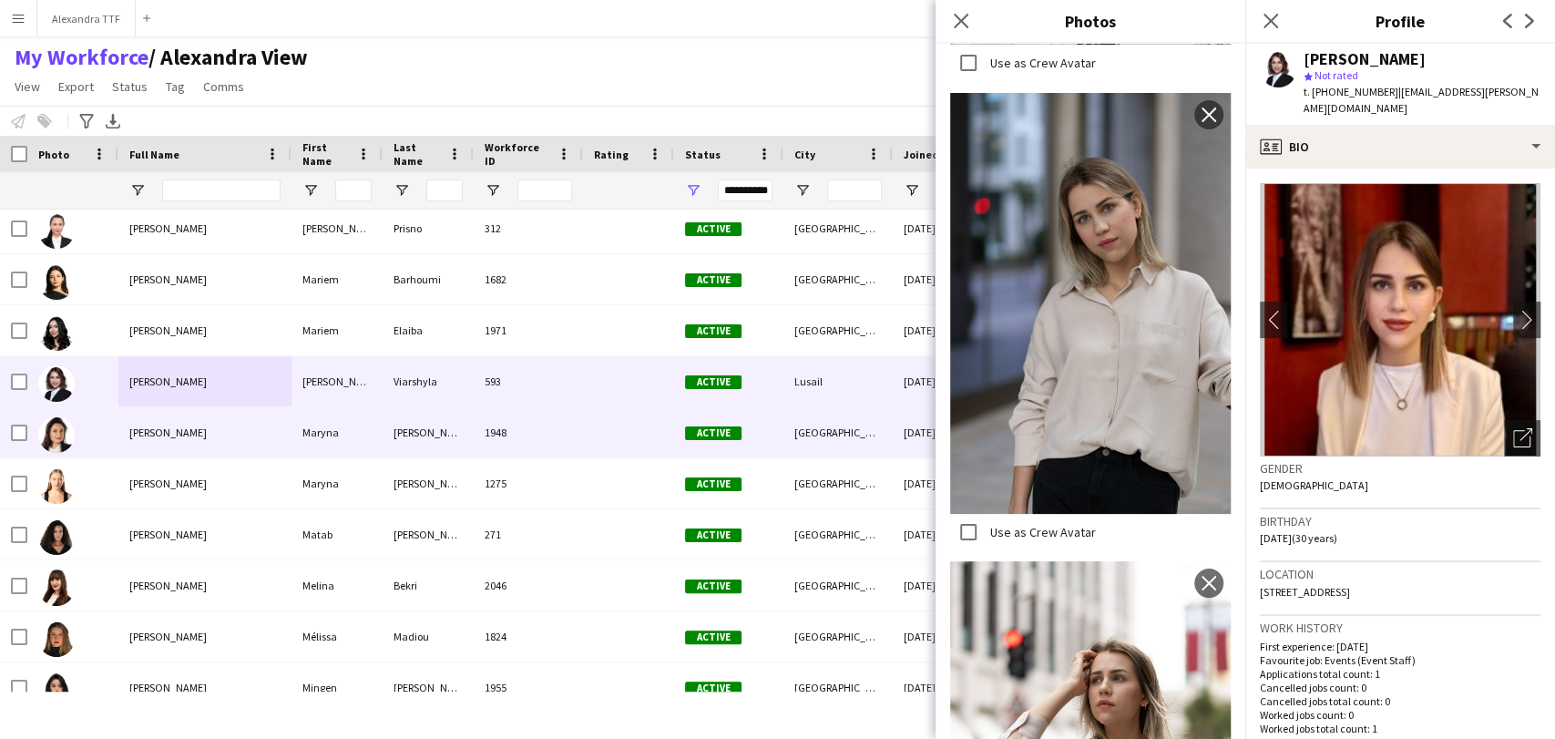
scroll to position [5212, 0]
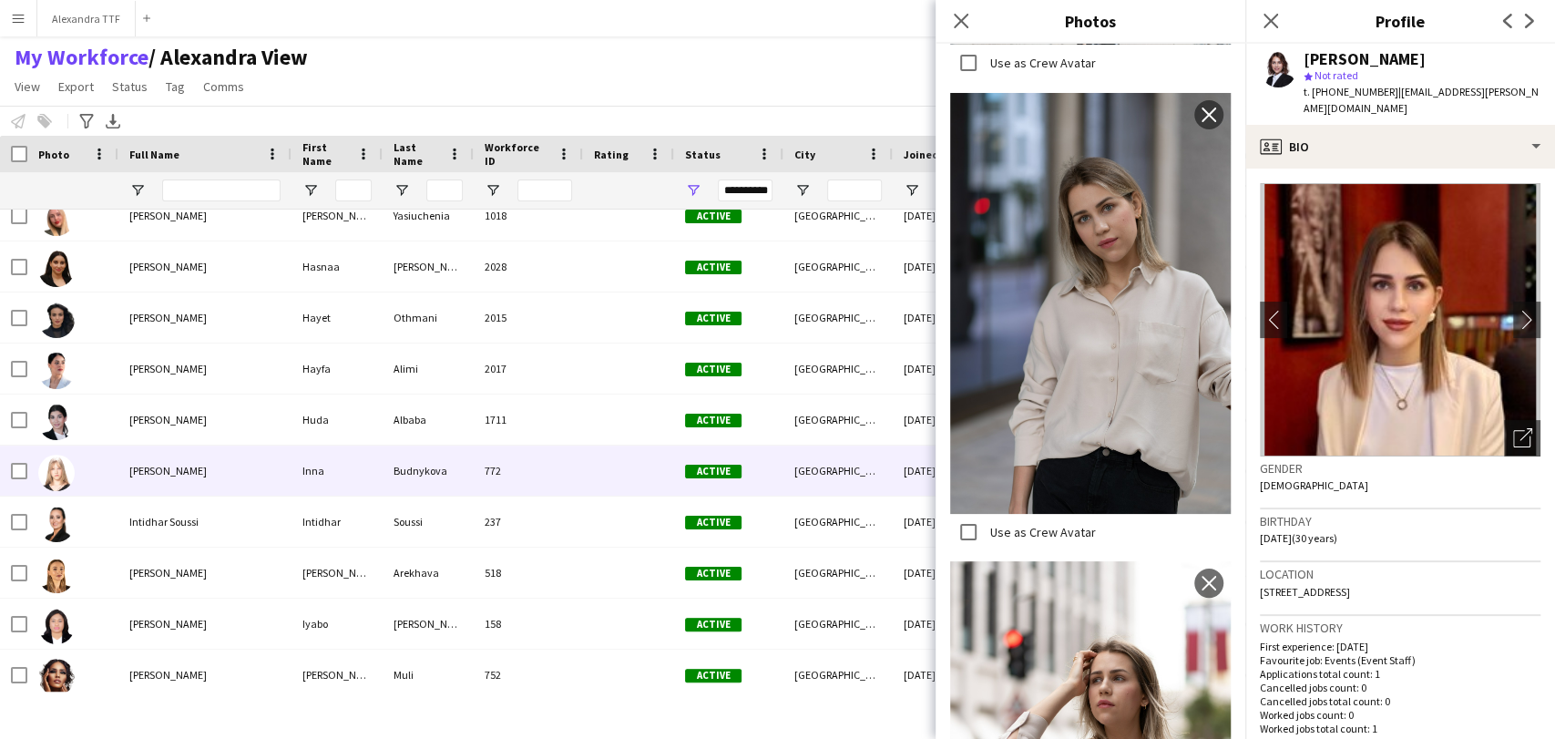
click at [134, 475] on span "[PERSON_NAME]" at bounding box center [167, 471] width 77 height 14
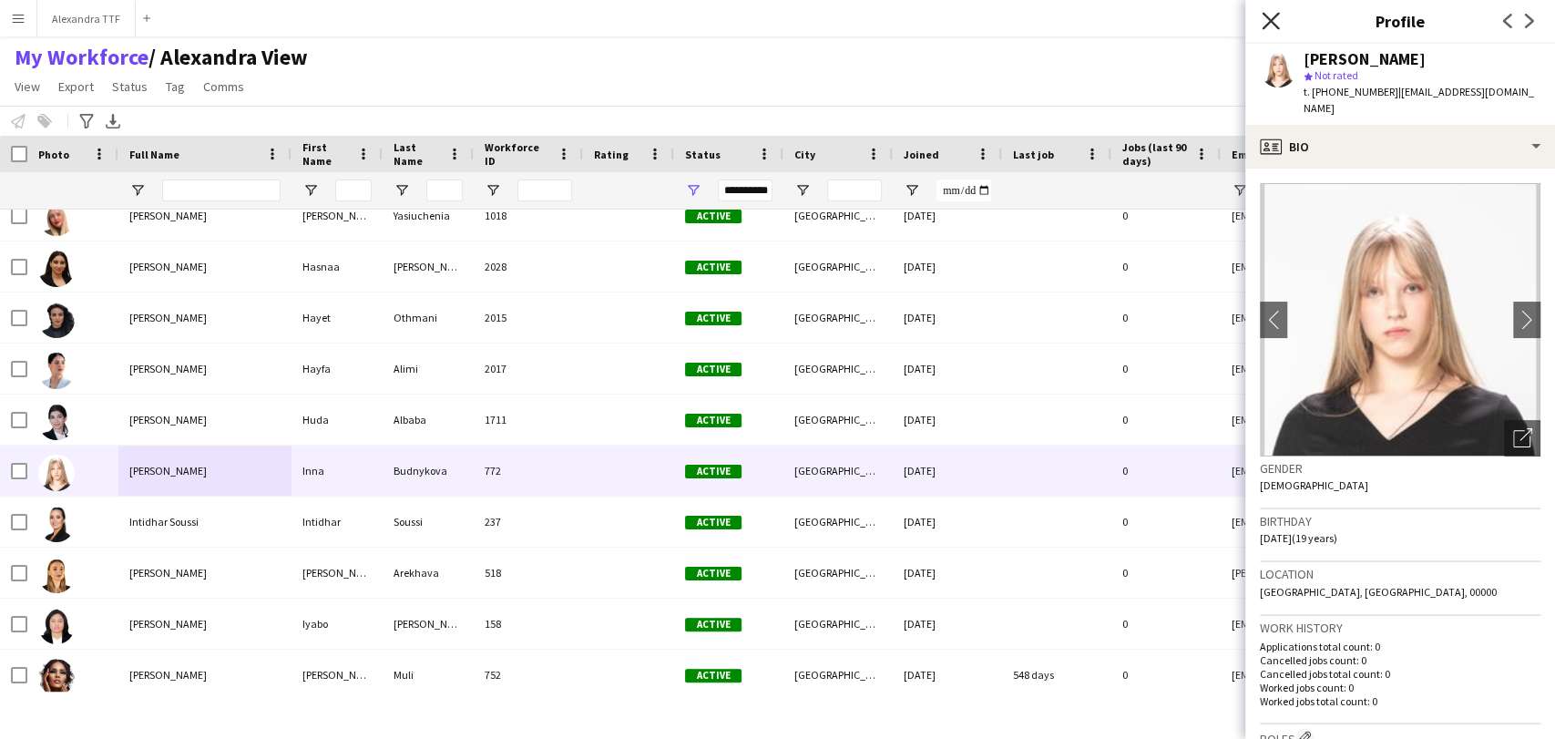
click at [977, 12] on icon "Close pop-in" at bounding box center [1269, 20] width 17 height 17
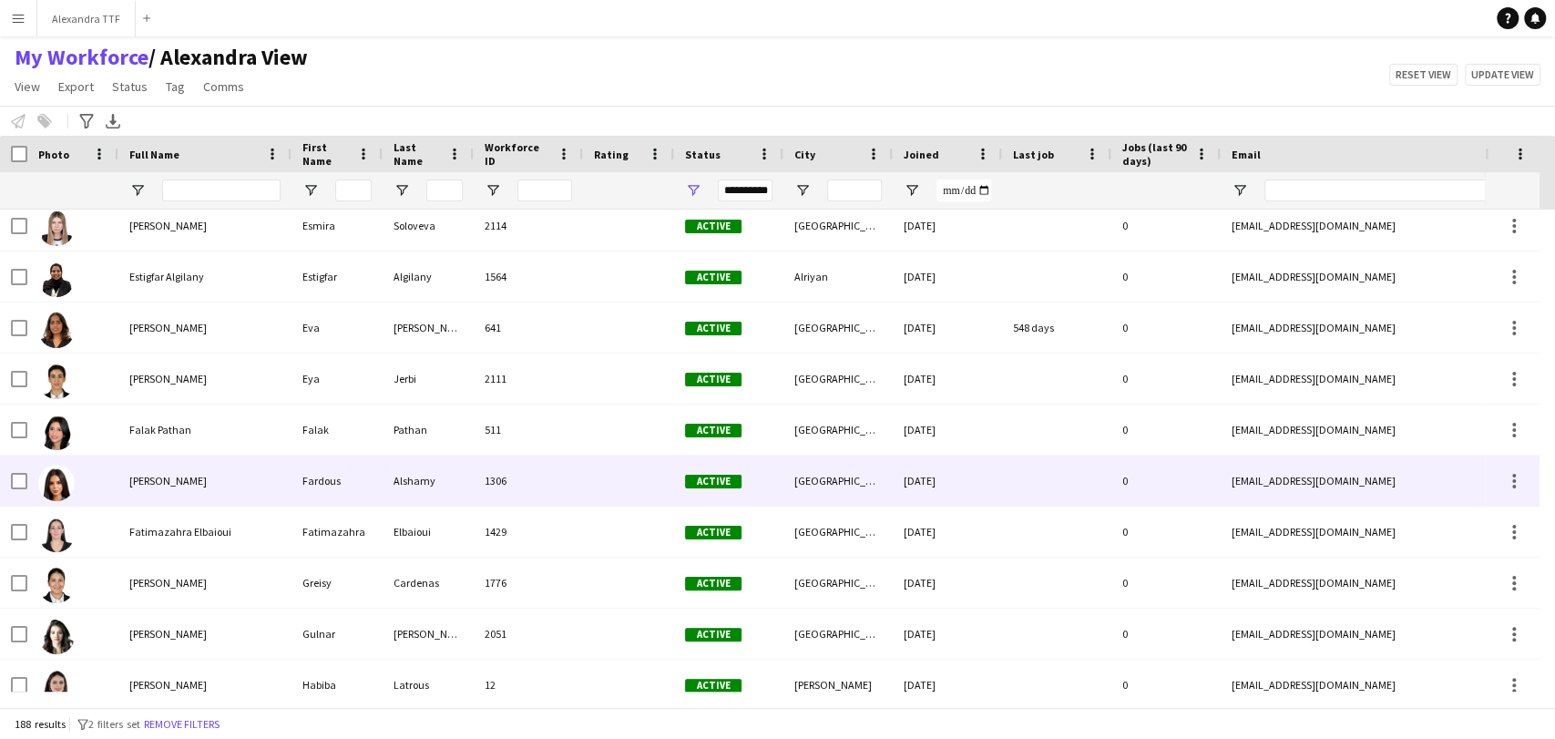
scroll to position [2731, 0]
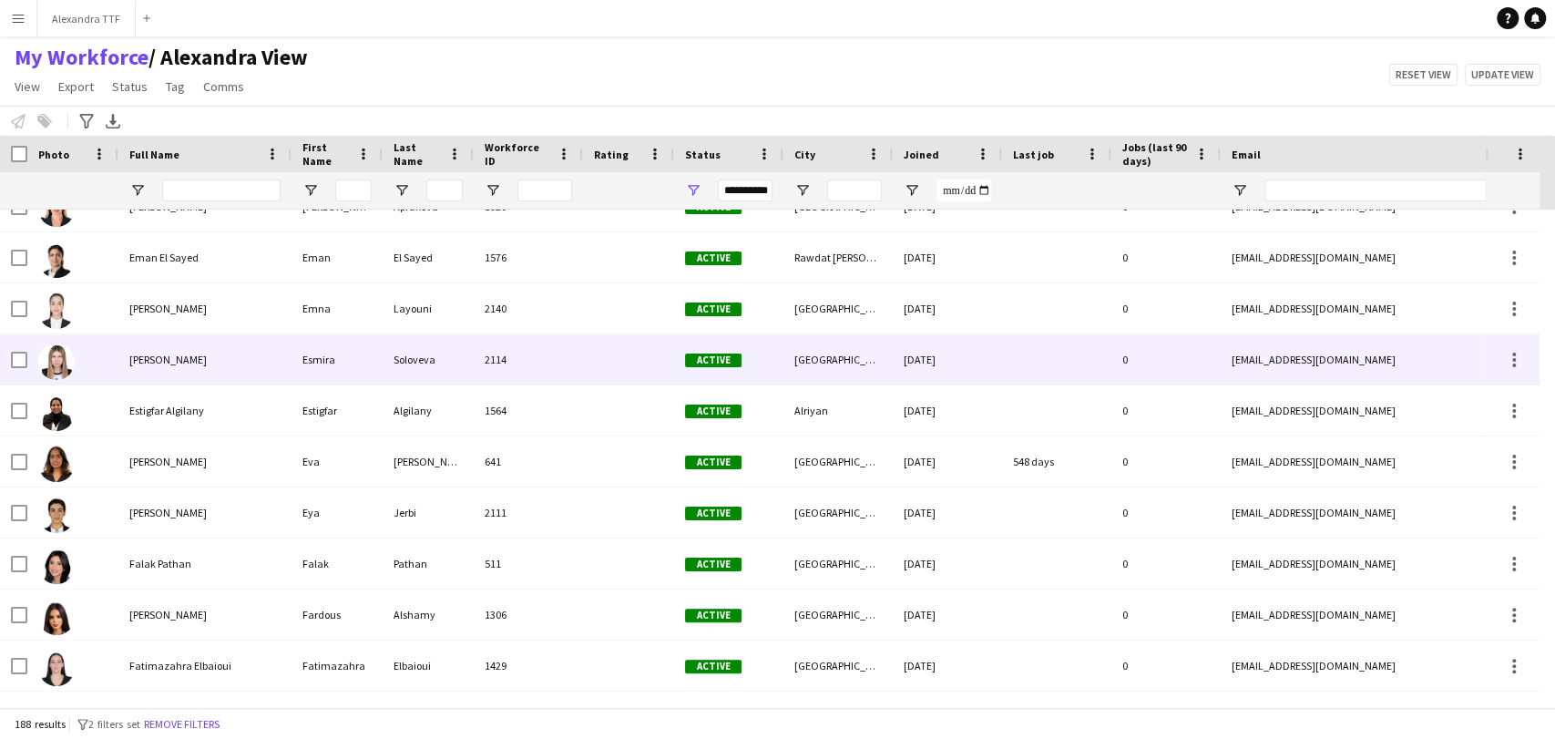
click at [132, 373] on div "[PERSON_NAME]" at bounding box center [204, 359] width 173 height 50
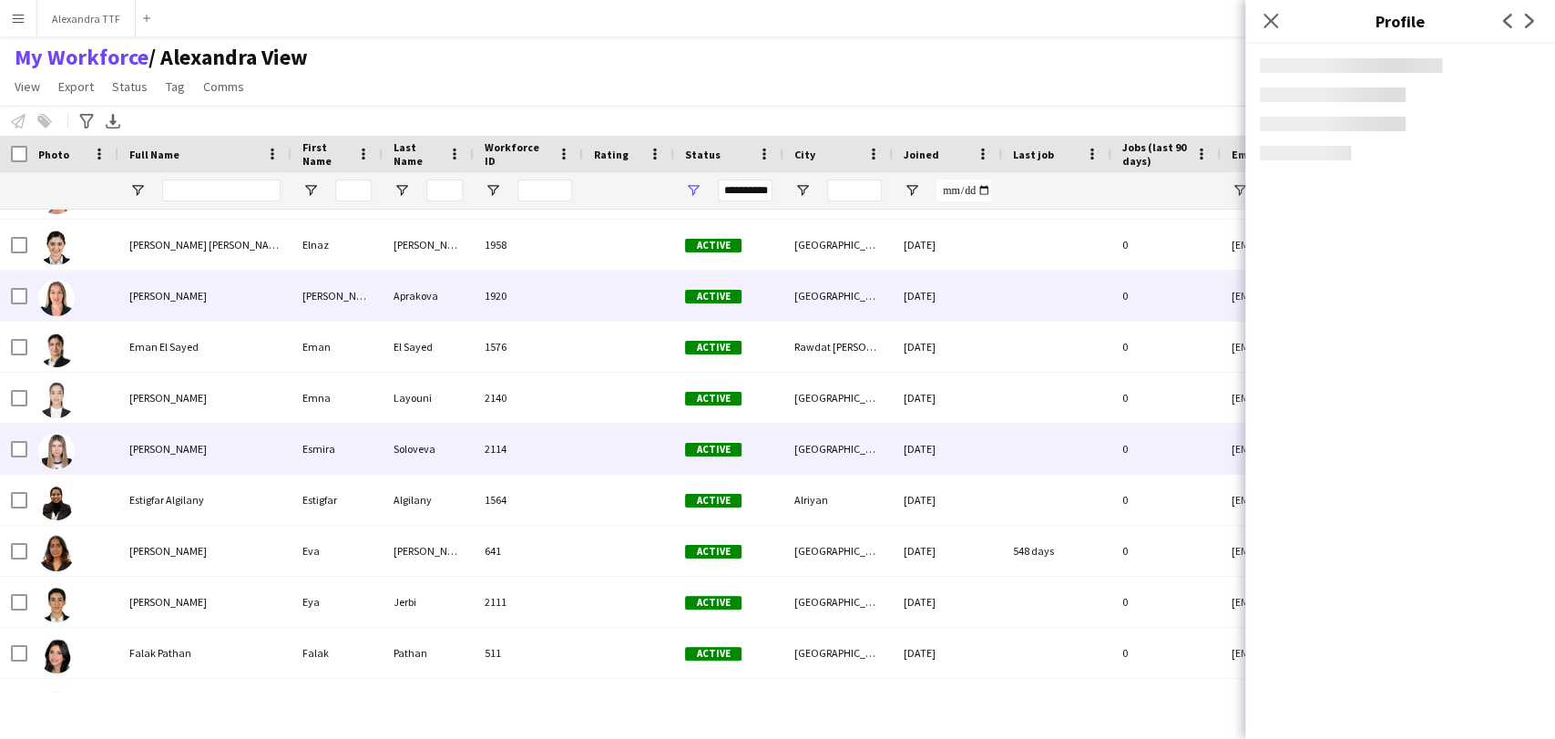
scroll to position [2528, 0]
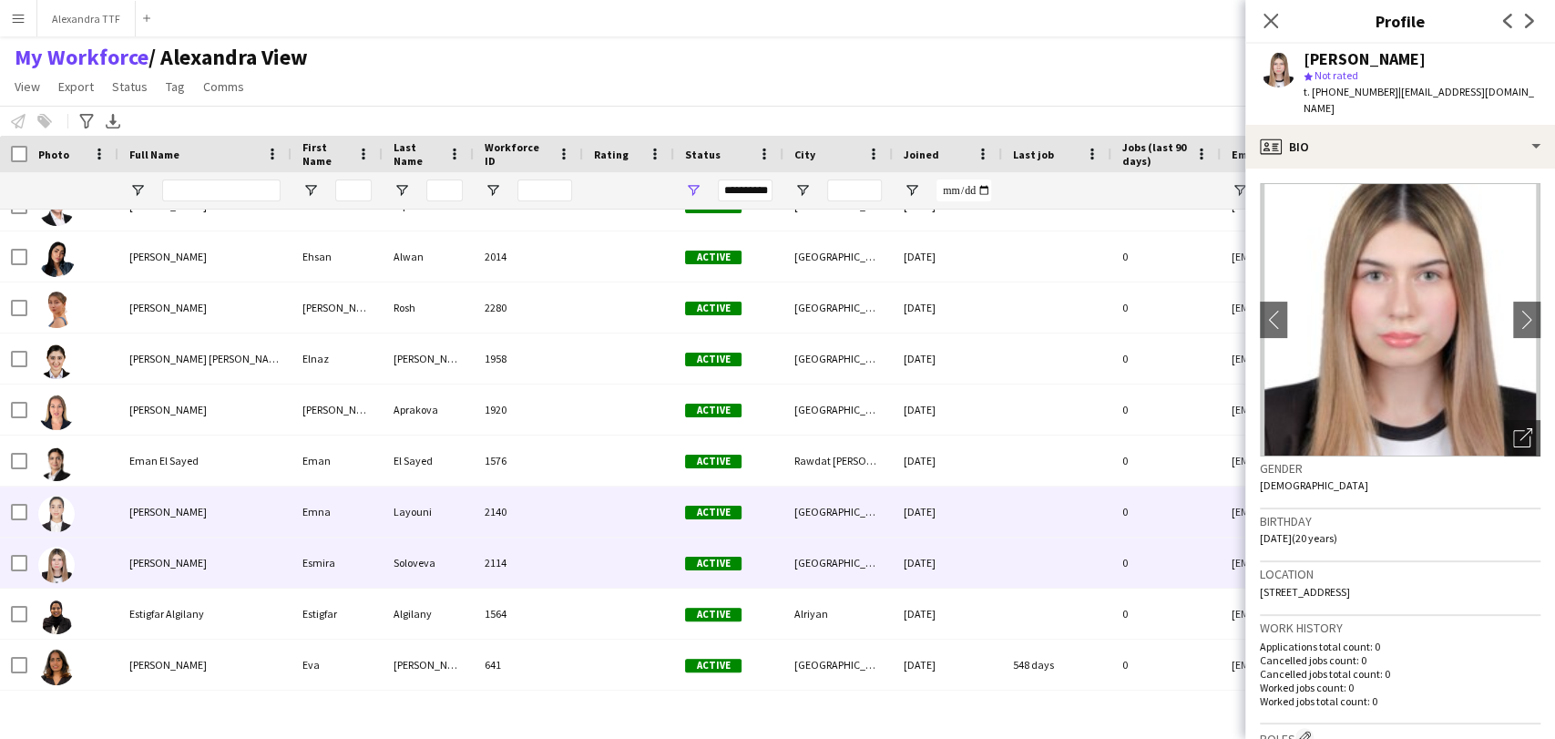
click at [168, 518] on div "[PERSON_NAME]" at bounding box center [204, 511] width 173 height 50
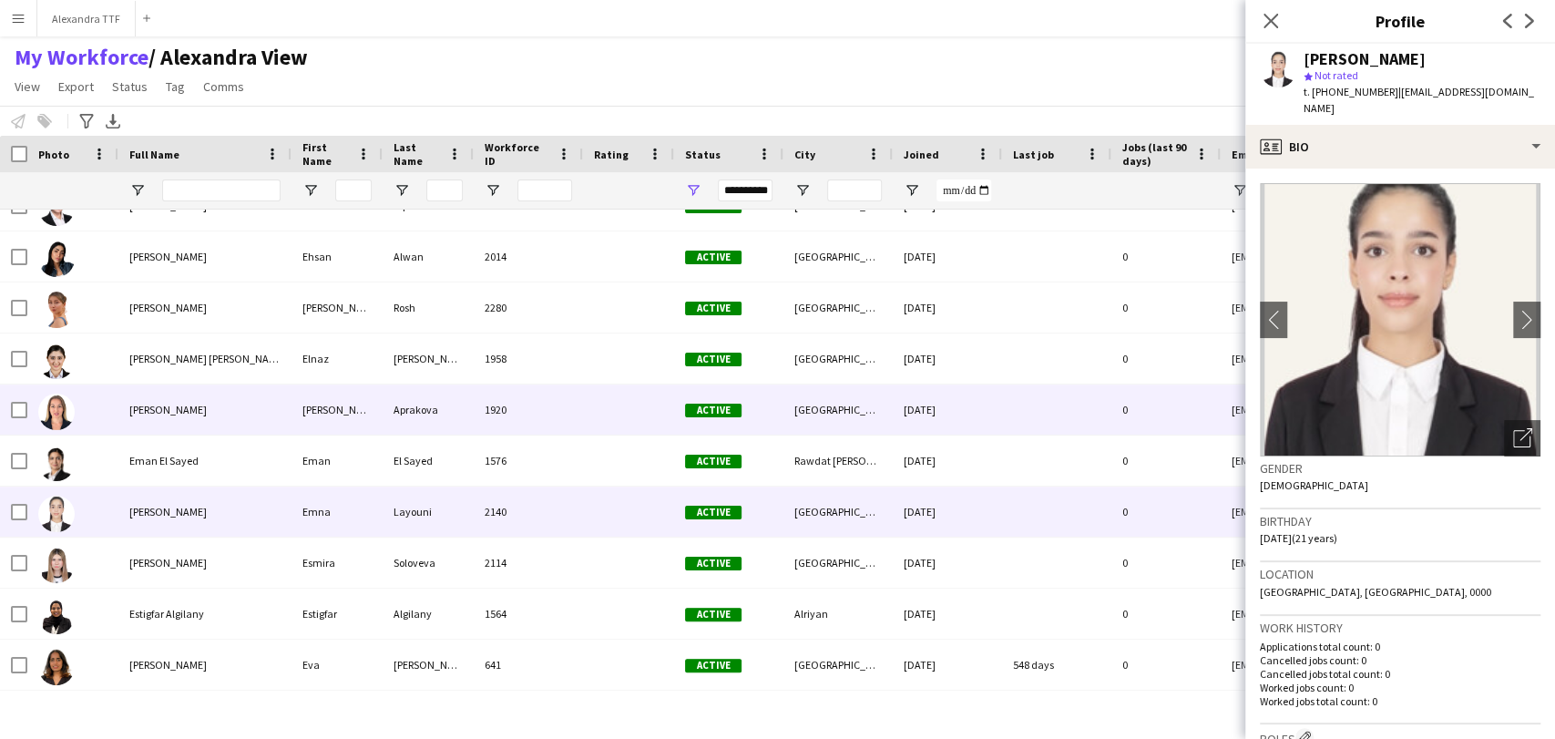
click at [138, 392] on div "[PERSON_NAME]" at bounding box center [204, 409] width 173 height 50
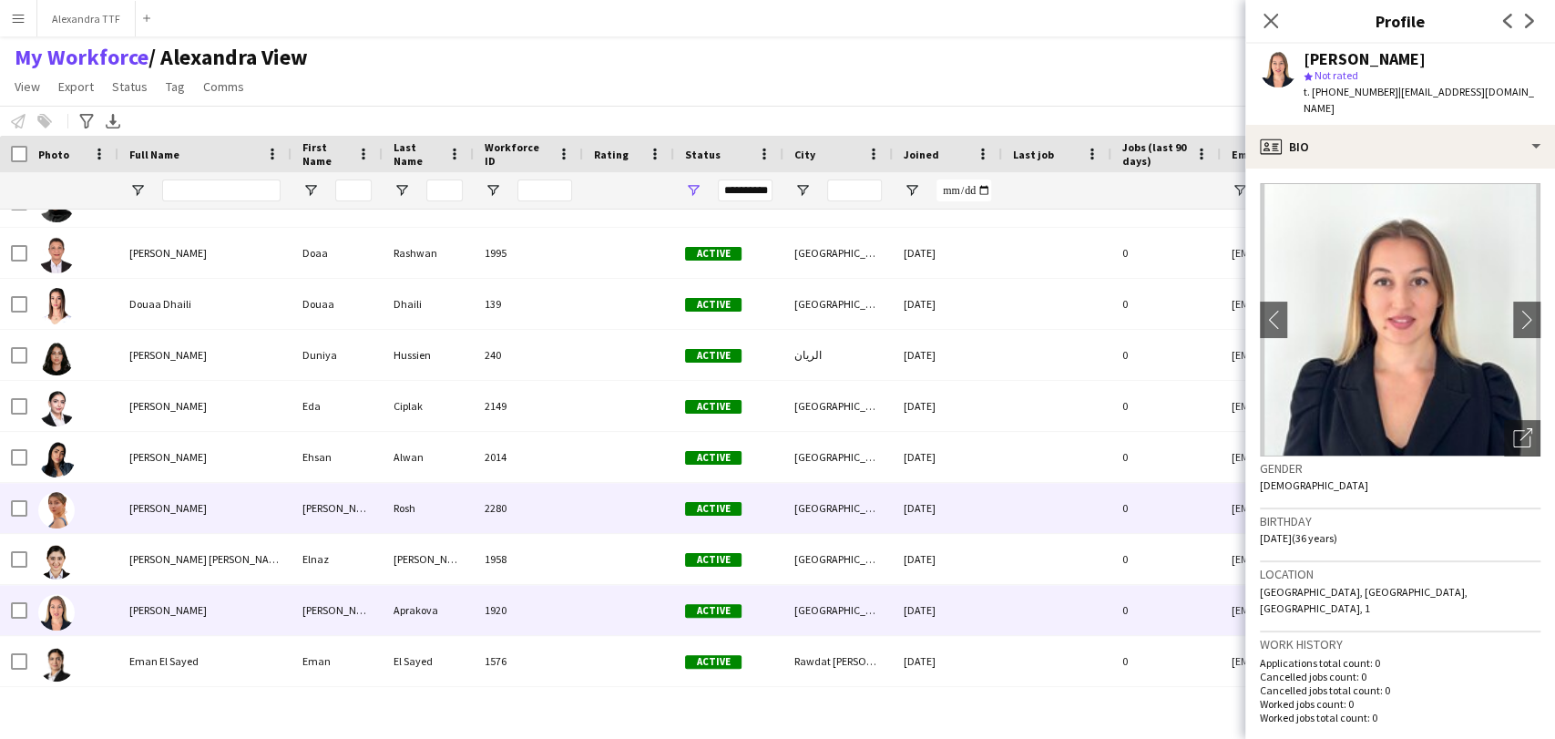
scroll to position [2326, 0]
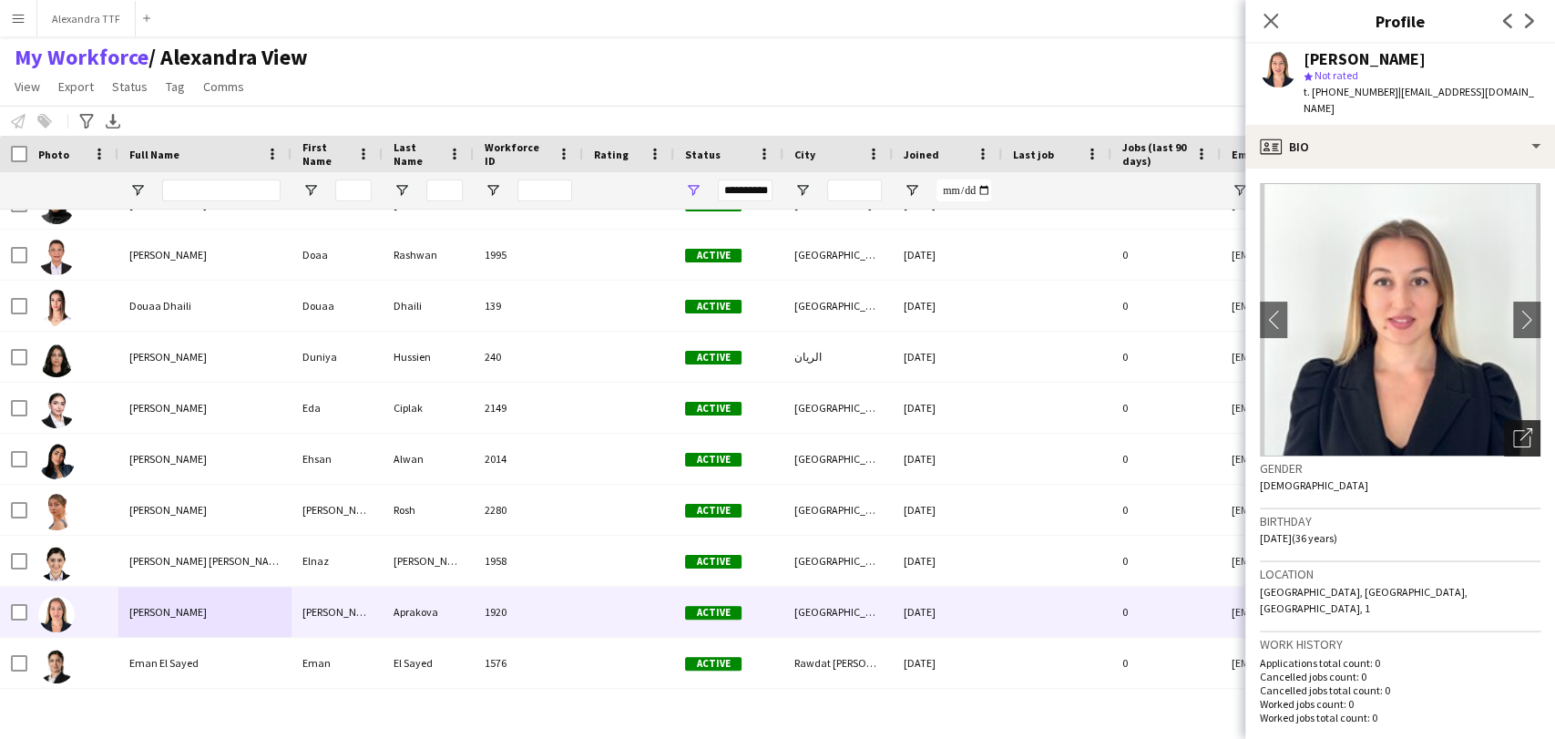
click at [977, 428] on icon "Open photos pop-in" at bounding box center [1522, 437] width 19 height 19
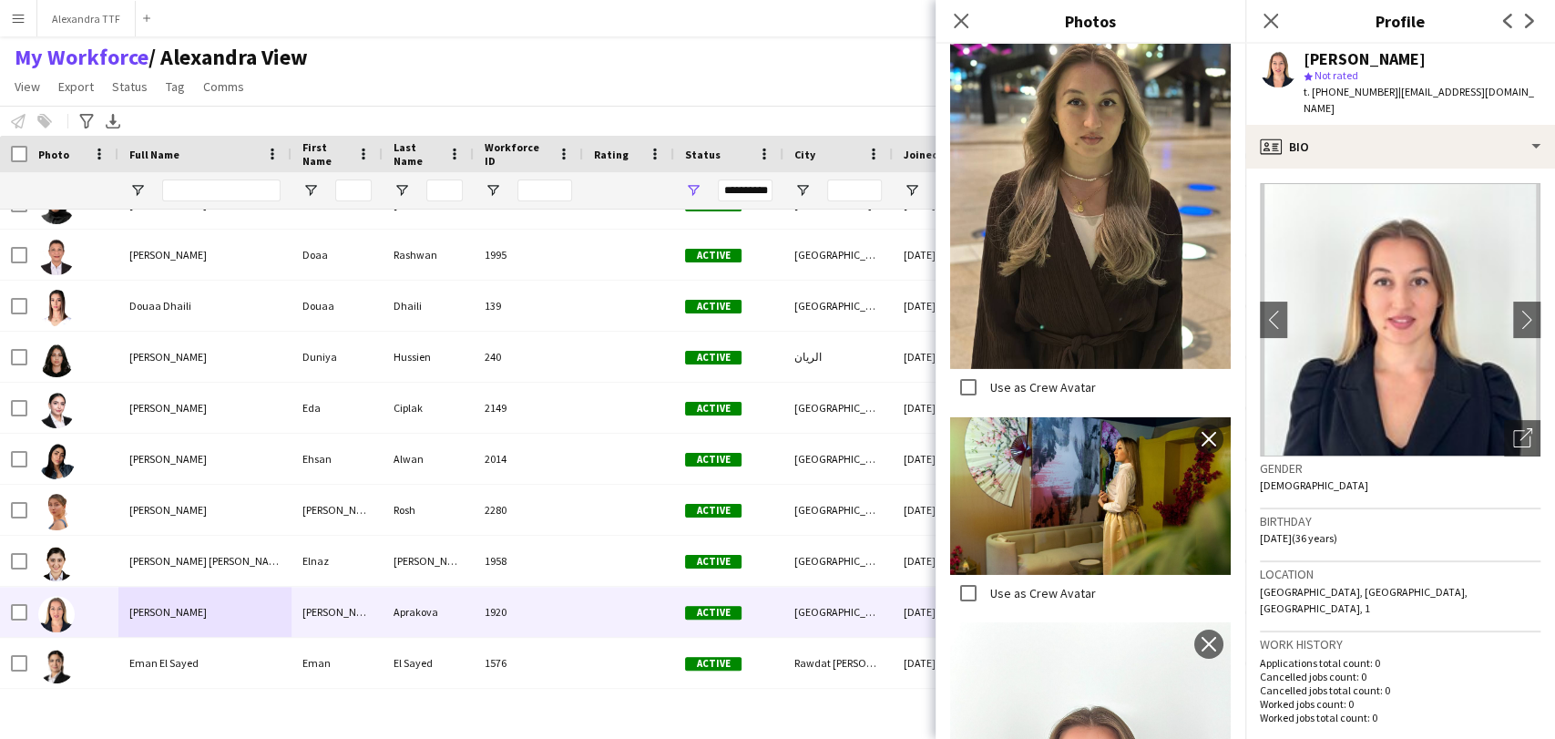
scroll to position [3506, 0]
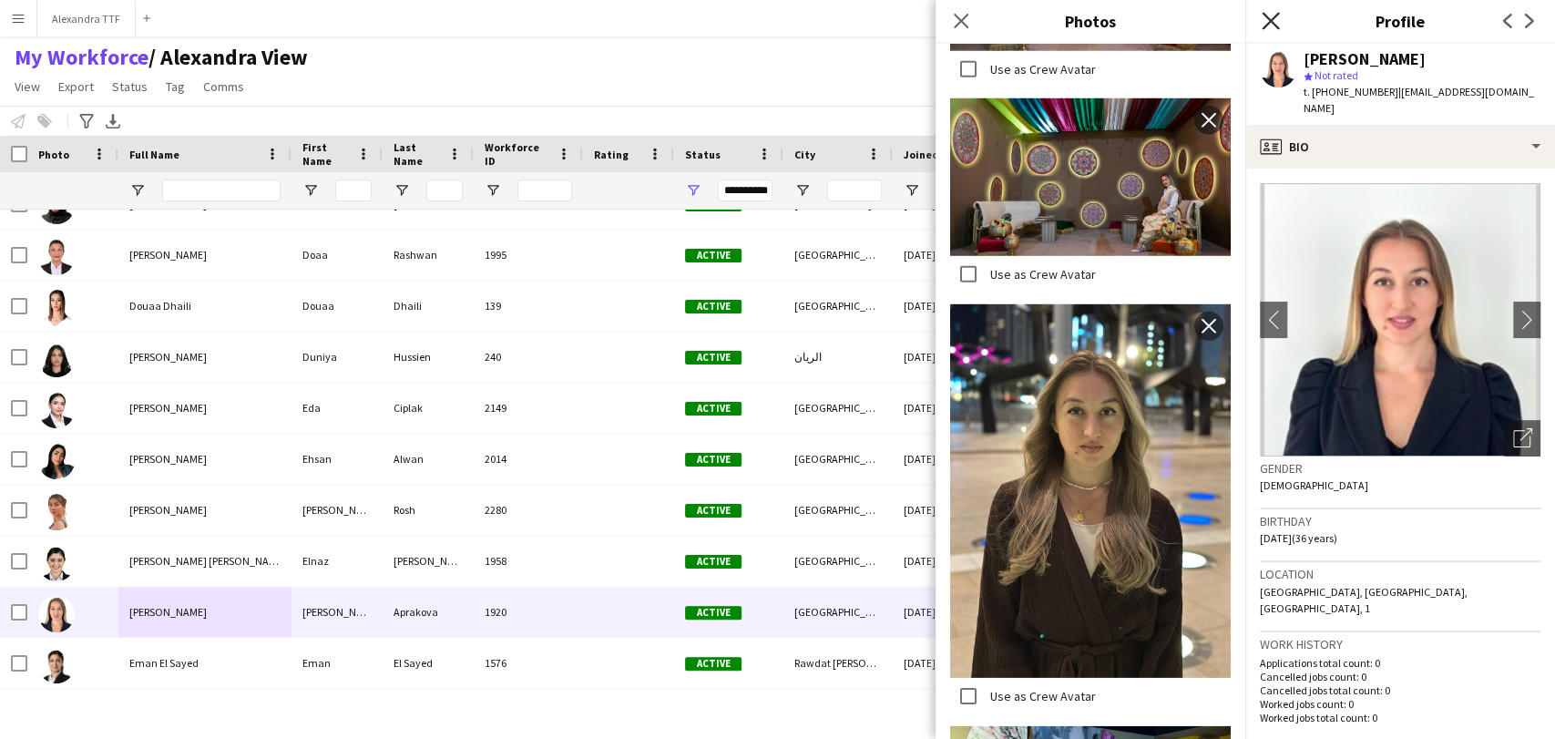
click at [977, 16] on icon "Close pop-in" at bounding box center [1269, 20] width 17 height 17
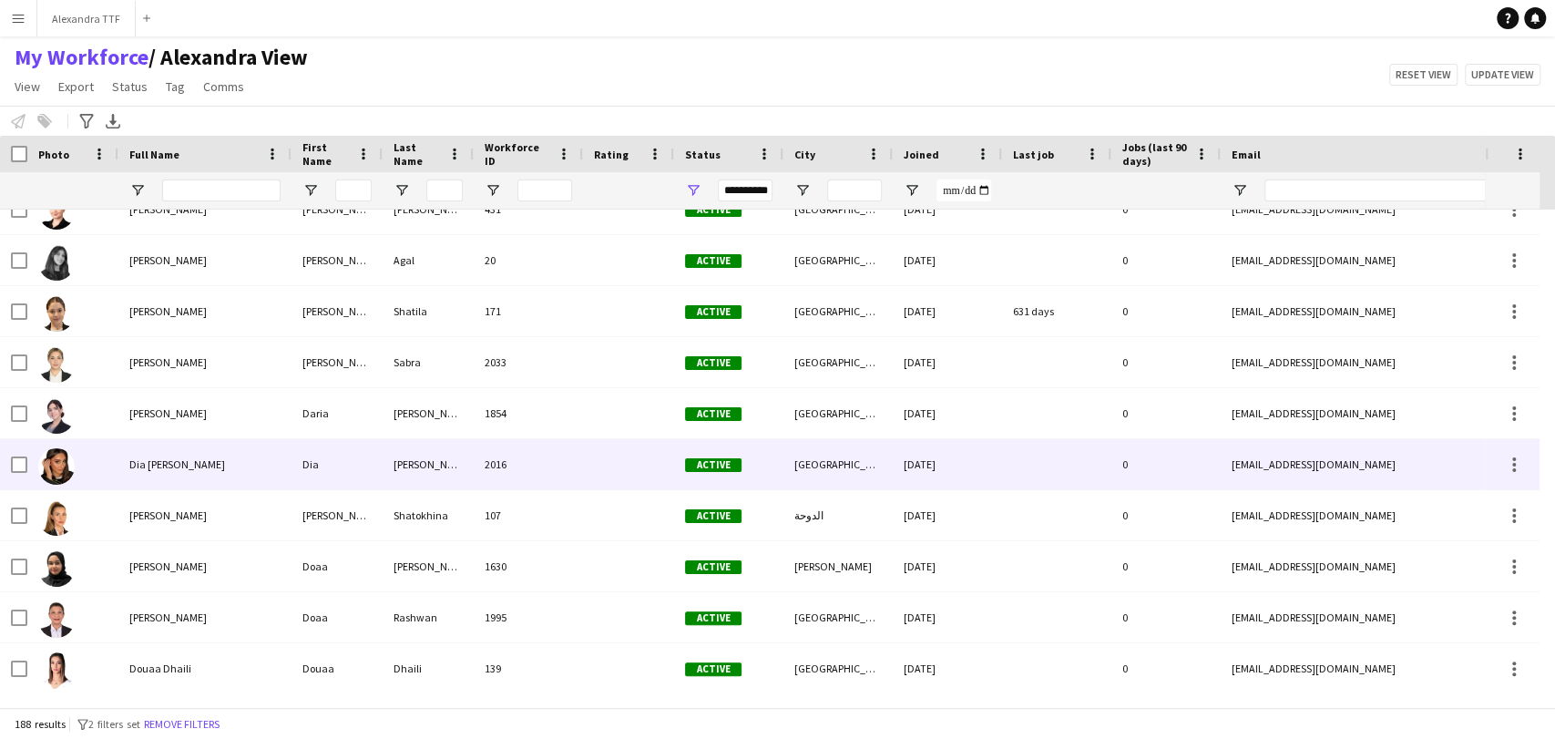
scroll to position [1821, 0]
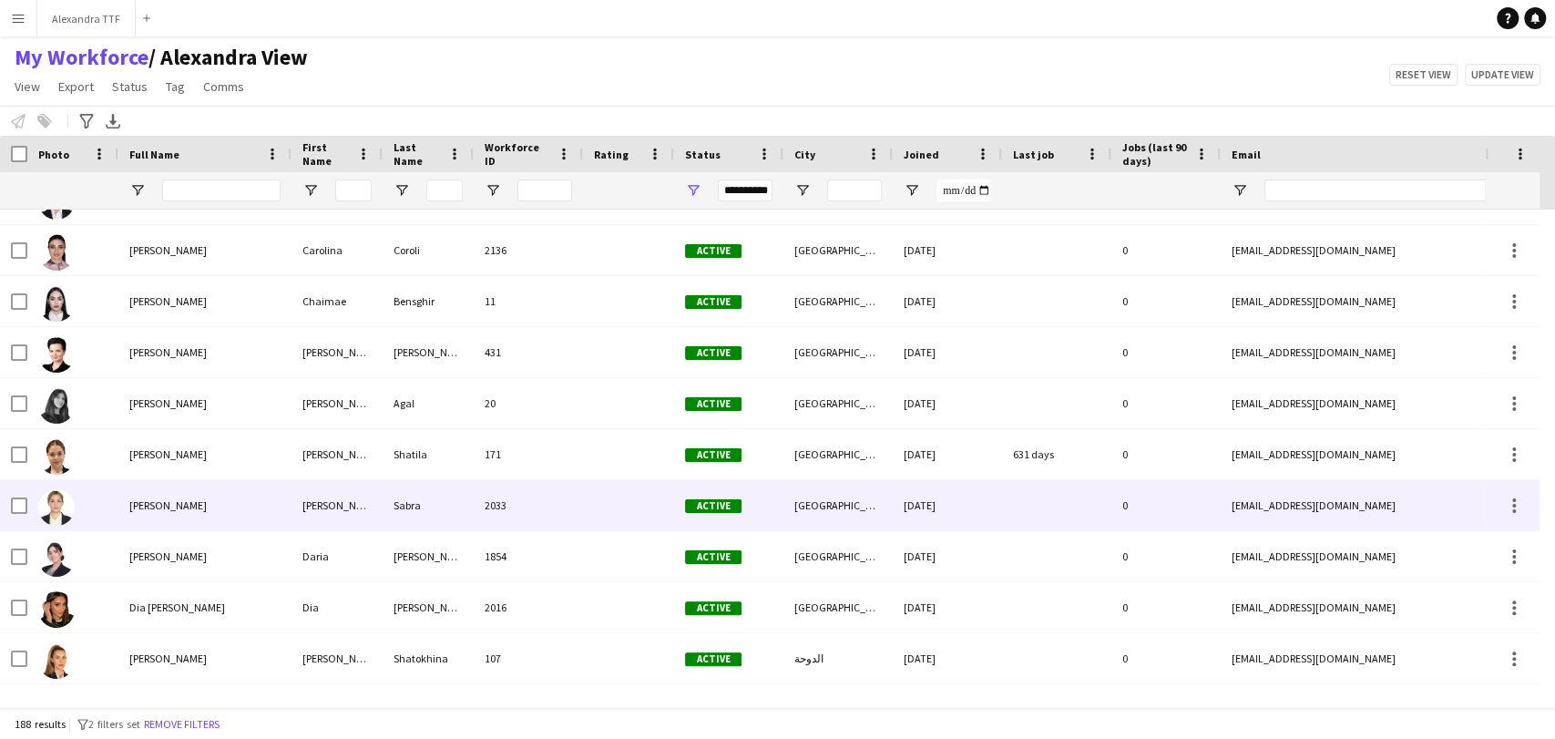
click at [132, 498] on span "[PERSON_NAME]" at bounding box center [167, 505] width 77 height 14
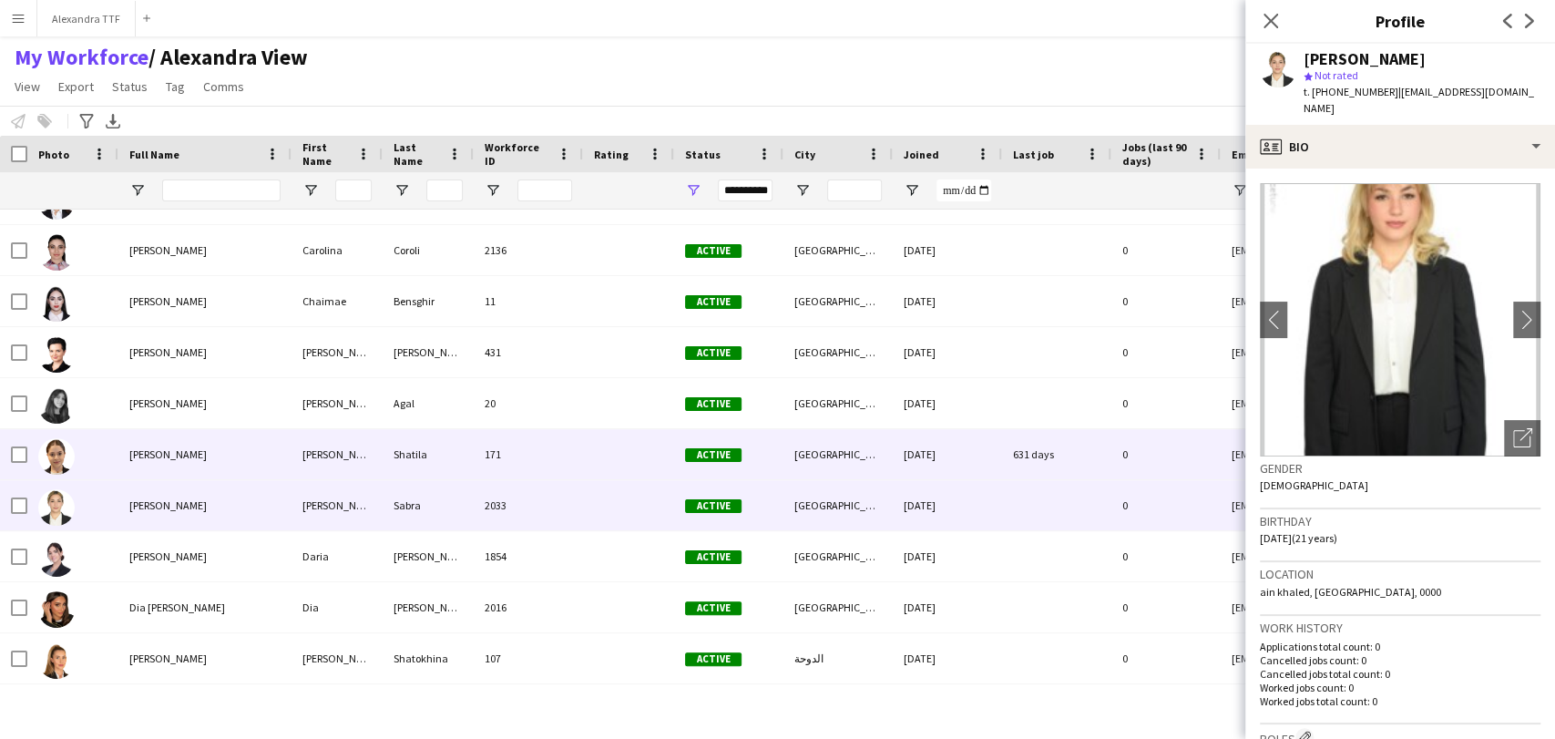
scroll to position [1618, 0]
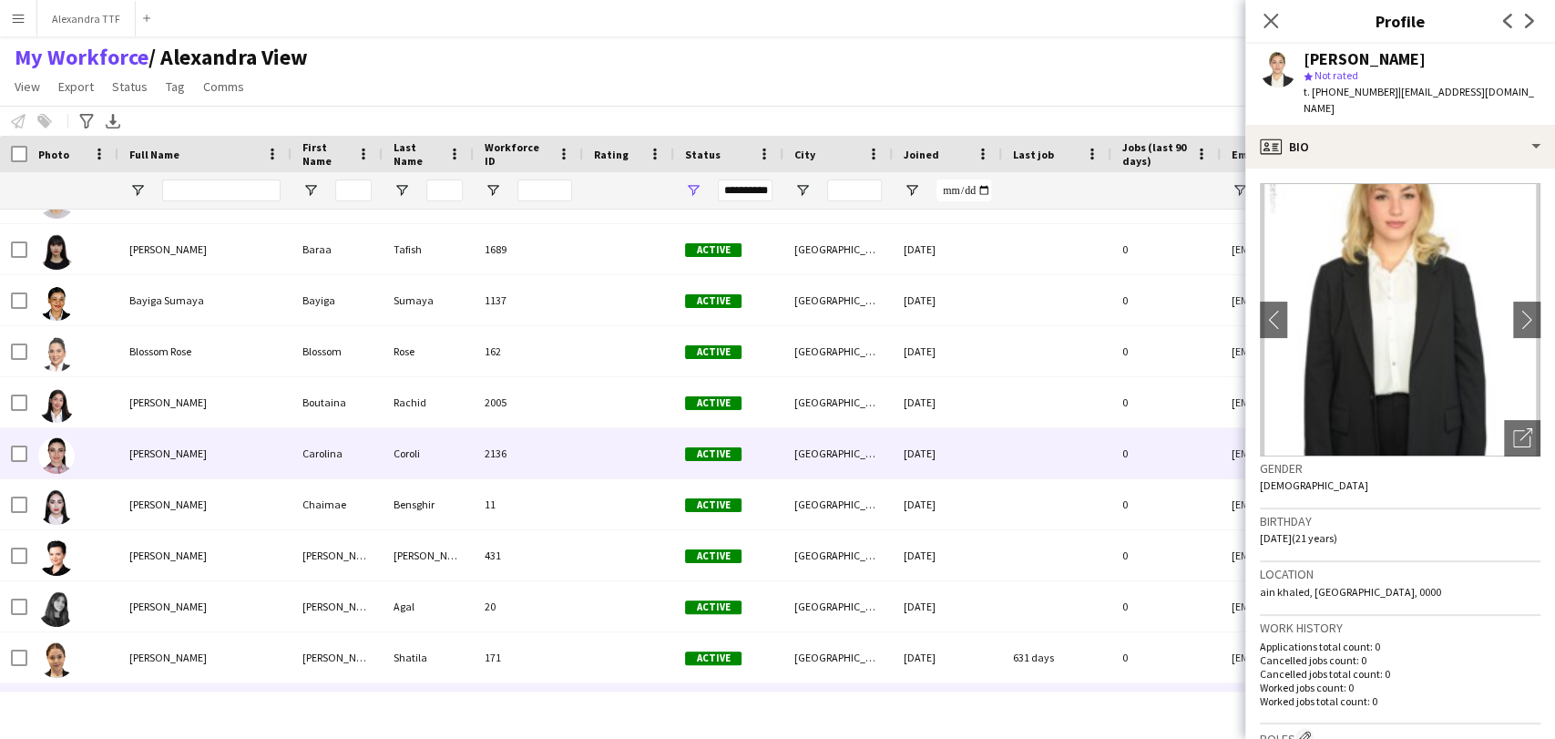
click at [137, 439] on div "[PERSON_NAME]" at bounding box center [204, 453] width 173 height 50
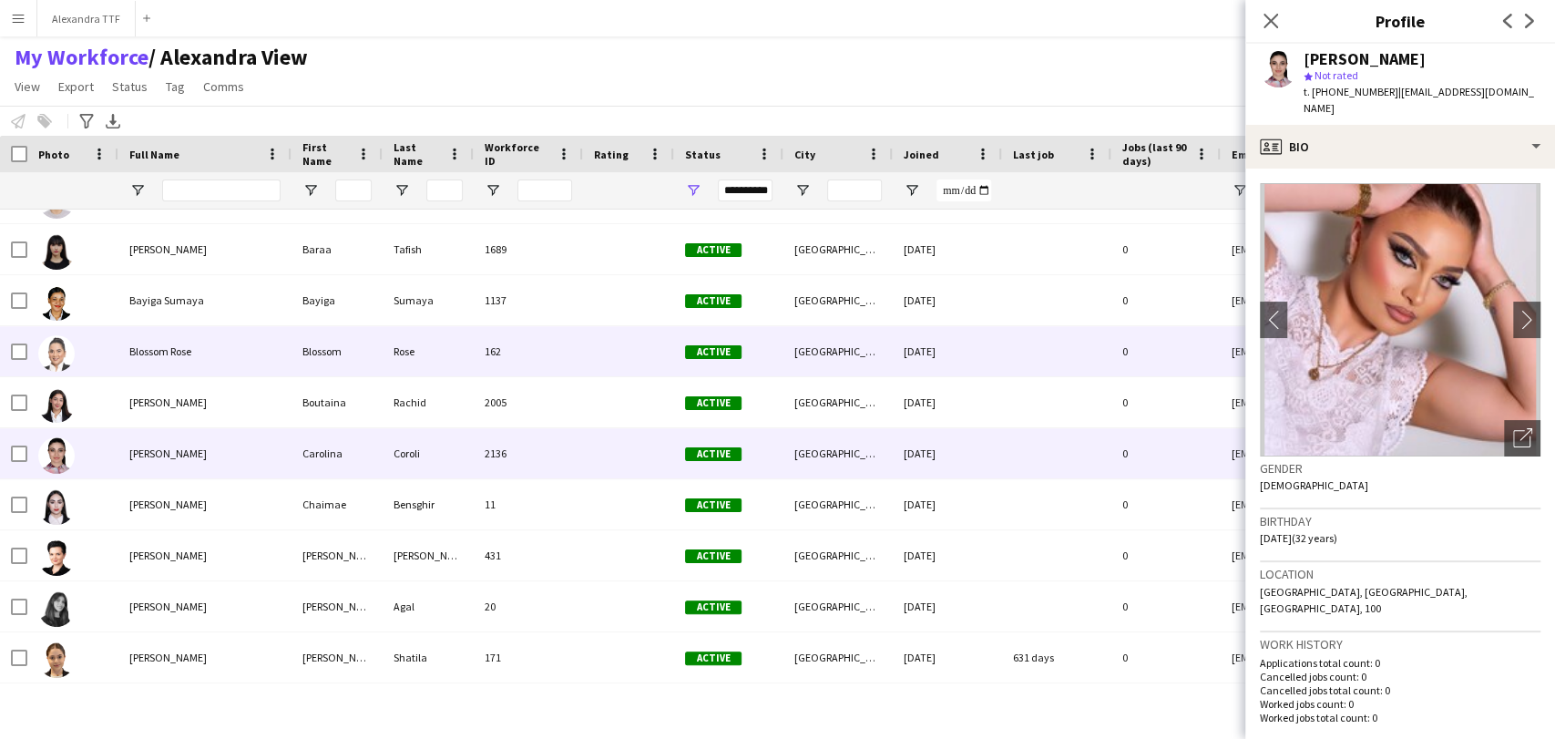
click at [167, 326] on div "Blossom Rose" at bounding box center [204, 351] width 173 height 50
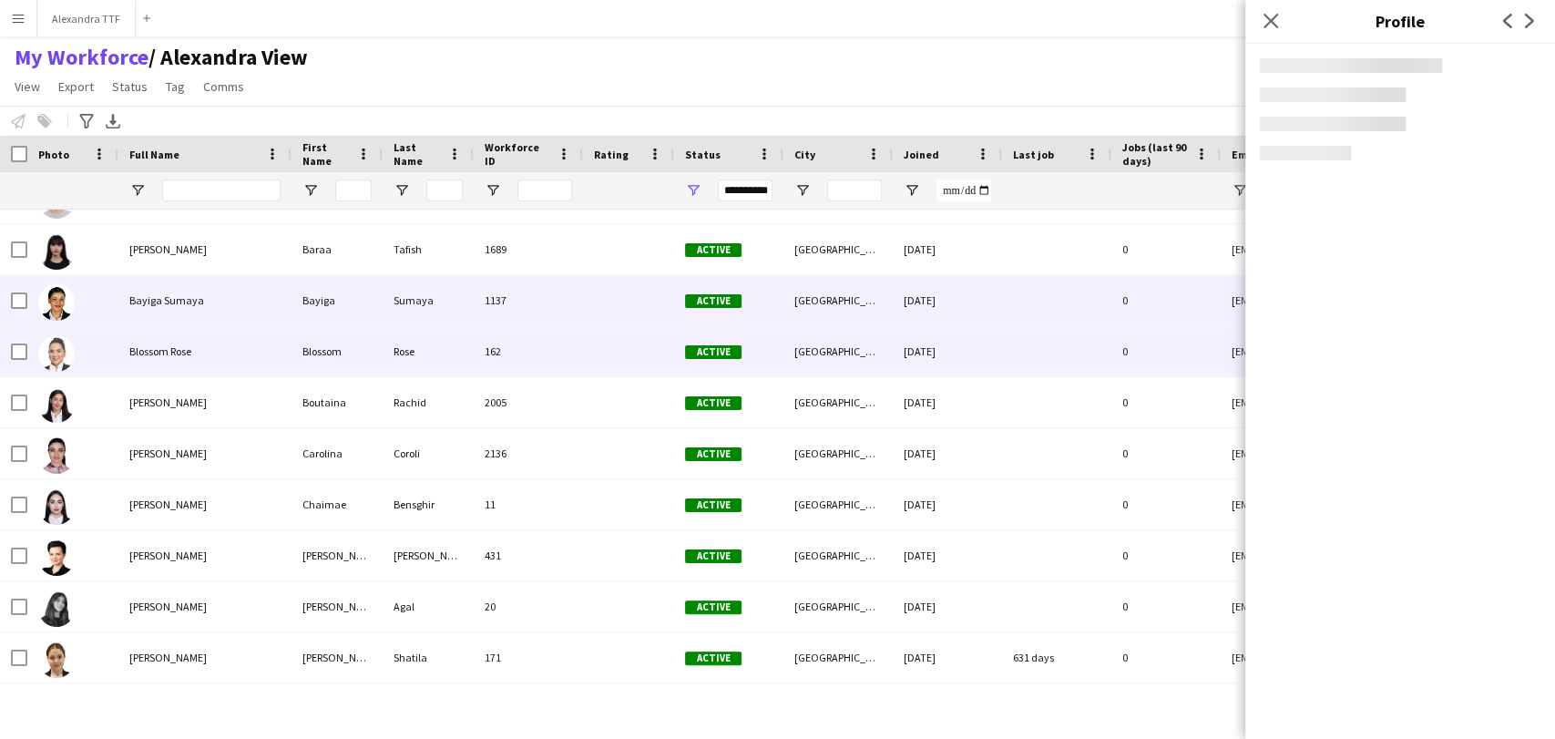
click at [155, 288] on div "Bayiga Sumaya" at bounding box center [204, 300] width 173 height 50
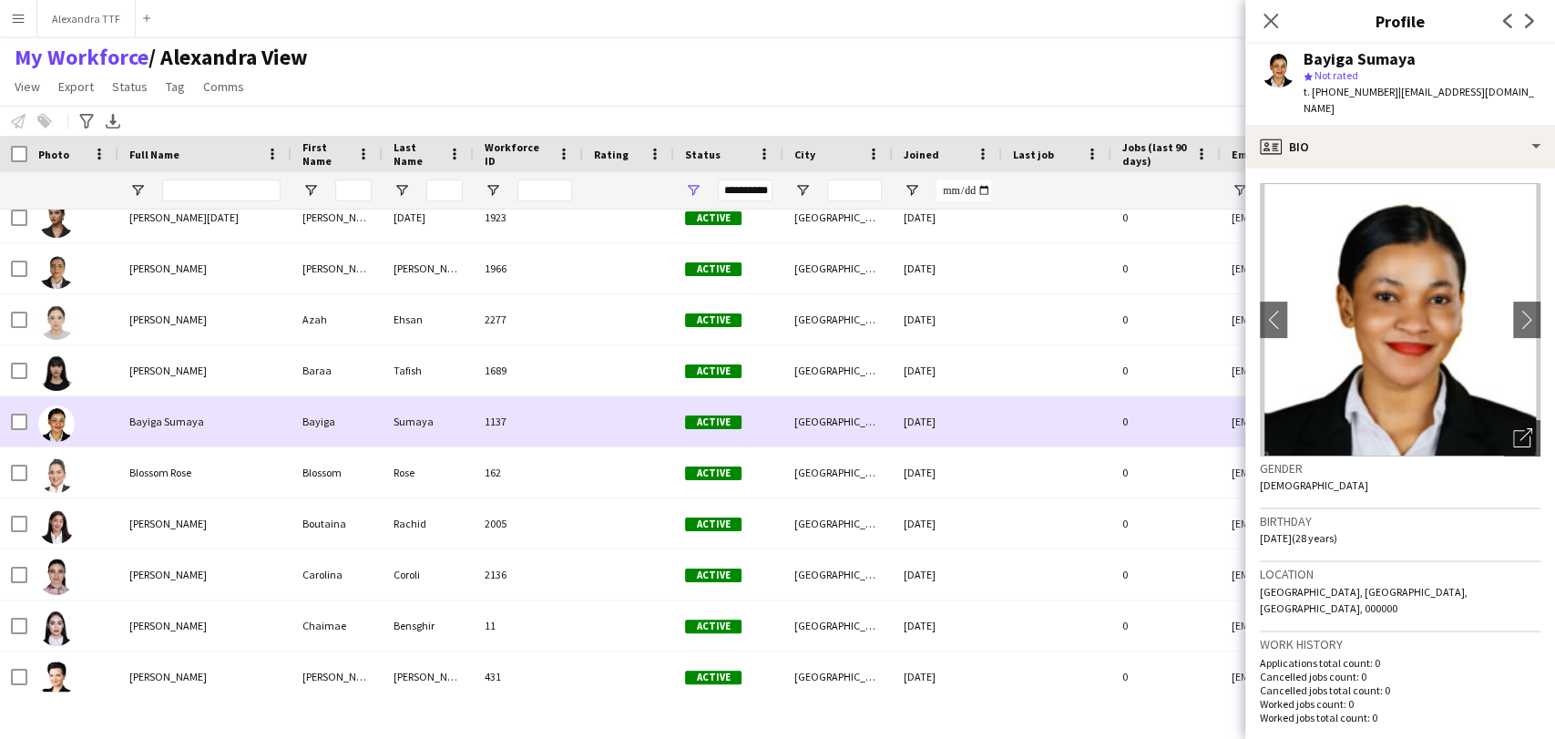
scroll to position [1415, 0]
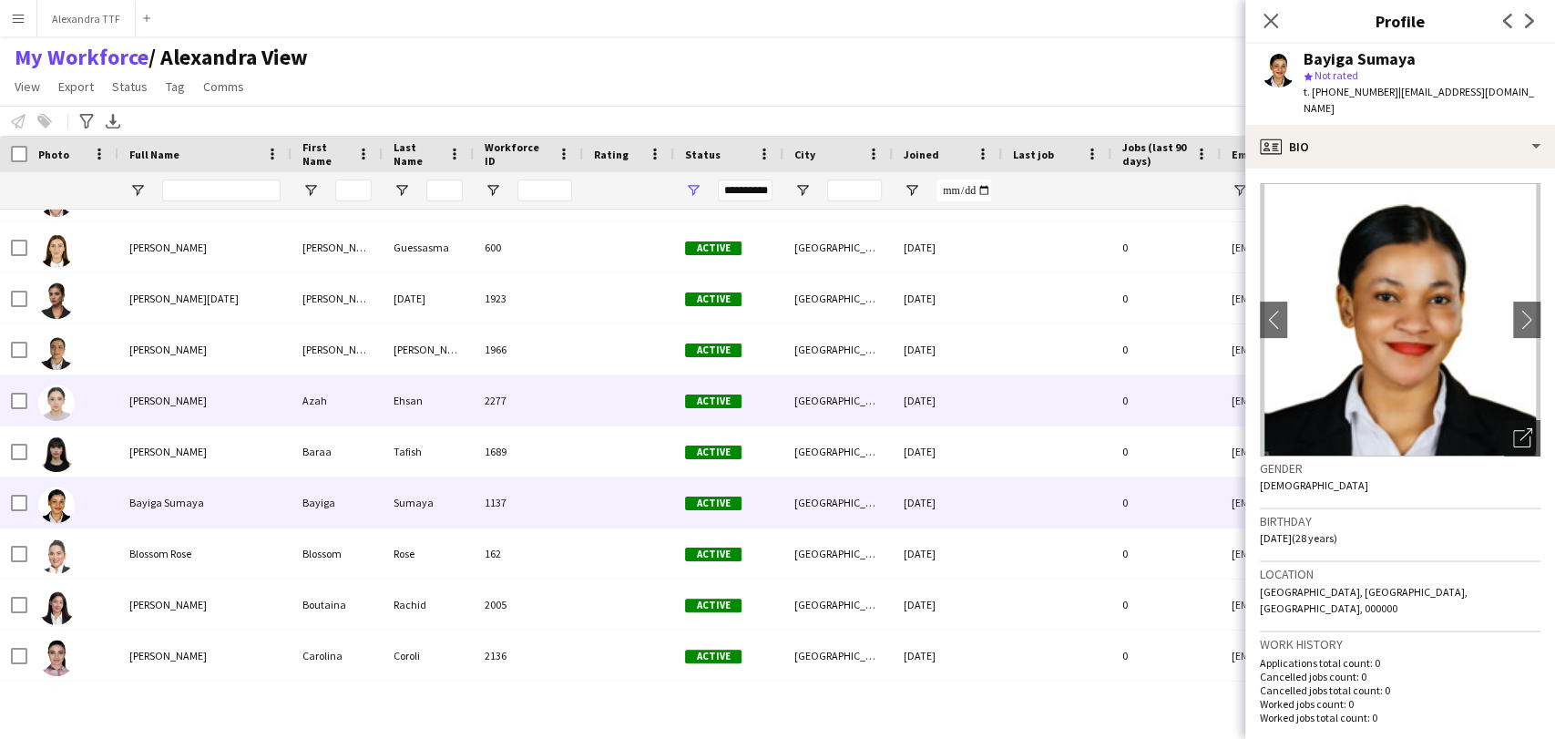
click at [112, 394] on div at bounding box center [72, 400] width 91 height 50
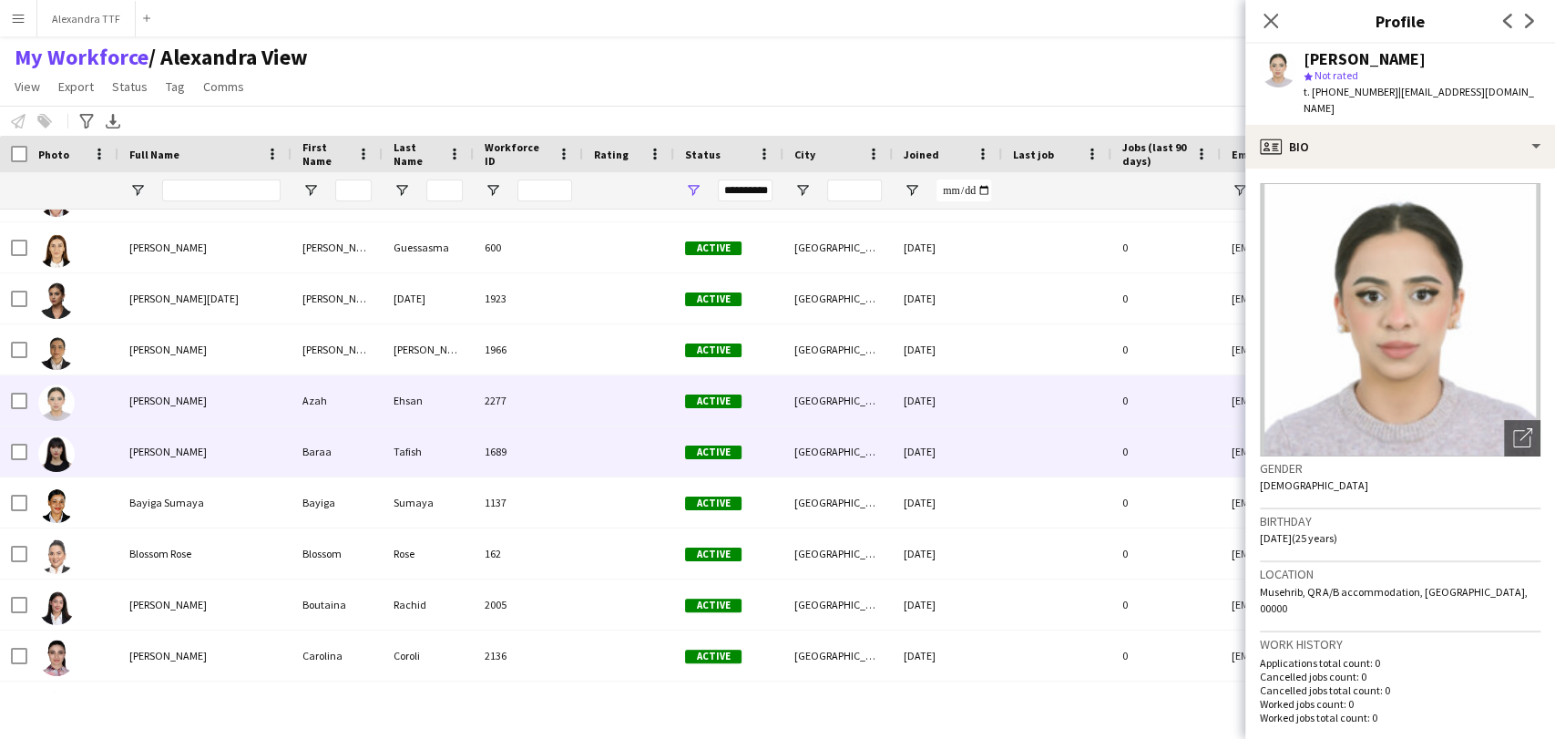
click at [130, 441] on div "[PERSON_NAME]" at bounding box center [204, 451] width 173 height 50
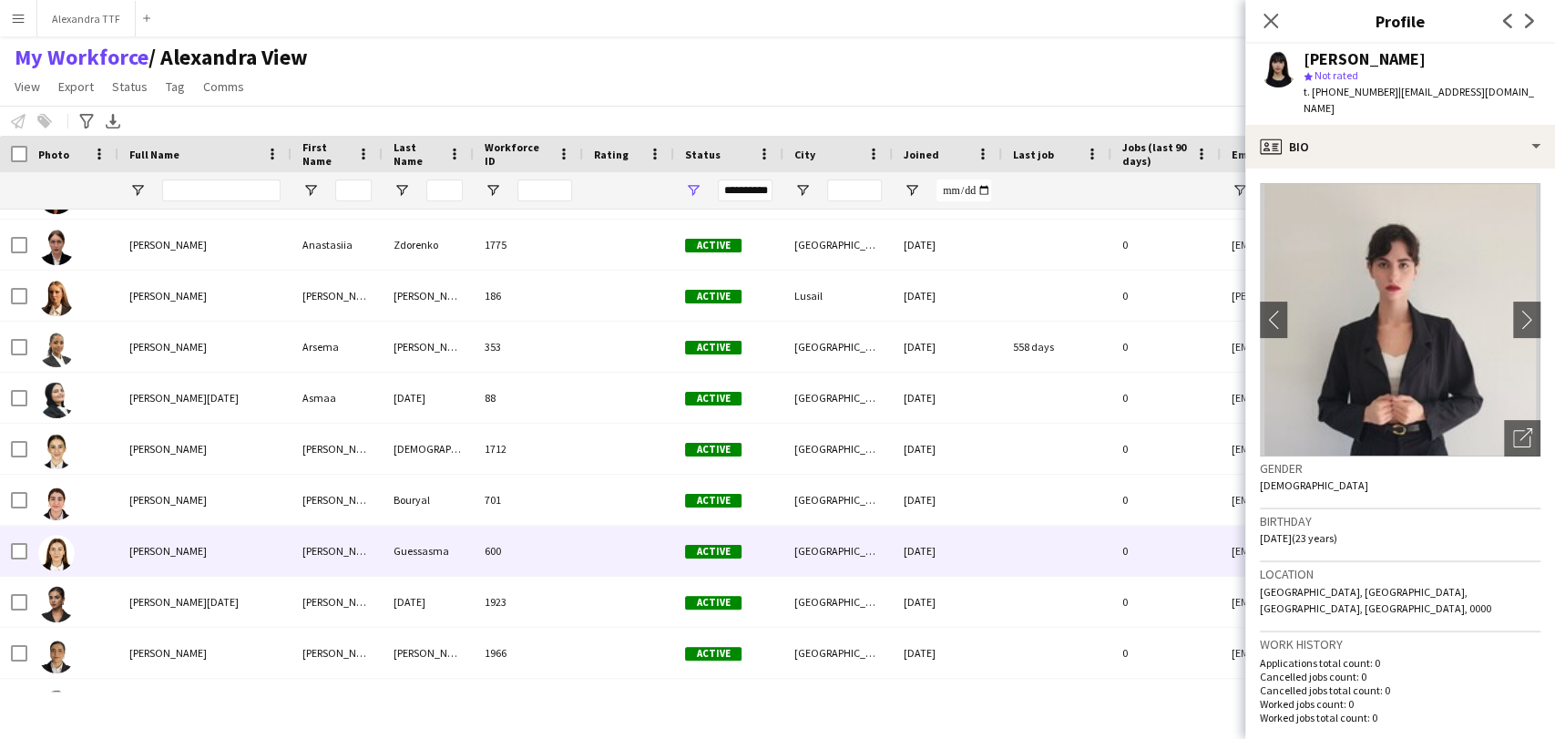
click at [148, 556] on span "[PERSON_NAME]" at bounding box center [167, 551] width 77 height 14
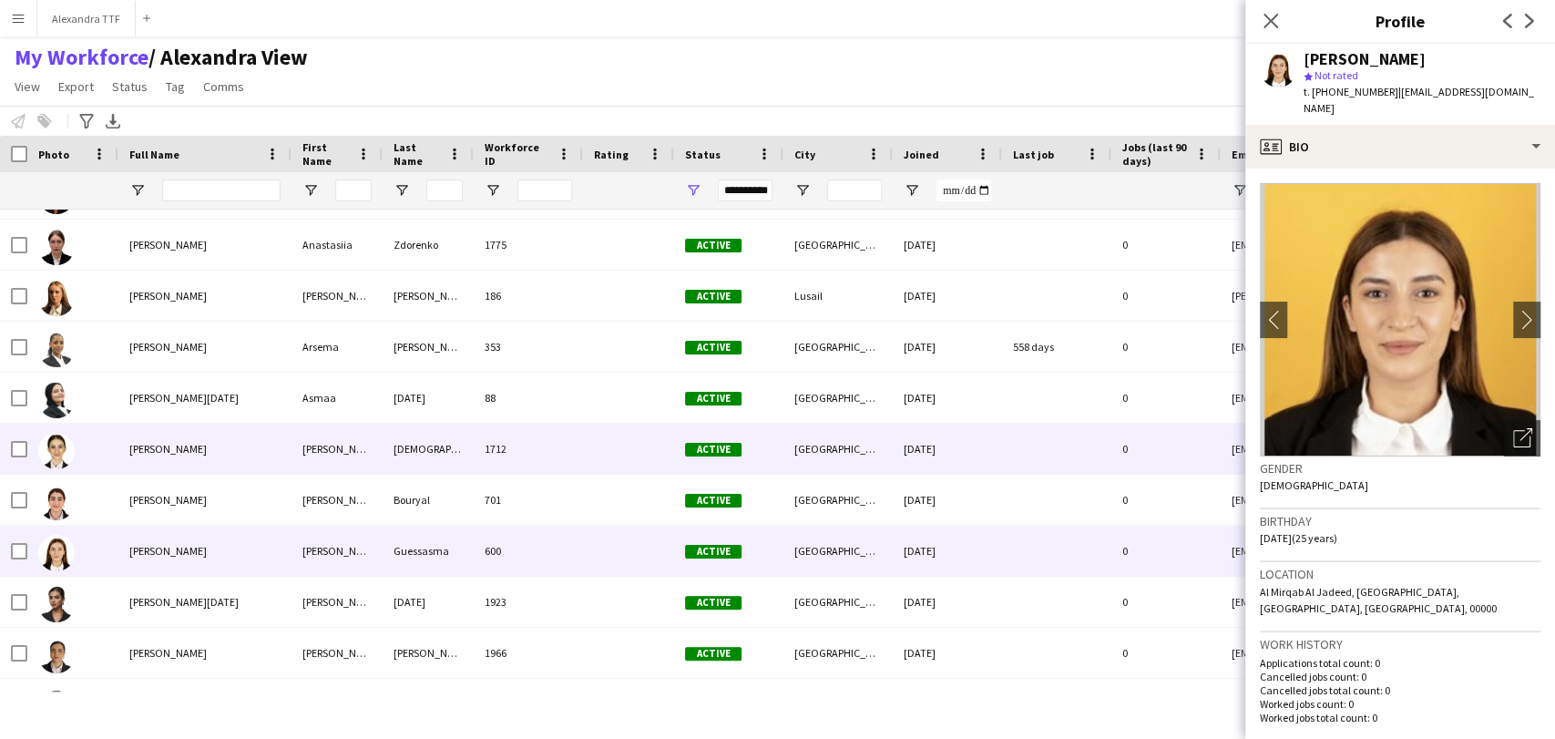
click at [117, 432] on div at bounding box center [72, 449] width 91 height 50
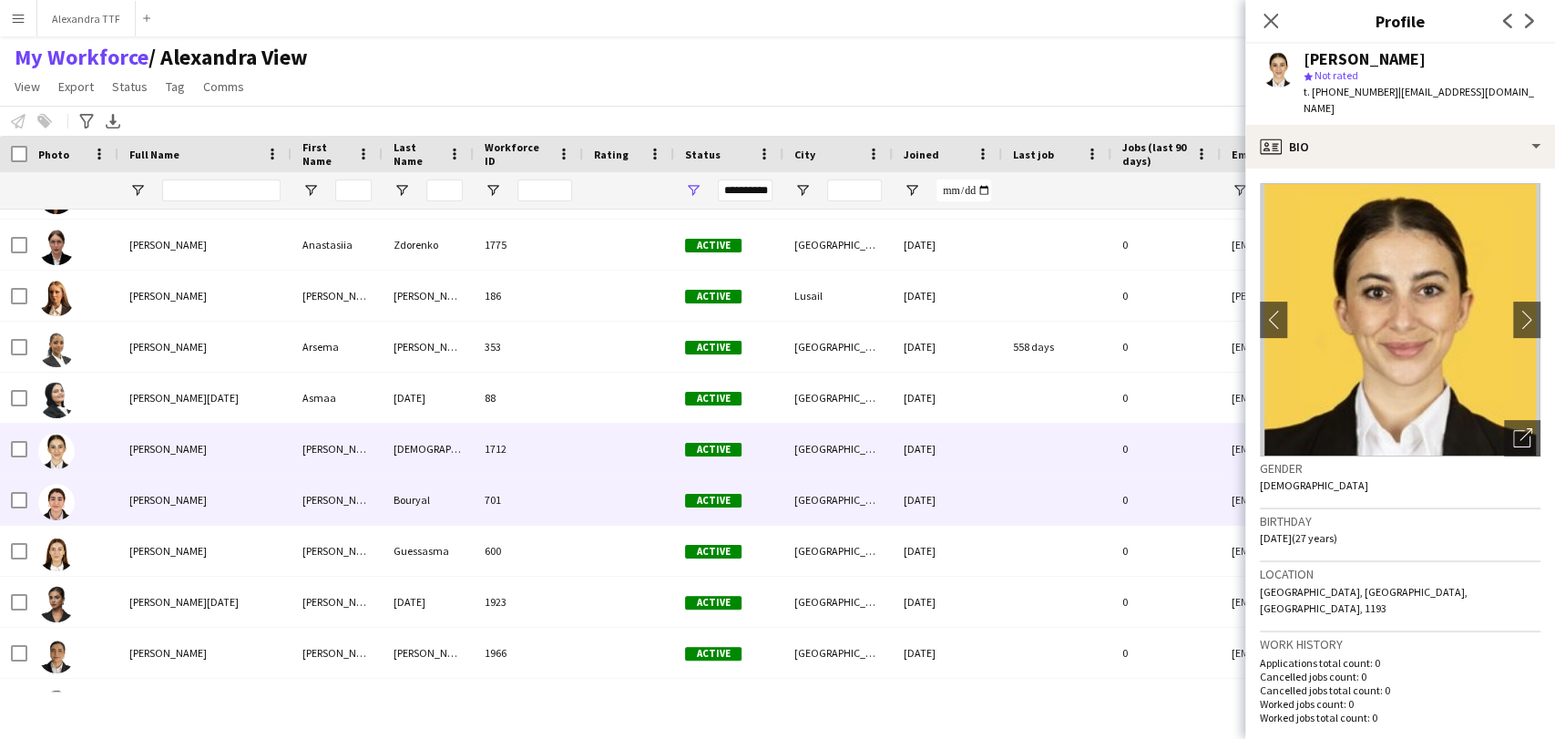
click at [162, 503] on span "[PERSON_NAME]" at bounding box center [167, 500] width 77 height 14
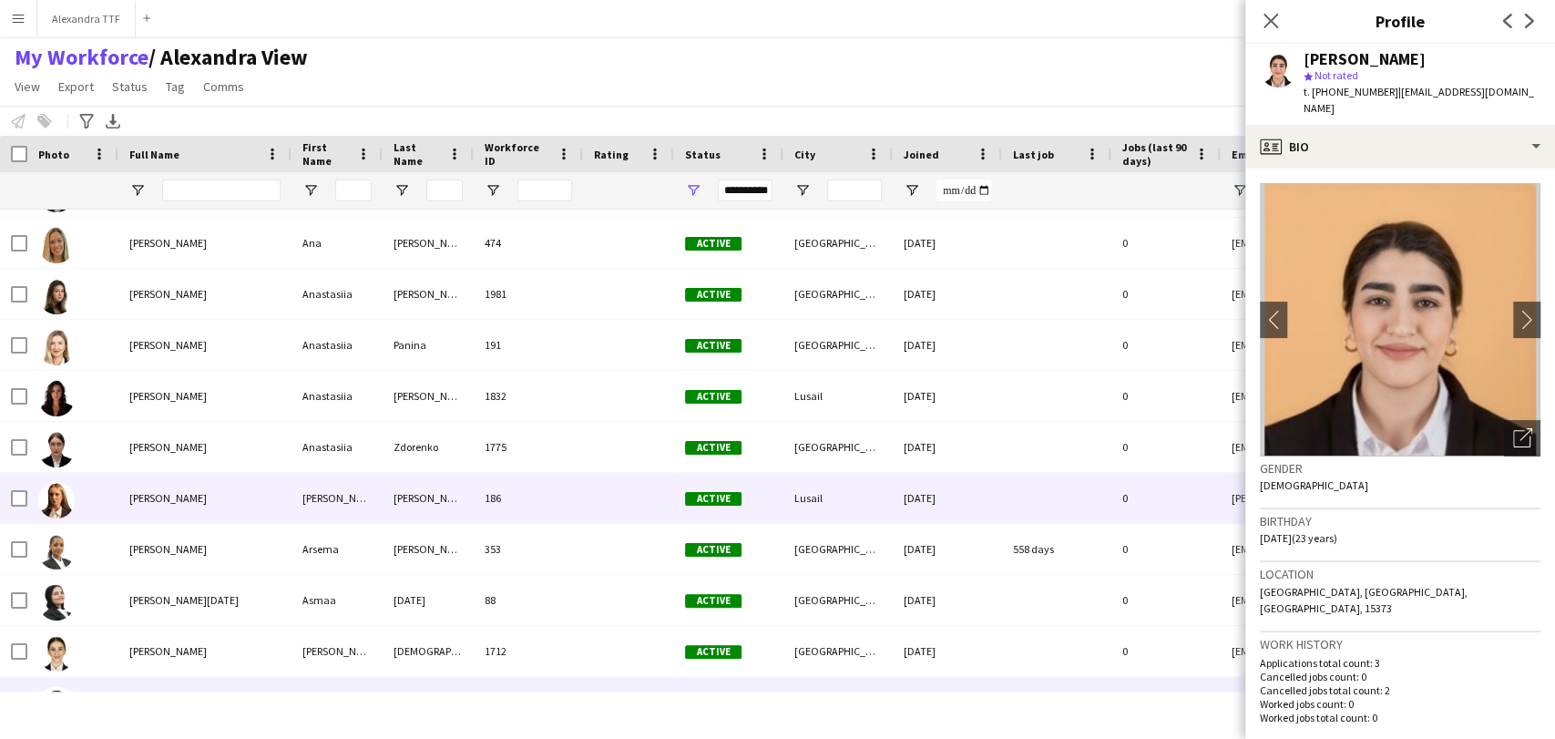
click at [153, 498] on span "[PERSON_NAME]" at bounding box center [167, 498] width 77 height 14
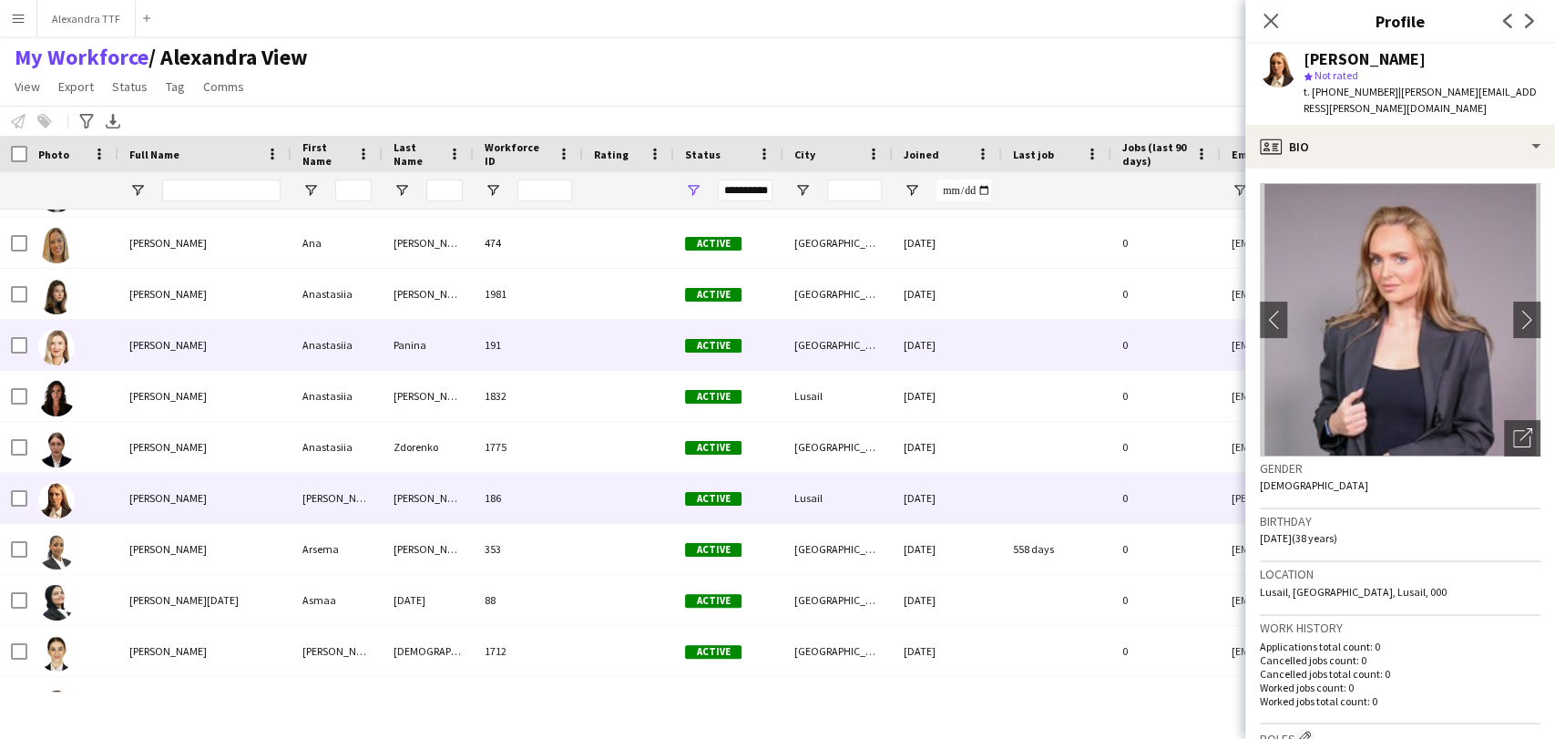
click at [147, 352] on span "[PERSON_NAME]" at bounding box center [167, 345] width 77 height 14
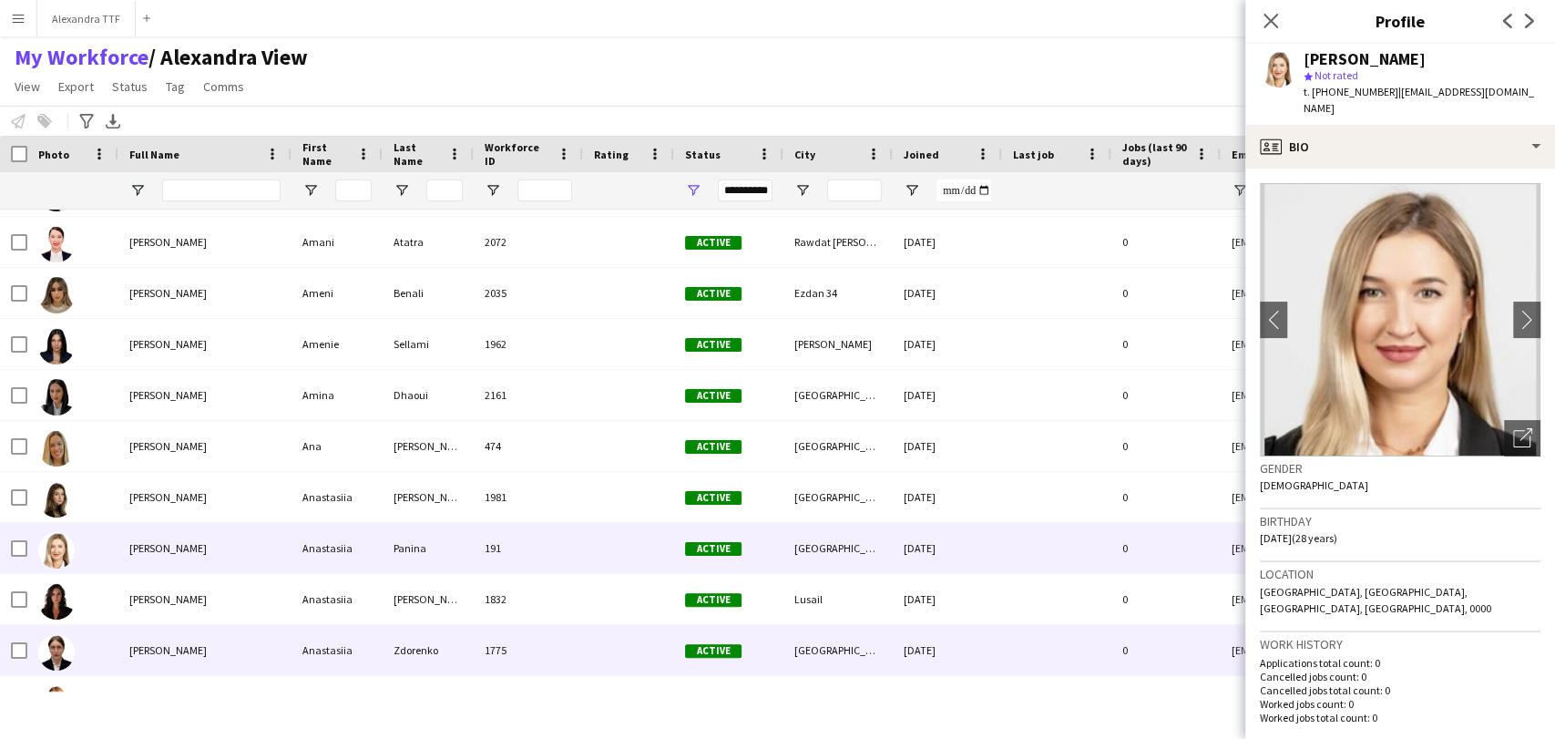
click at [127, 627] on div "[PERSON_NAME]" at bounding box center [204, 650] width 173 height 50
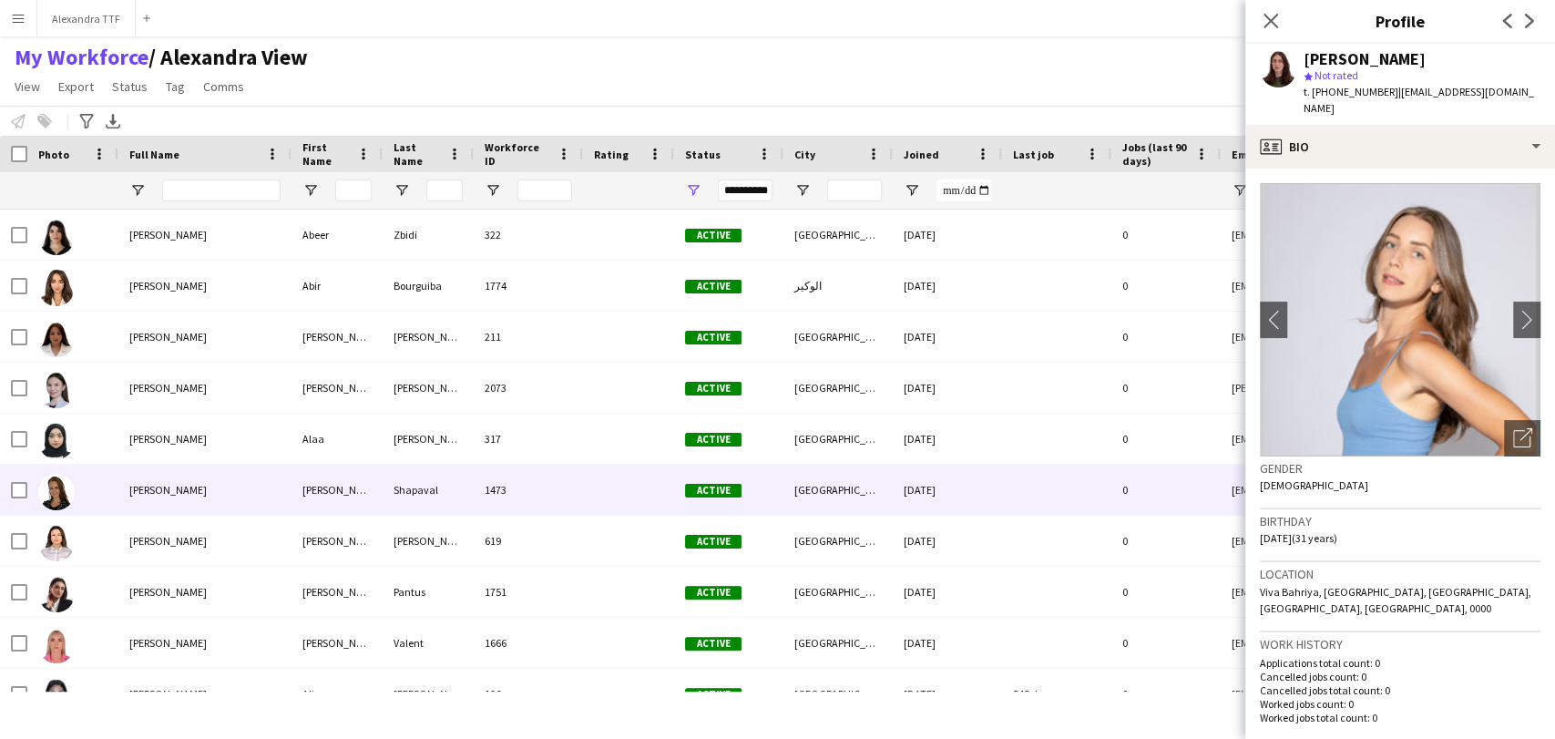
scroll to position [101, 0]
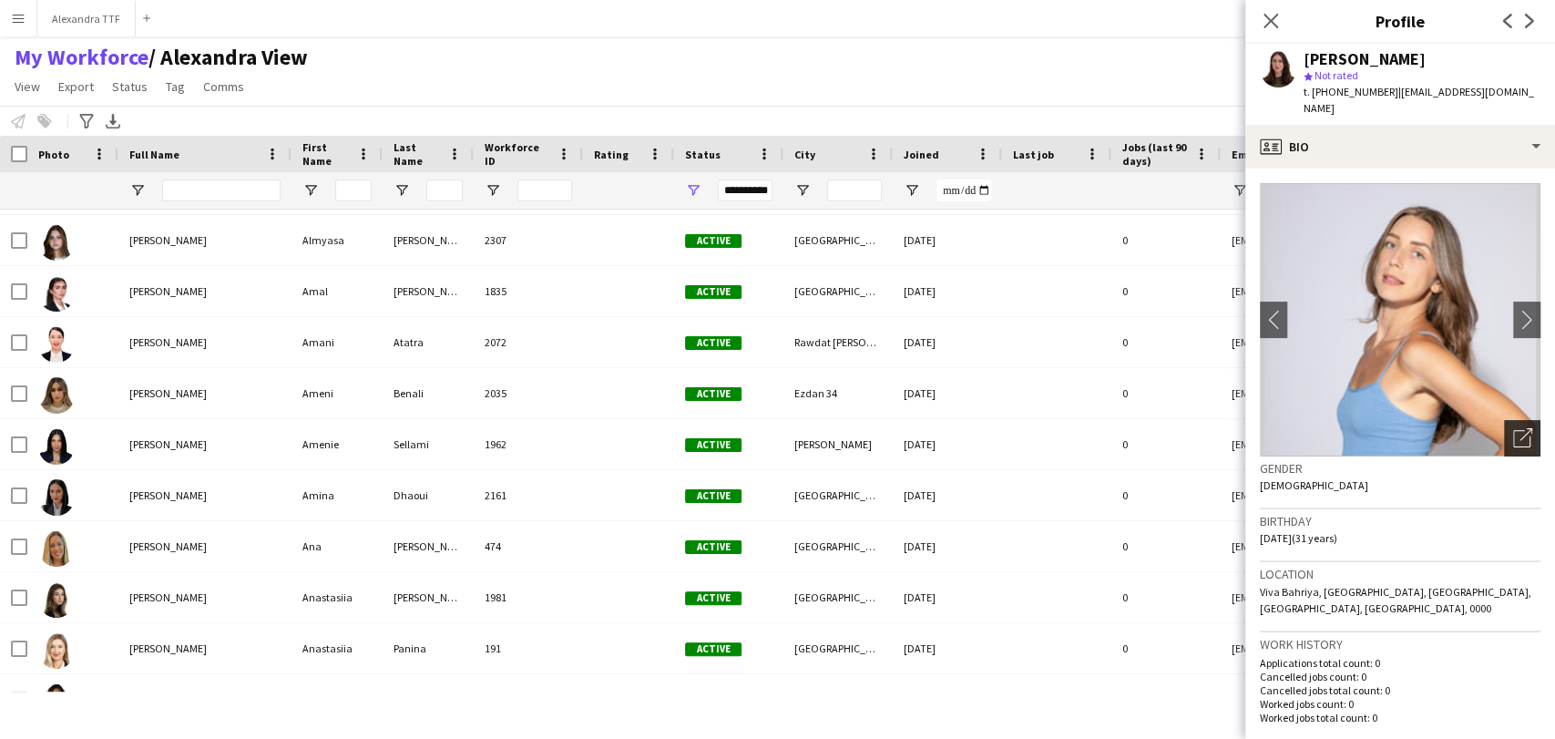
click at [977, 428] on icon "Open photos pop-in" at bounding box center [1522, 437] width 19 height 19
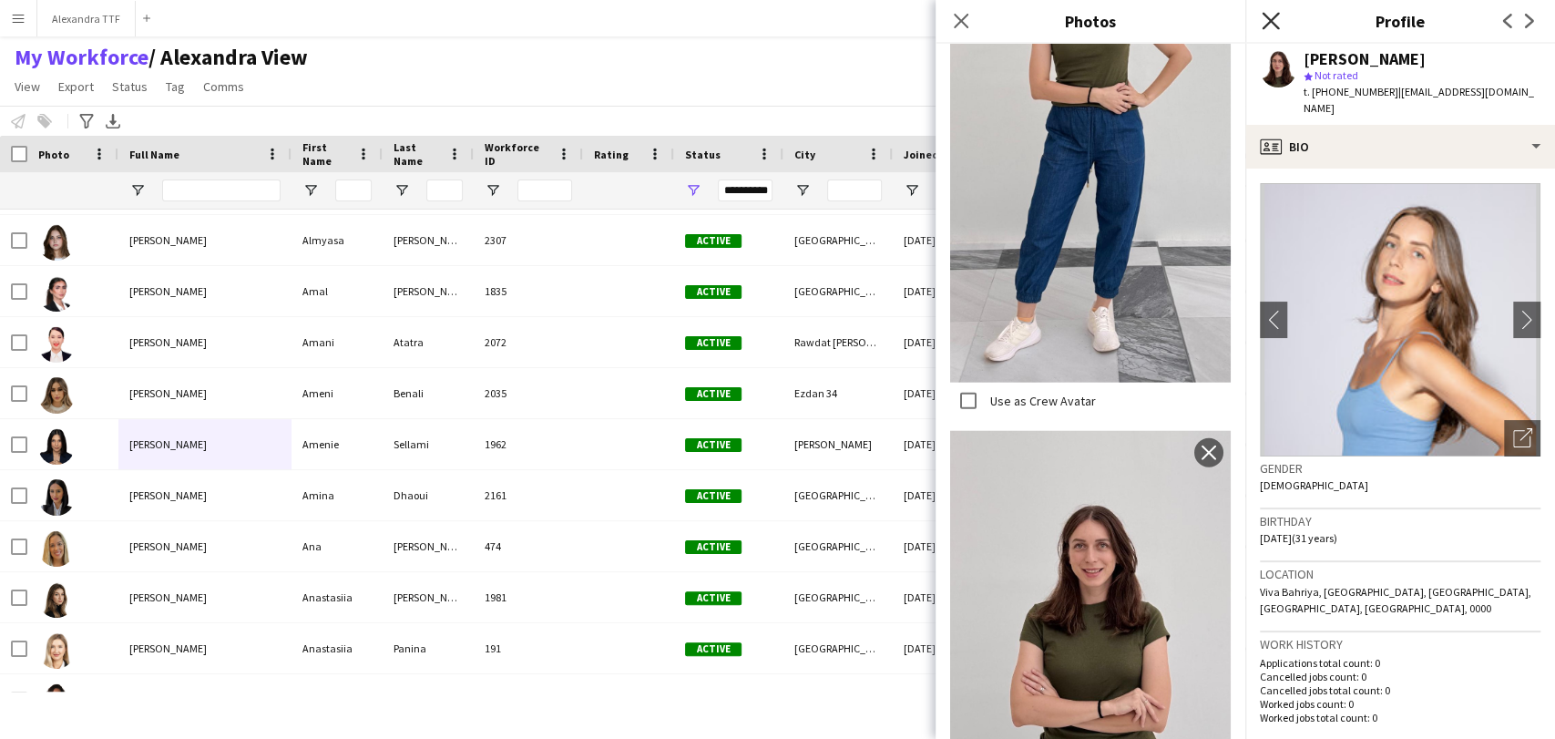
click at [977, 20] on icon at bounding box center [1269, 20] width 17 height 17
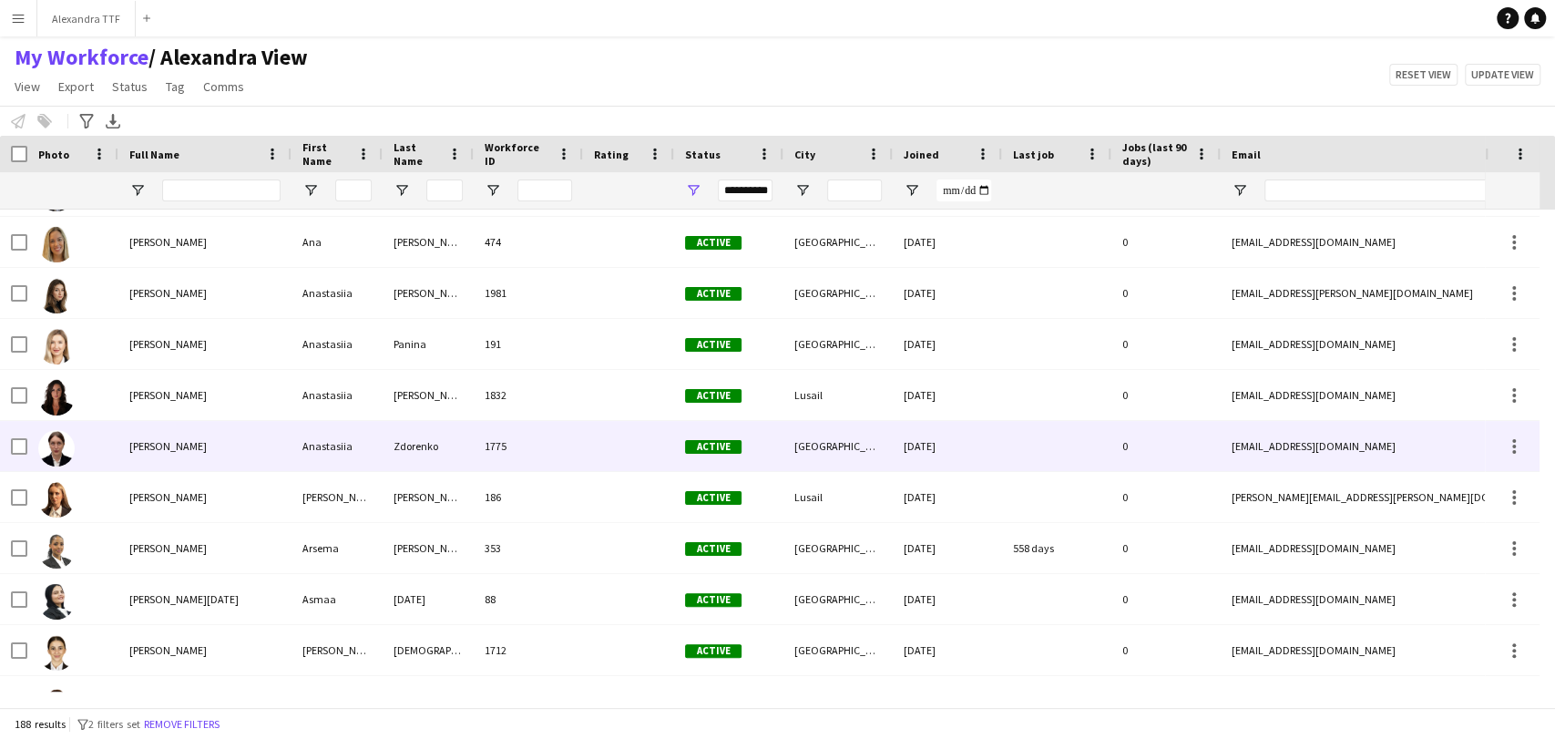
click at [109, 442] on div at bounding box center [72, 446] width 91 height 50
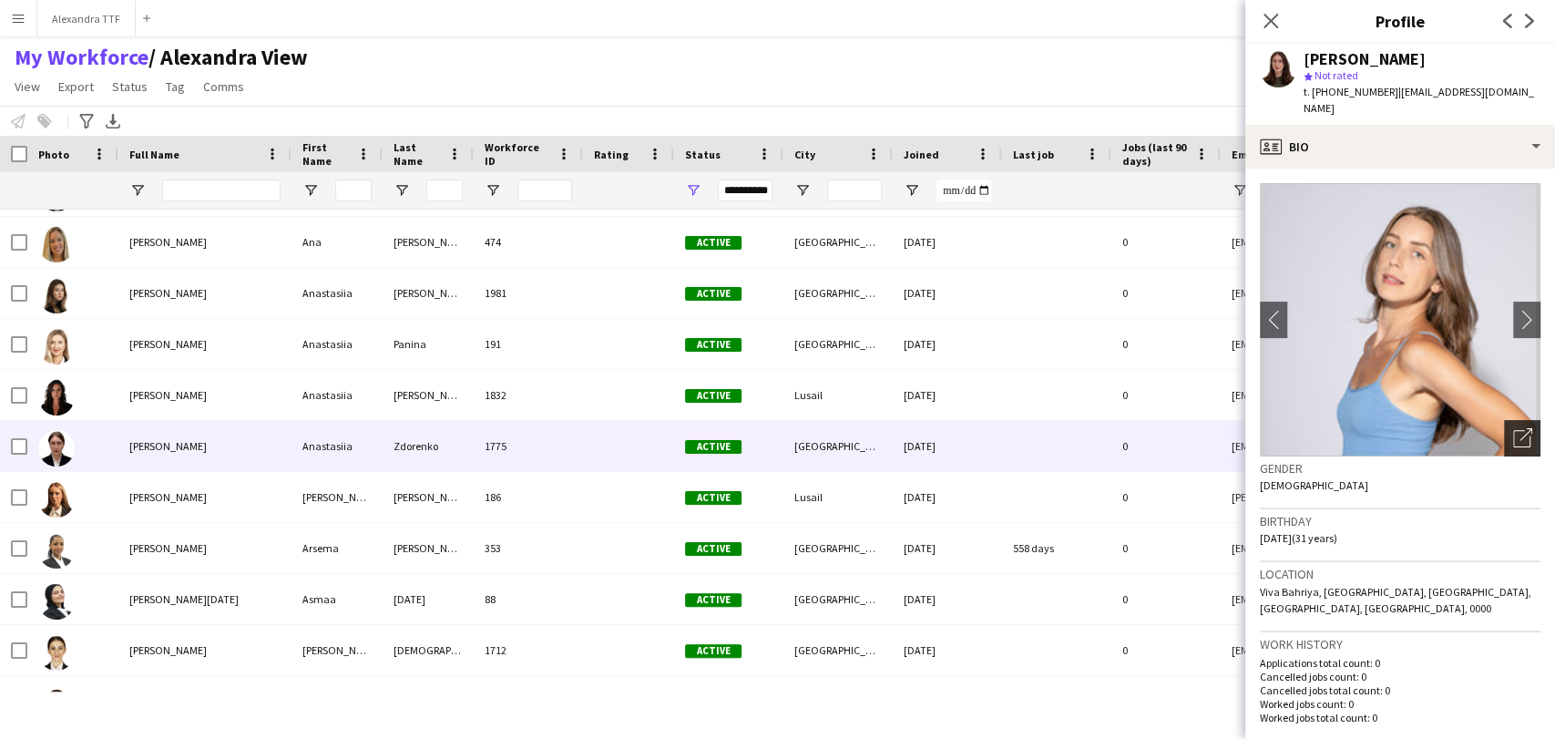
click at [977, 428] on icon "Open photos pop-in" at bounding box center [1522, 437] width 19 height 19
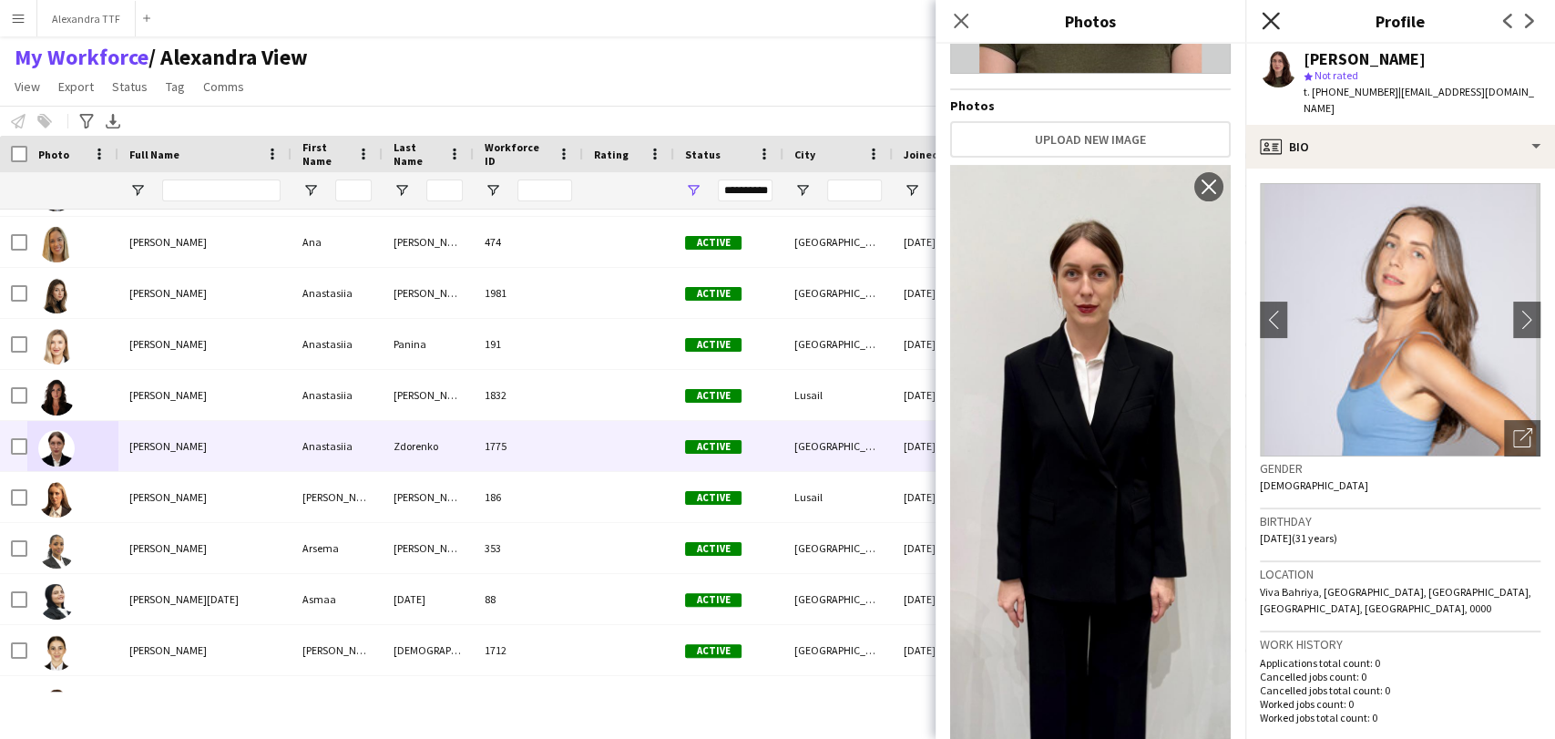
click at [977, 18] on icon "Close pop-in" at bounding box center [1269, 20] width 17 height 17
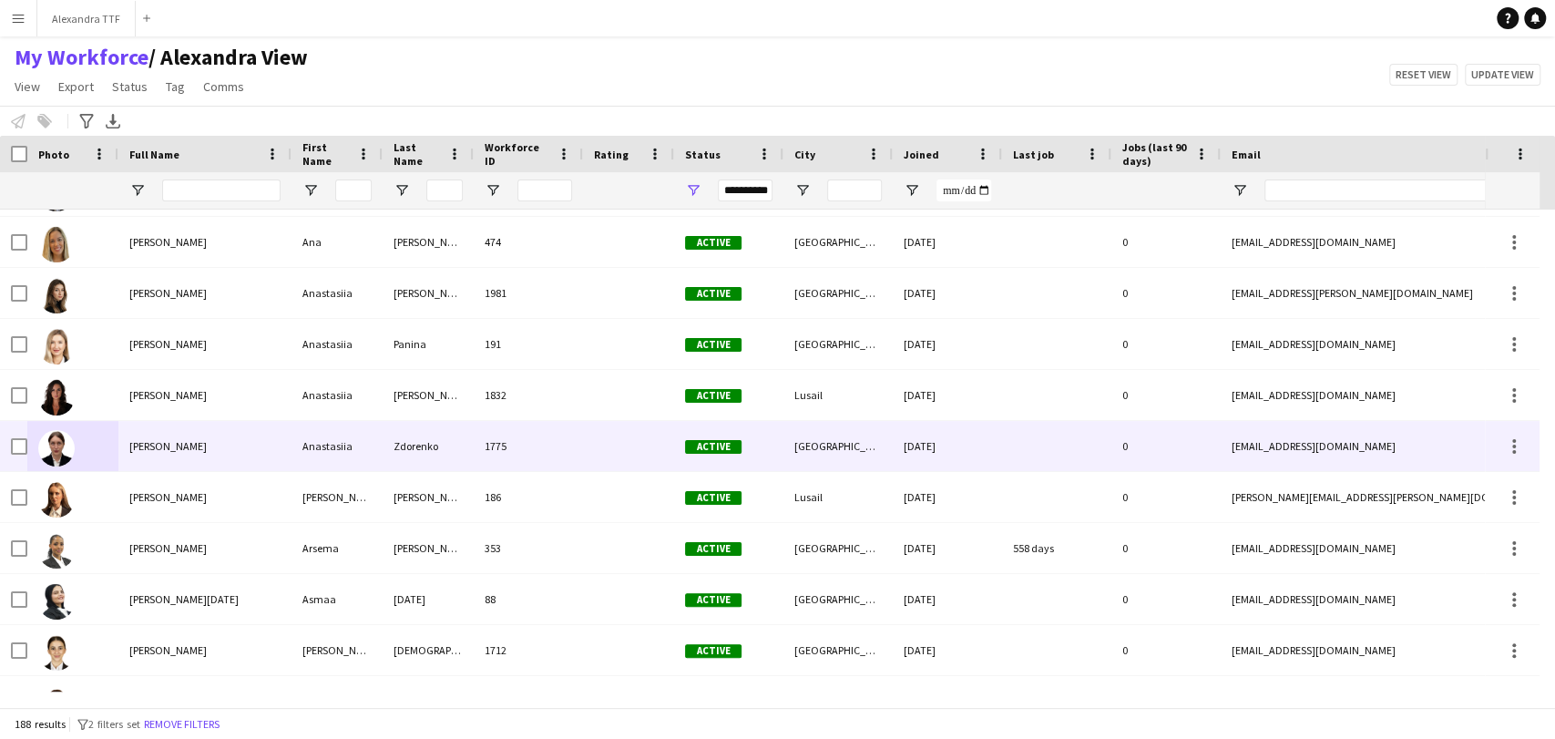
scroll to position [607, 0]
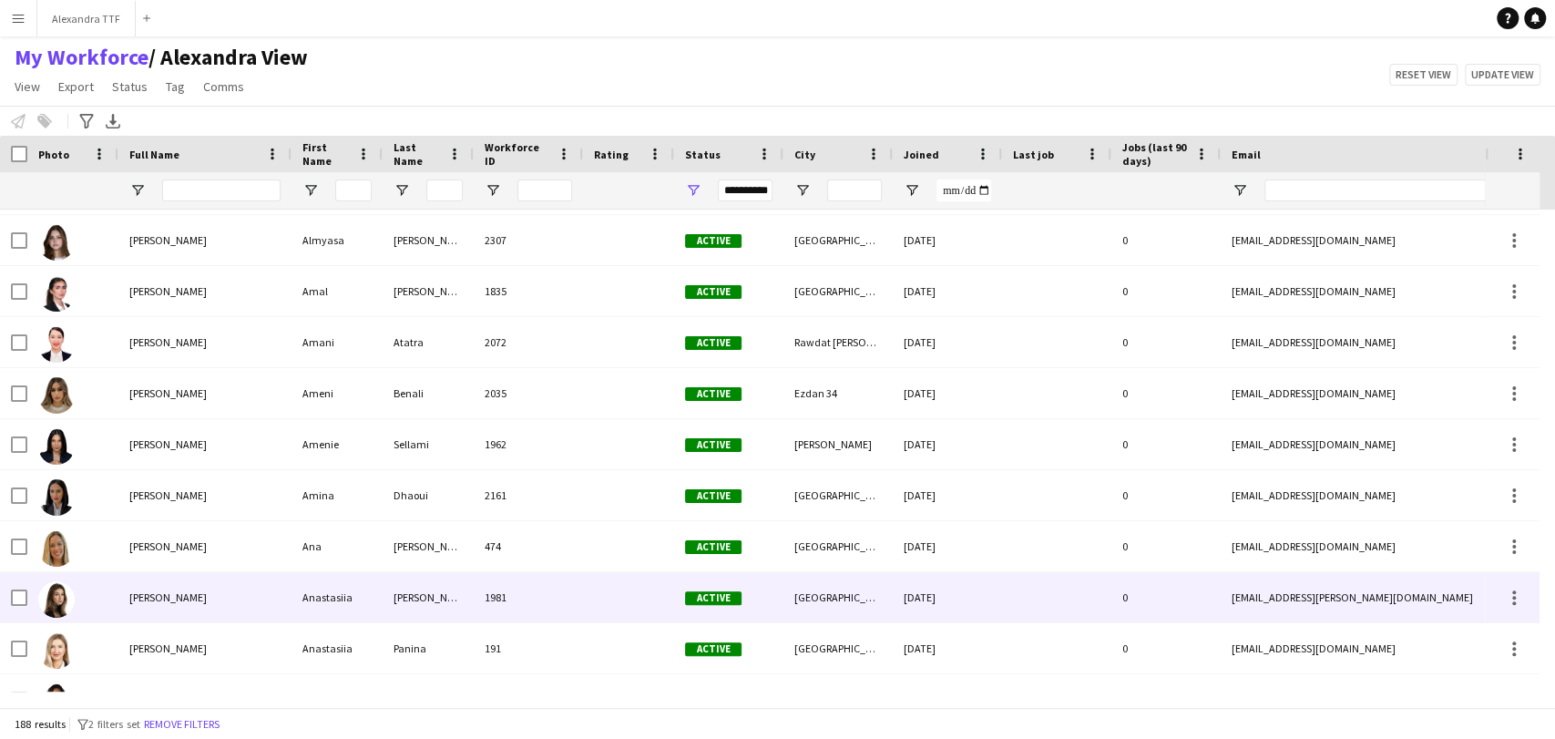
drag, startPoint x: 123, startPoint y: 577, endPoint x: 138, endPoint y: 577, distance: 15.5
click at [124, 577] on div "[PERSON_NAME]" at bounding box center [204, 597] width 173 height 50
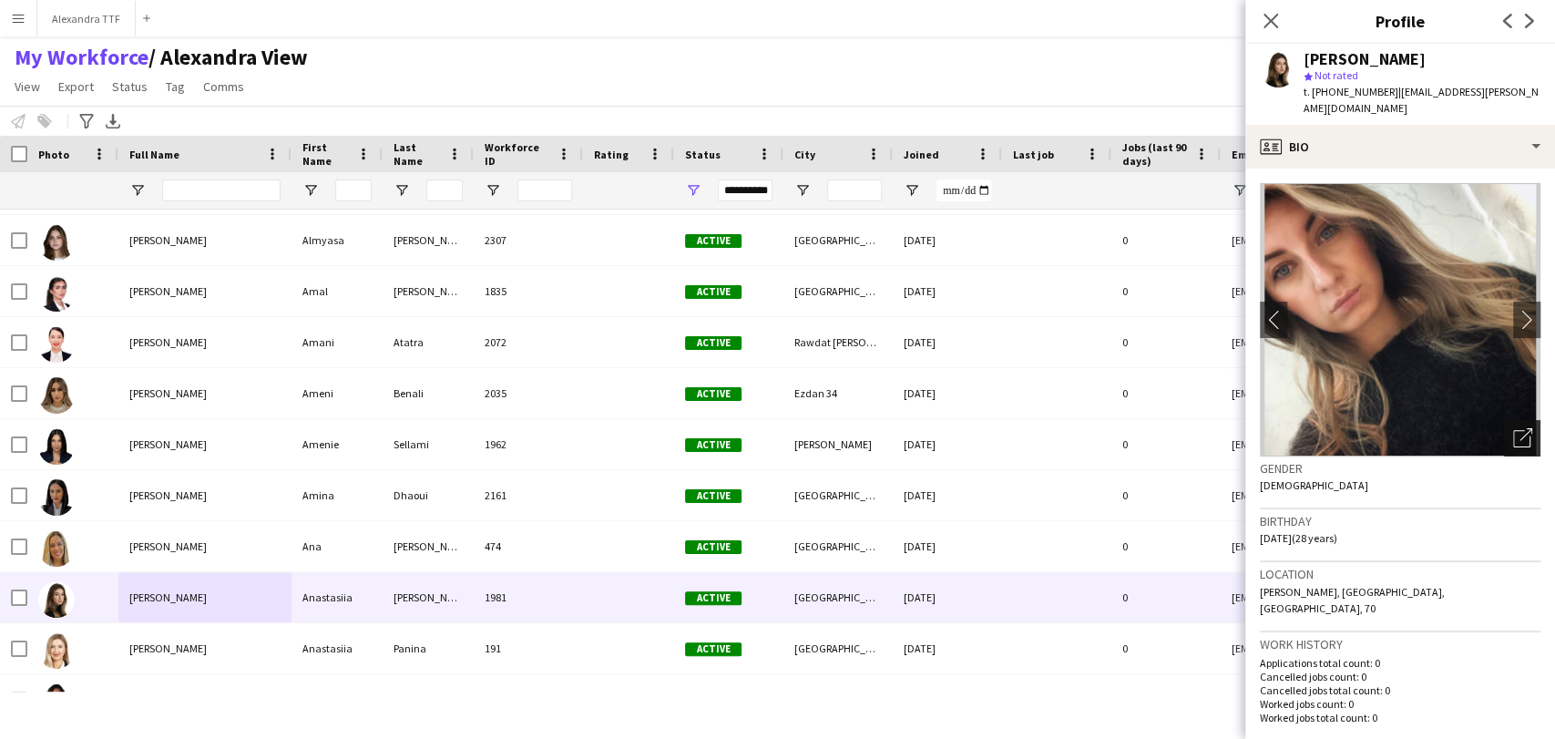
click at [977, 428] on icon at bounding box center [1525, 434] width 13 height 13
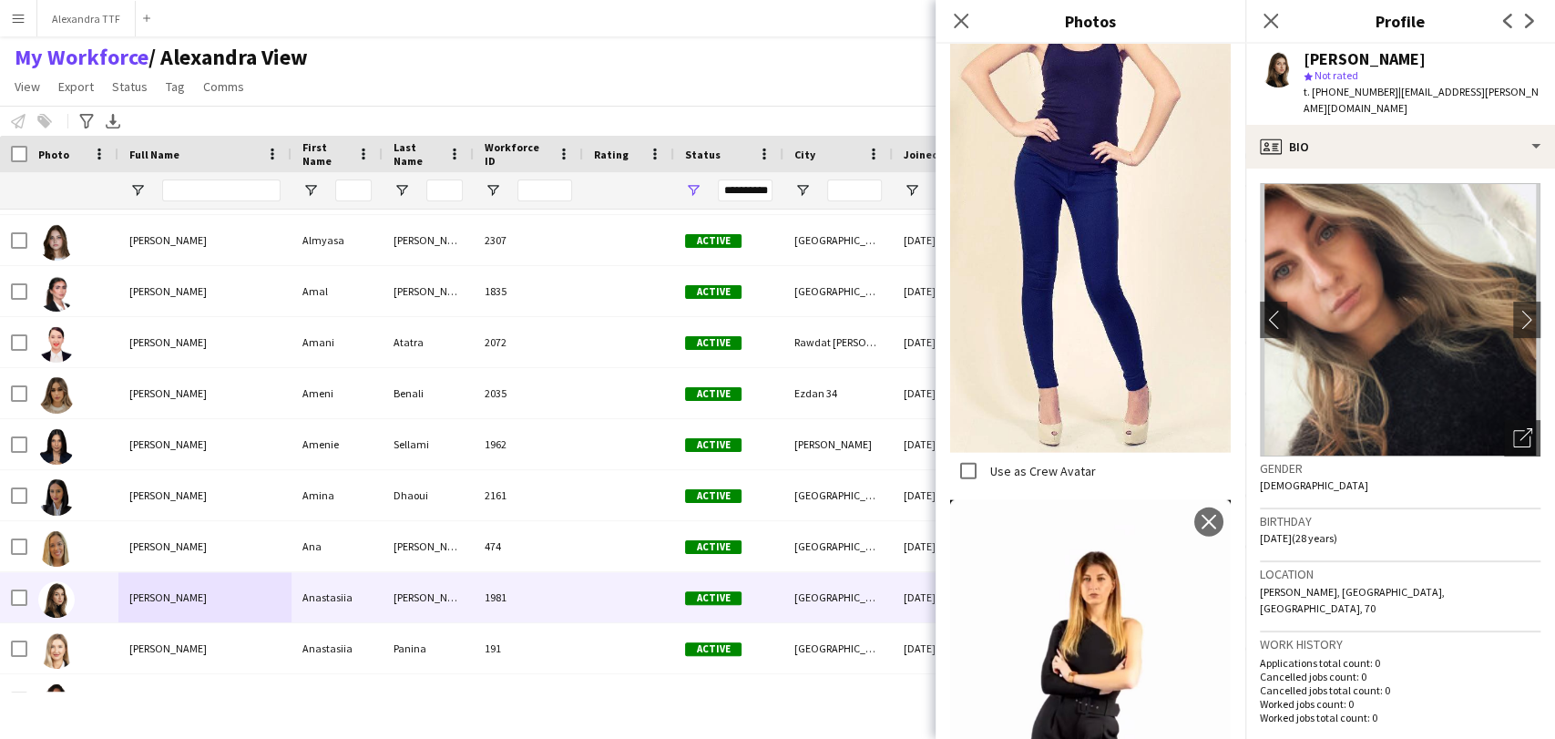
scroll to position [3168, 0]
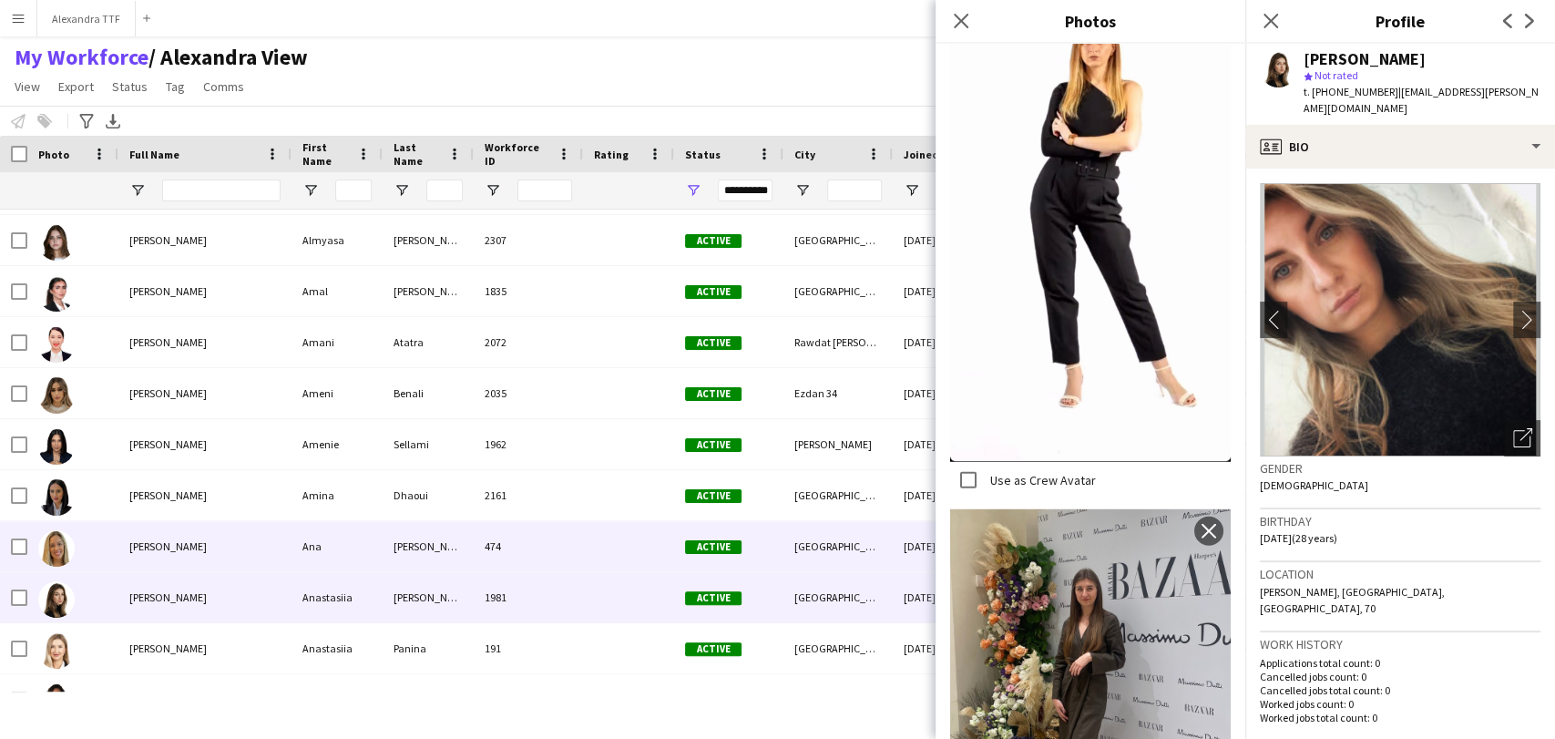
click at [96, 548] on div at bounding box center [72, 546] width 91 height 50
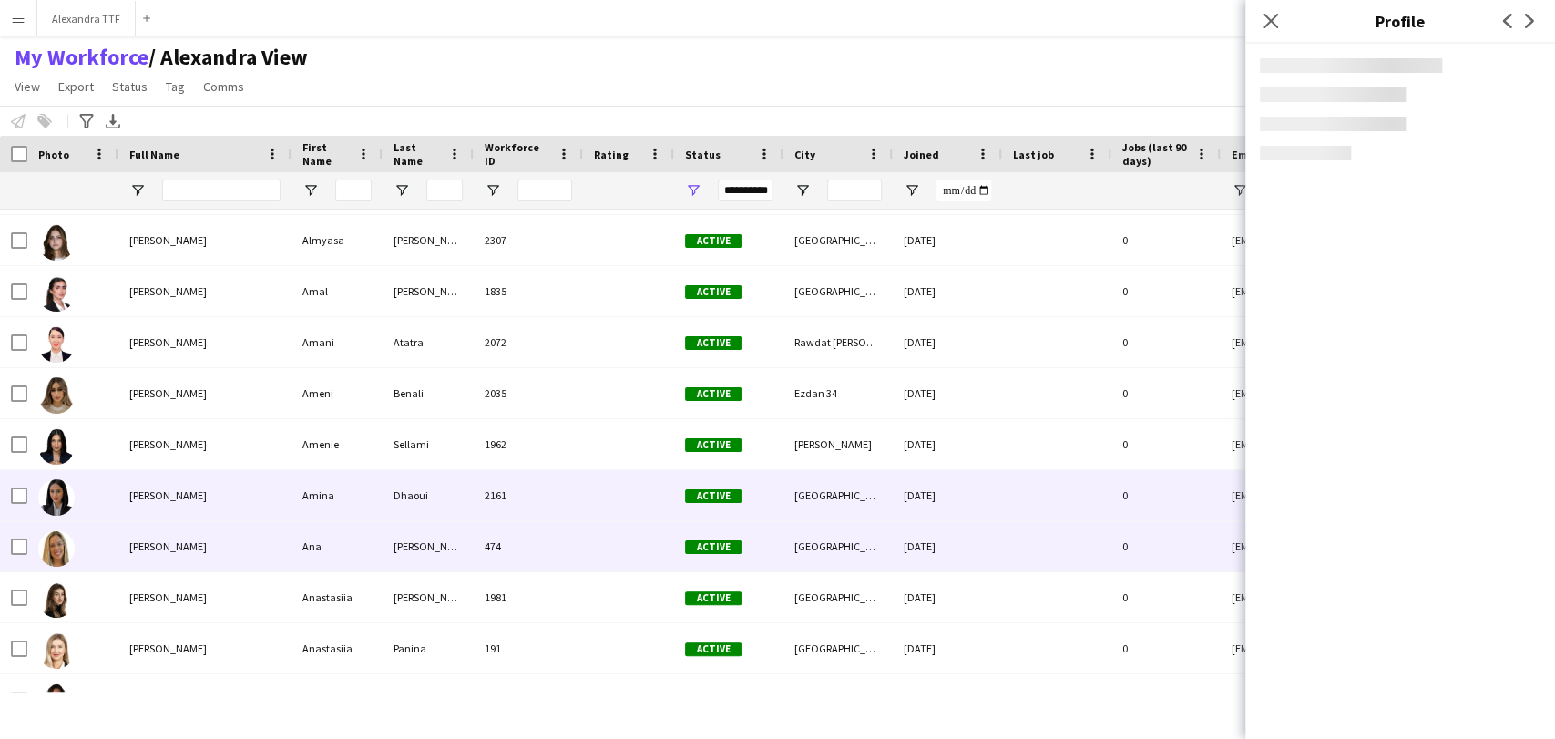
click at [197, 496] on div "[PERSON_NAME]" at bounding box center [204, 495] width 173 height 50
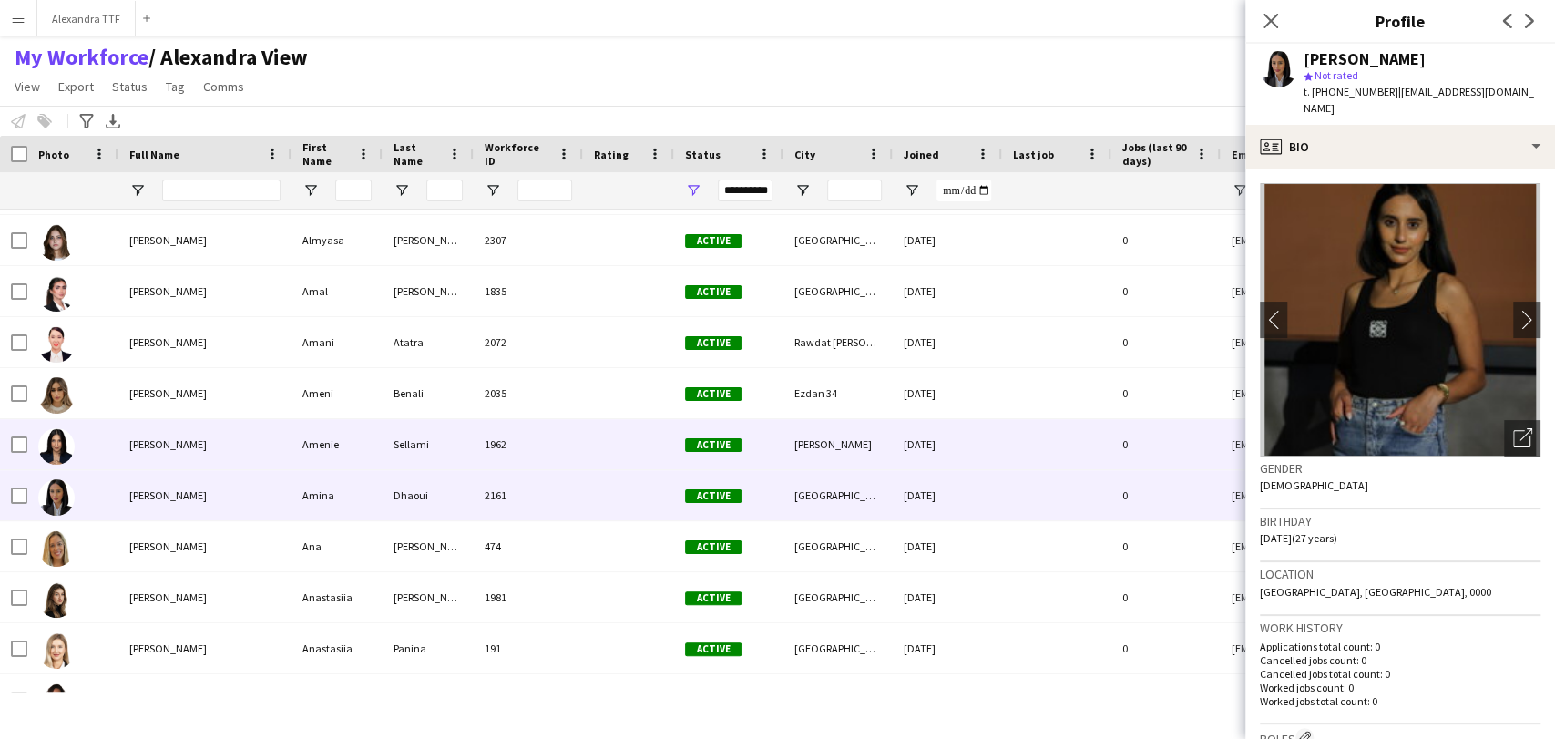
click at [134, 438] on span "[PERSON_NAME]" at bounding box center [167, 444] width 77 height 14
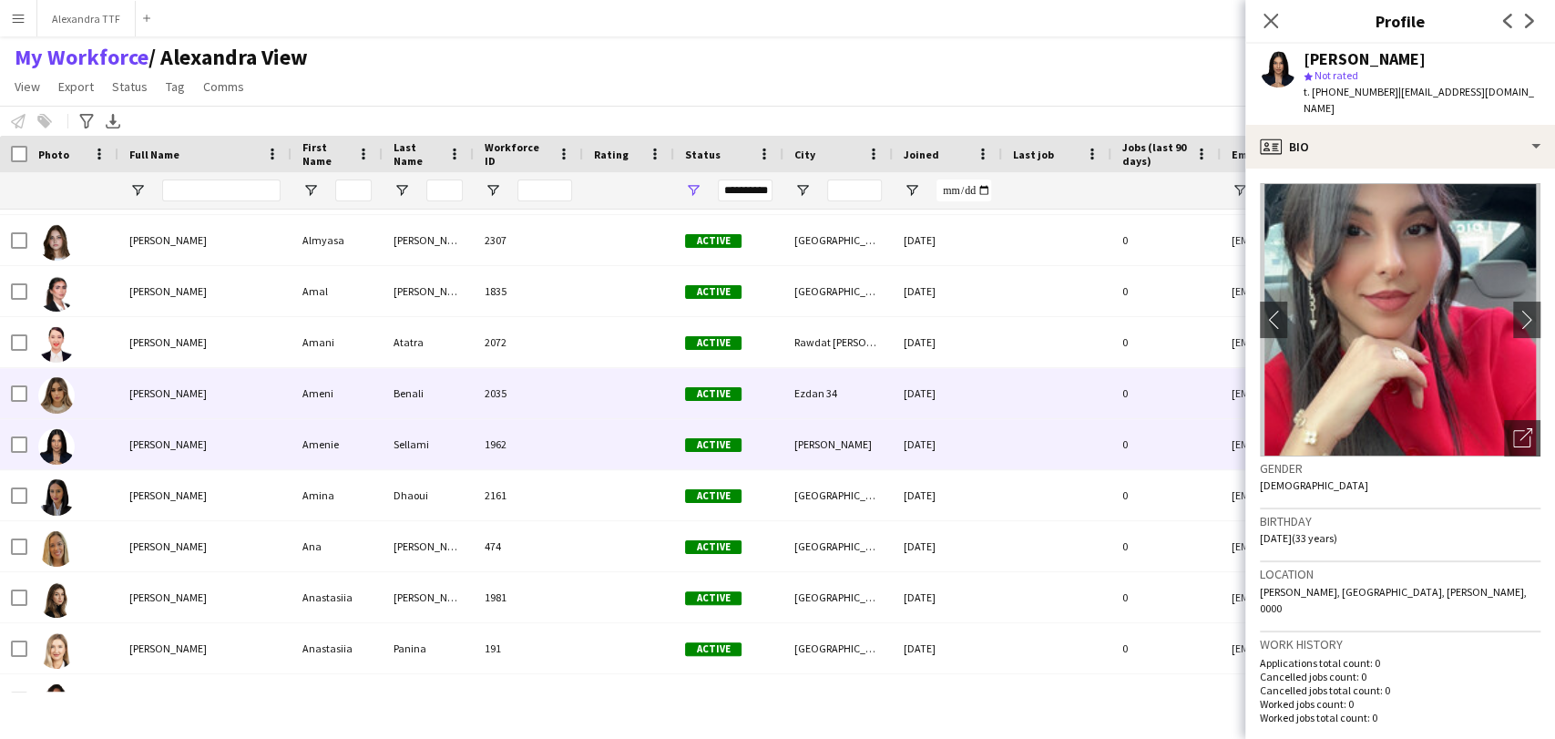
click at [152, 389] on span "[PERSON_NAME]" at bounding box center [167, 393] width 77 height 14
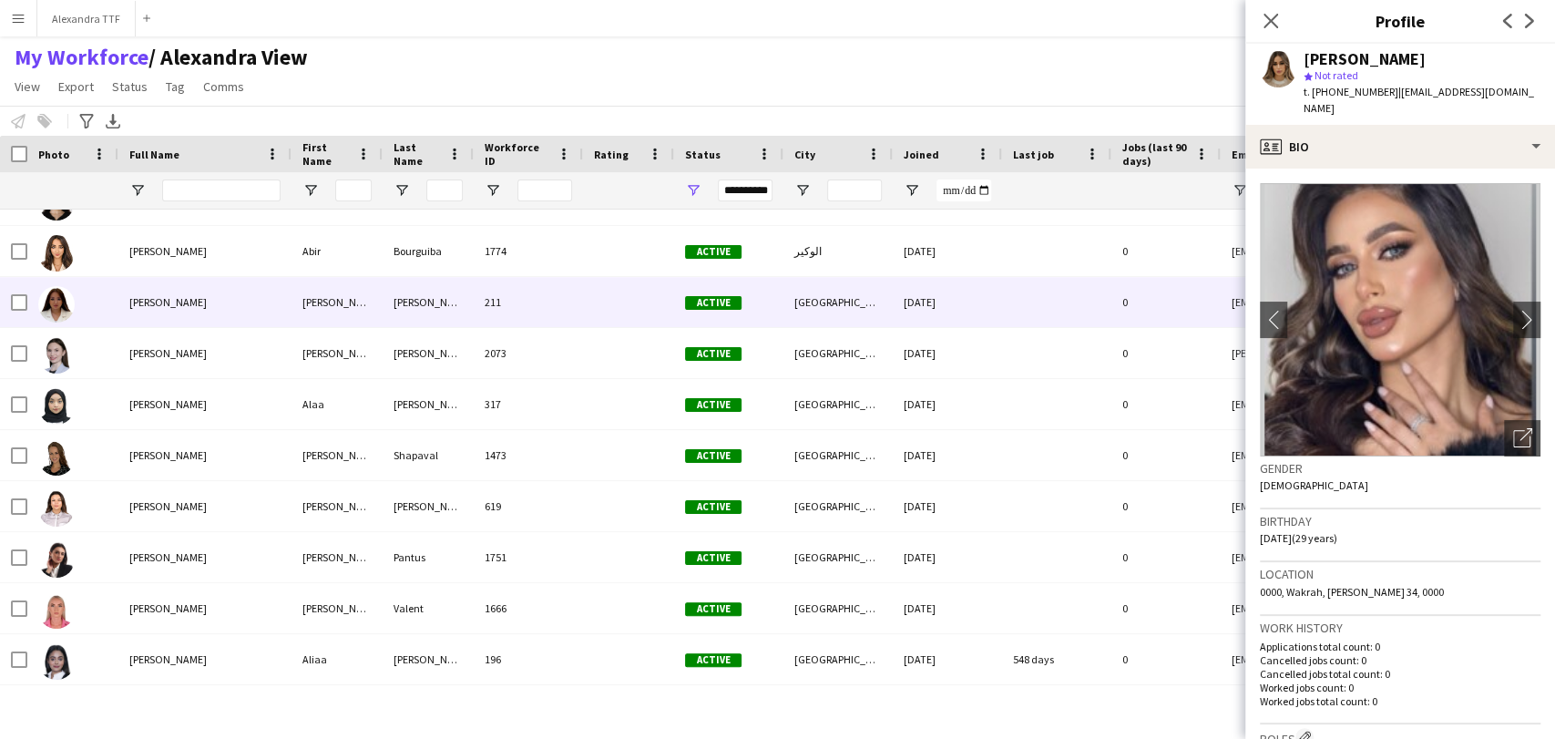
scroll to position [0, 0]
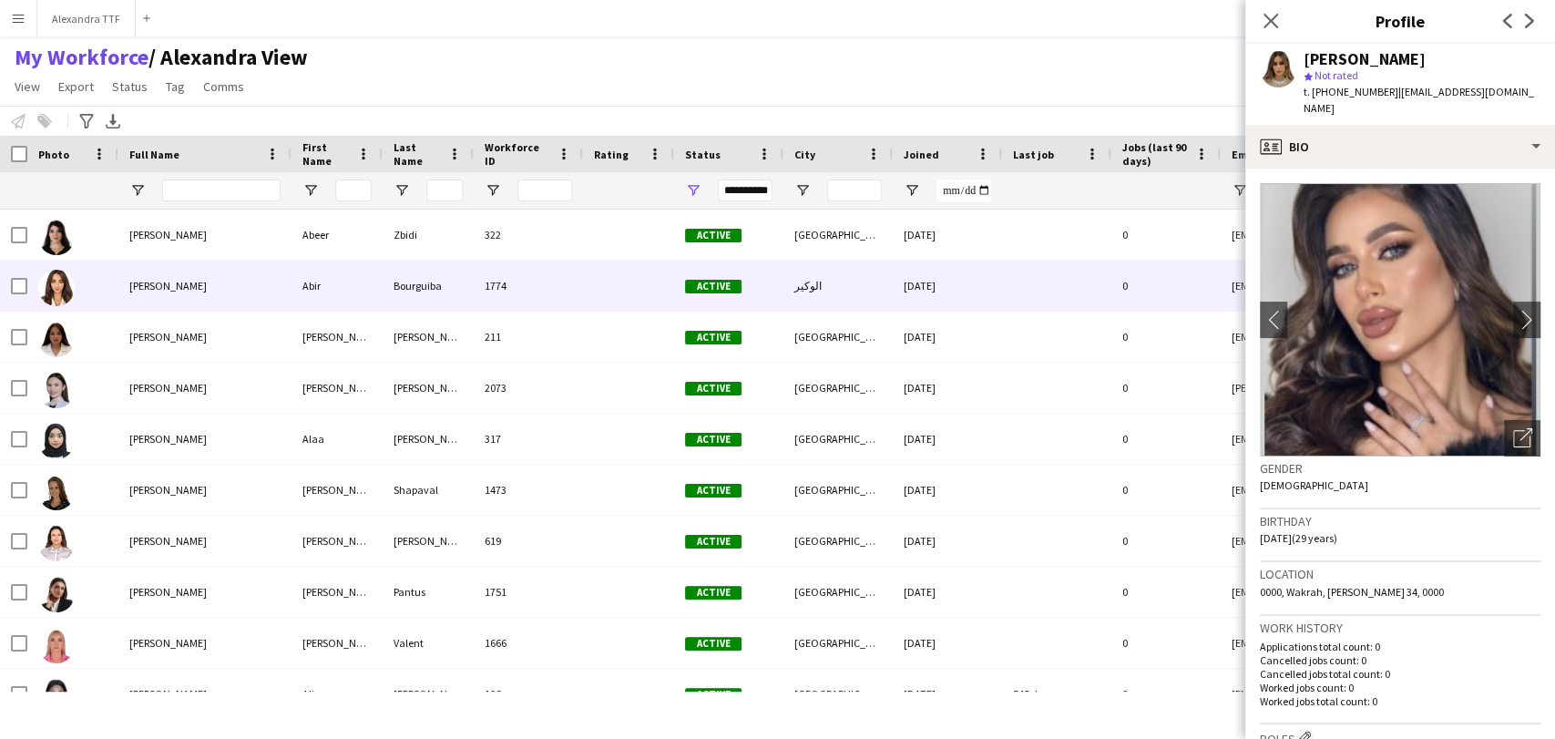
click at [153, 275] on div "[PERSON_NAME]" at bounding box center [204, 285] width 173 height 50
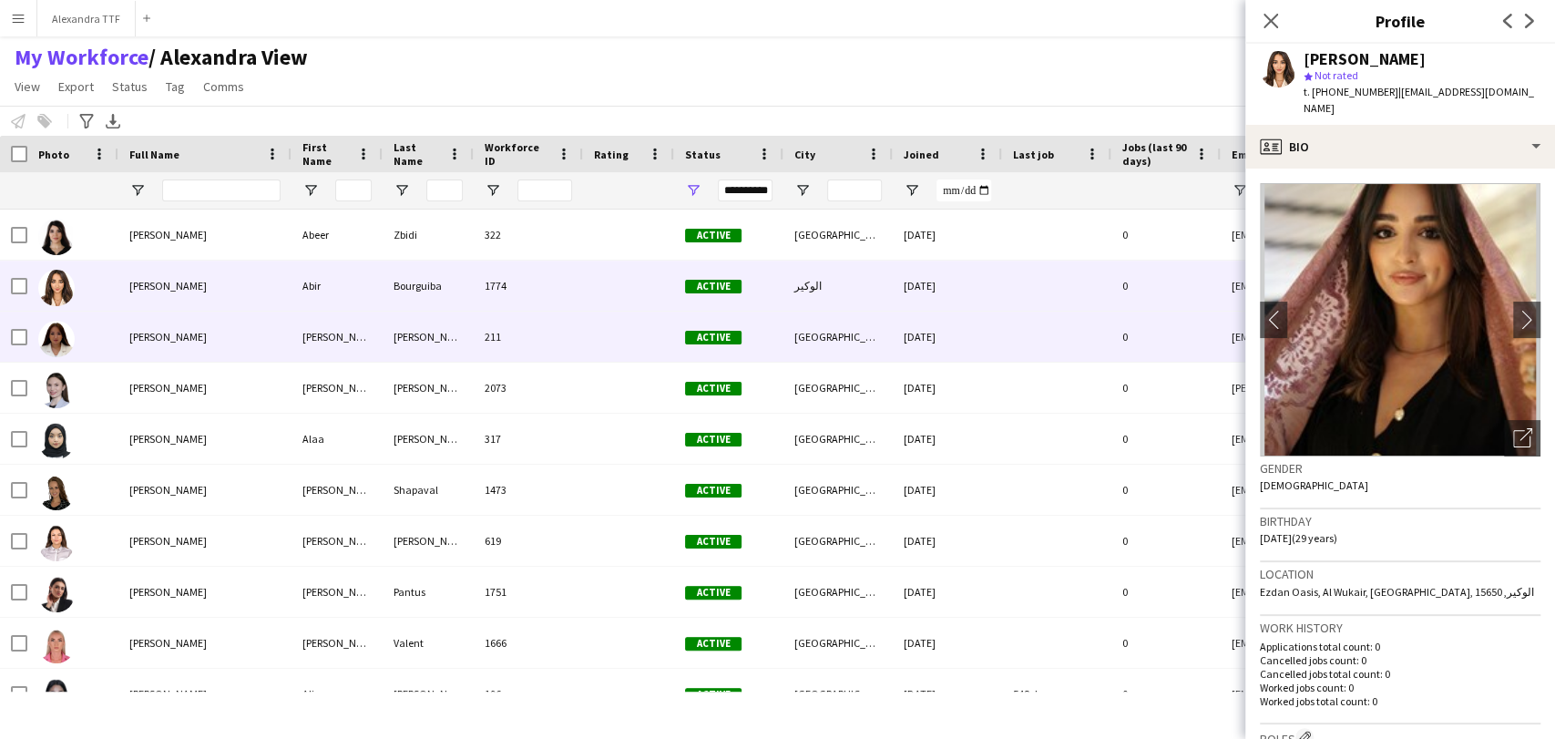
click at [129, 343] on span "[PERSON_NAME]" at bounding box center [167, 337] width 77 height 14
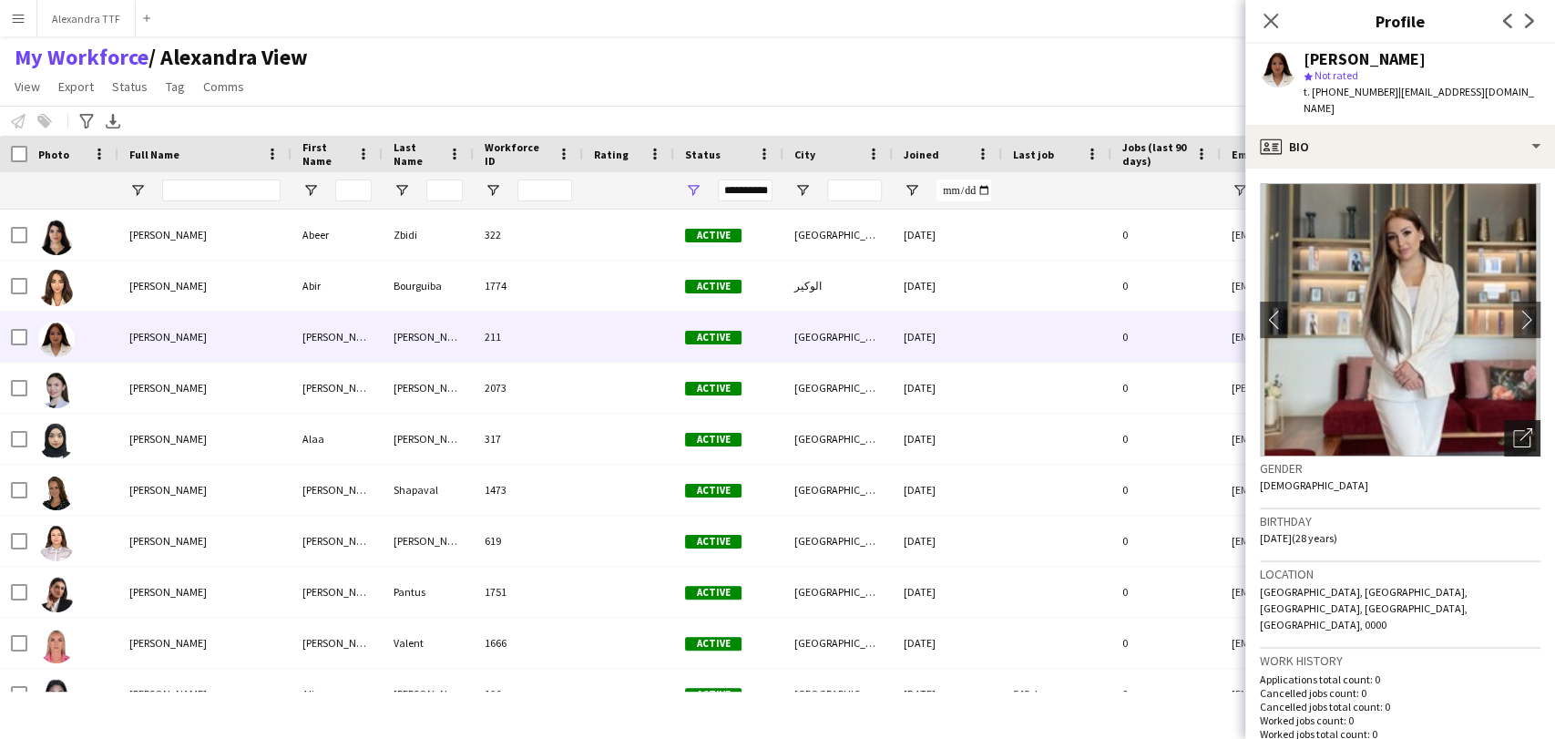
click at [977, 420] on div "Open photos pop-in" at bounding box center [1522, 438] width 36 height 36
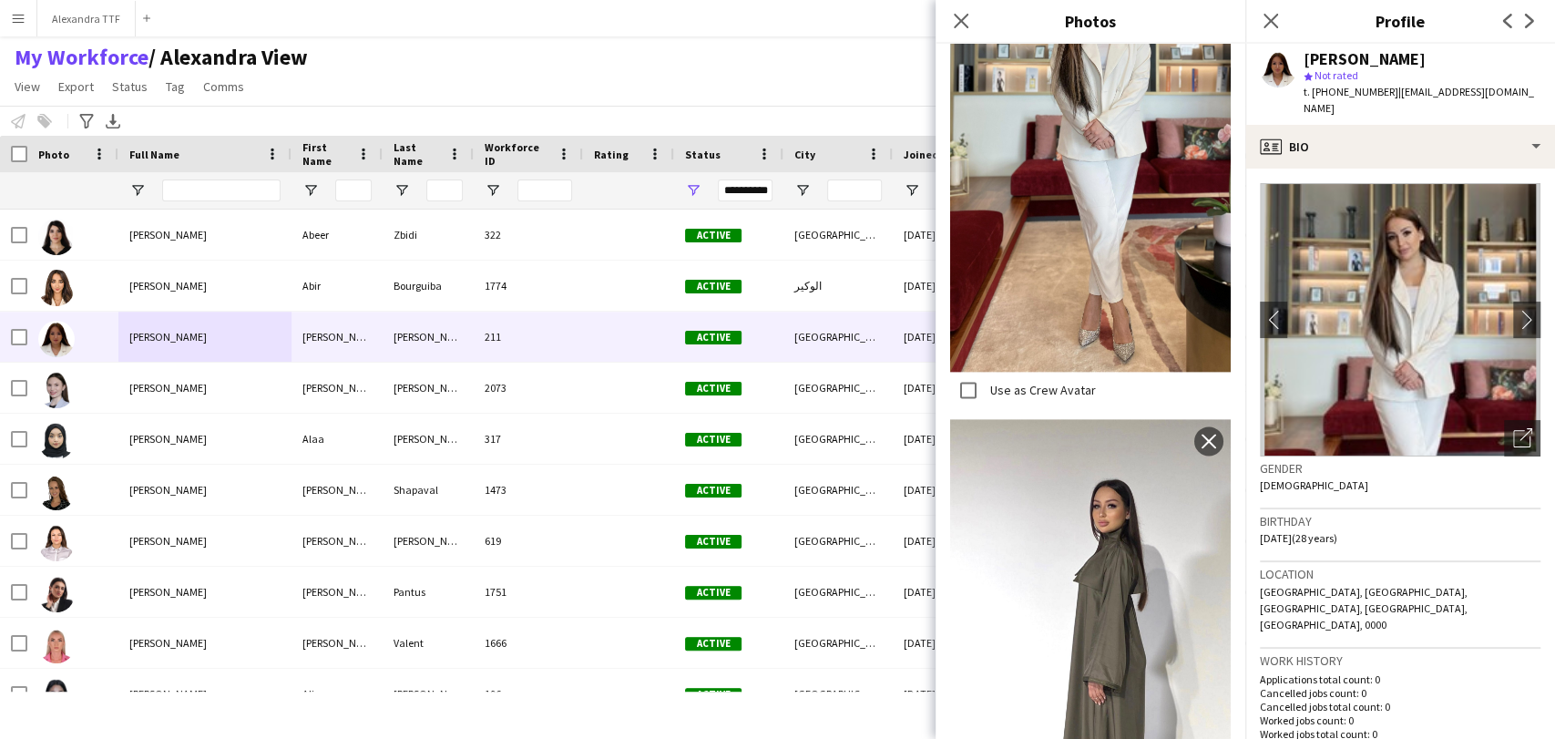
scroll to position [1502, 0]
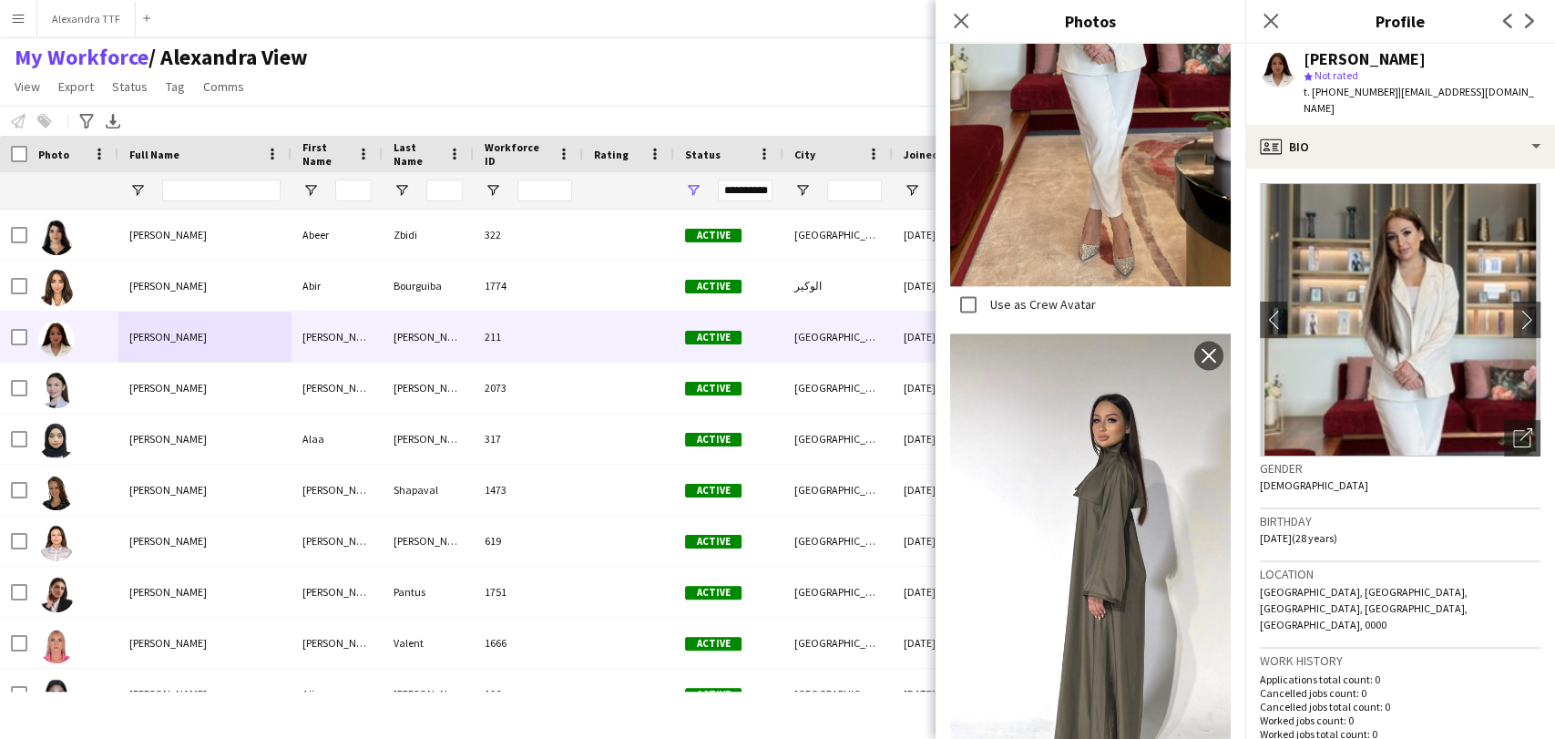
click at [401, 72] on div "My Workforce / [PERSON_NAME] View View Views Default view [PERSON_NAME] View Ap…" at bounding box center [777, 75] width 1555 height 62
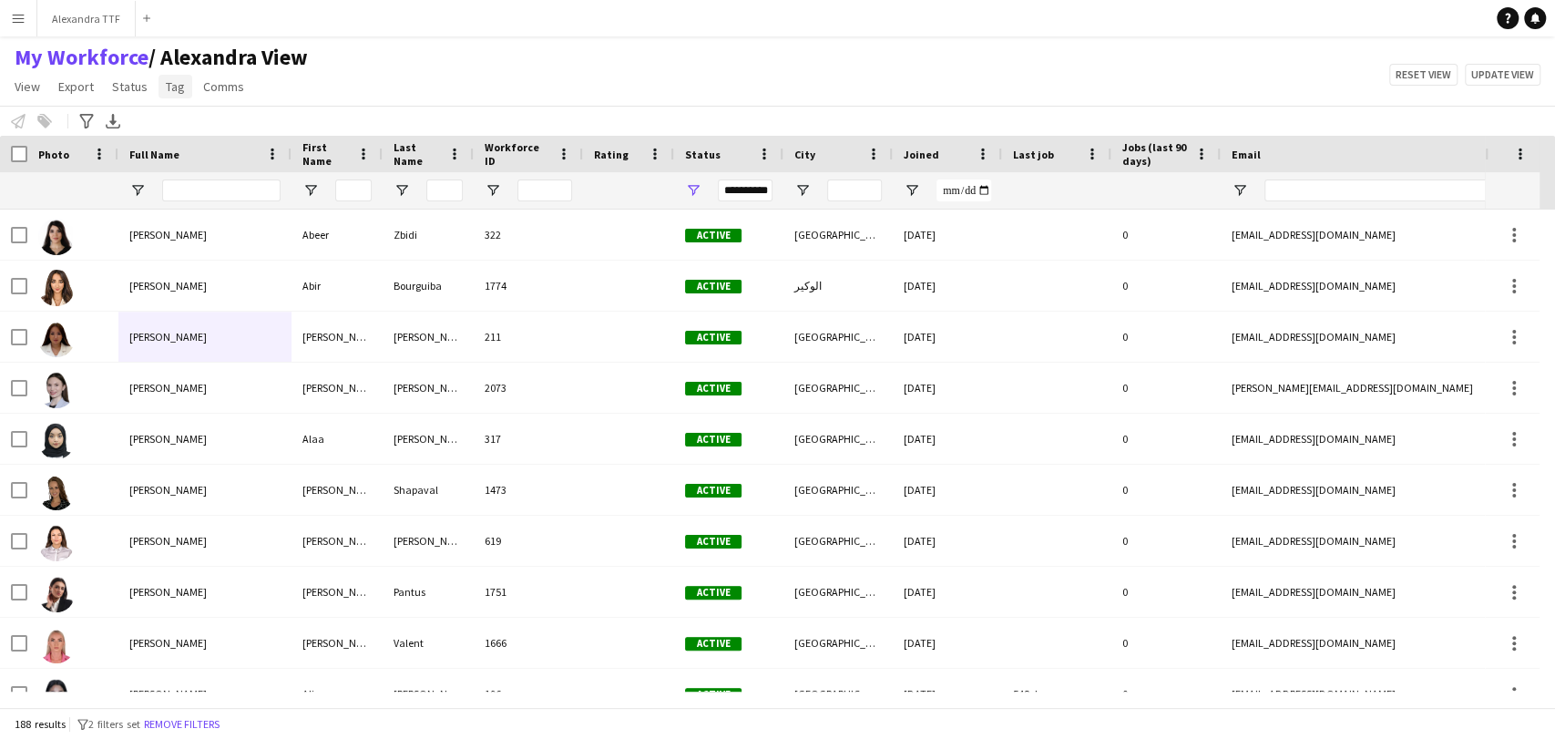
click at [180, 84] on span "Tag" at bounding box center [175, 86] width 19 height 16
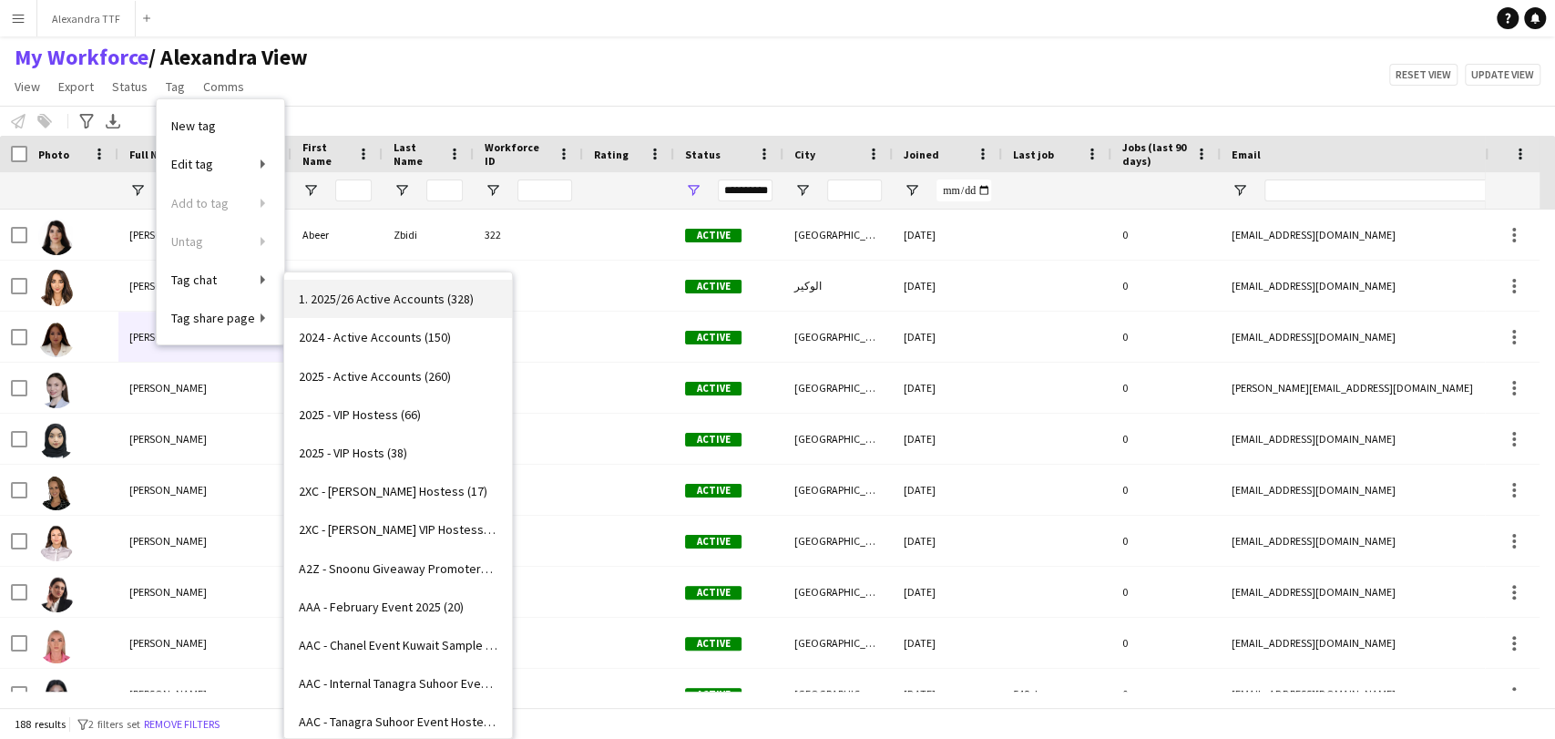
click at [371, 309] on link "1. 2025/26 Active Accounts (328)" at bounding box center [398, 299] width 228 height 38
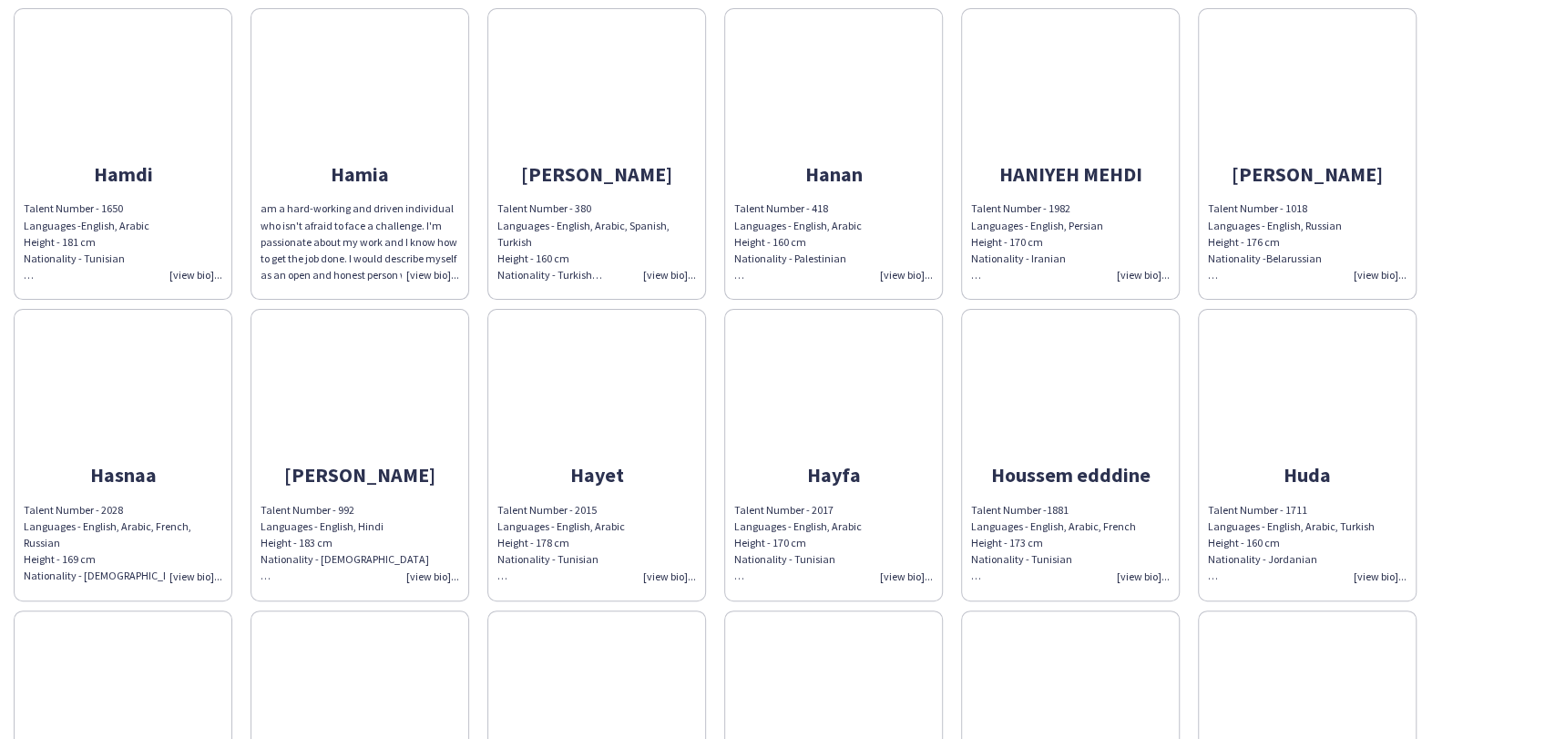
scroll to position [6780, 0]
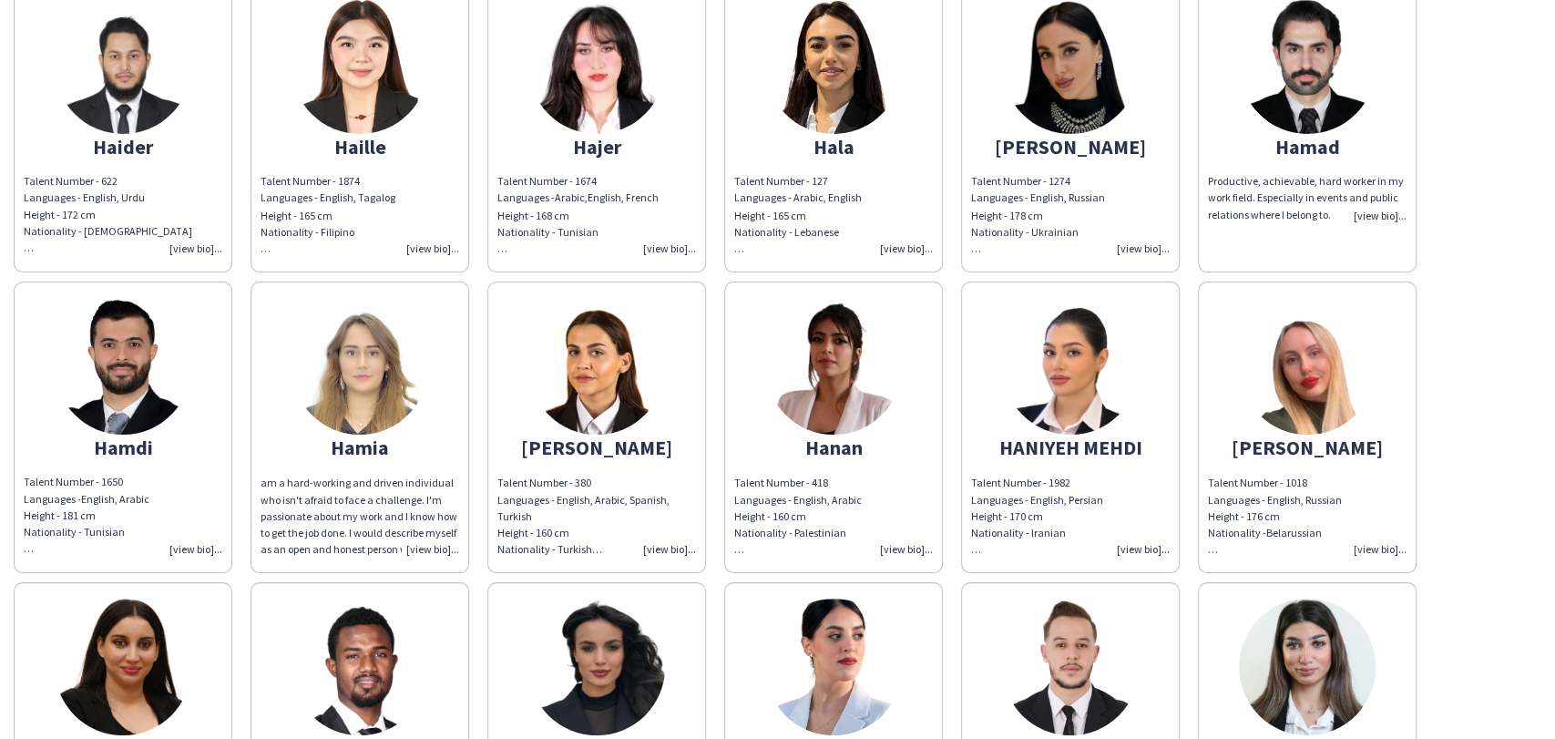
drag, startPoint x: 313, startPoint y: 352, endPoint x: 523, endPoint y: 355, distance: 209.5
click at [313, 352] on img at bounding box center [359, 366] width 137 height 137
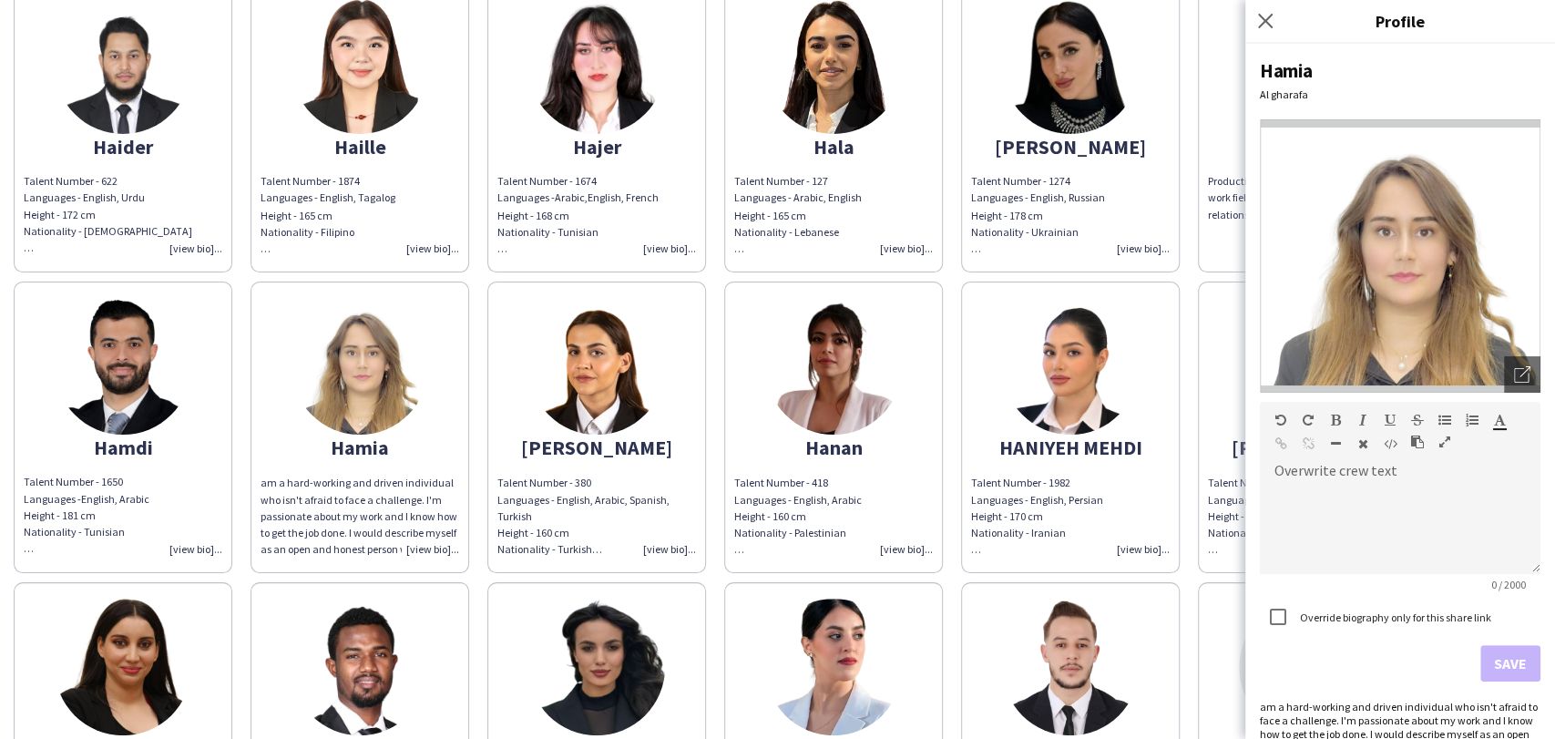
click at [811, 335] on img at bounding box center [833, 366] width 137 height 137
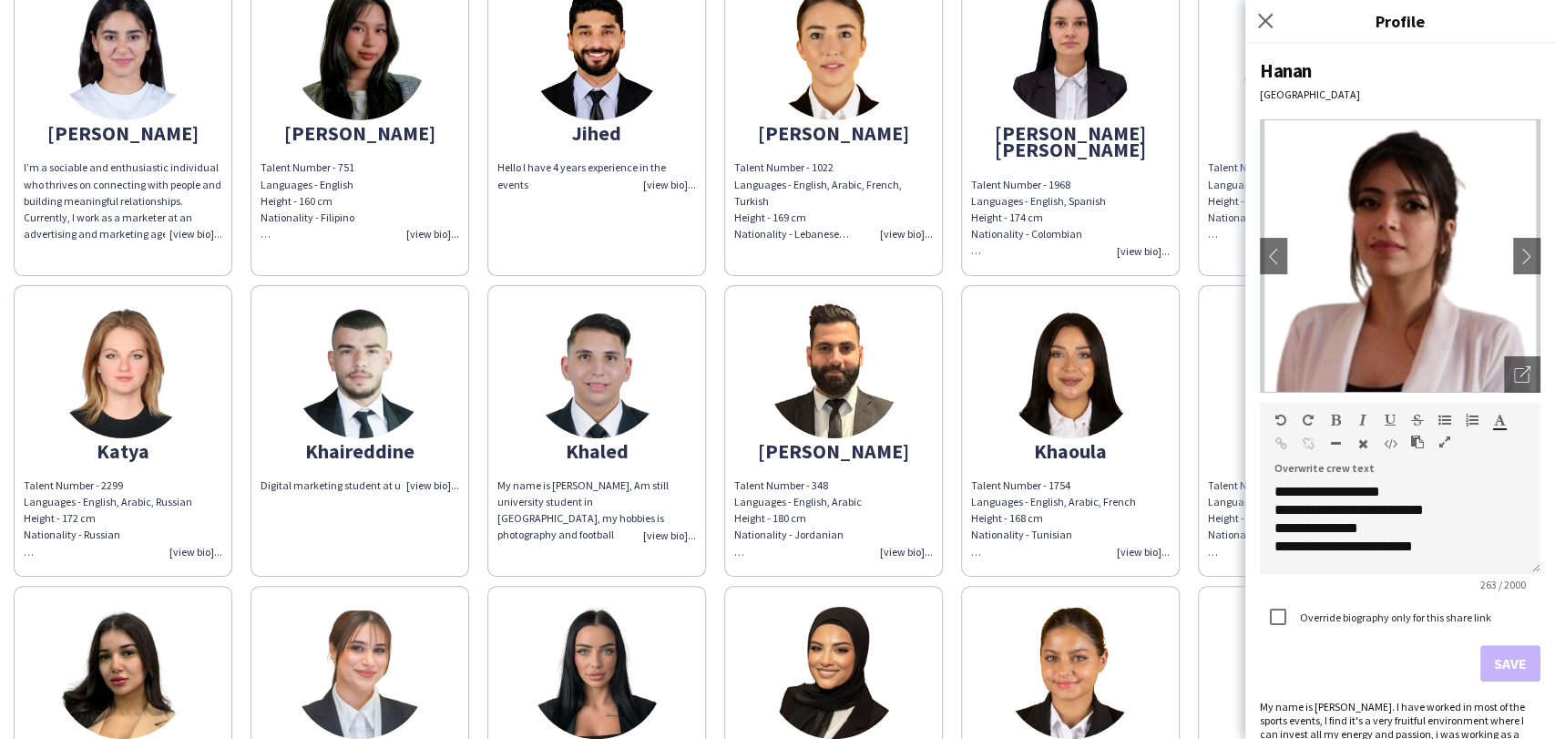
scroll to position [8298, 0]
click at [977, 22] on icon "Close pop-in" at bounding box center [1264, 20] width 17 height 17
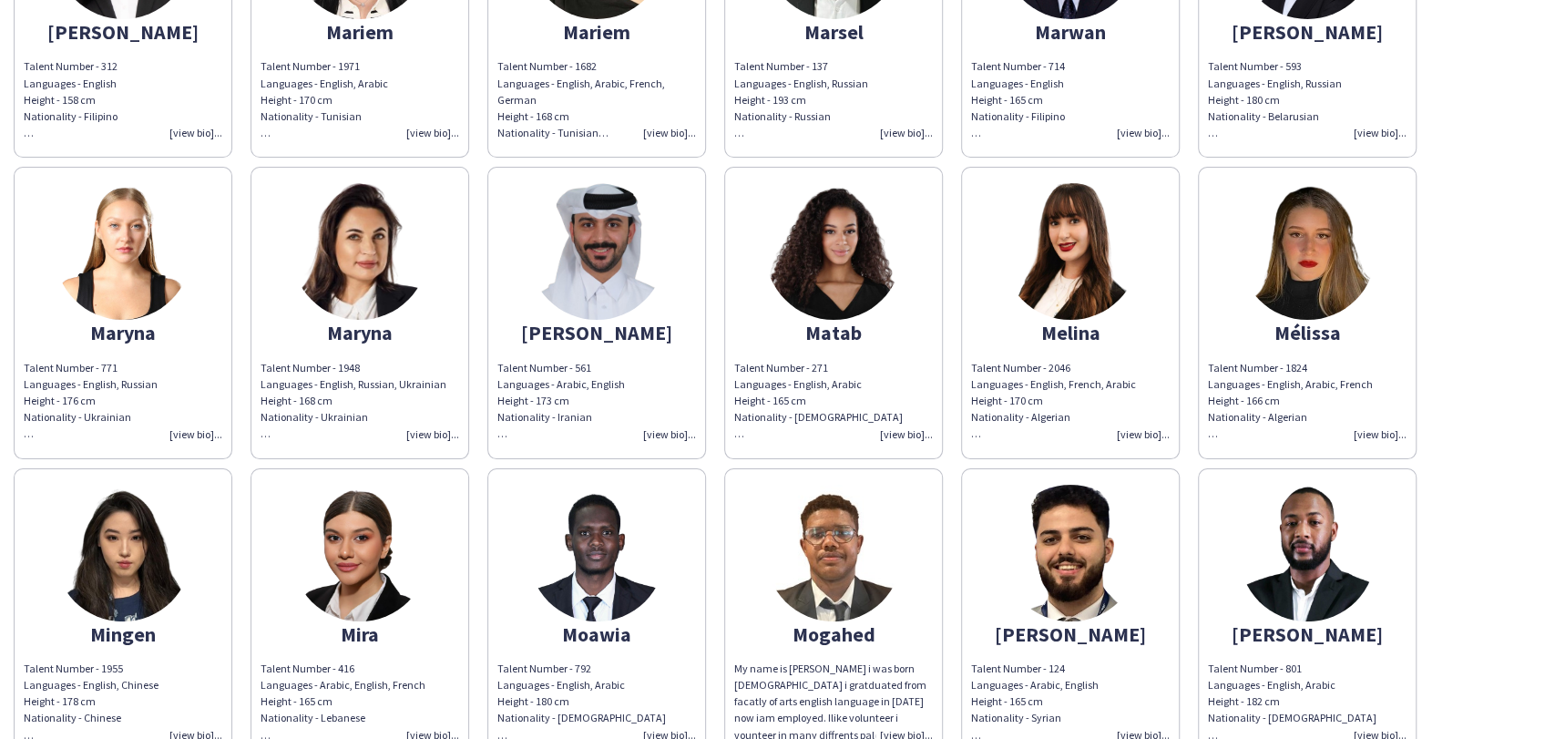
scroll to position [9613, 0]
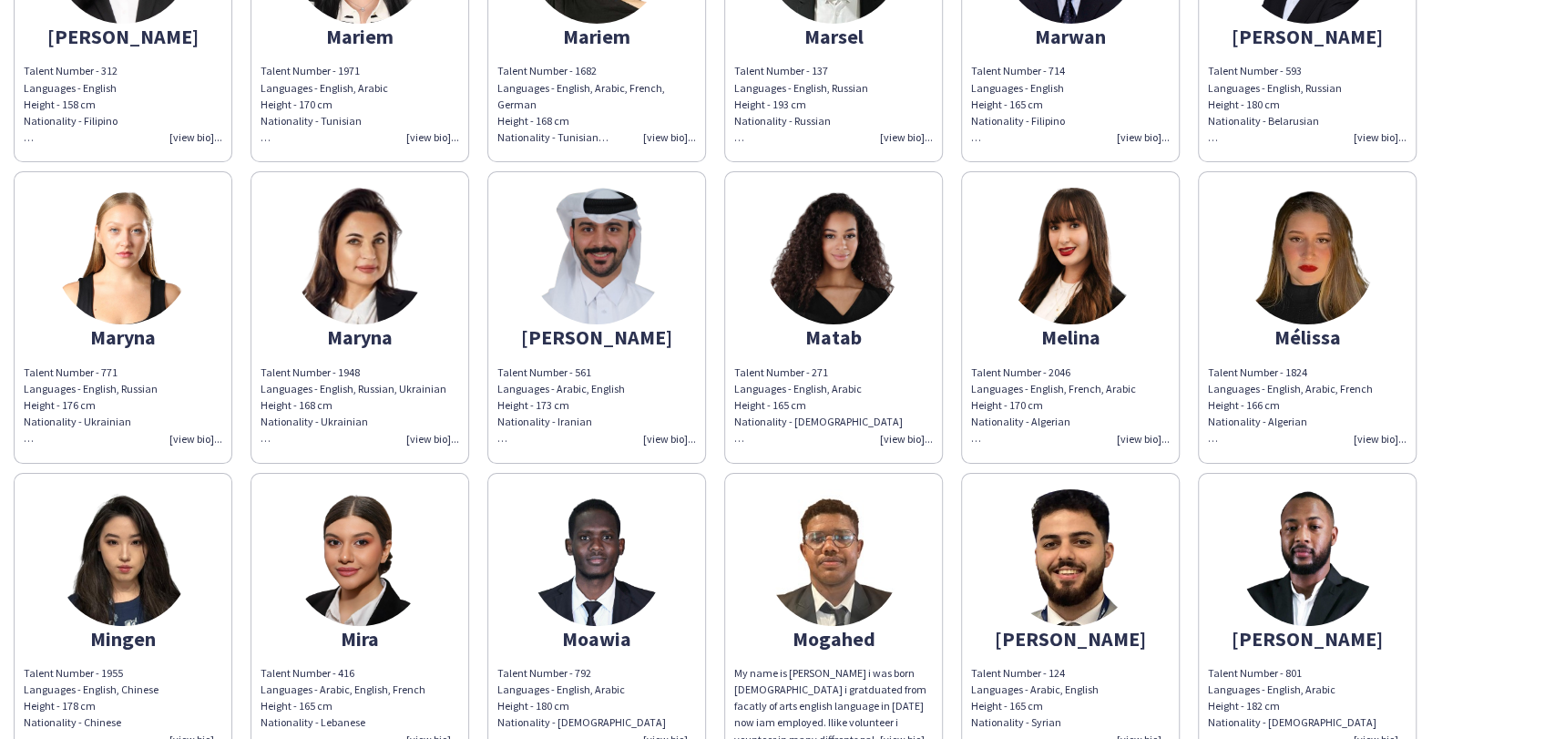
click at [977, 214] on img at bounding box center [1070, 256] width 137 height 137
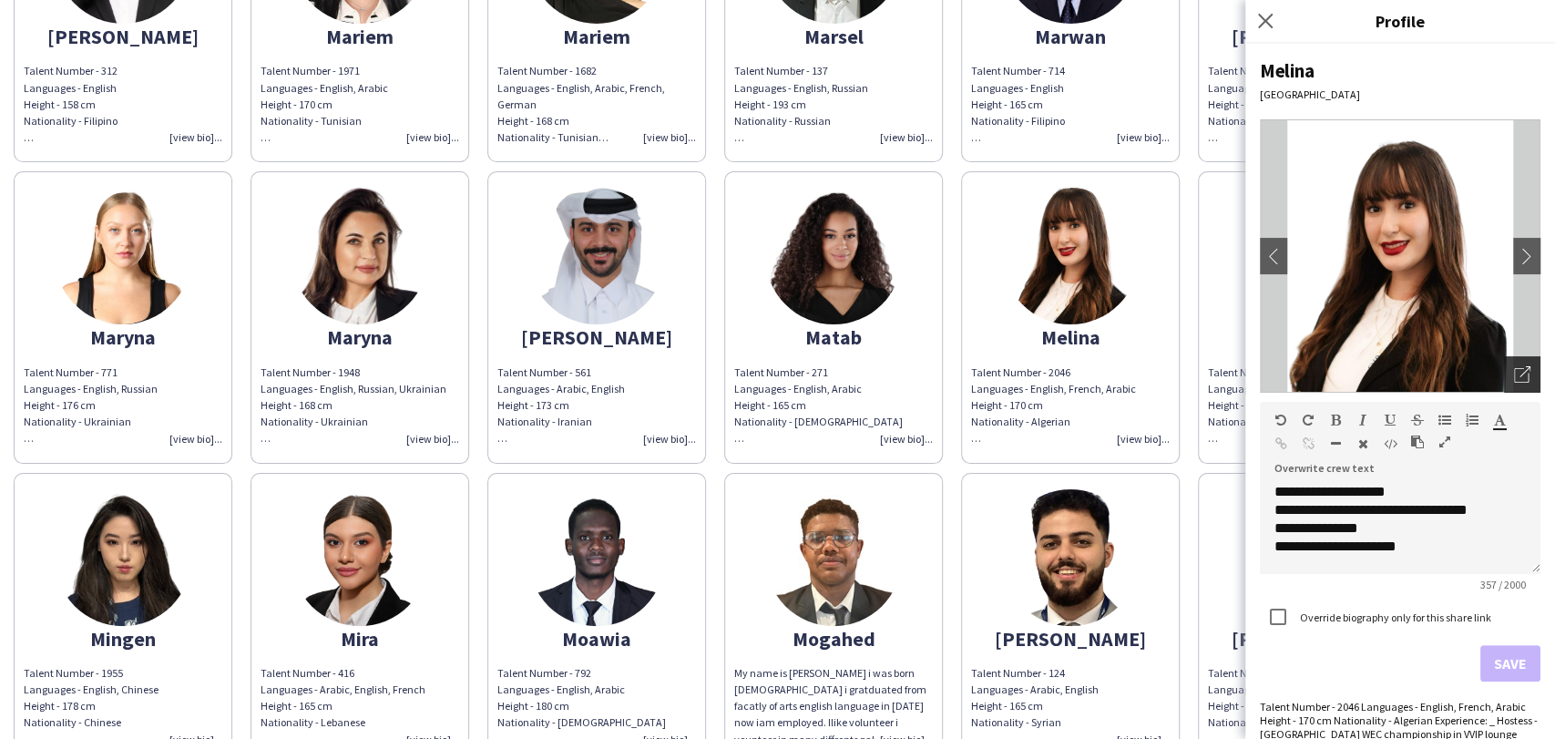
click at [977, 364] on div "Open photos pop-in" at bounding box center [1522, 374] width 36 height 36
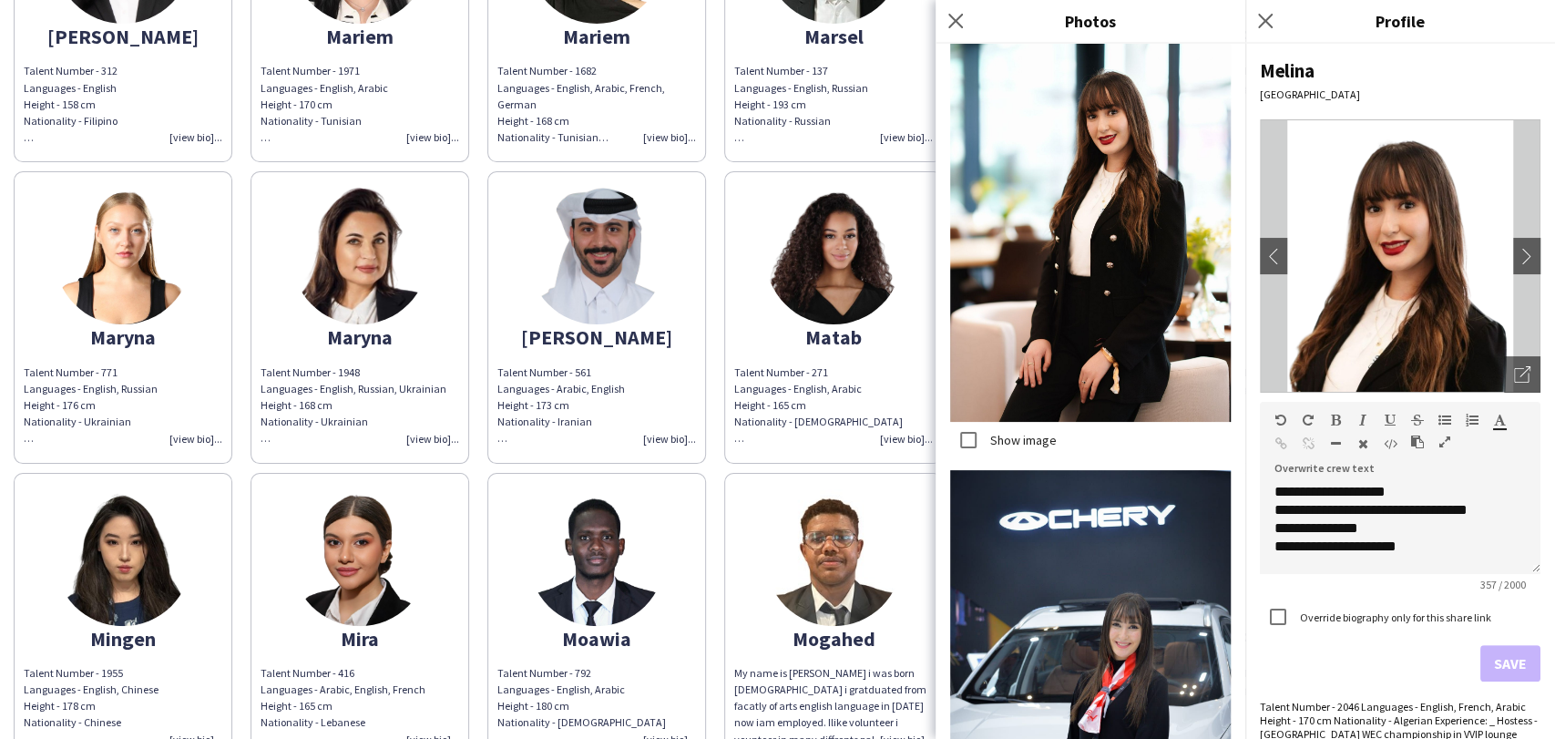
scroll to position [356, 0]
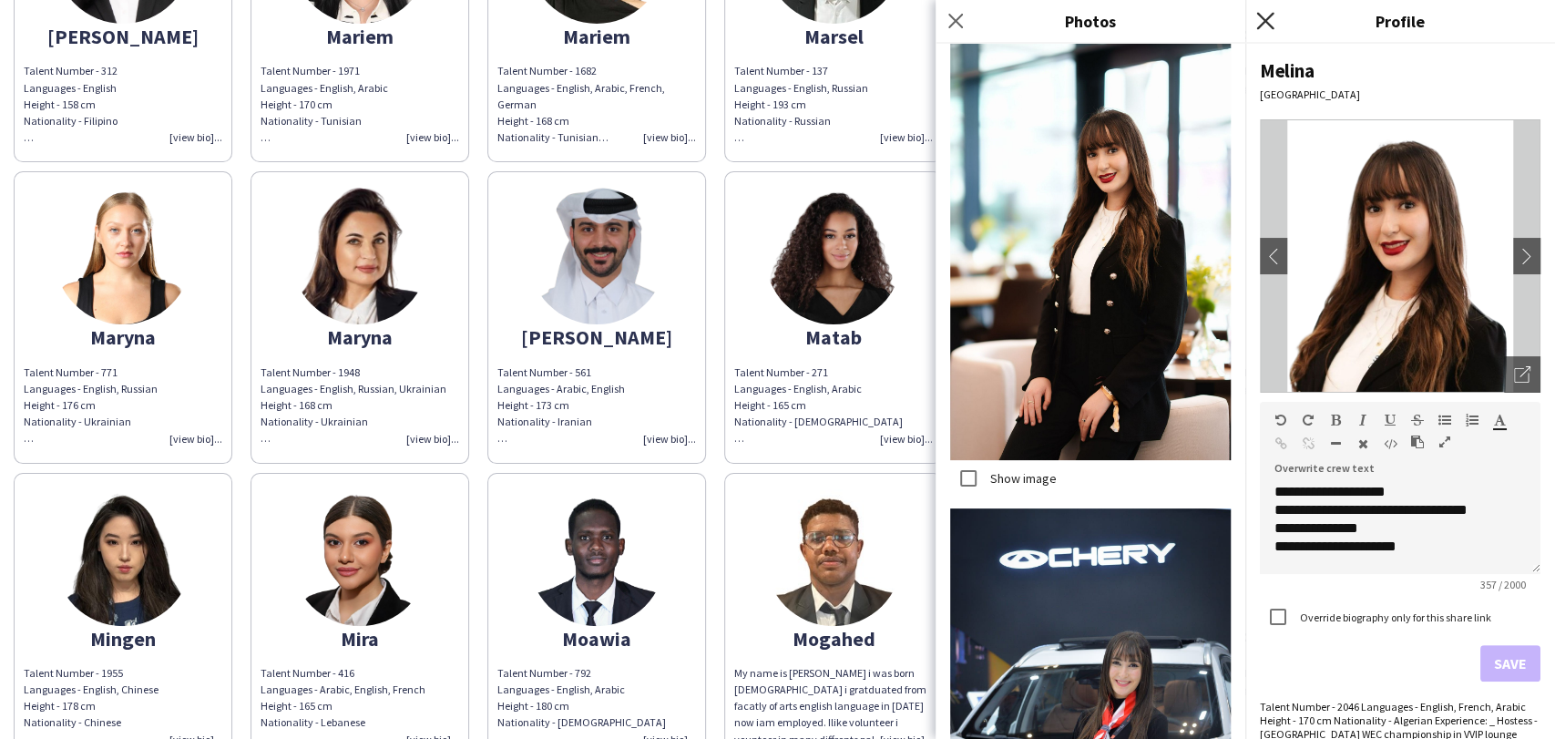
click at [977, 18] on icon "Close pop-in" at bounding box center [1264, 20] width 17 height 17
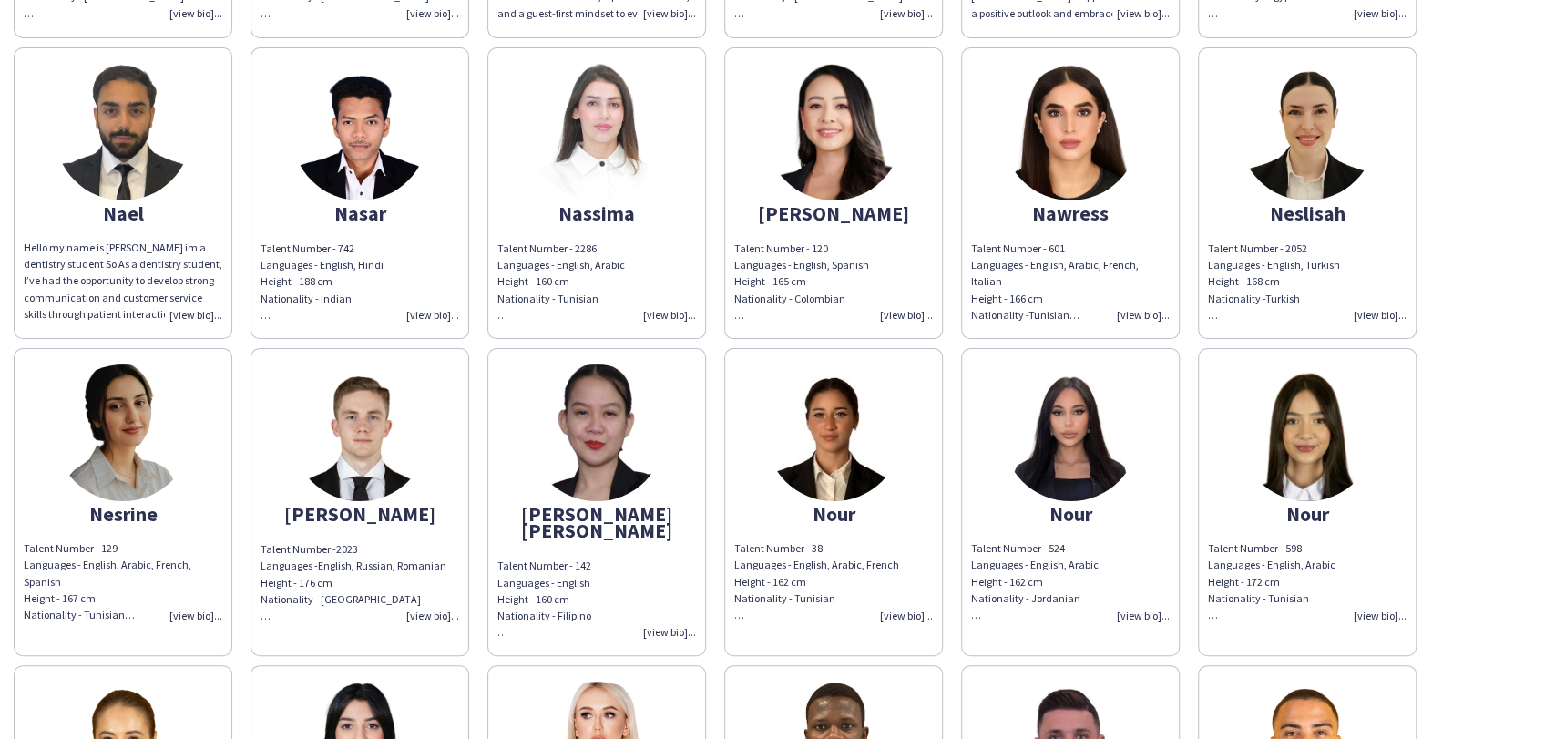
scroll to position [11435, 0]
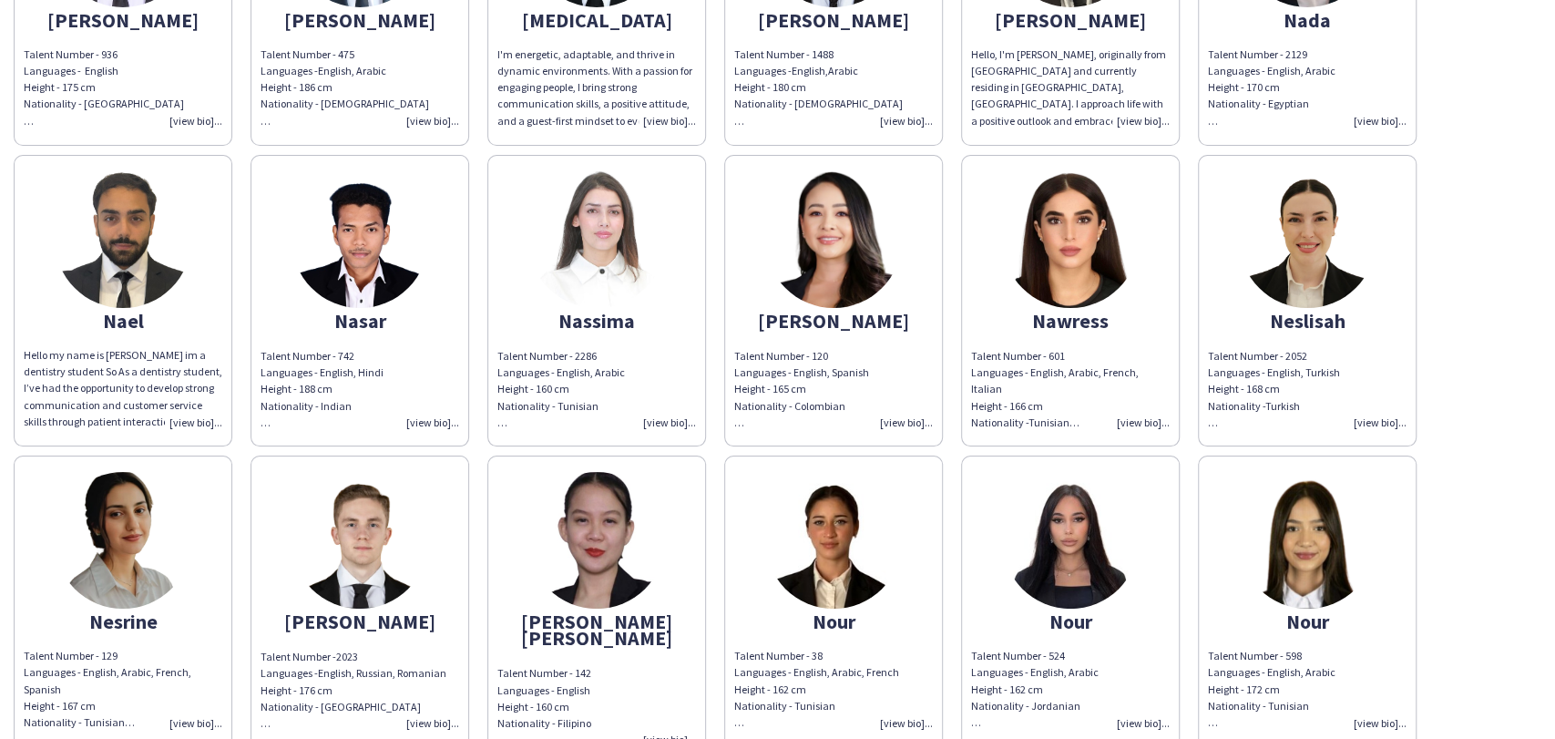
click at [977, 217] on img at bounding box center [1307, 239] width 137 height 137
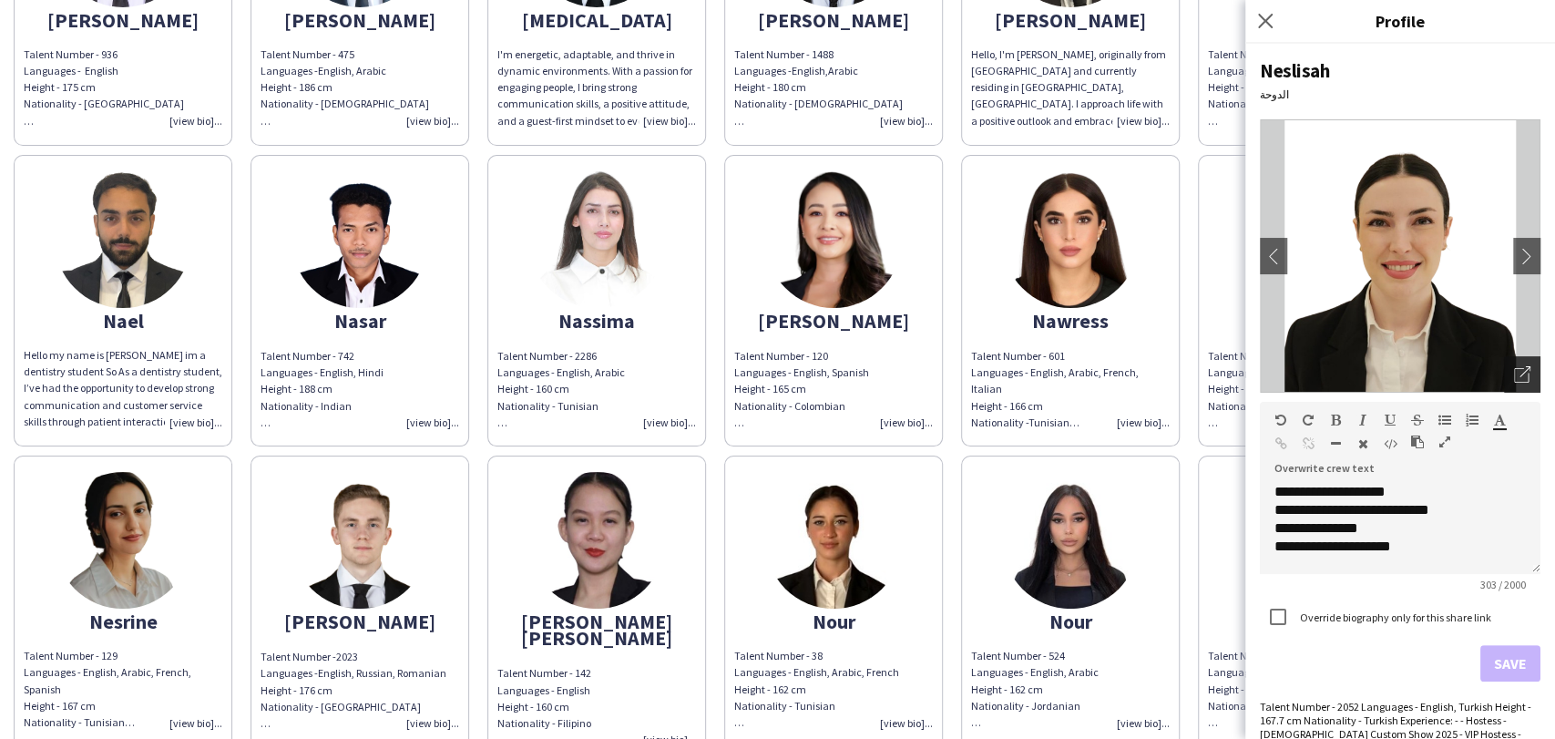
click at [977, 367] on icon "Open photos pop-in" at bounding box center [1522, 374] width 16 height 16
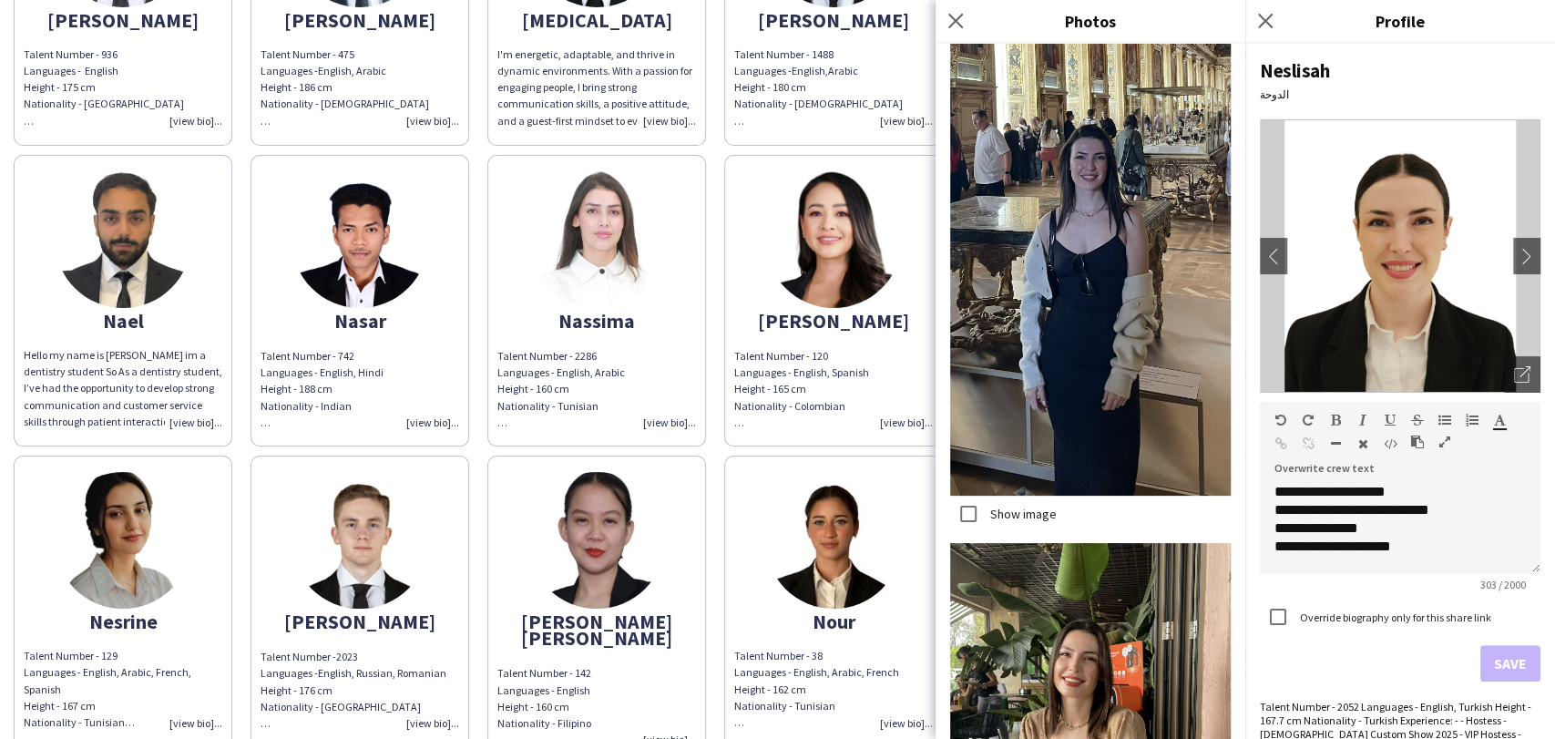
scroll to position [2377, 0]
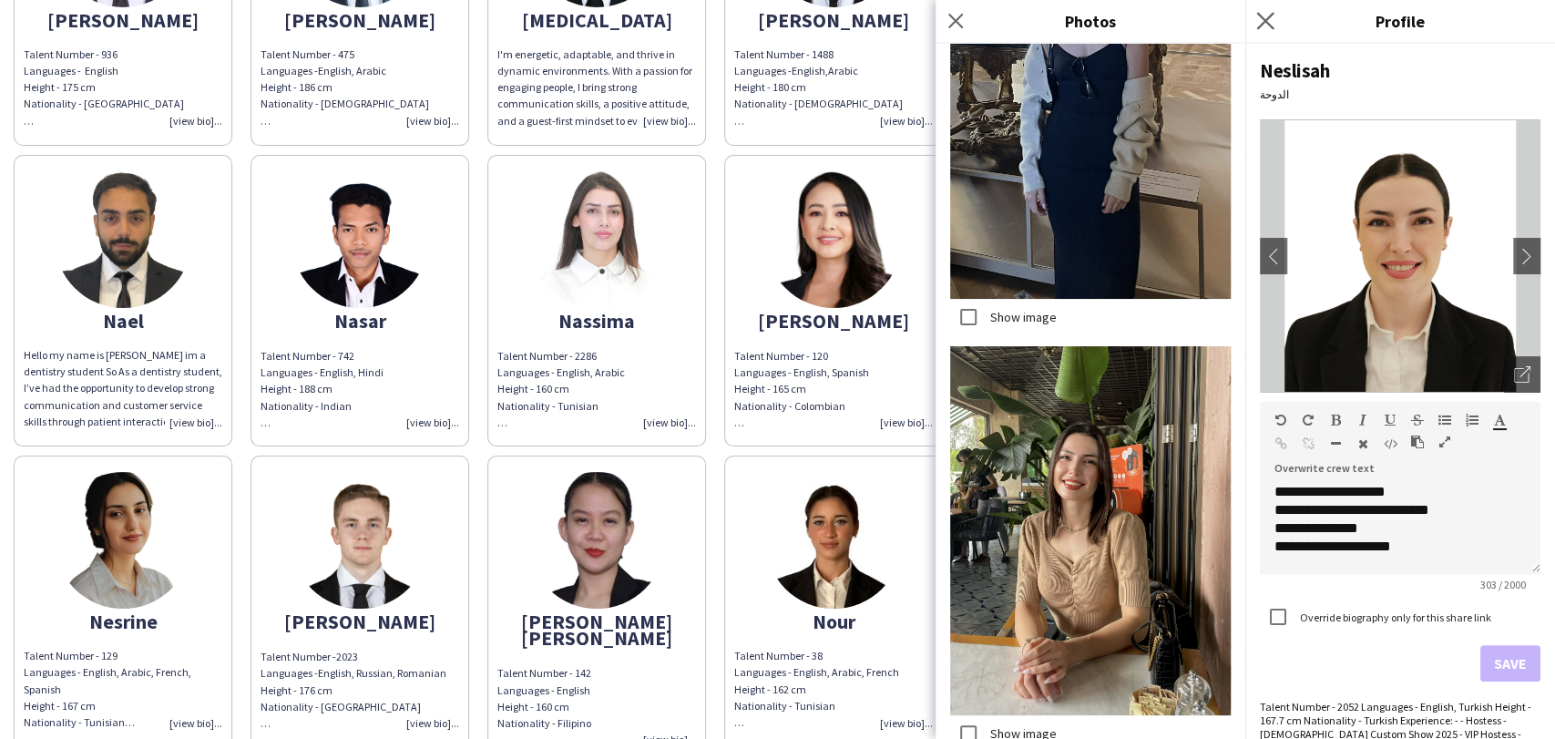
click at [977, 10] on app-icon "Close pop-in" at bounding box center [1265, 21] width 26 height 26
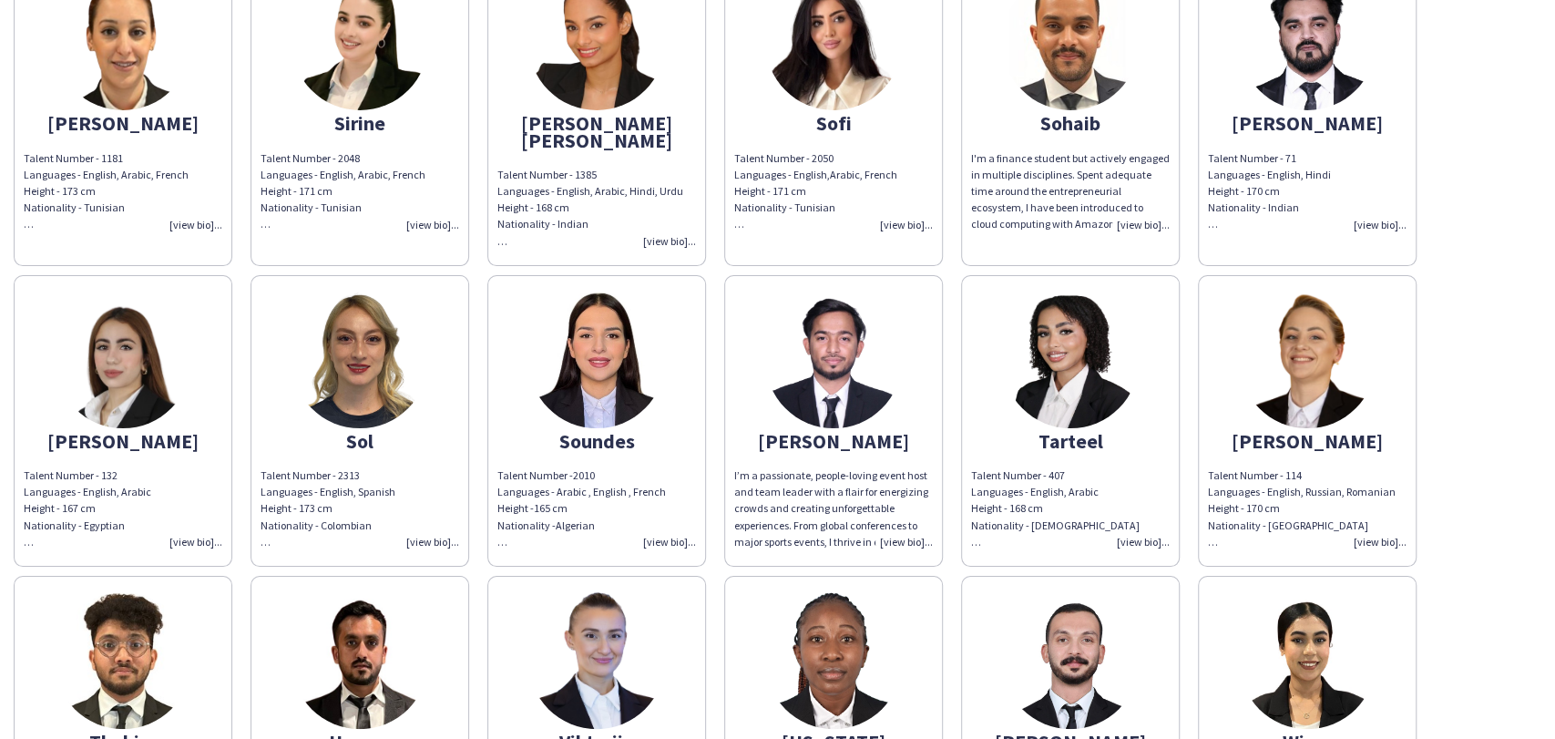
scroll to position [14673, 0]
click at [364, 301] on img at bounding box center [359, 359] width 137 height 137
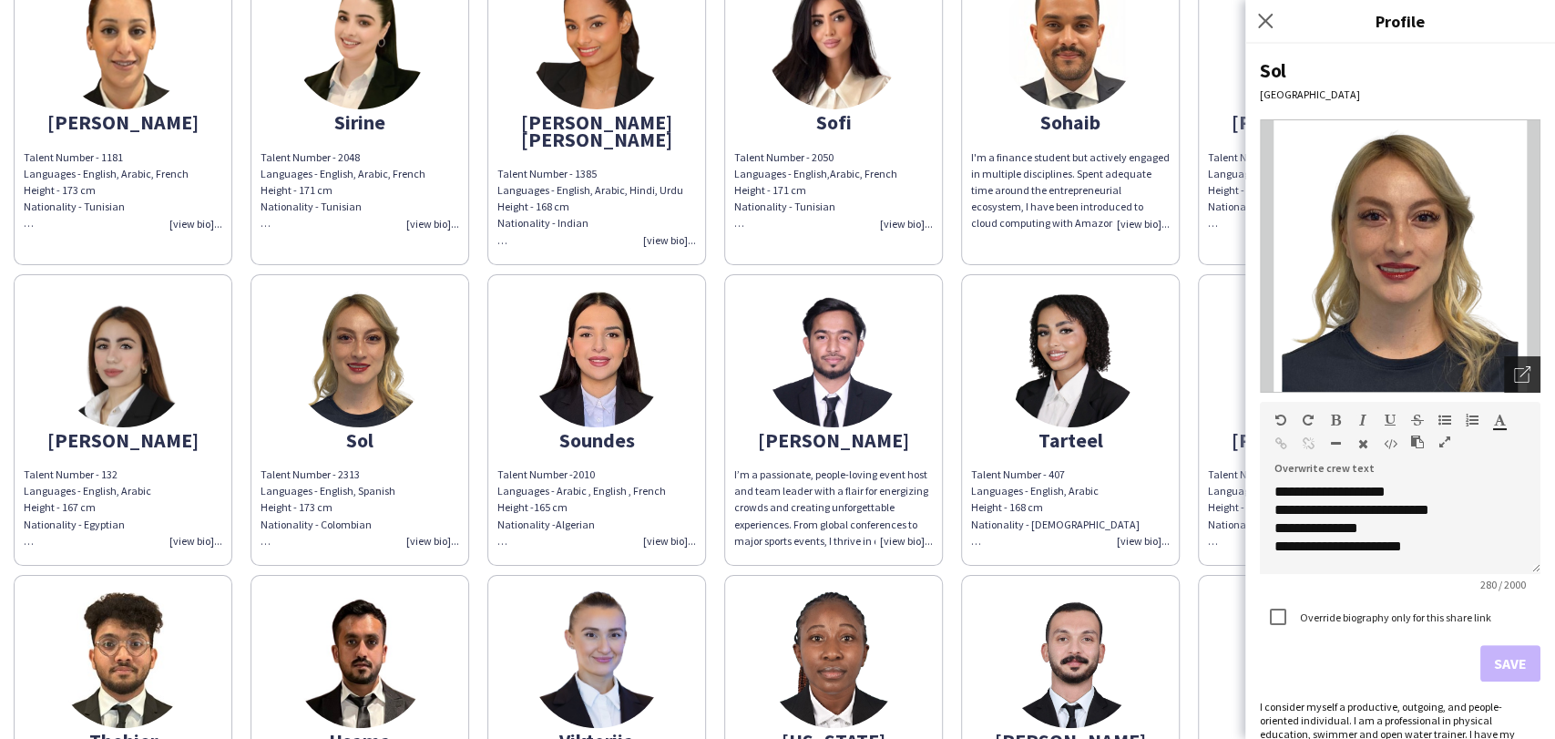
click at [977, 373] on icon "Open photos pop-in" at bounding box center [1522, 374] width 16 height 16
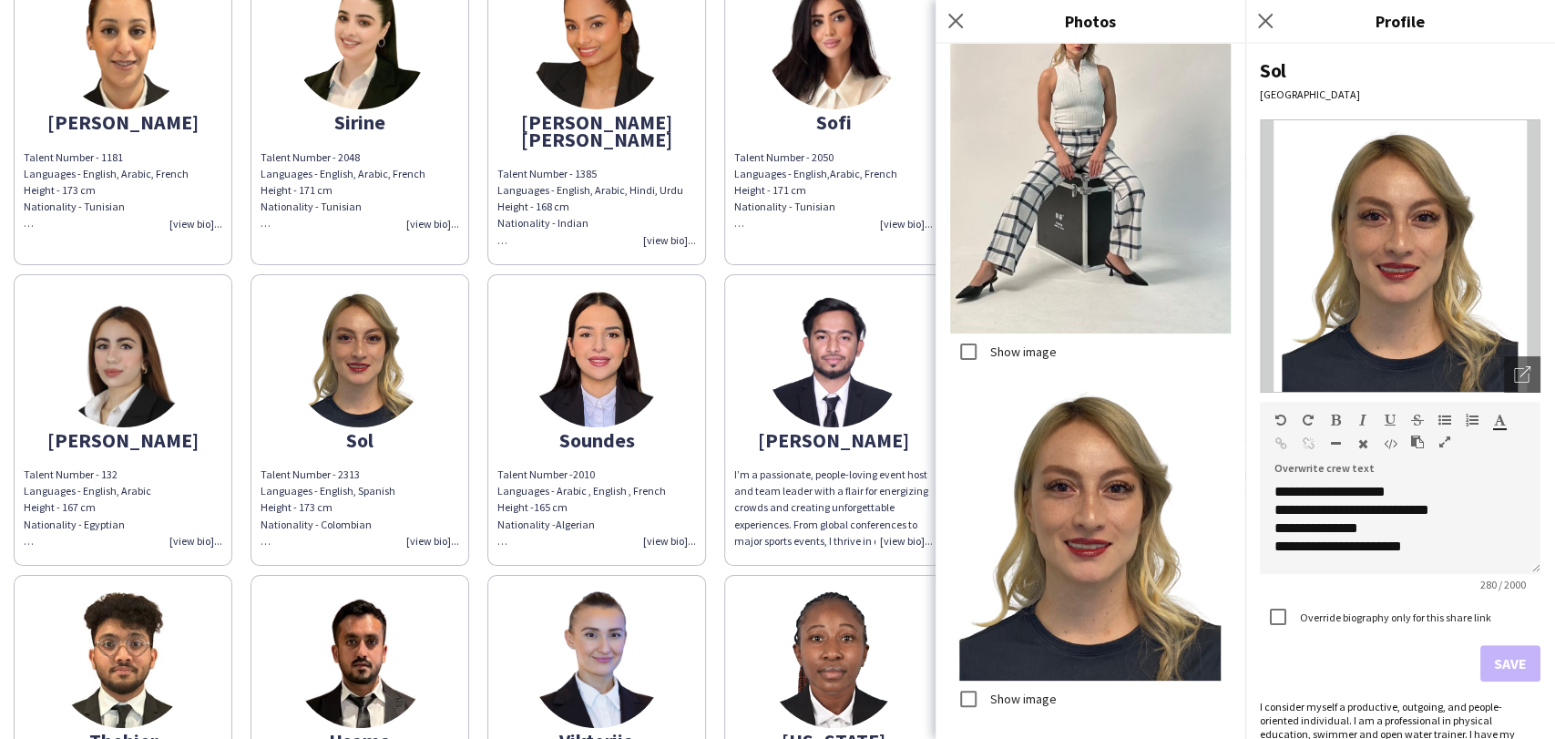
scroll to position [27, 0]
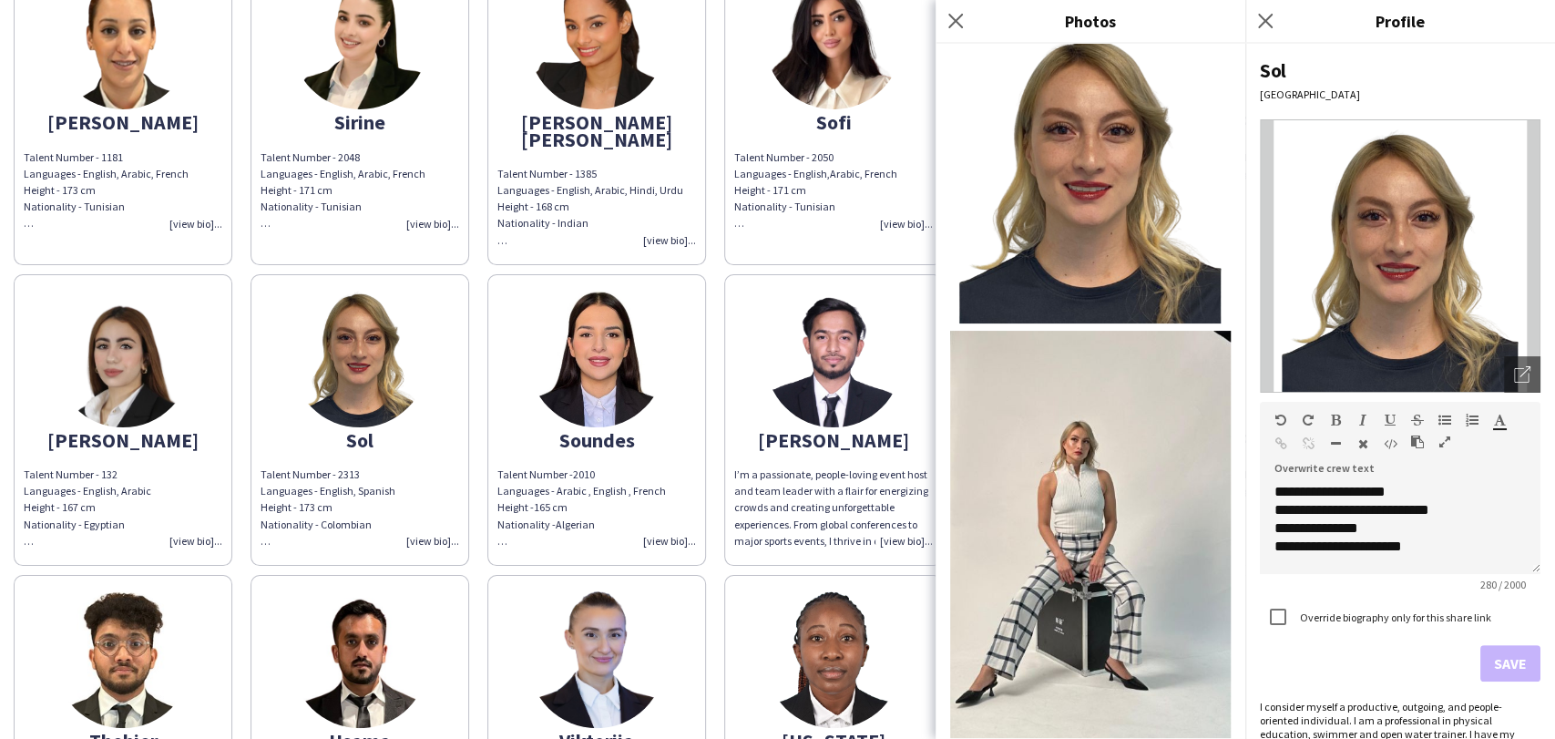
click at [977, 5] on div "Close pop-in" at bounding box center [1268, 21] width 46 height 42
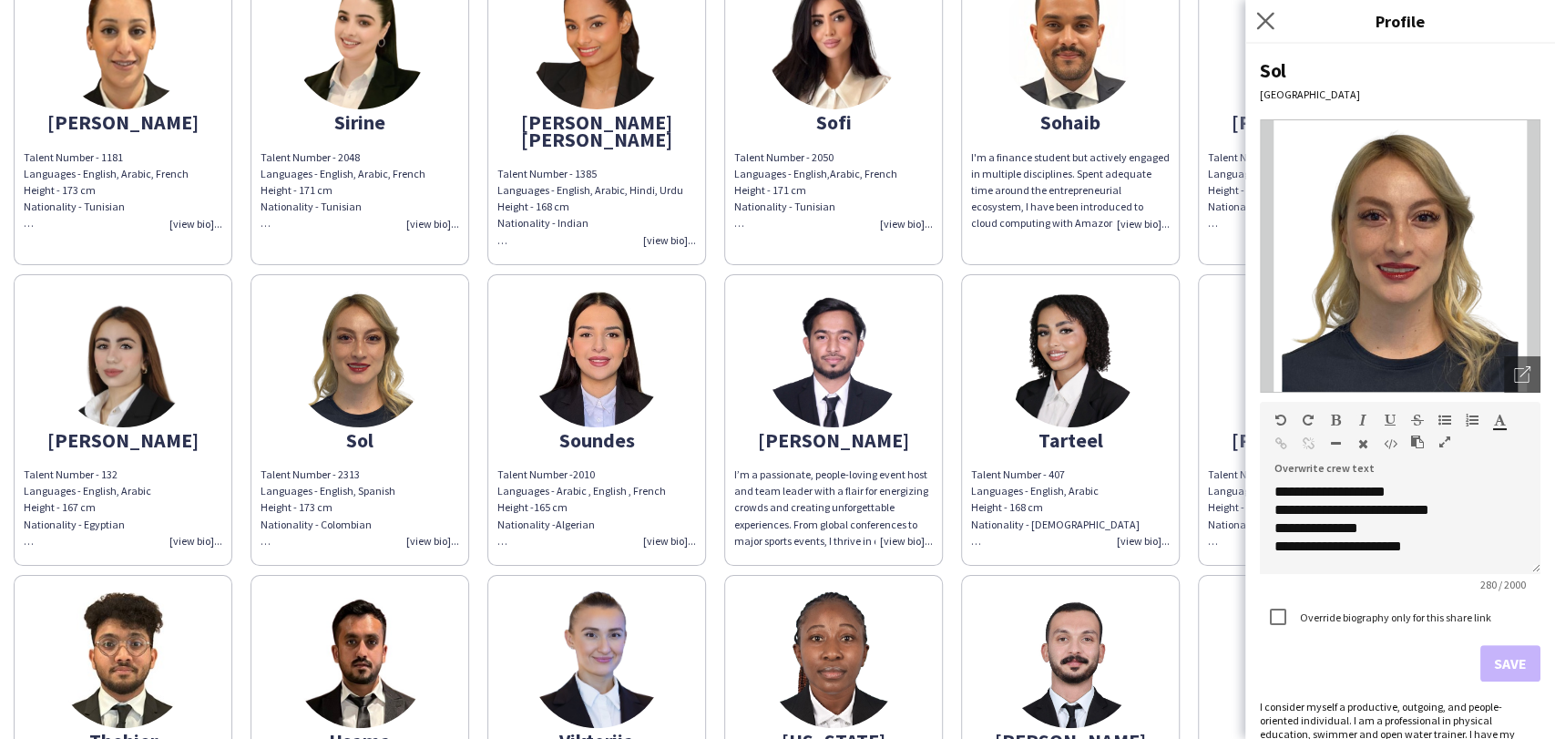
click at [977, 16] on icon "Close pop-in" at bounding box center [1264, 20] width 17 height 17
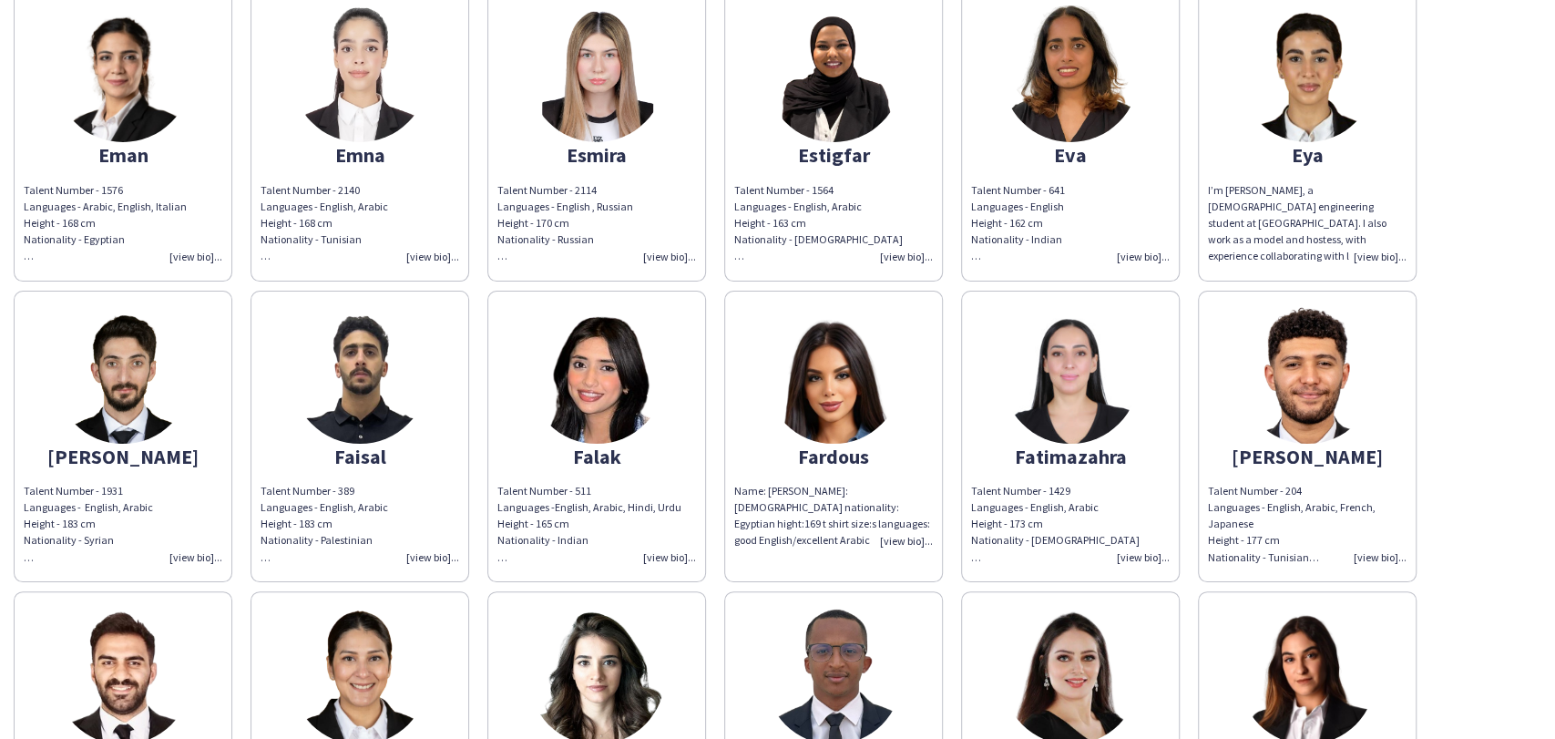
scroll to position [5465, 0]
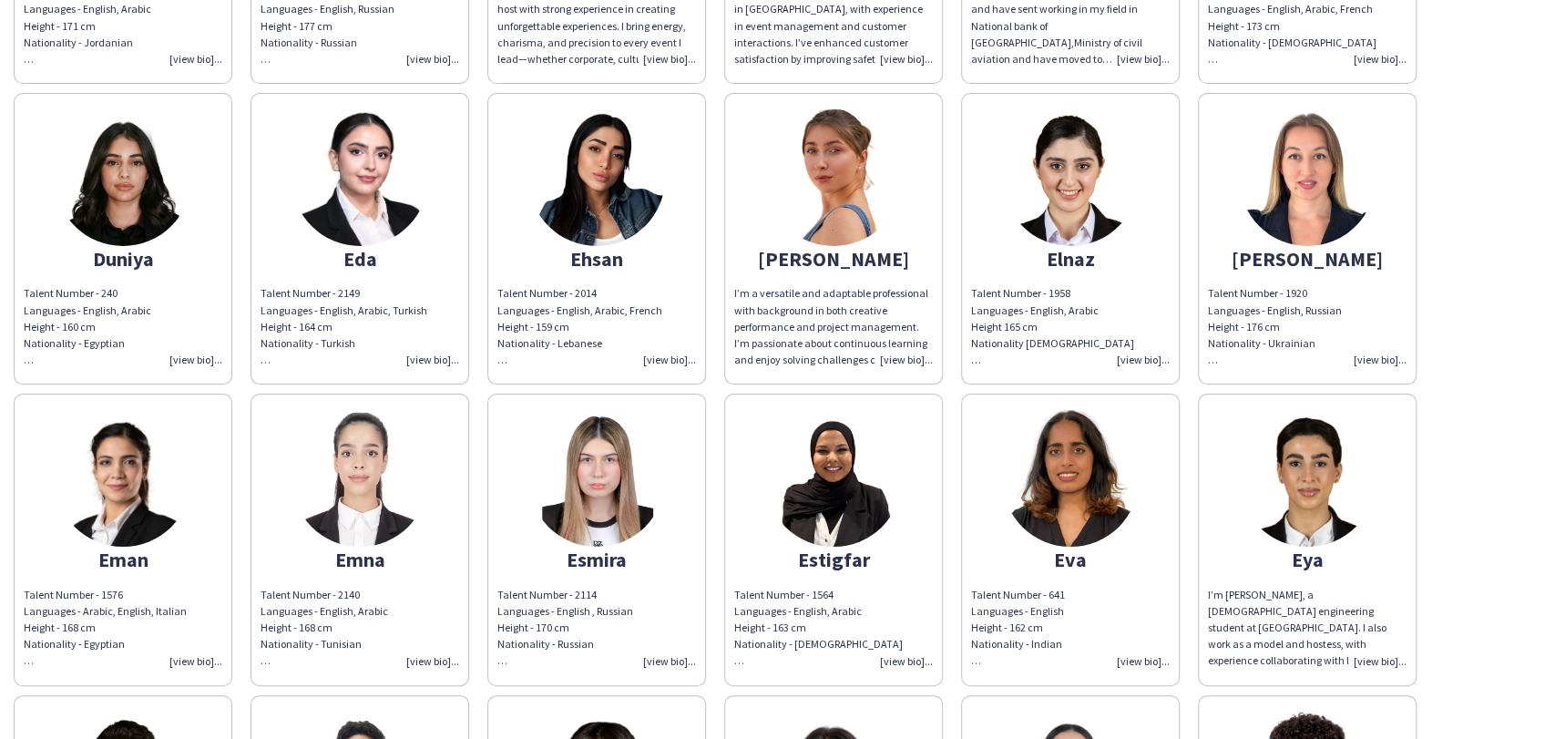
click at [864, 179] on img at bounding box center [833, 177] width 137 height 137
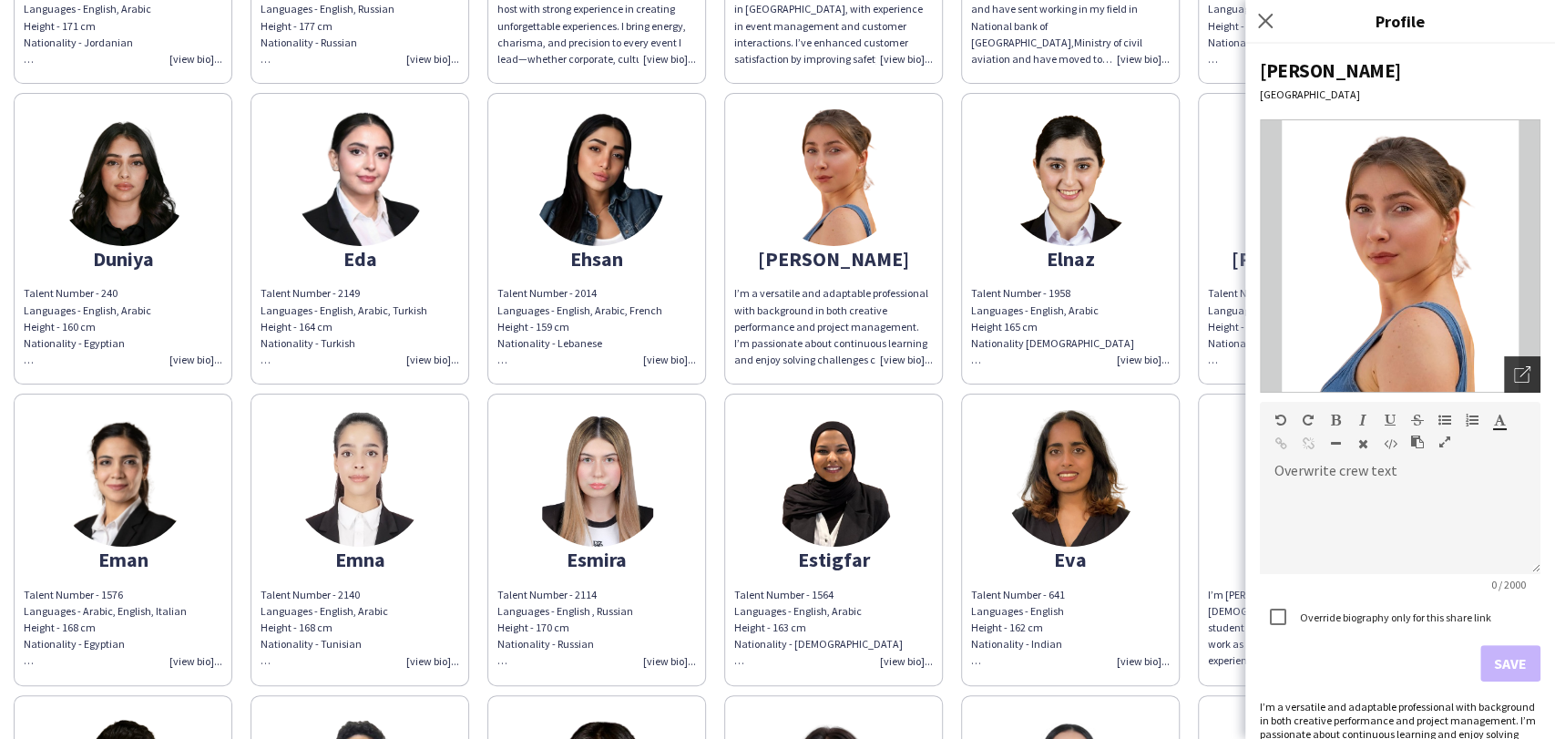
click at [977, 367] on icon "Open photos pop-in" at bounding box center [1522, 374] width 16 height 16
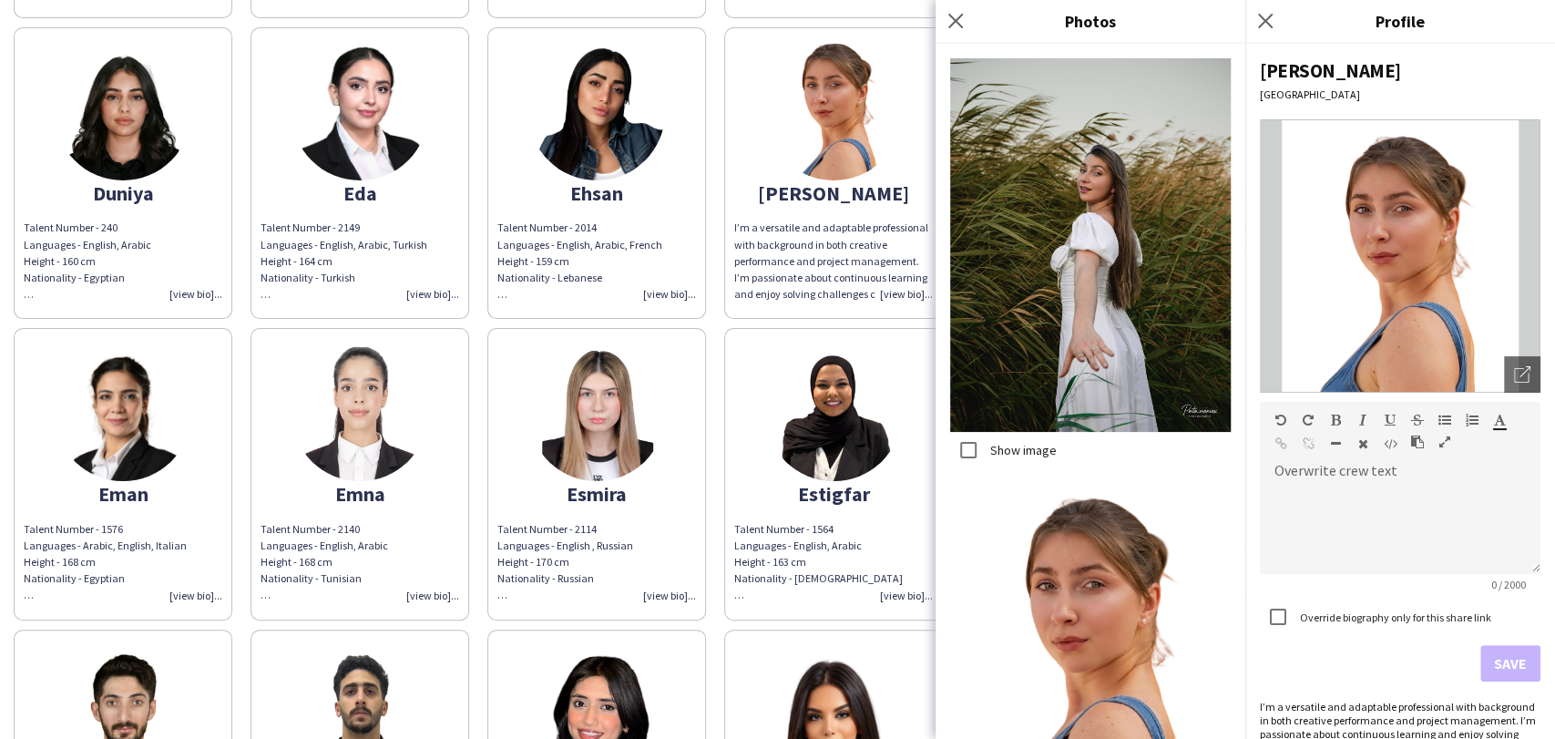
scroll to position [5566, 0]
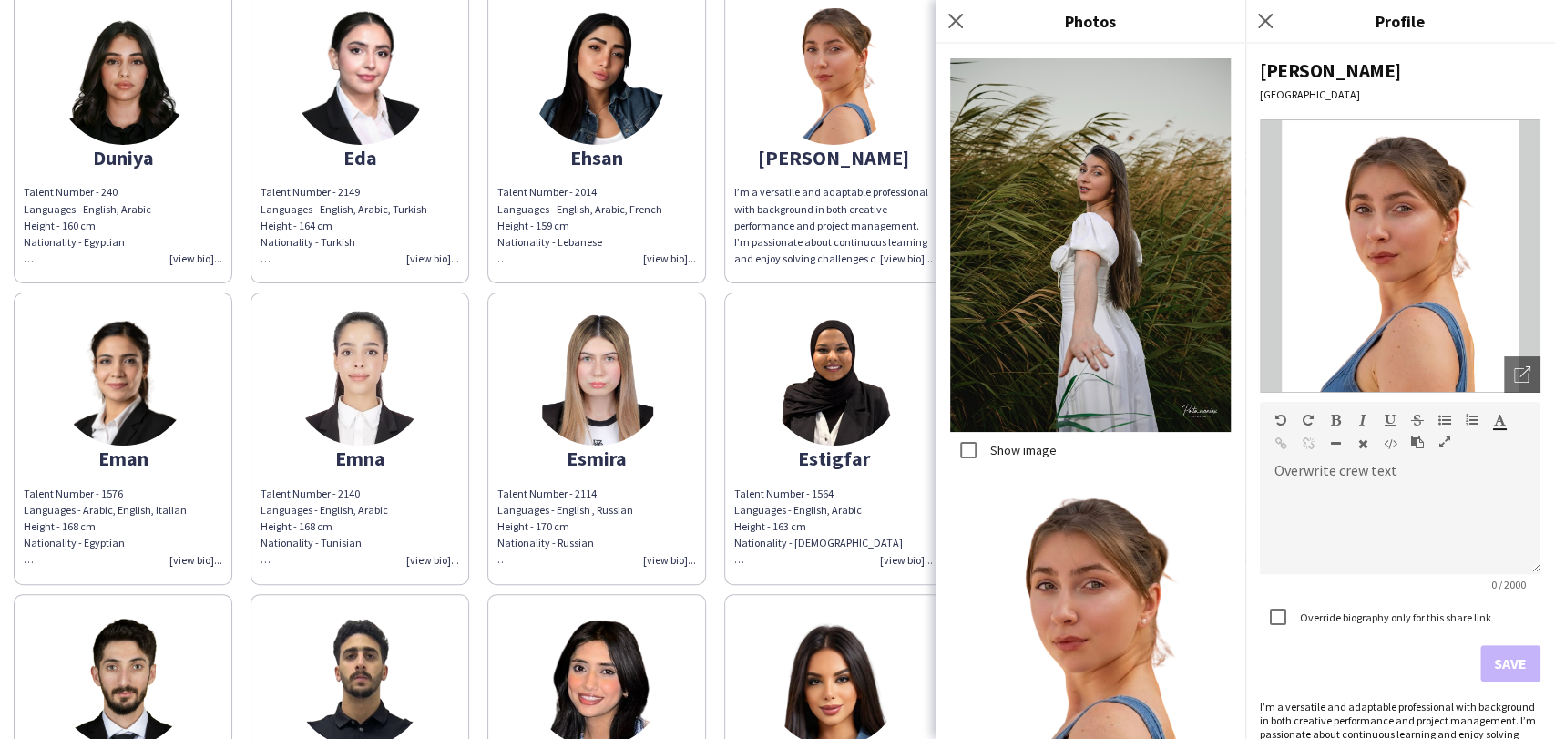
drag, startPoint x: 1263, startPoint y: 12, endPoint x: 1187, endPoint y: 97, distance: 114.1
click at [977, 14] on icon "Close pop-in" at bounding box center [1265, 21] width 15 height 15
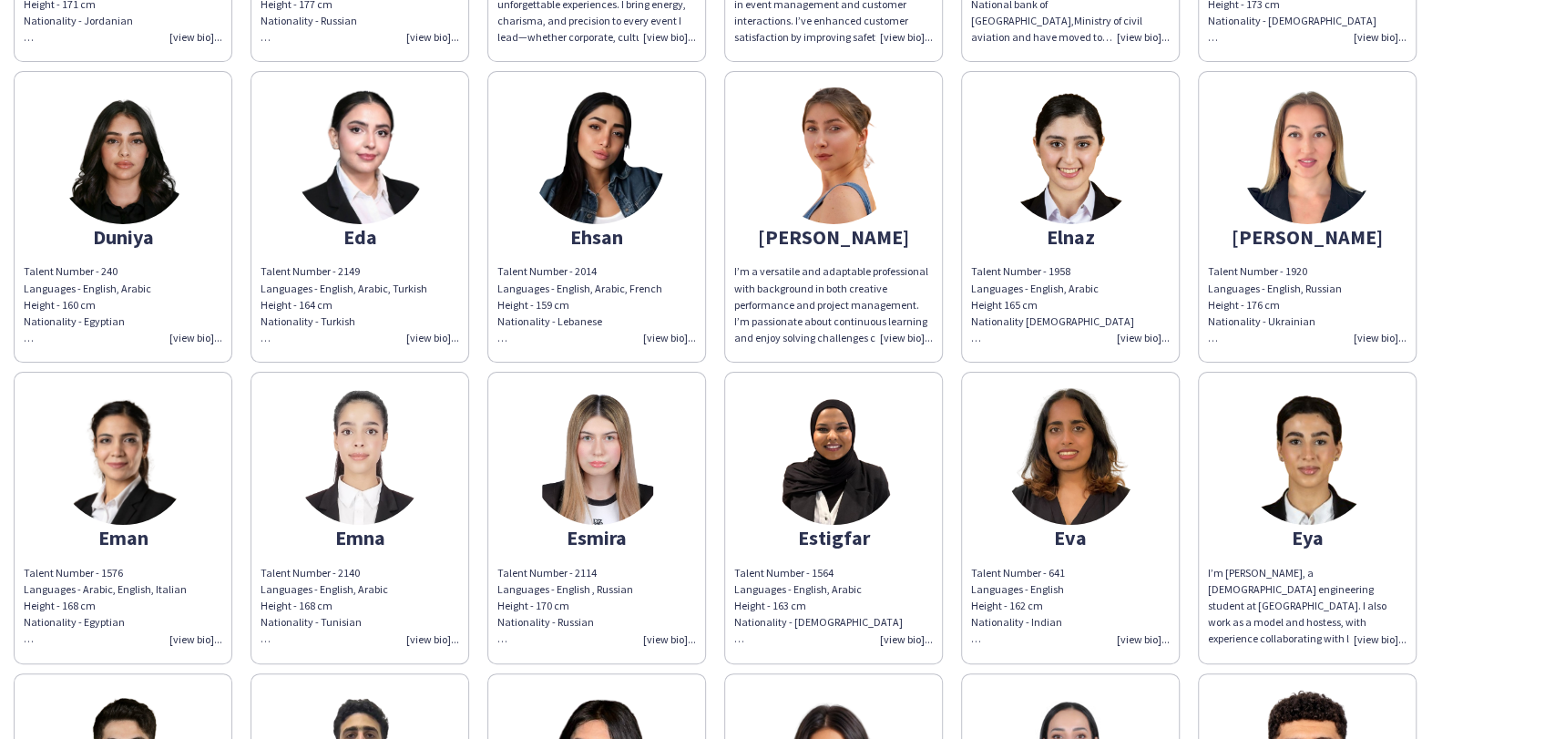
scroll to position [5363, 0]
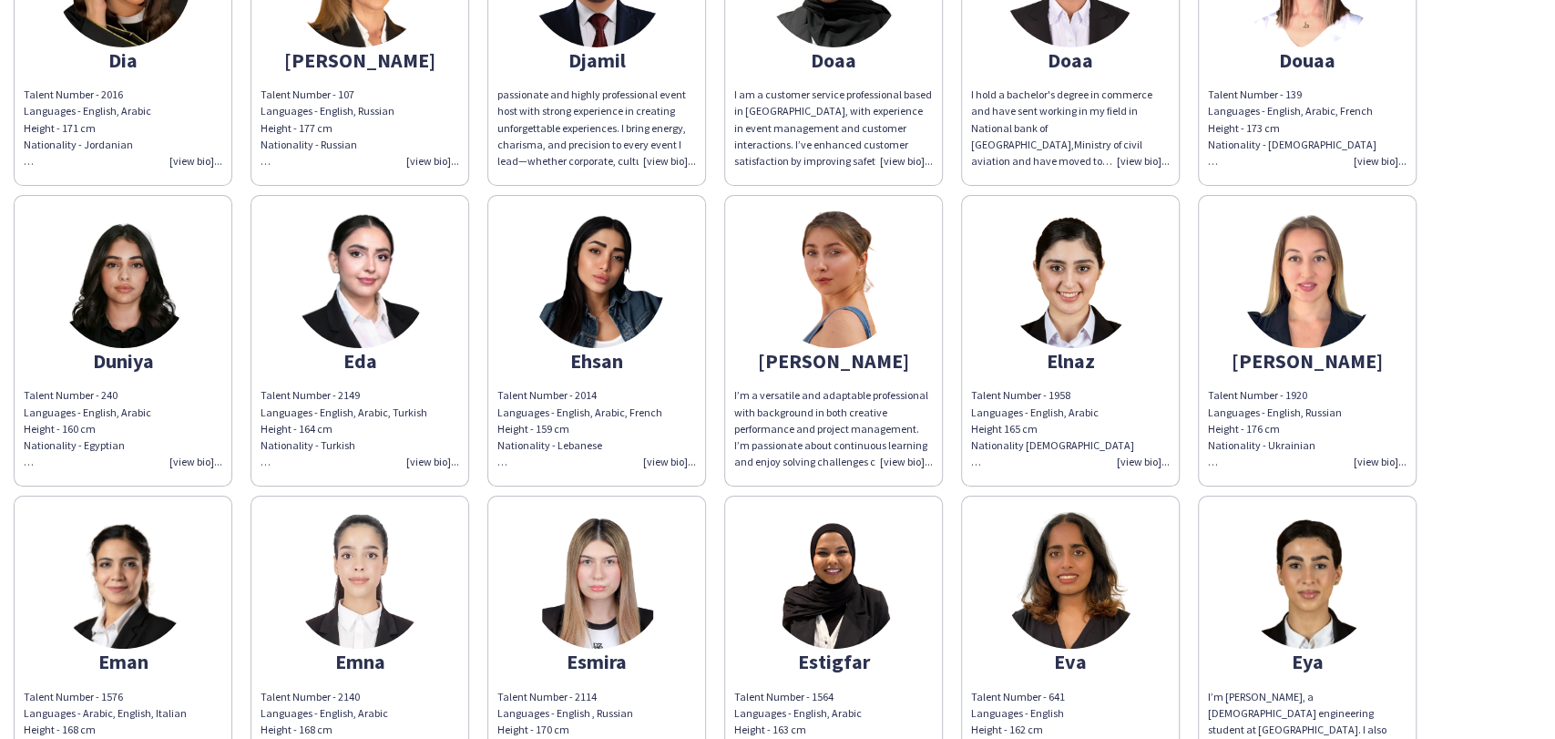
drag, startPoint x: 829, startPoint y: 286, endPoint x: 1096, endPoint y: 244, distance: 270.1
click at [828, 286] on img at bounding box center [833, 279] width 137 height 137
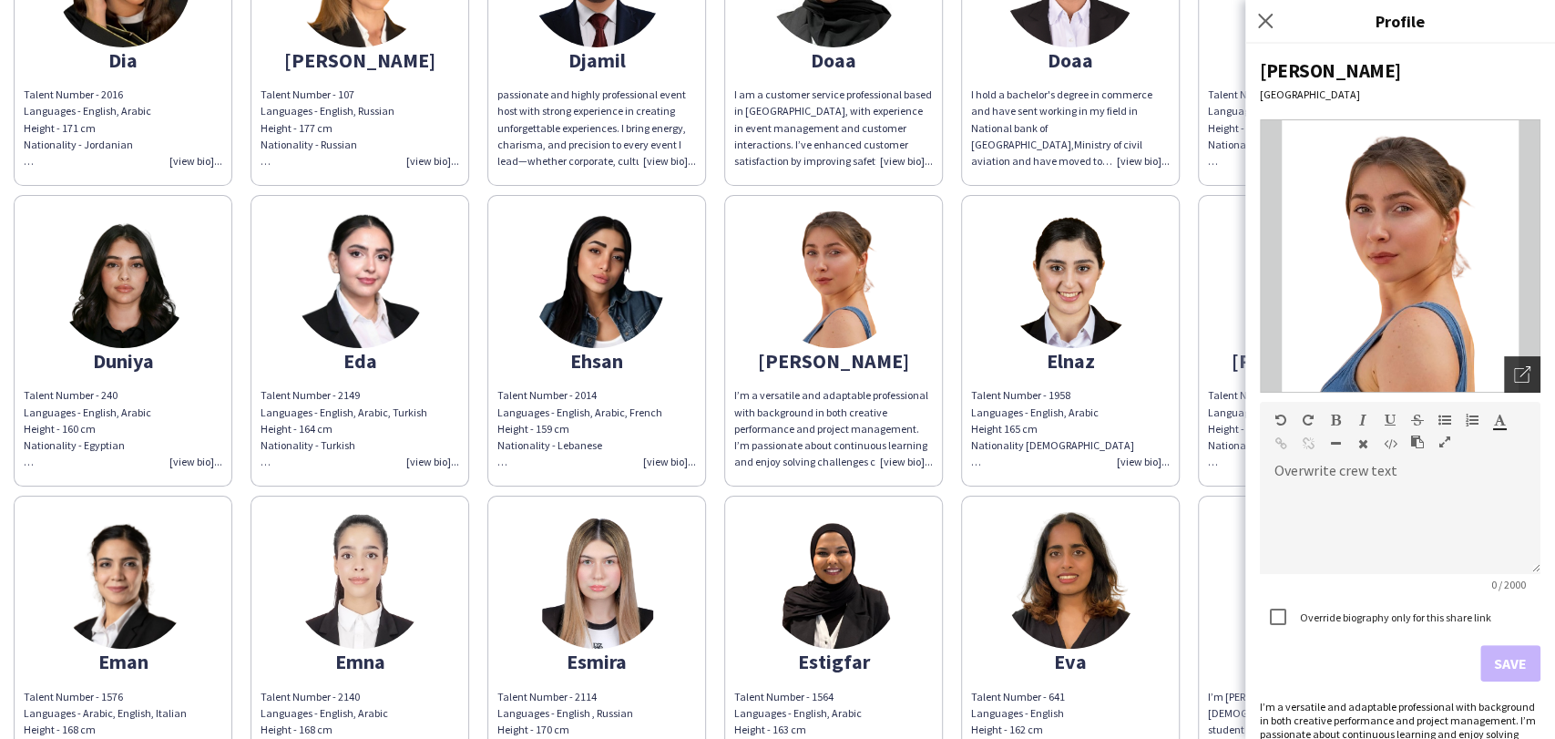
click at [977, 378] on icon "Open photos pop-in" at bounding box center [1522, 374] width 16 height 16
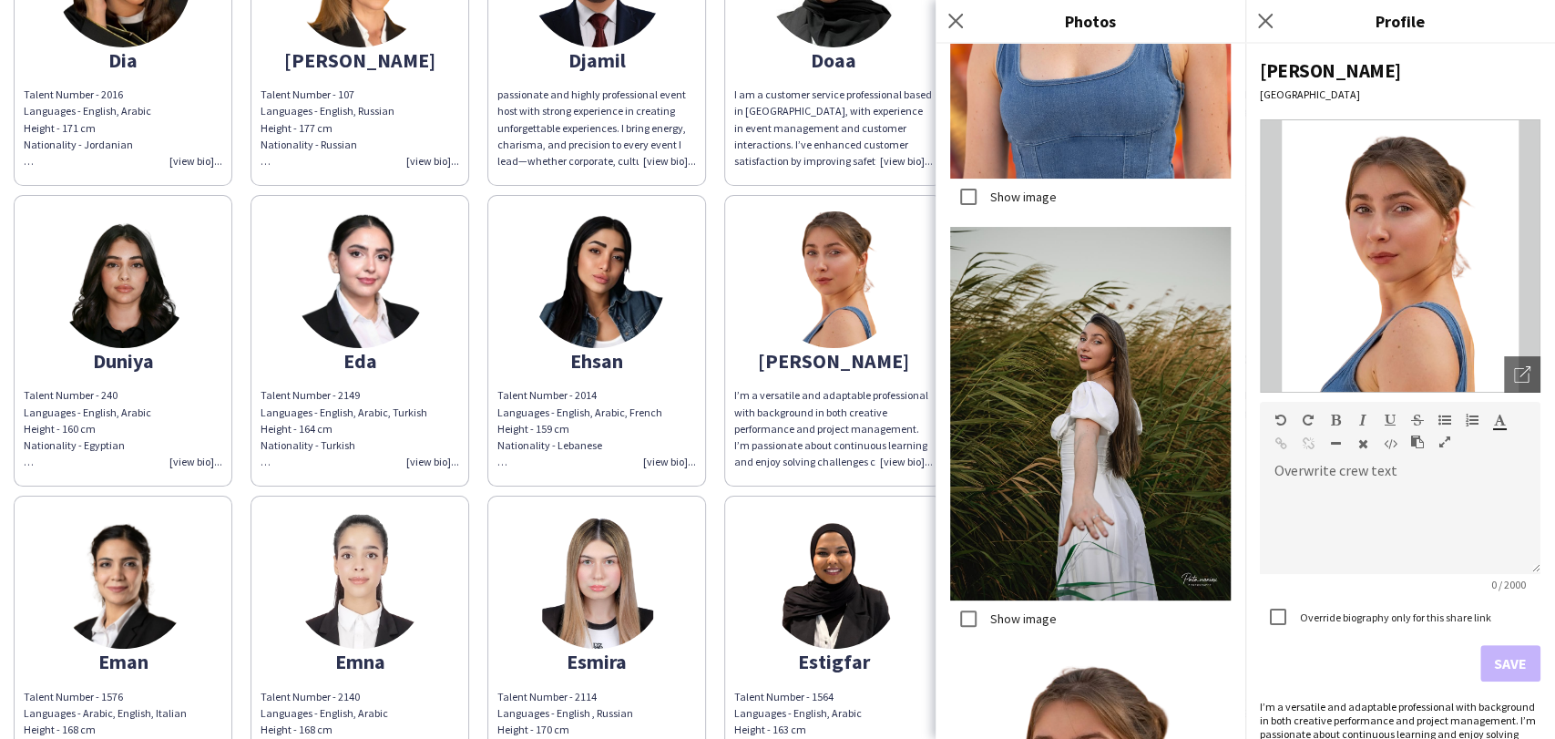
scroll to position [2891, 0]
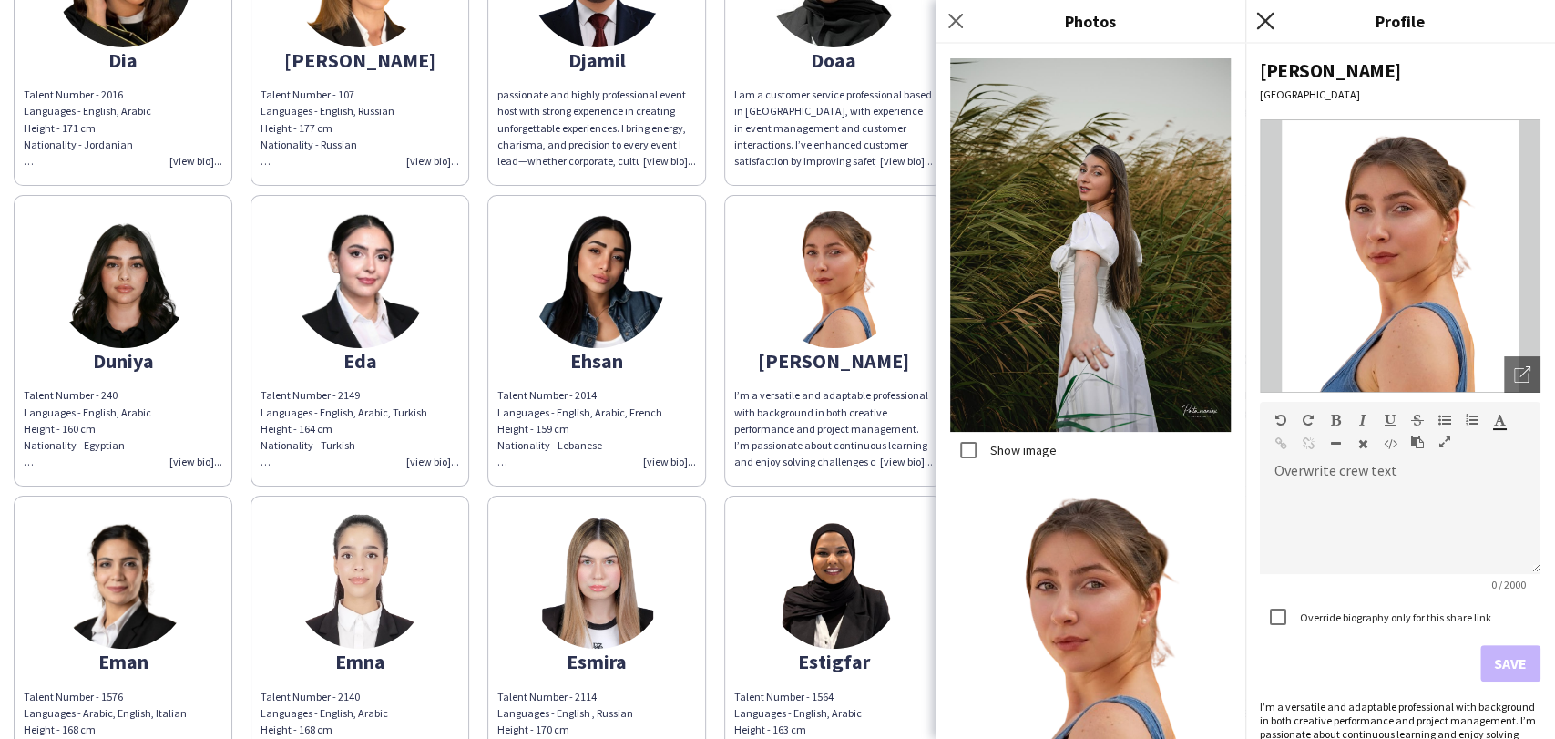
click at [977, 22] on icon "Close pop-in" at bounding box center [1264, 20] width 17 height 17
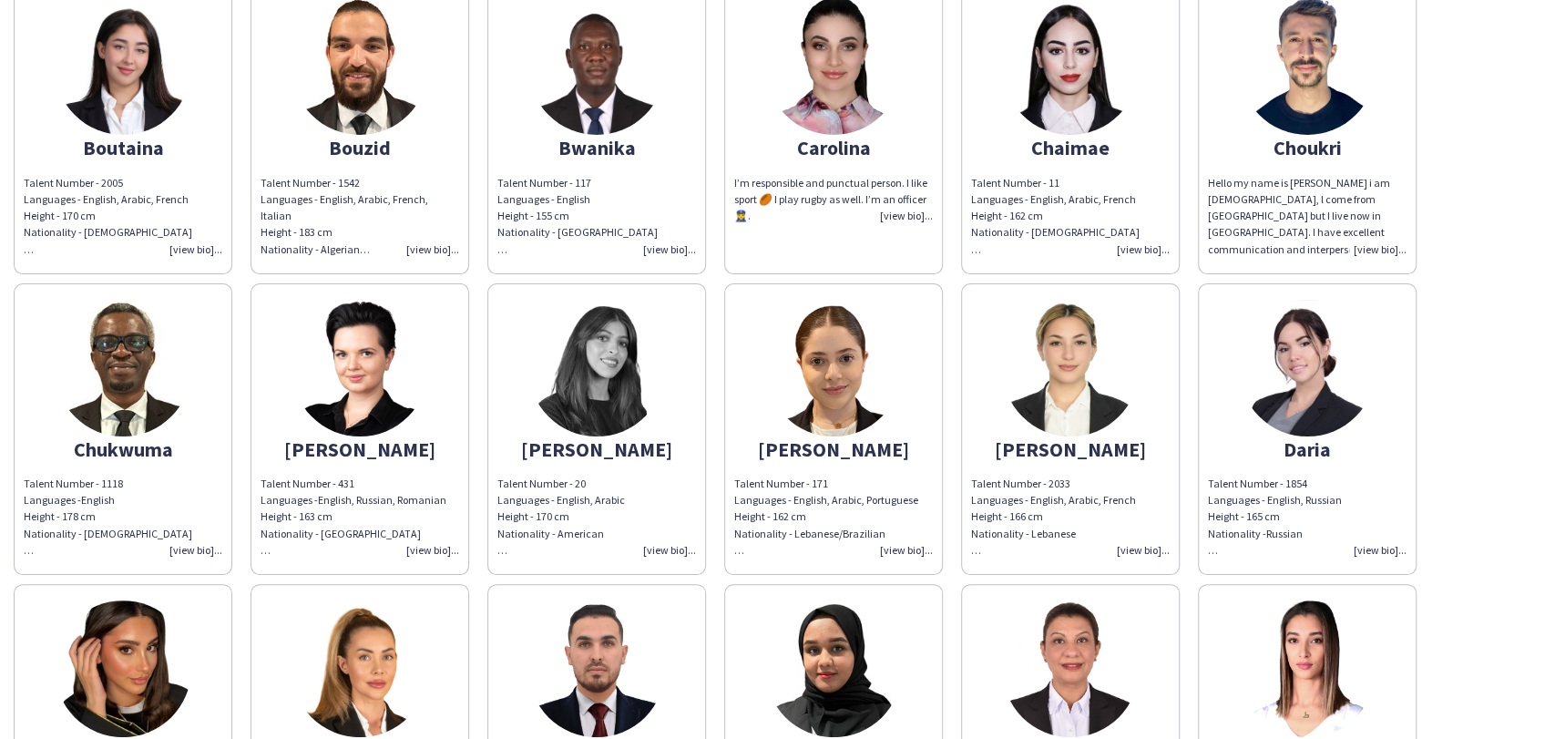
scroll to position [4554, 0]
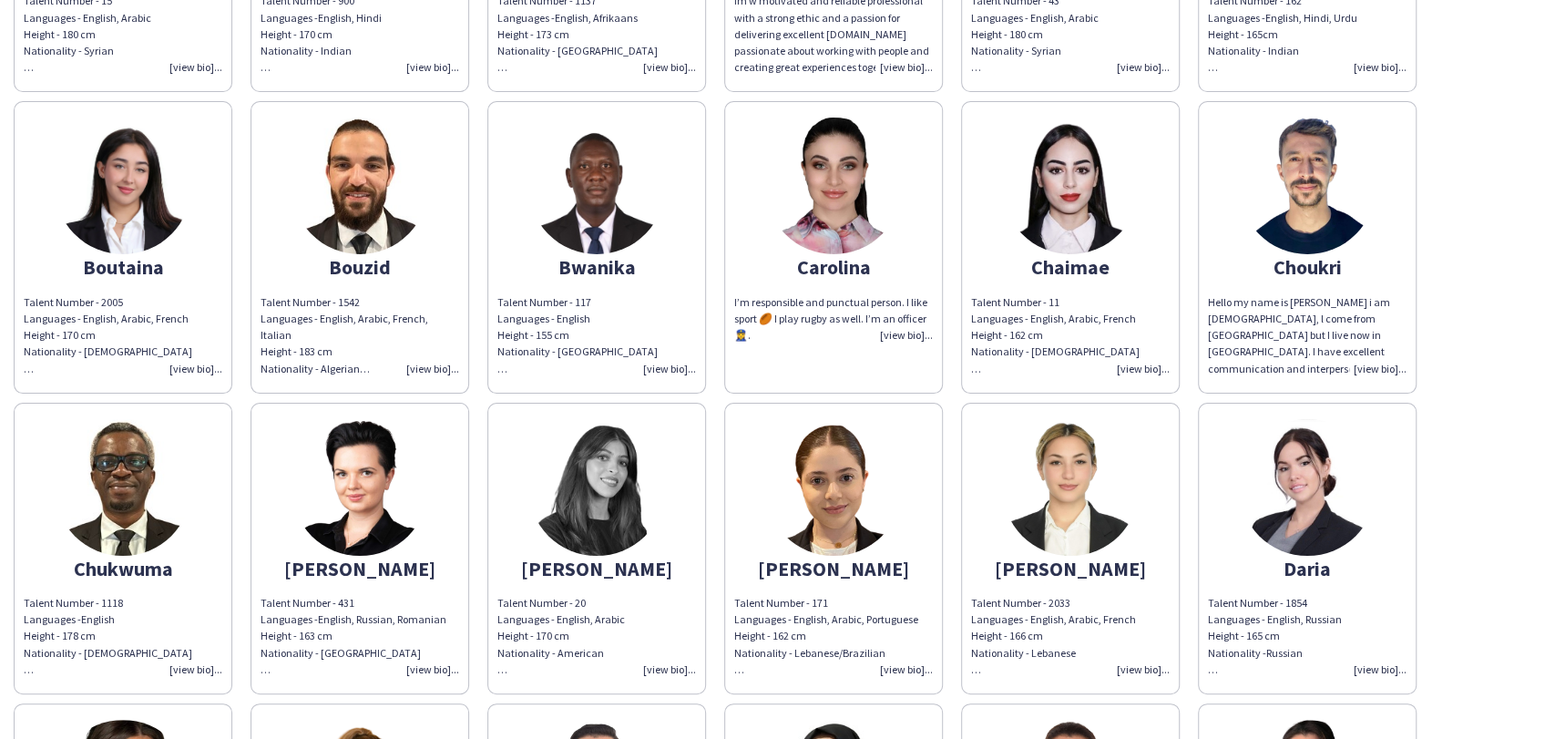
click at [894, 461] on img at bounding box center [833, 487] width 137 height 137
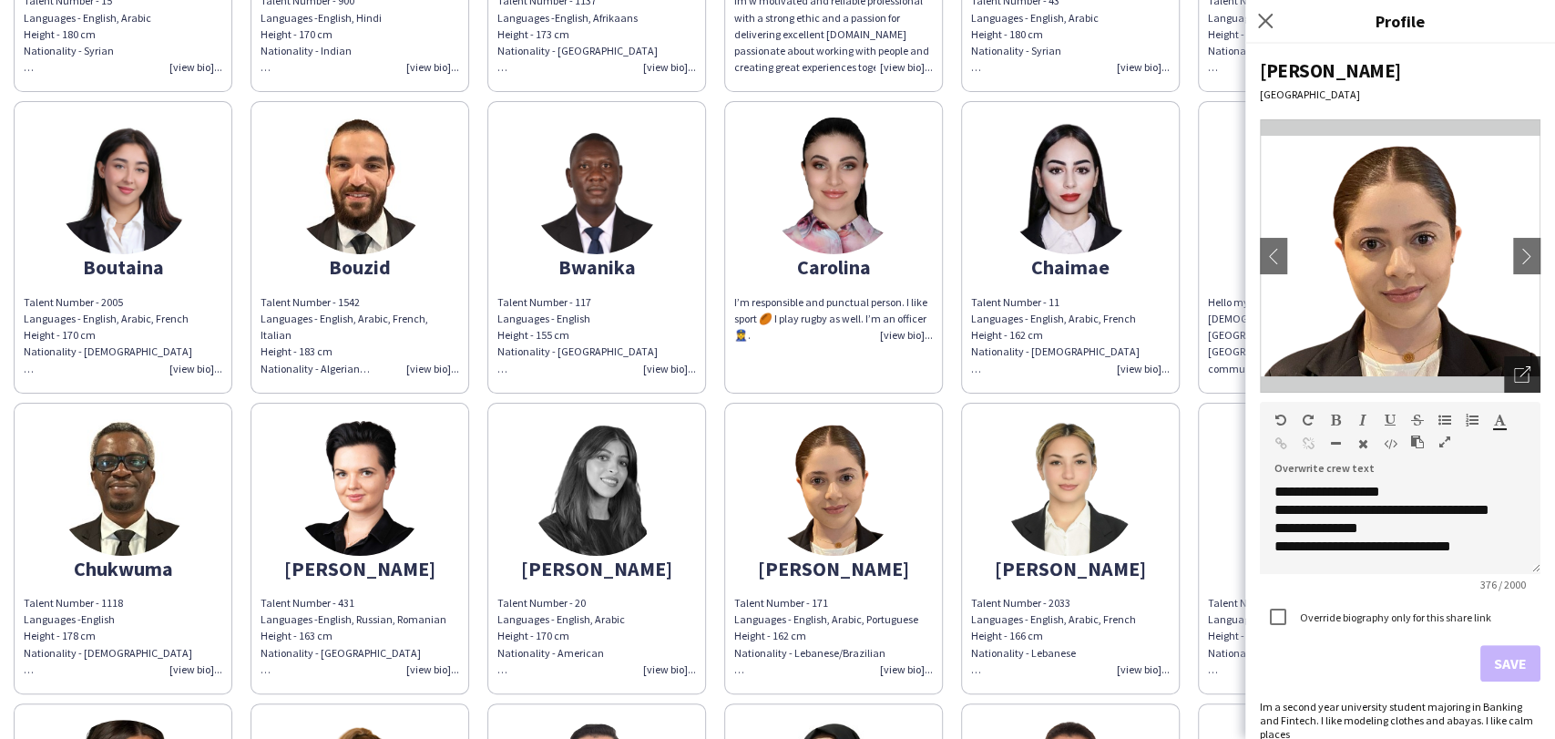
click at [977, 362] on div "Open photos pop-in" at bounding box center [1522, 374] width 36 height 36
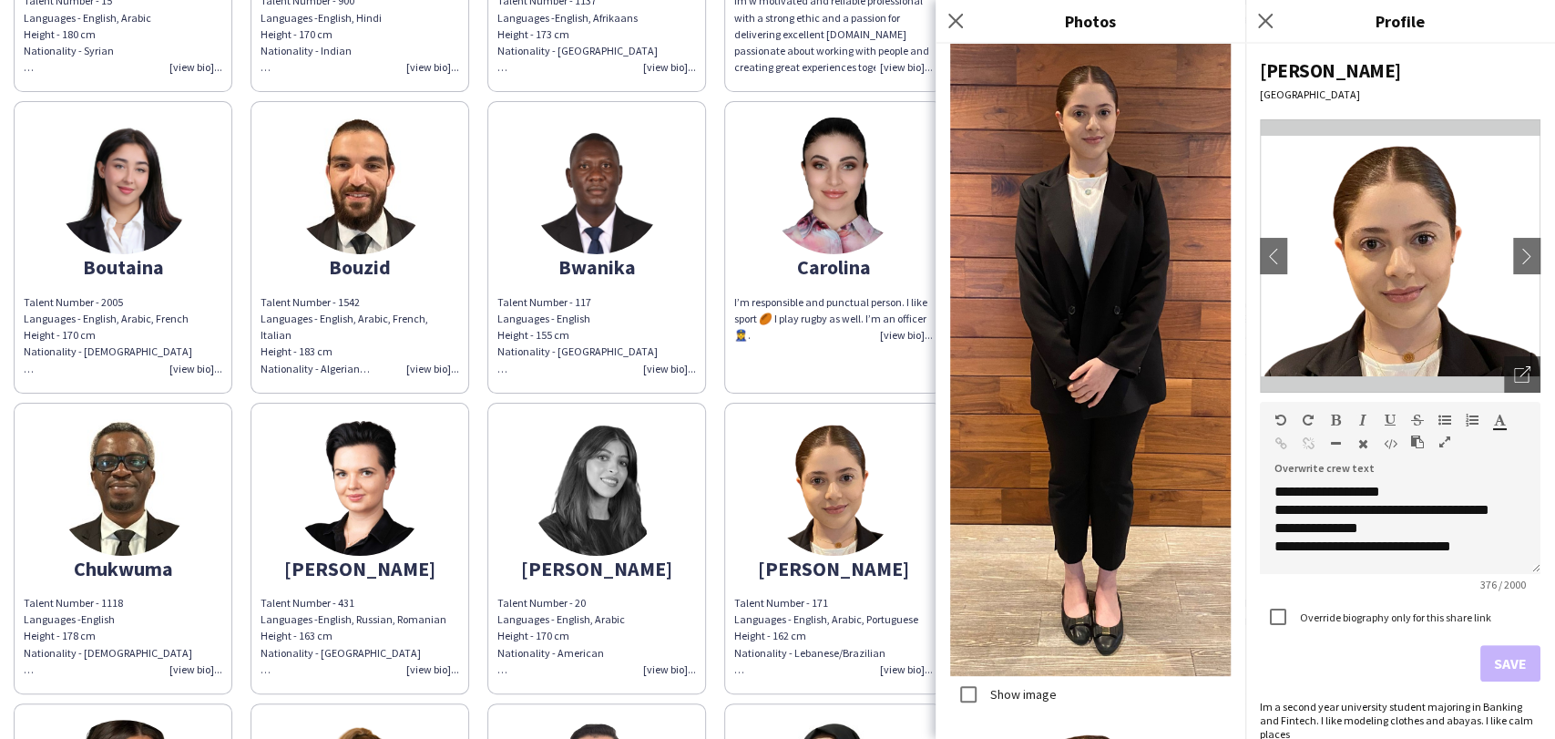
scroll to position [953, 0]
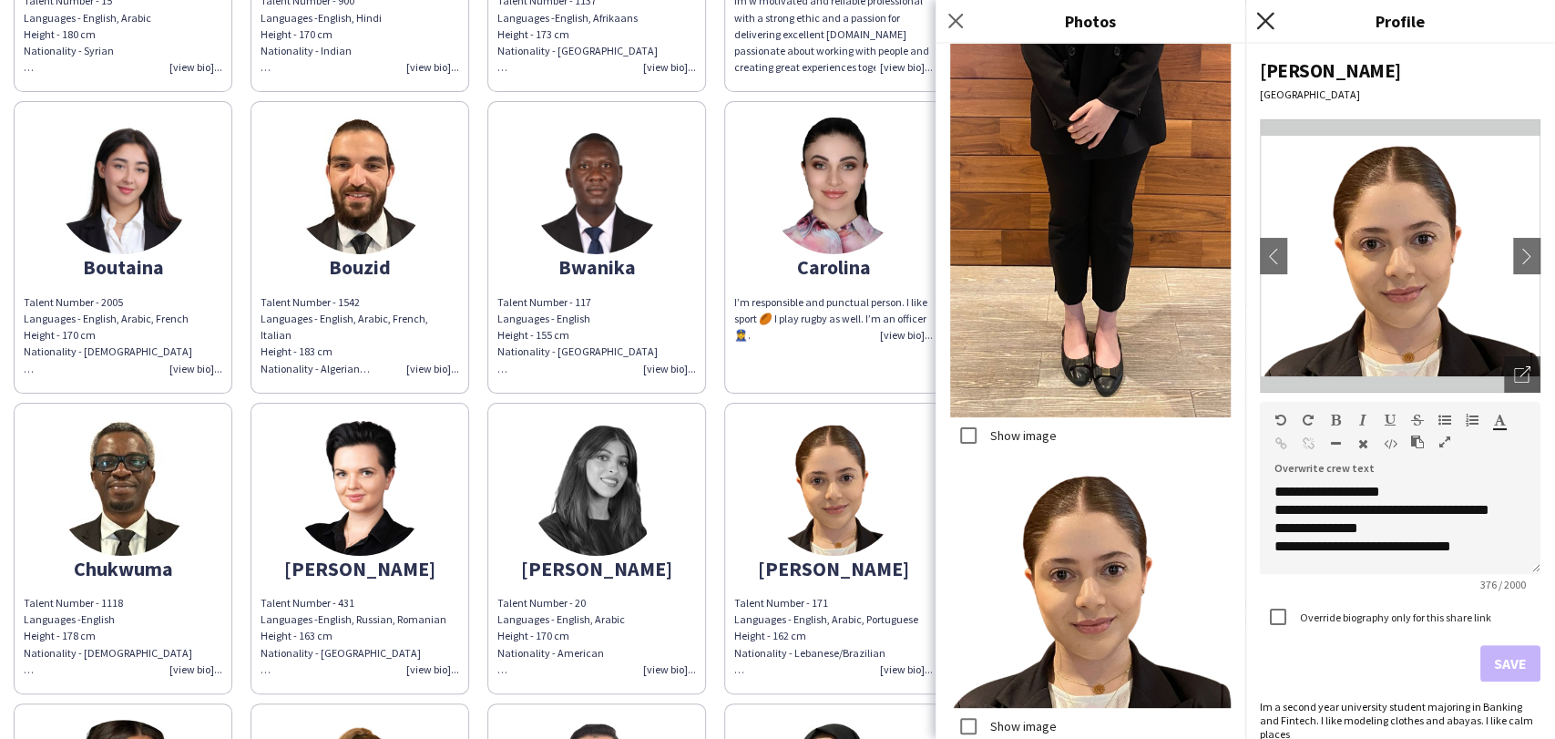
click at [977, 14] on icon "Close pop-in" at bounding box center [1264, 20] width 17 height 17
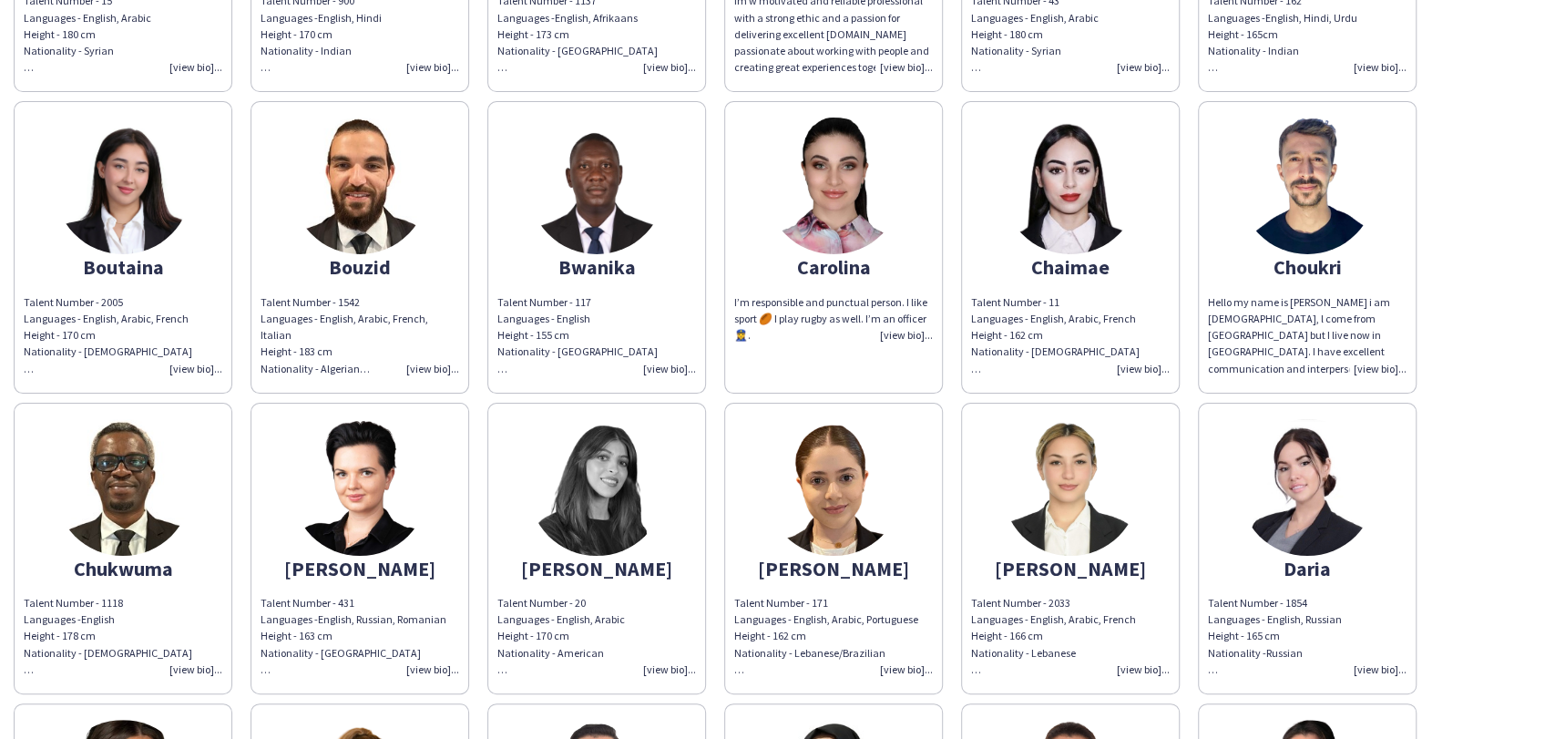
click at [602, 472] on img at bounding box center [596, 487] width 137 height 137
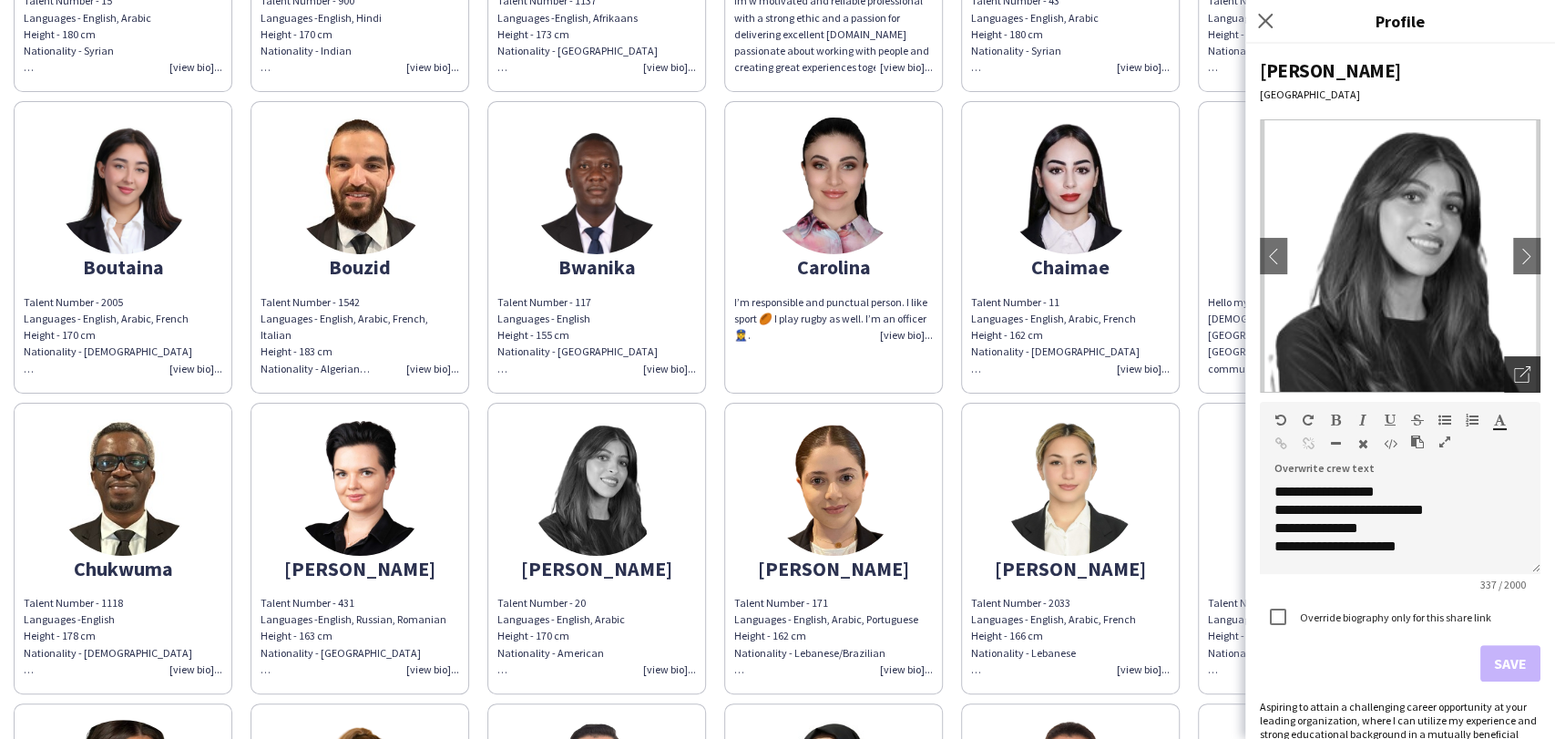
click at [977, 373] on icon "Open photos pop-in" at bounding box center [1522, 374] width 16 height 16
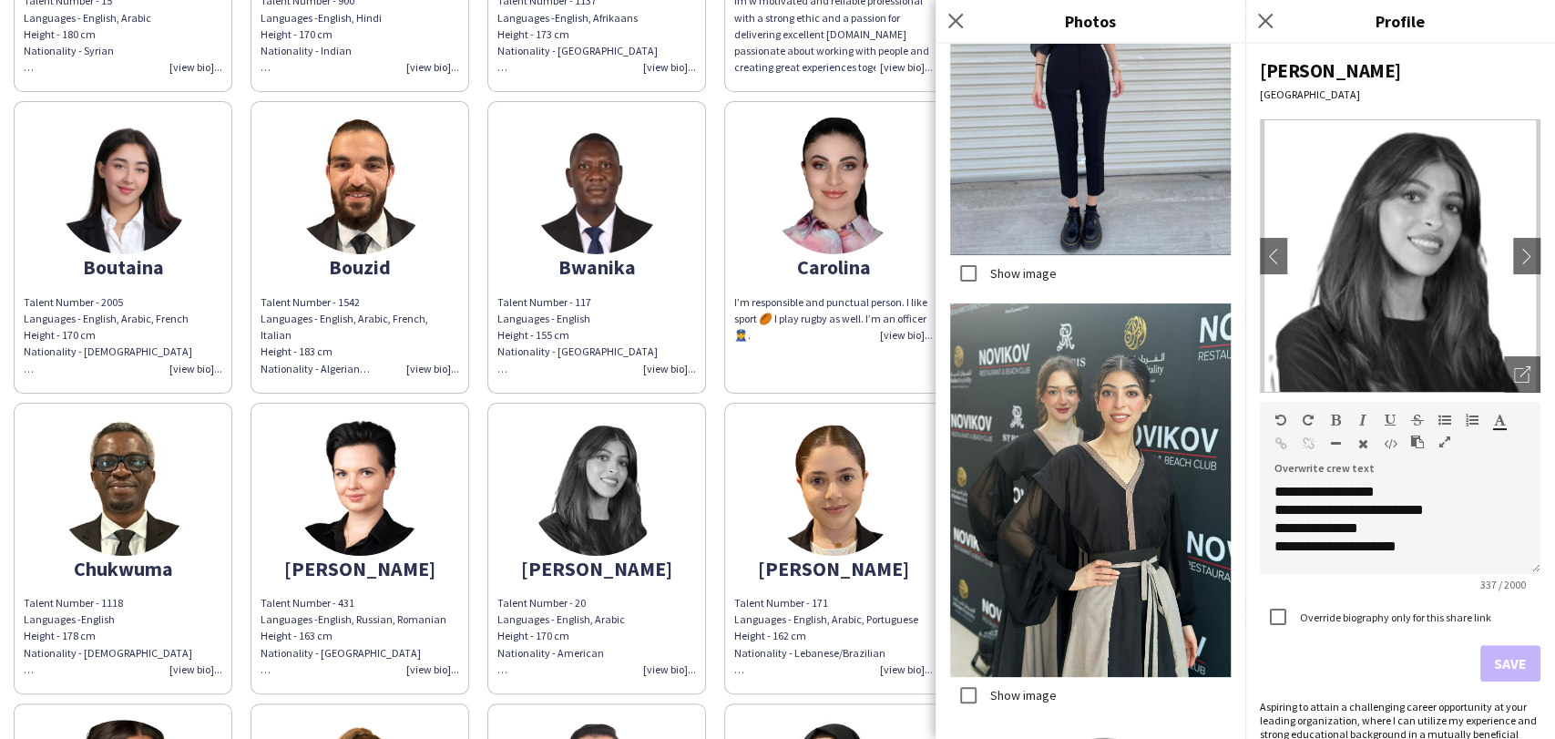
scroll to position [863, 0]
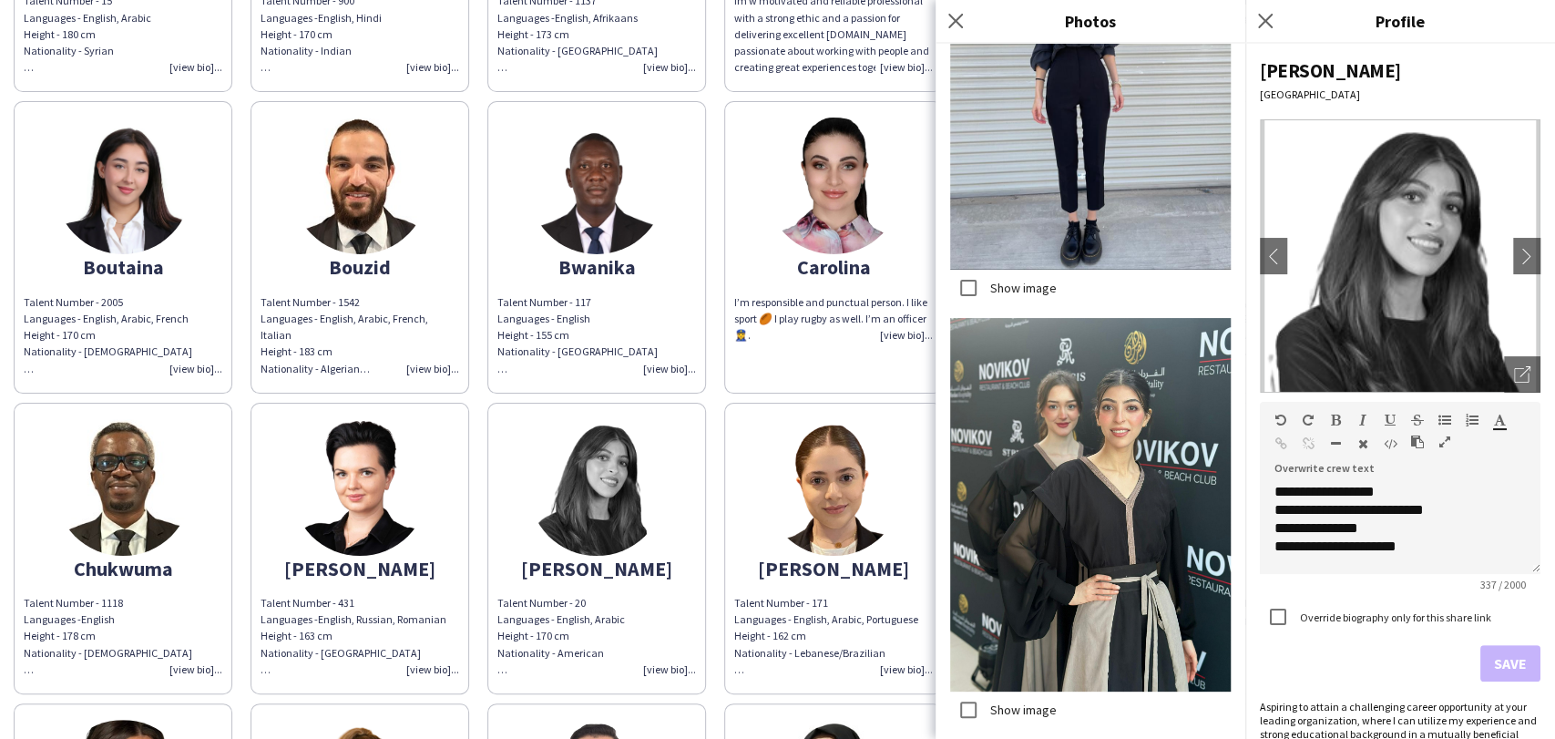
drag, startPoint x: 1259, startPoint y: 19, endPoint x: 1250, endPoint y: 26, distance: 11.7
click at [977, 25] on app-icon "Close pop-in" at bounding box center [1265, 21] width 22 height 22
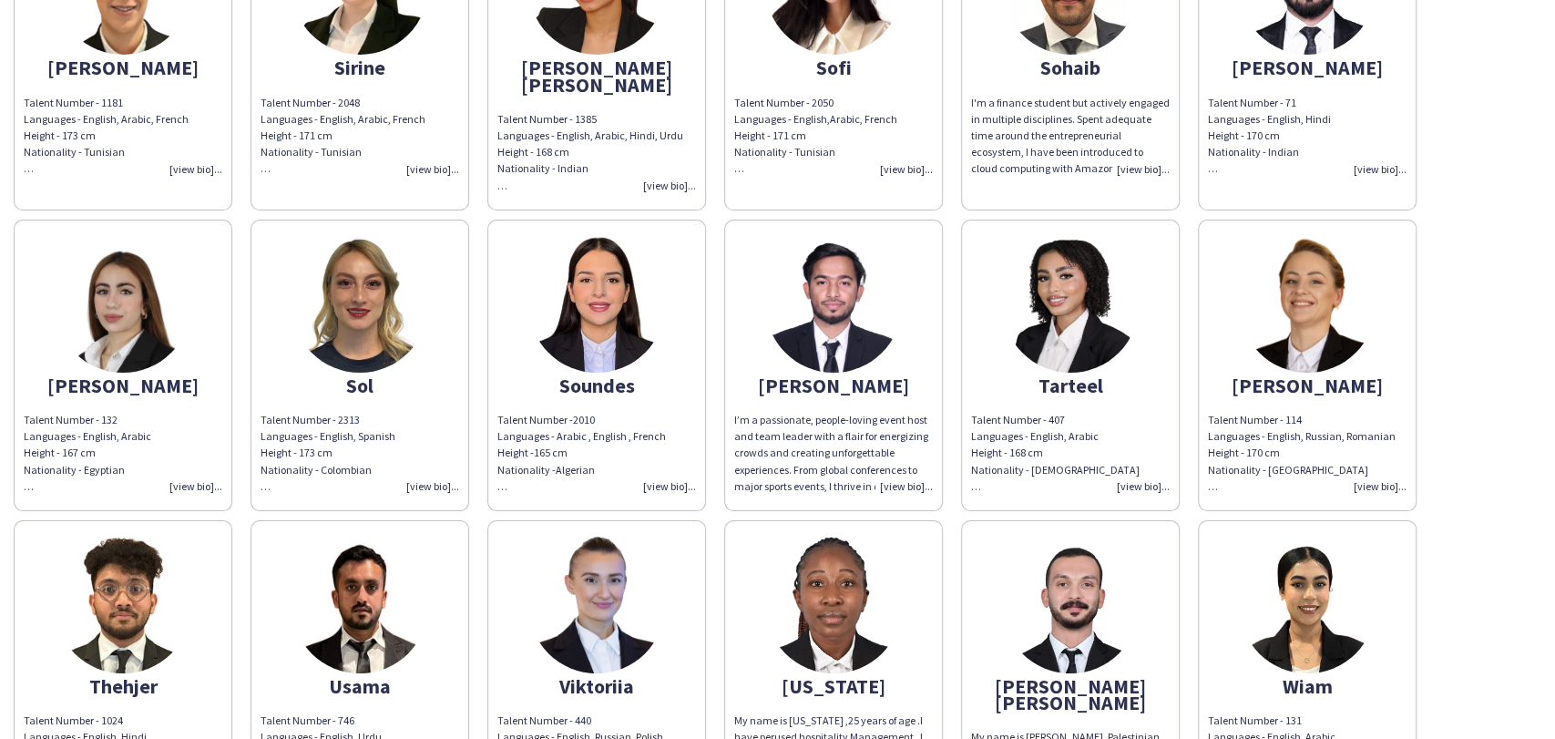
scroll to position [14893, 0]
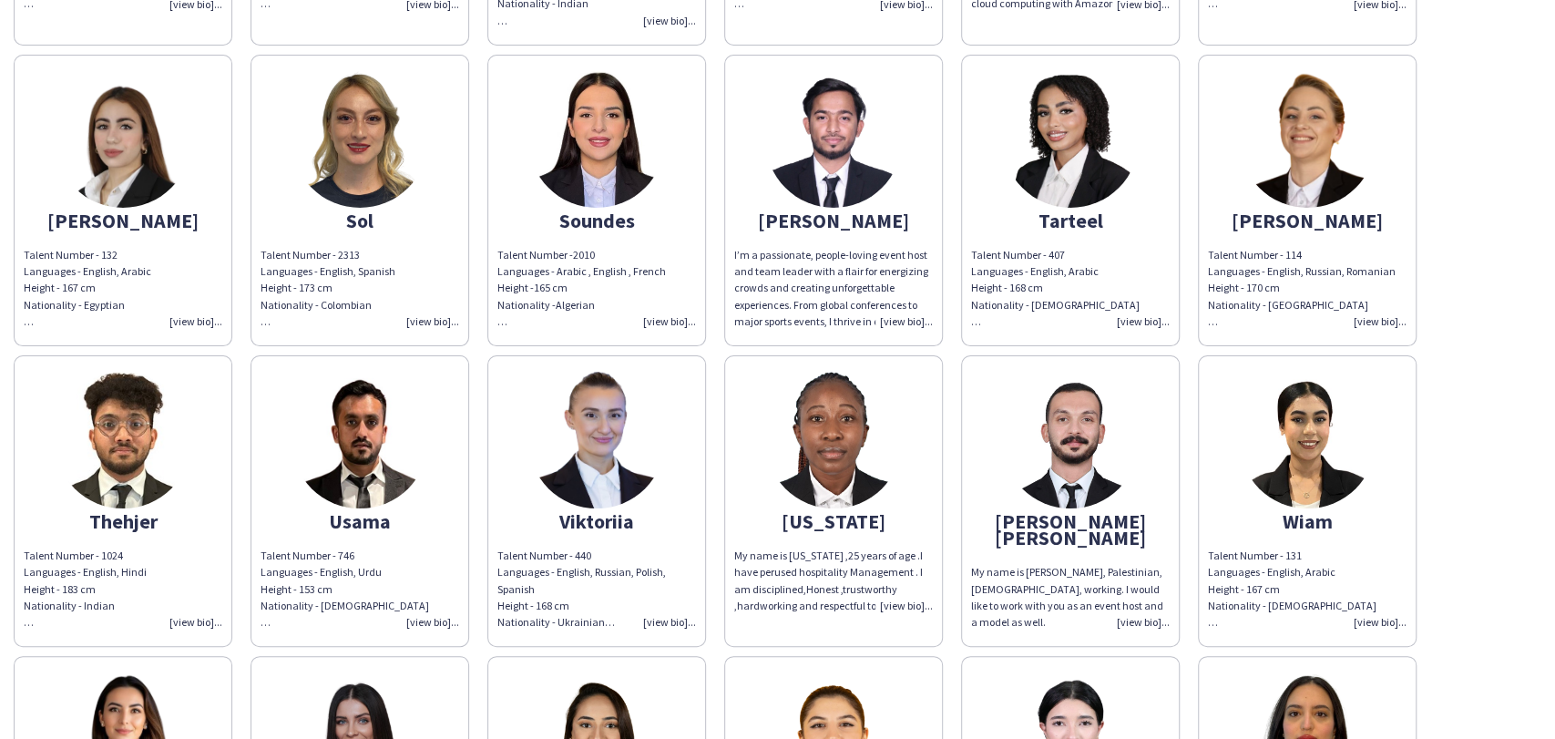
click at [617, 372] on img at bounding box center [596, 440] width 137 height 137
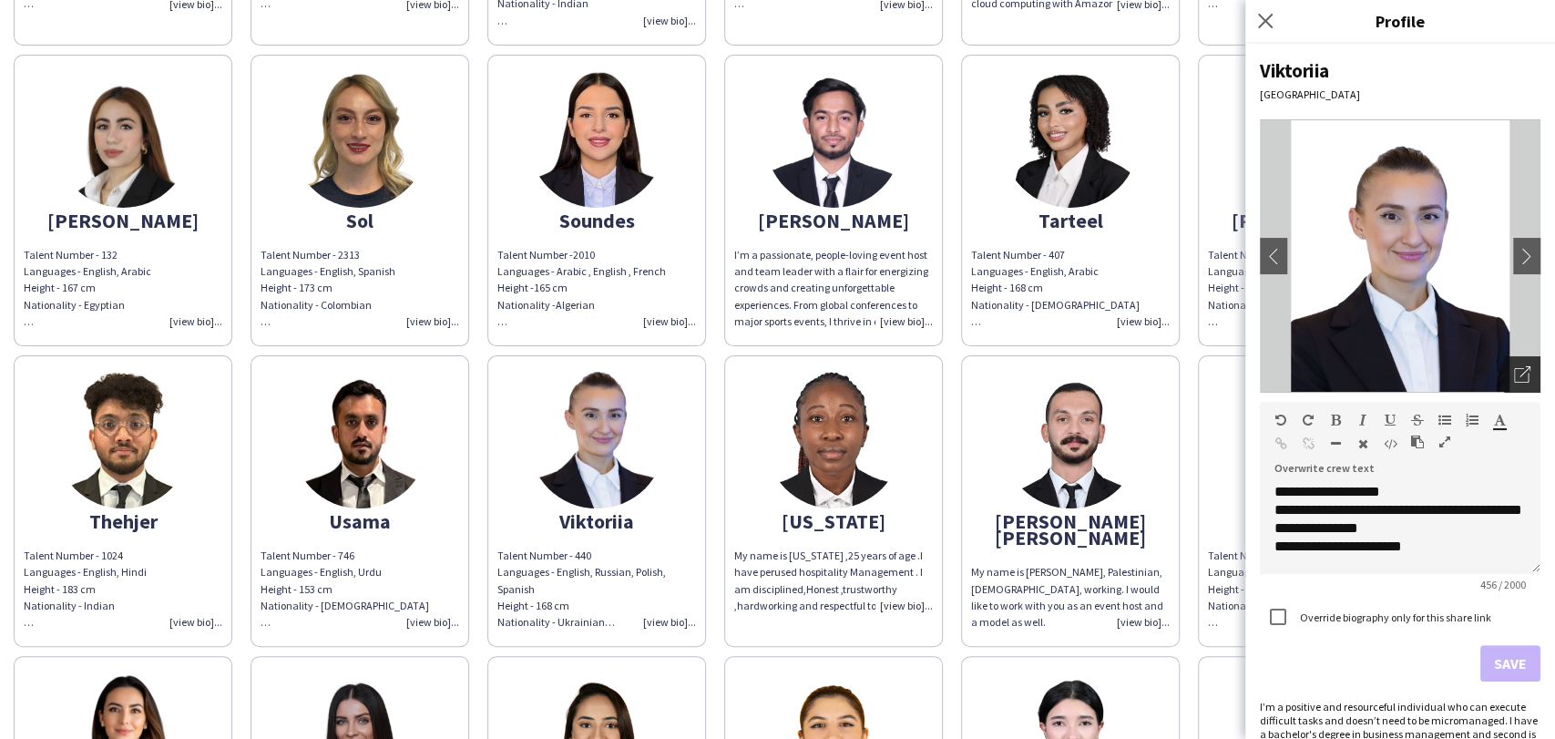
click at [977, 373] on icon "Open photos pop-in" at bounding box center [1522, 374] width 16 height 16
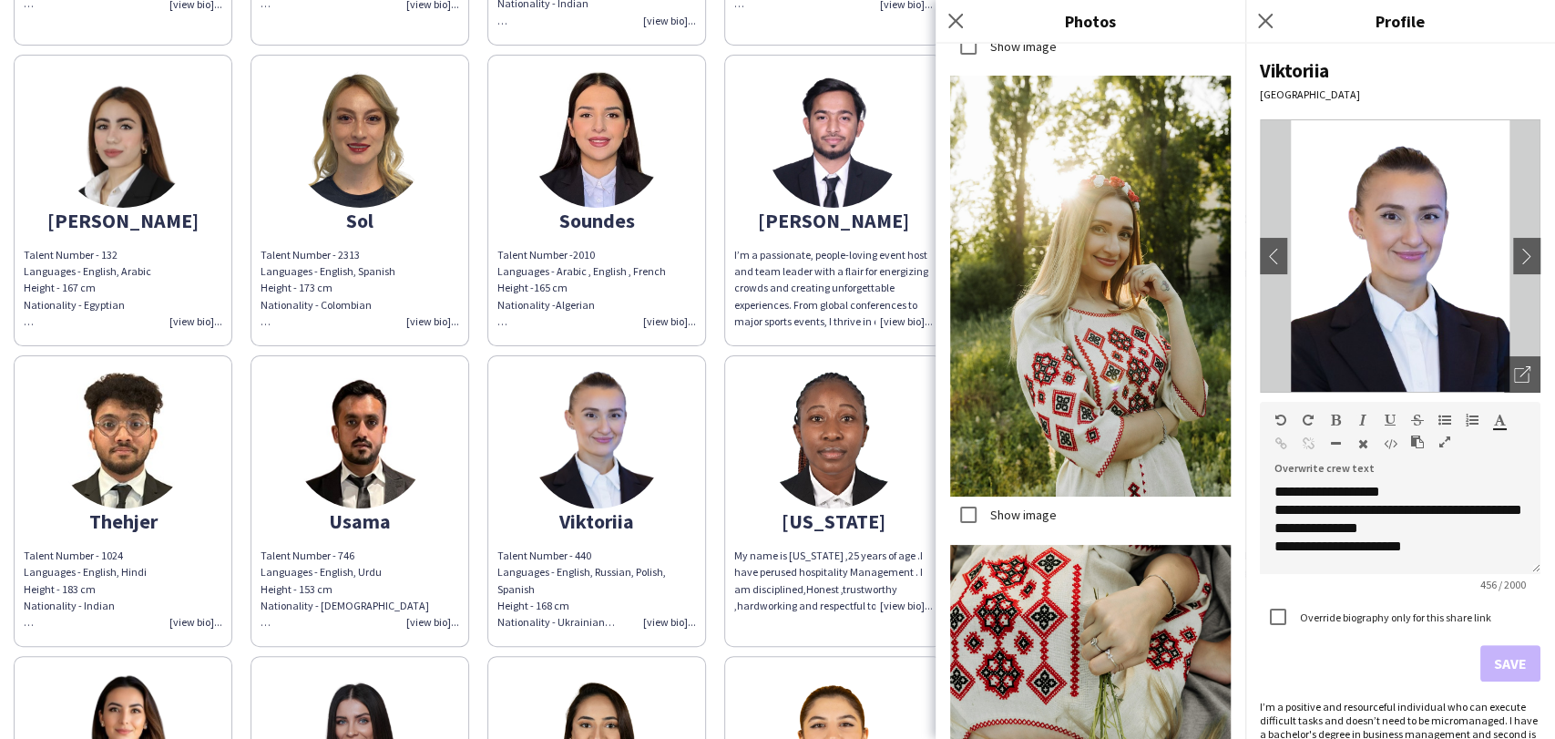
scroll to position [2674, 0]
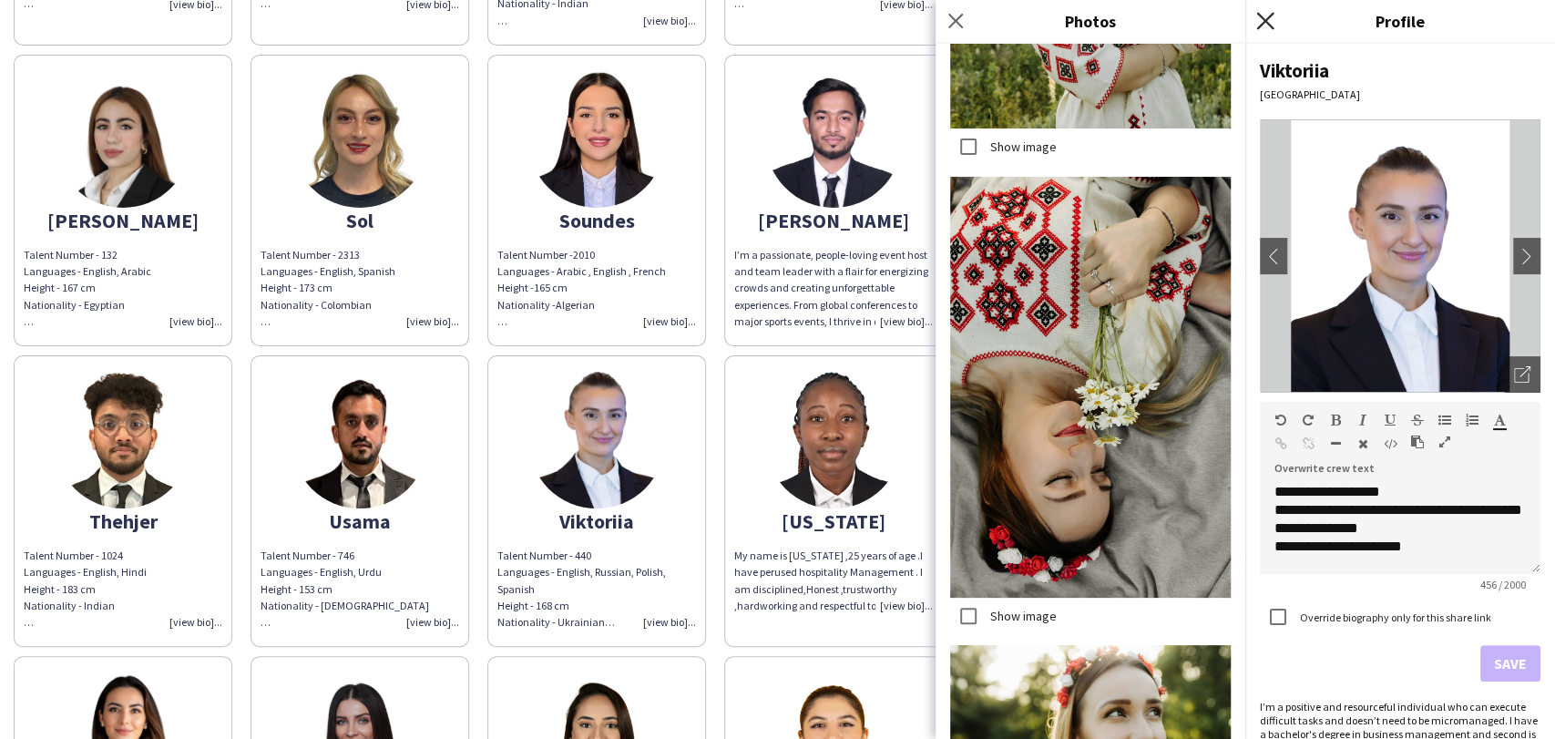
drag, startPoint x: 1264, startPoint y: 9, endPoint x: 1260, endPoint y: 19, distance: 10.7
click at [977, 10] on app-icon "Close pop-in" at bounding box center [1265, 21] width 26 height 26
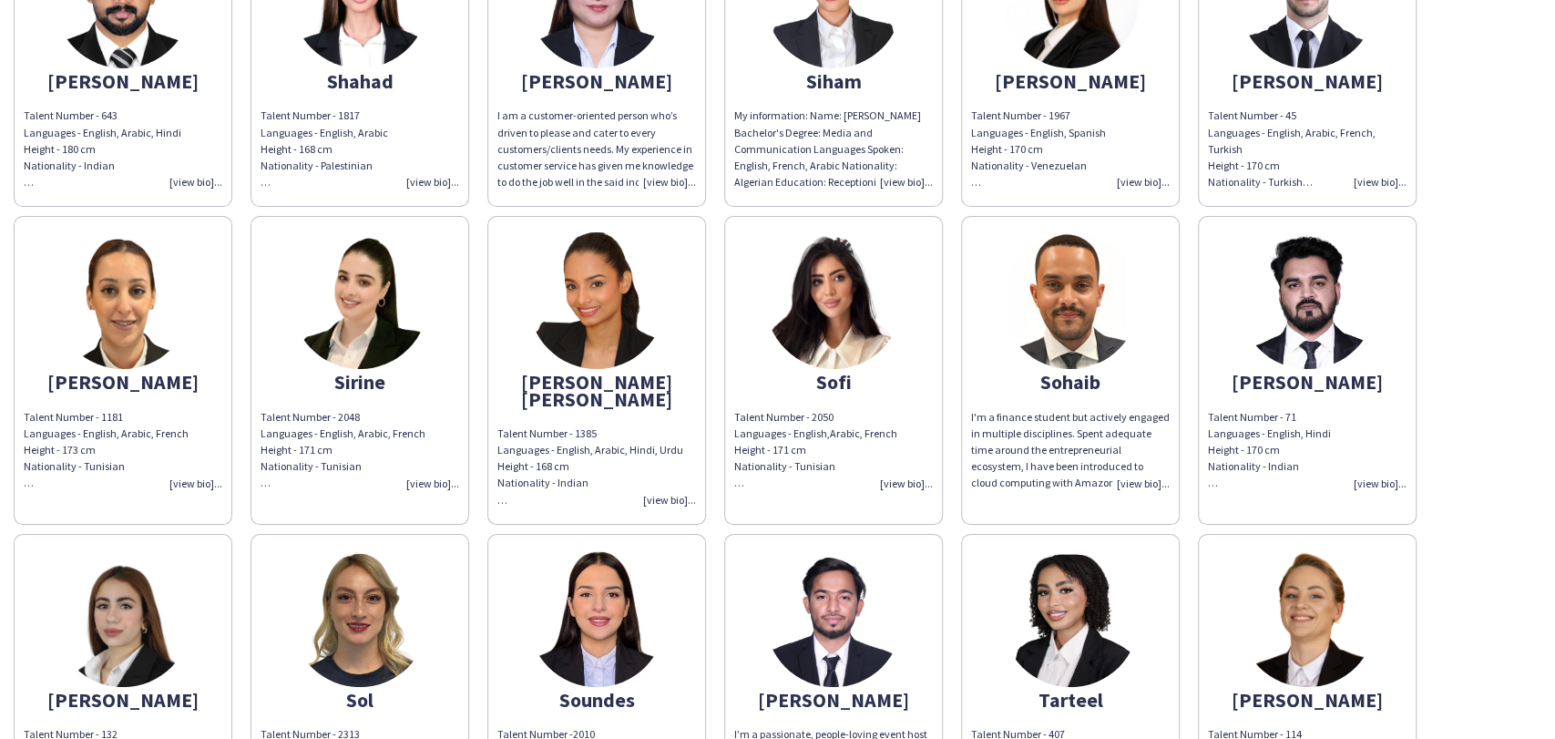
scroll to position [14487, 0]
